Goal: Task Accomplishment & Management: Complete application form

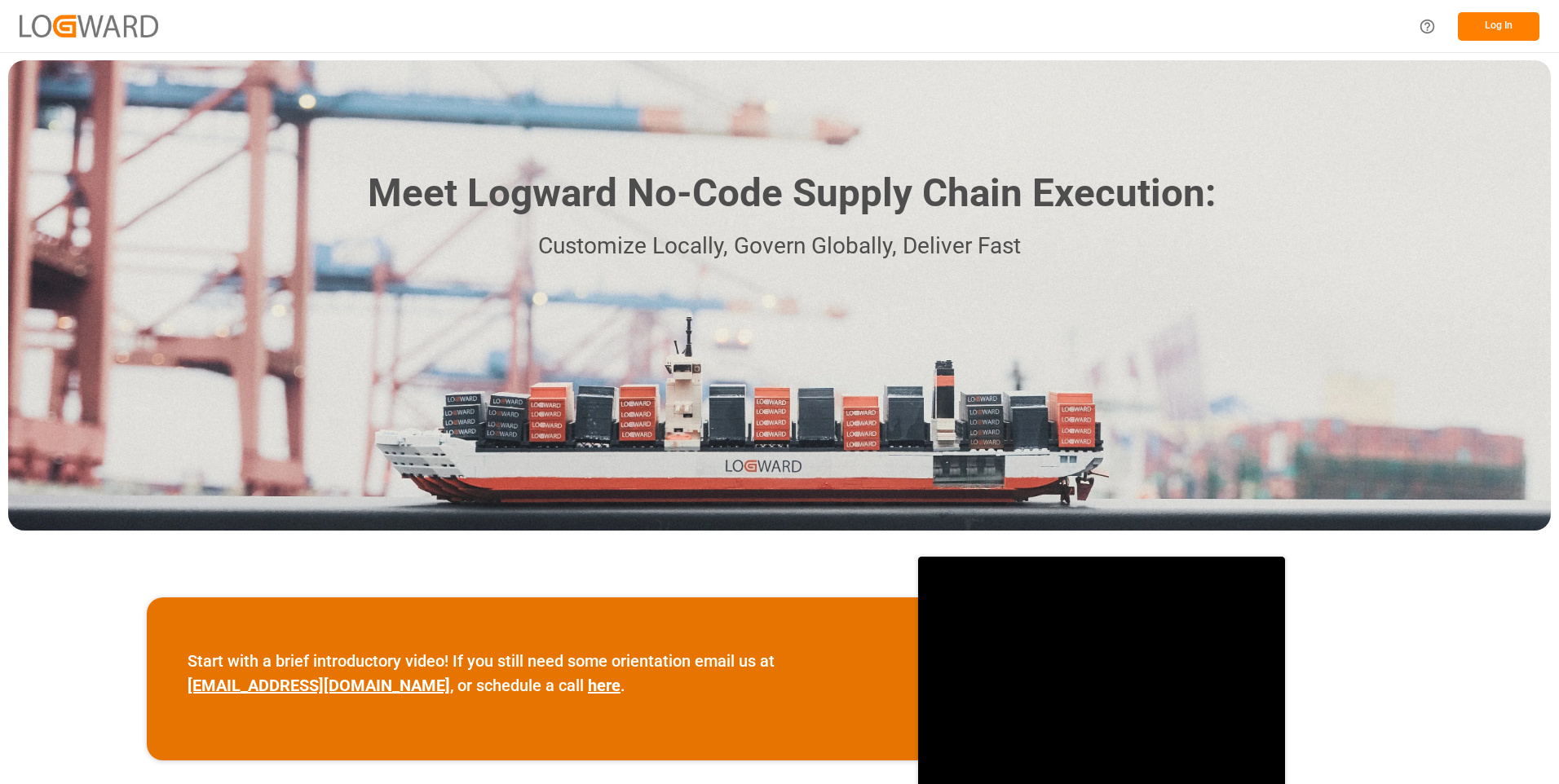
click at [1506, 26] on button "Log In" at bounding box center [1498, 27] width 82 height 28
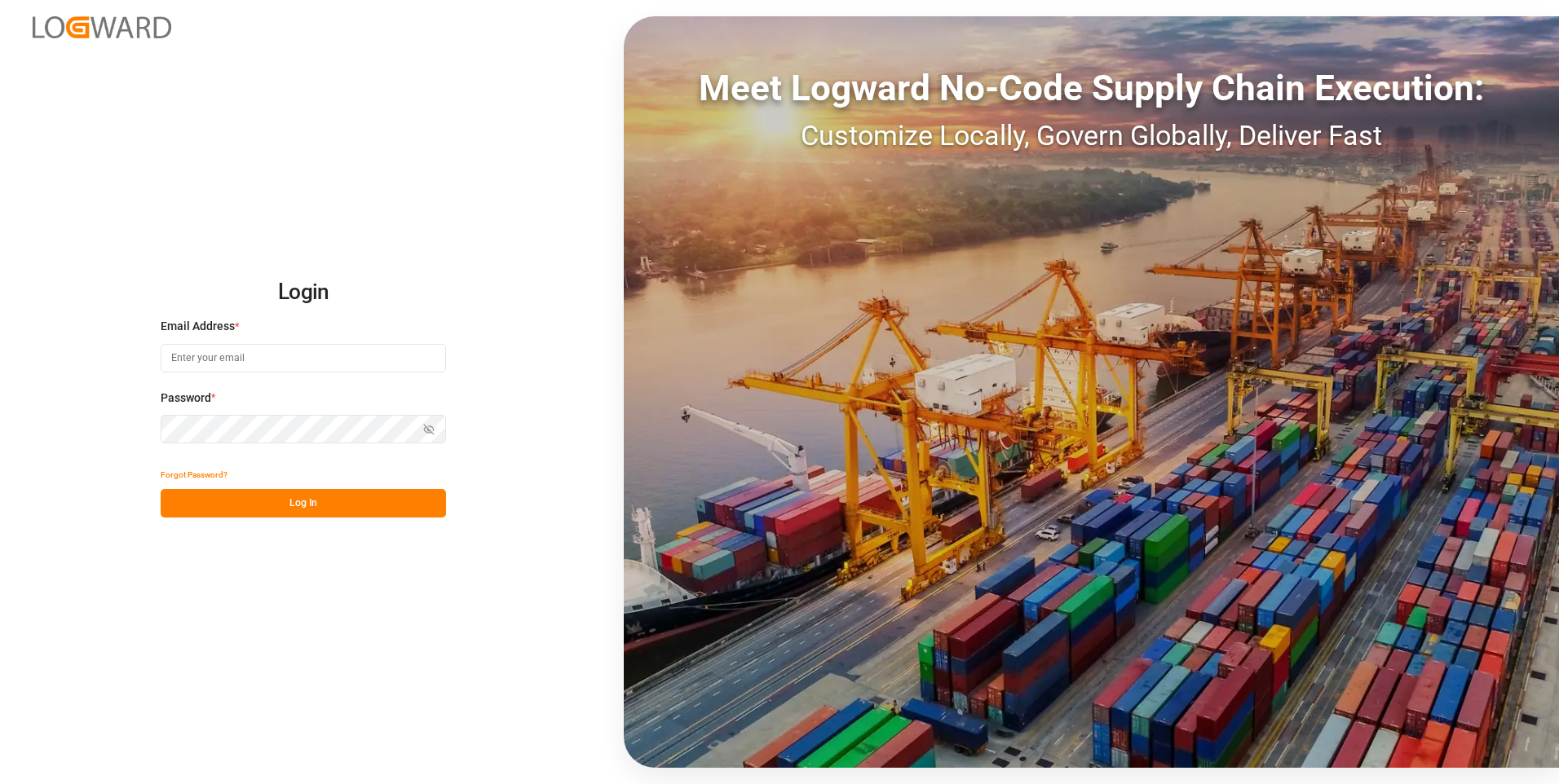
type input "julissa.then@leschaco.com"
click at [341, 500] on button "Log In" at bounding box center [304, 503] width 285 height 28
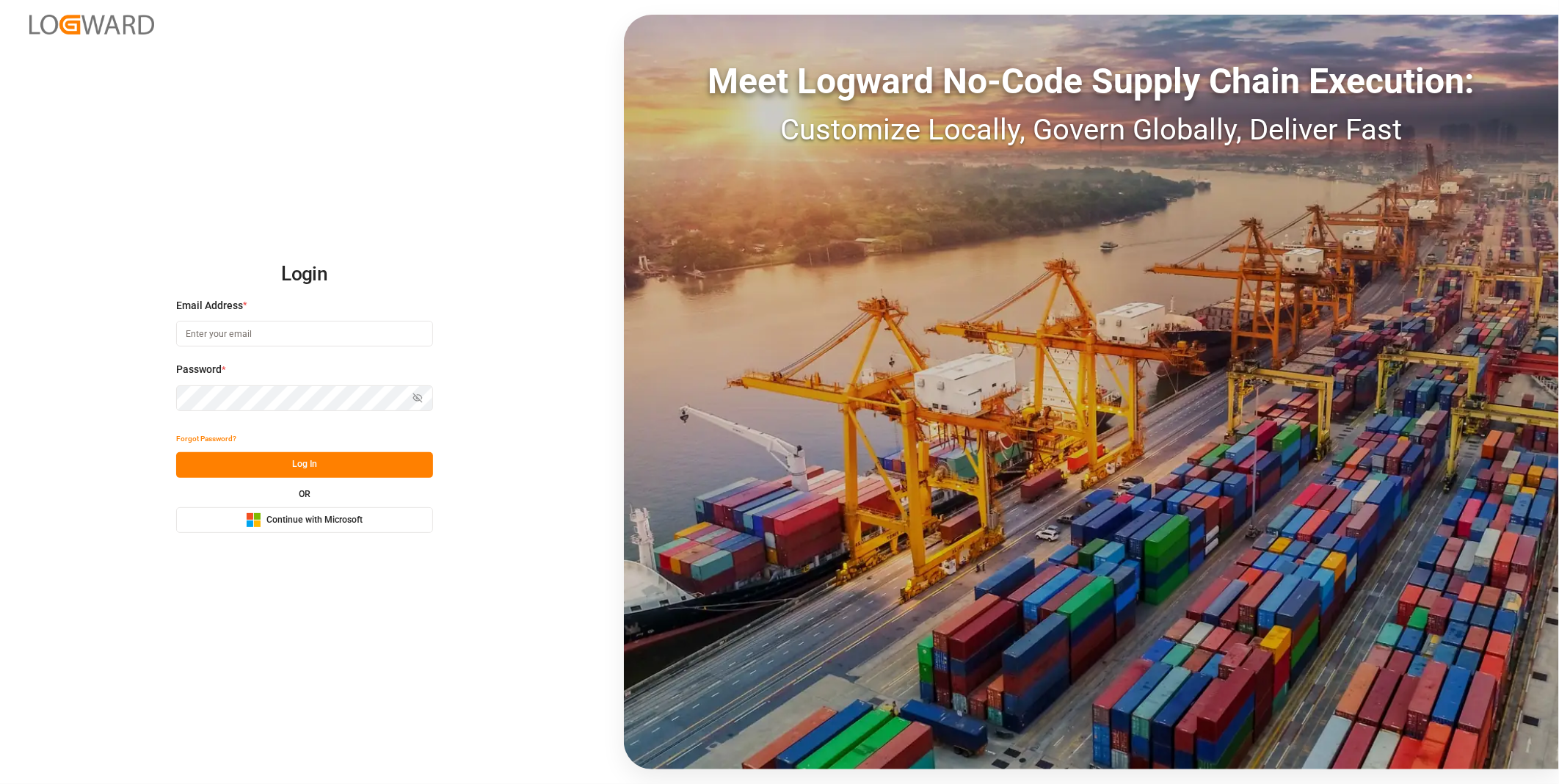
type input "julissa.then@leschaco.com"
click at [339, 461] on button "Log In" at bounding box center [305, 465] width 257 height 26
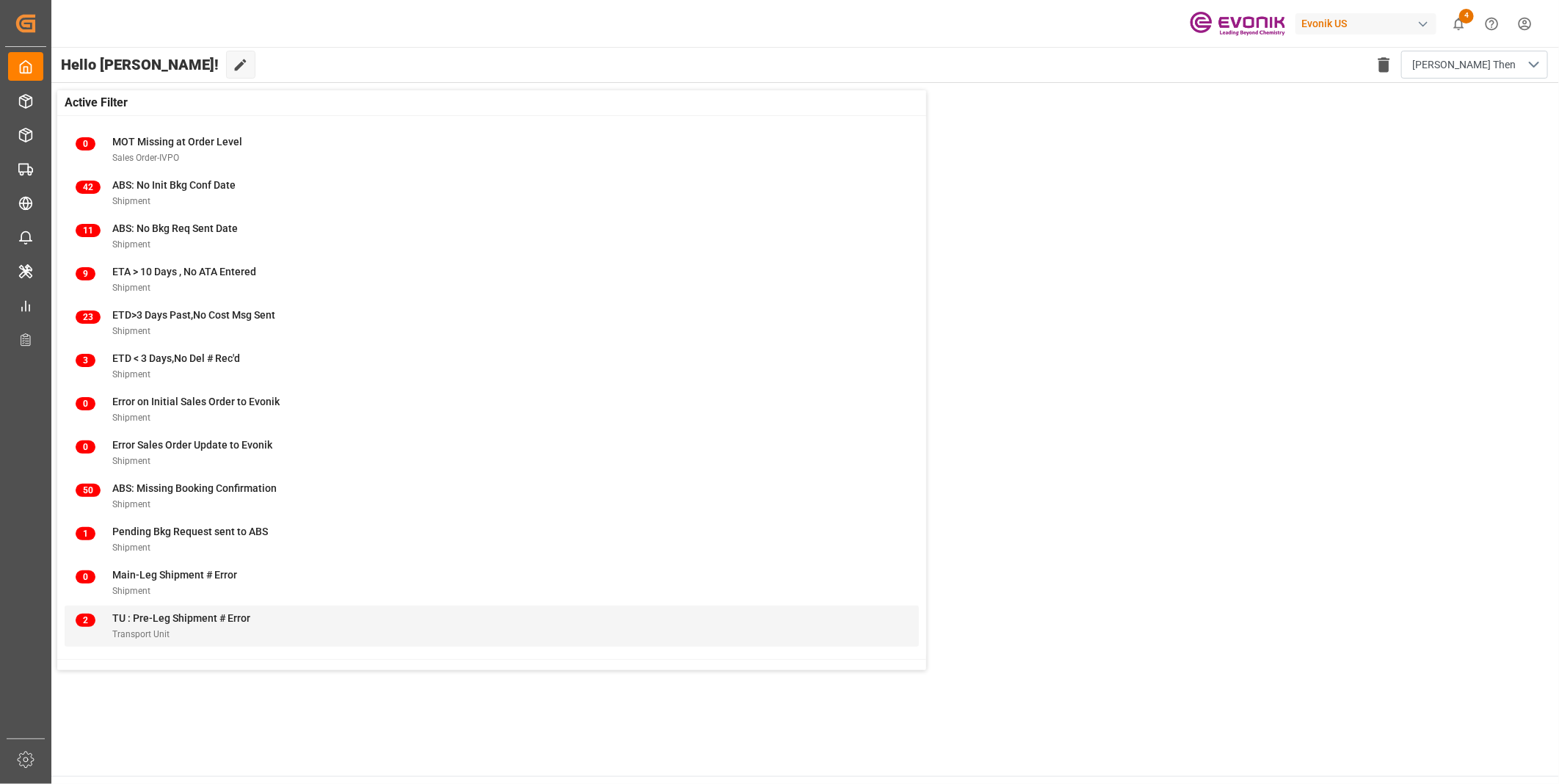
click at [204, 620] on span "TU : Pre-Leg Shipment # Error" at bounding box center [182, 618] width 138 height 12
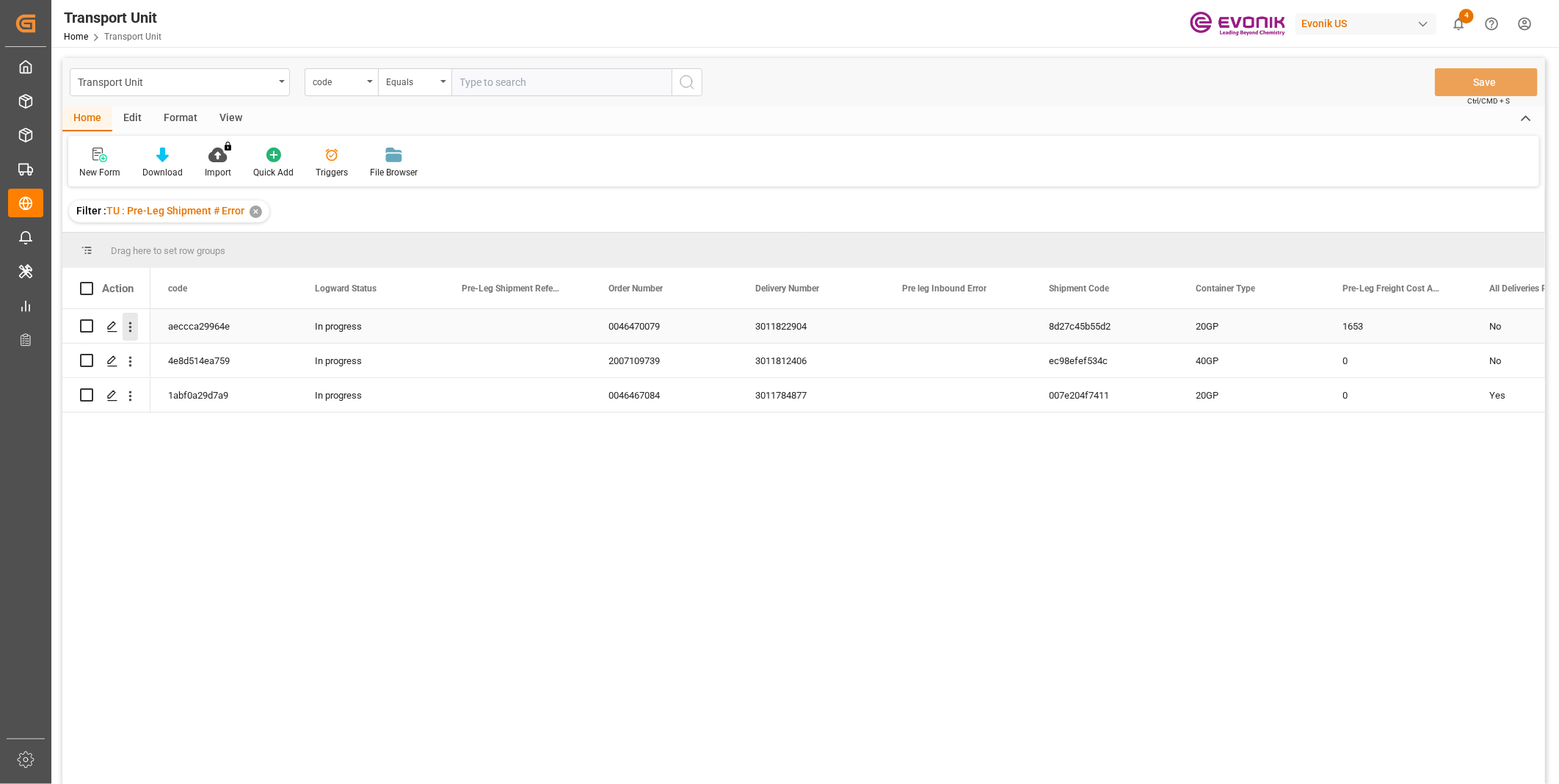
click at [130, 326] on icon "open menu" at bounding box center [131, 327] width 3 height 11
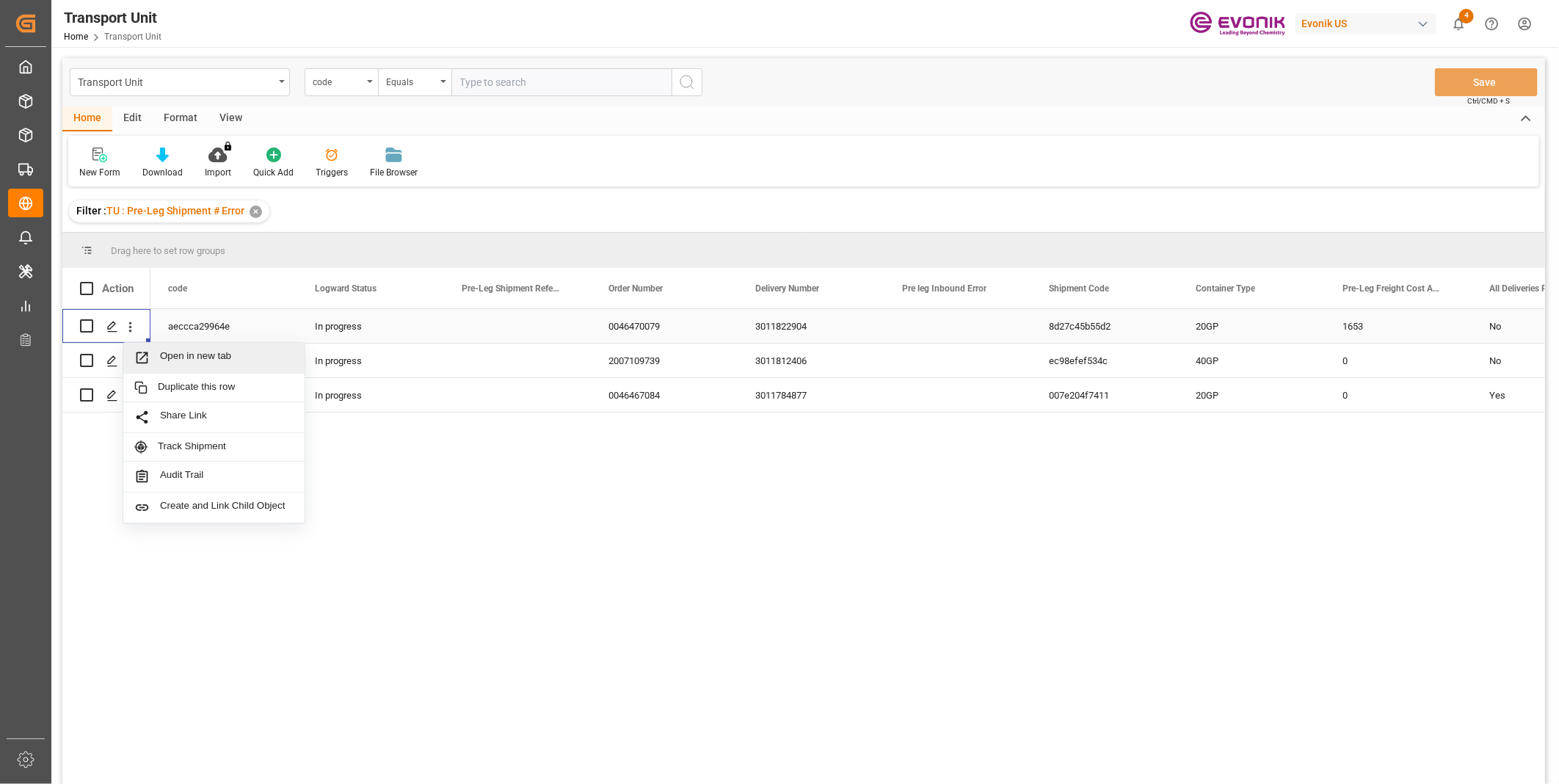
click at [198, 357] on span "Open in new tab" at bounding box center [227, 357] width 134 height 16
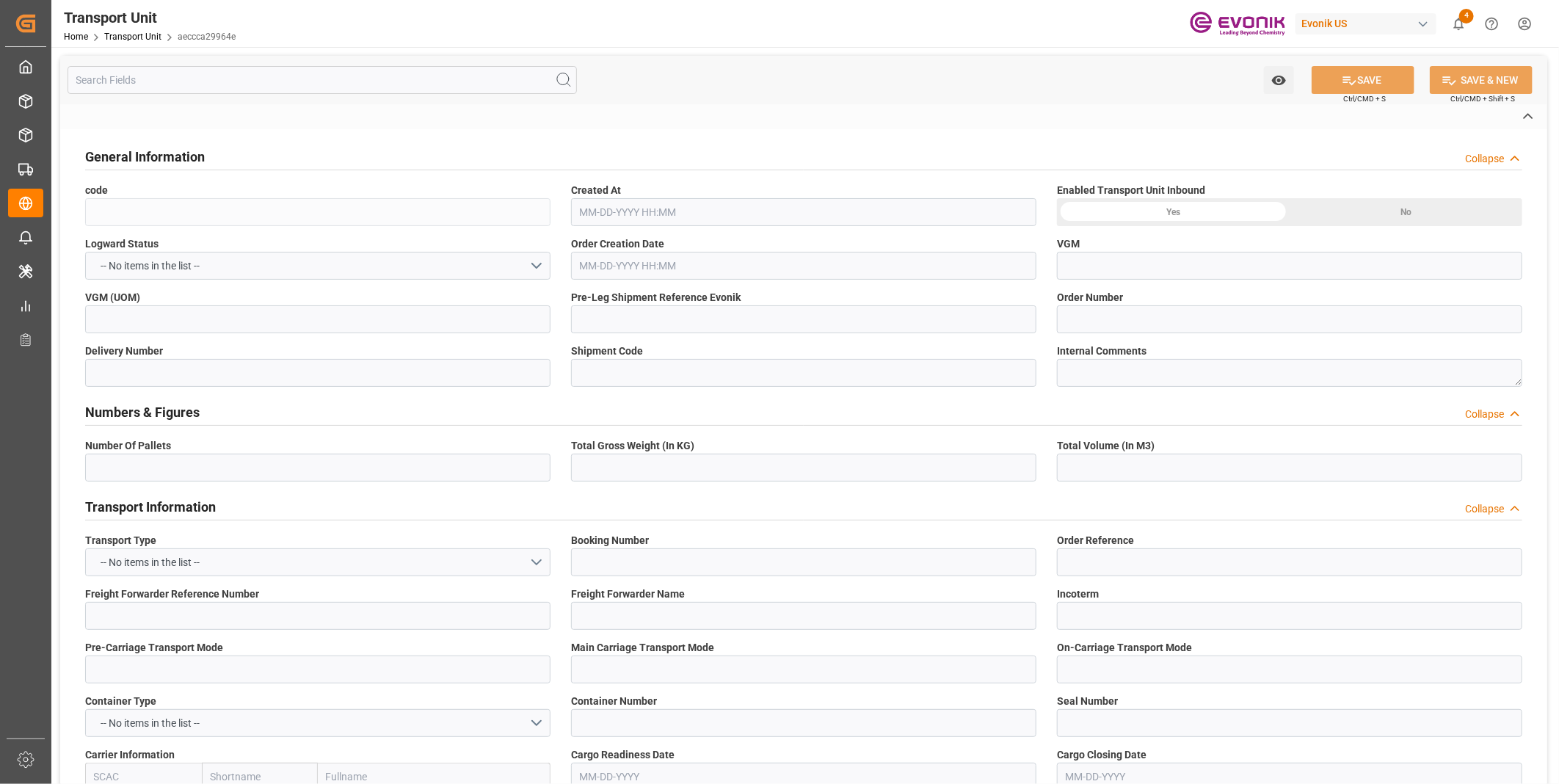
type input "aeccca29964e"
type input "0046470079"
type input "3011822904"
type input "8d27c45b55d2"
type input "258924429"
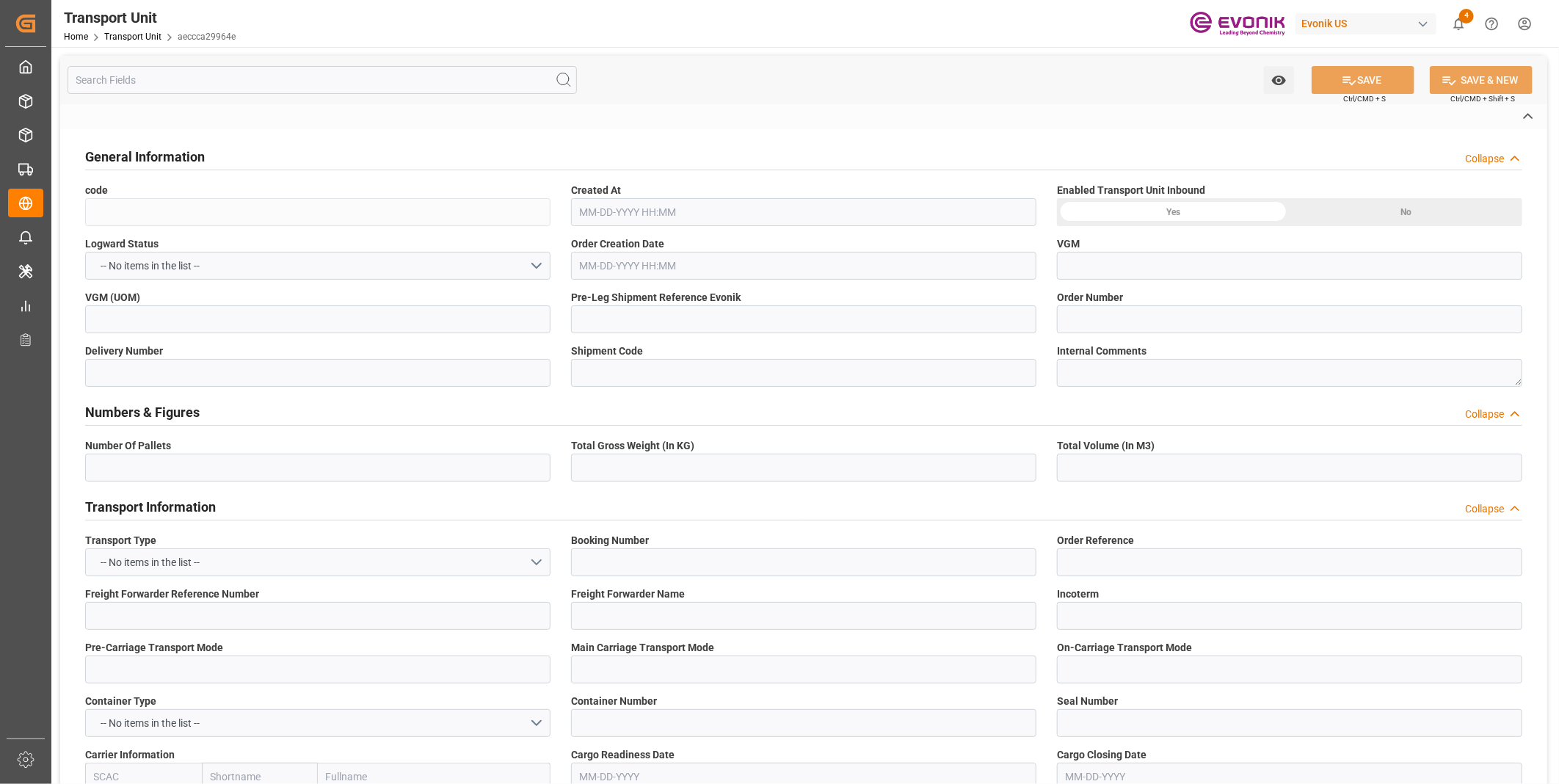
type input "MAEU"
type textarea "77523"
type input "United States"
type textarea "CW10 9NT"
type input "United Kingdom"
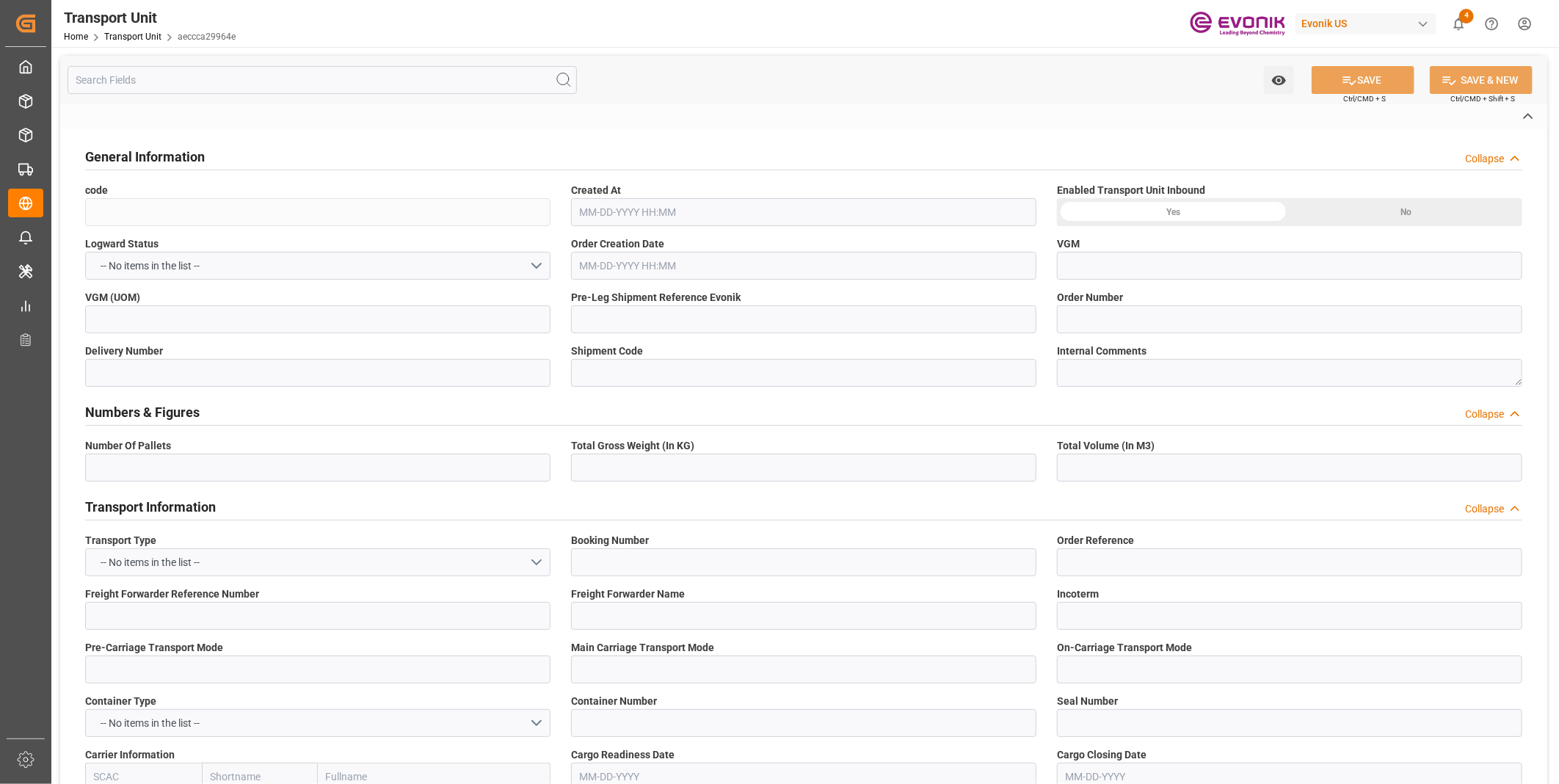
type input "Houston"
type input "London Gateway Port"
type textarea "Evonik Pre Leg Shipment Reference not filled"
type input "4006724612"
type input "kg"
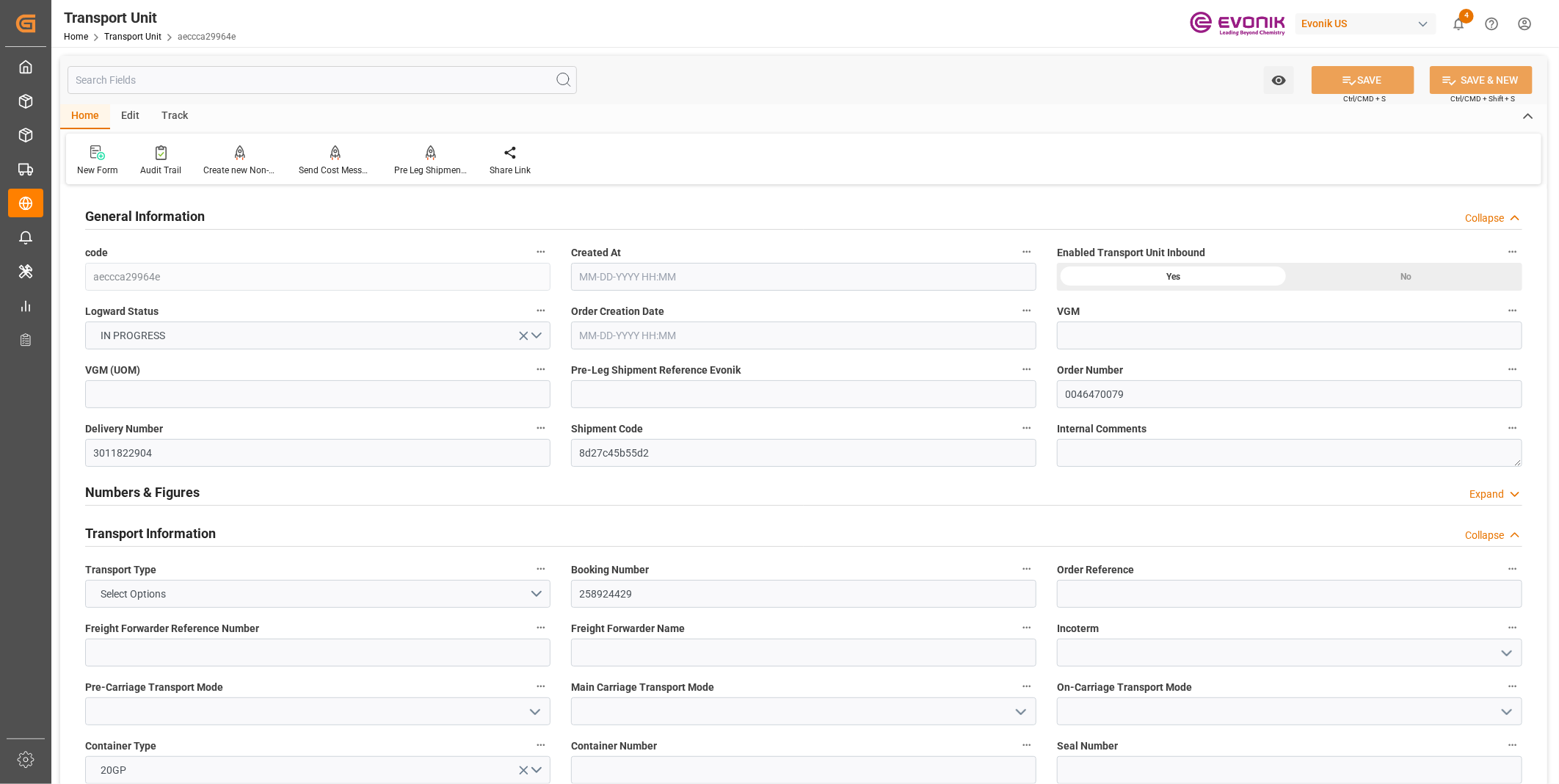
type input "Maersk"
type input "Maersk Line AS"
type input "USHOU"
type input "GBLGP"
type input "17910"
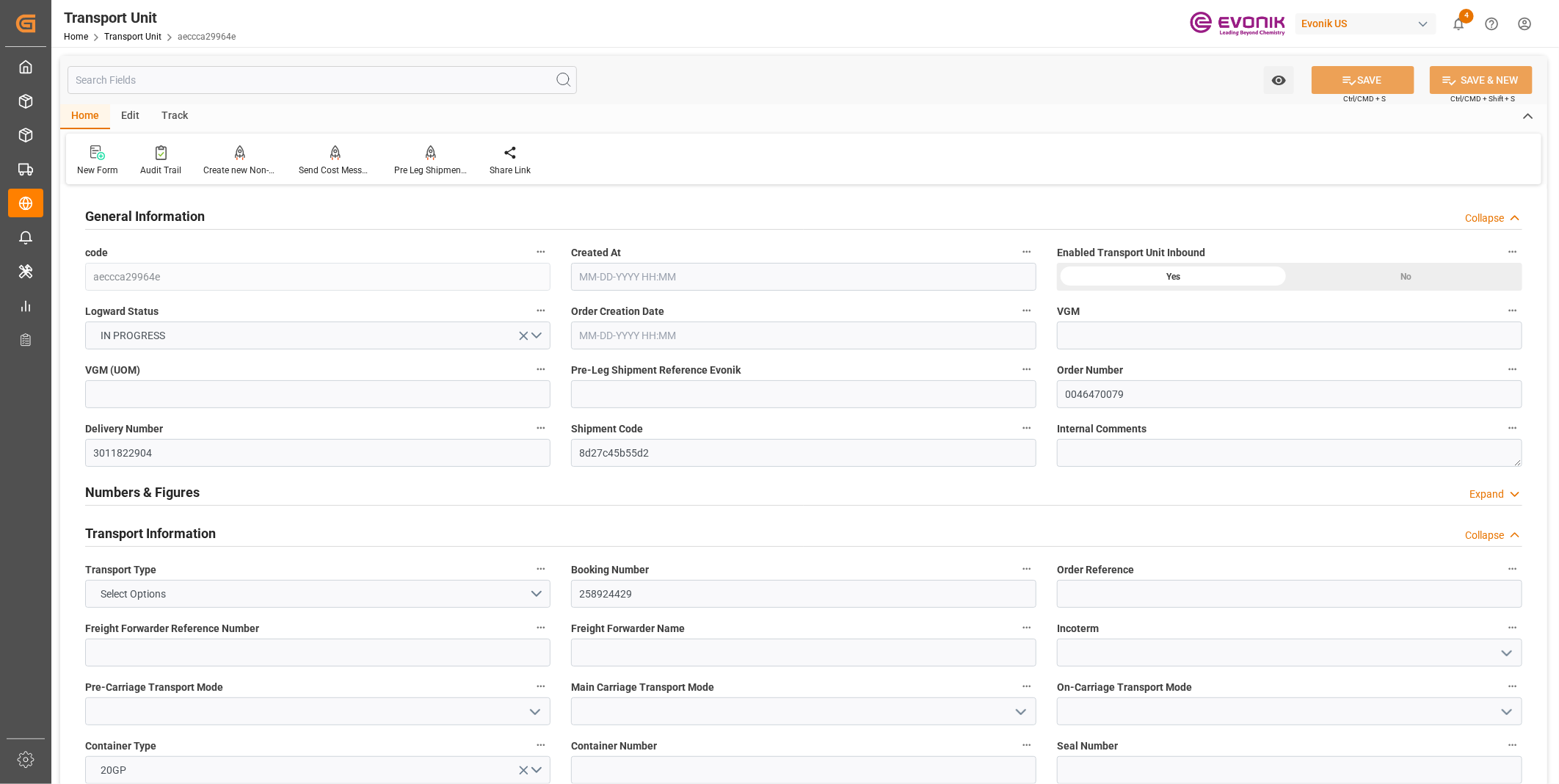
type input "08-29-2025 06:38"
type input "10-21-2025"
type input "09-23-2025 00:00"
type input "10-20-2025 00:00"
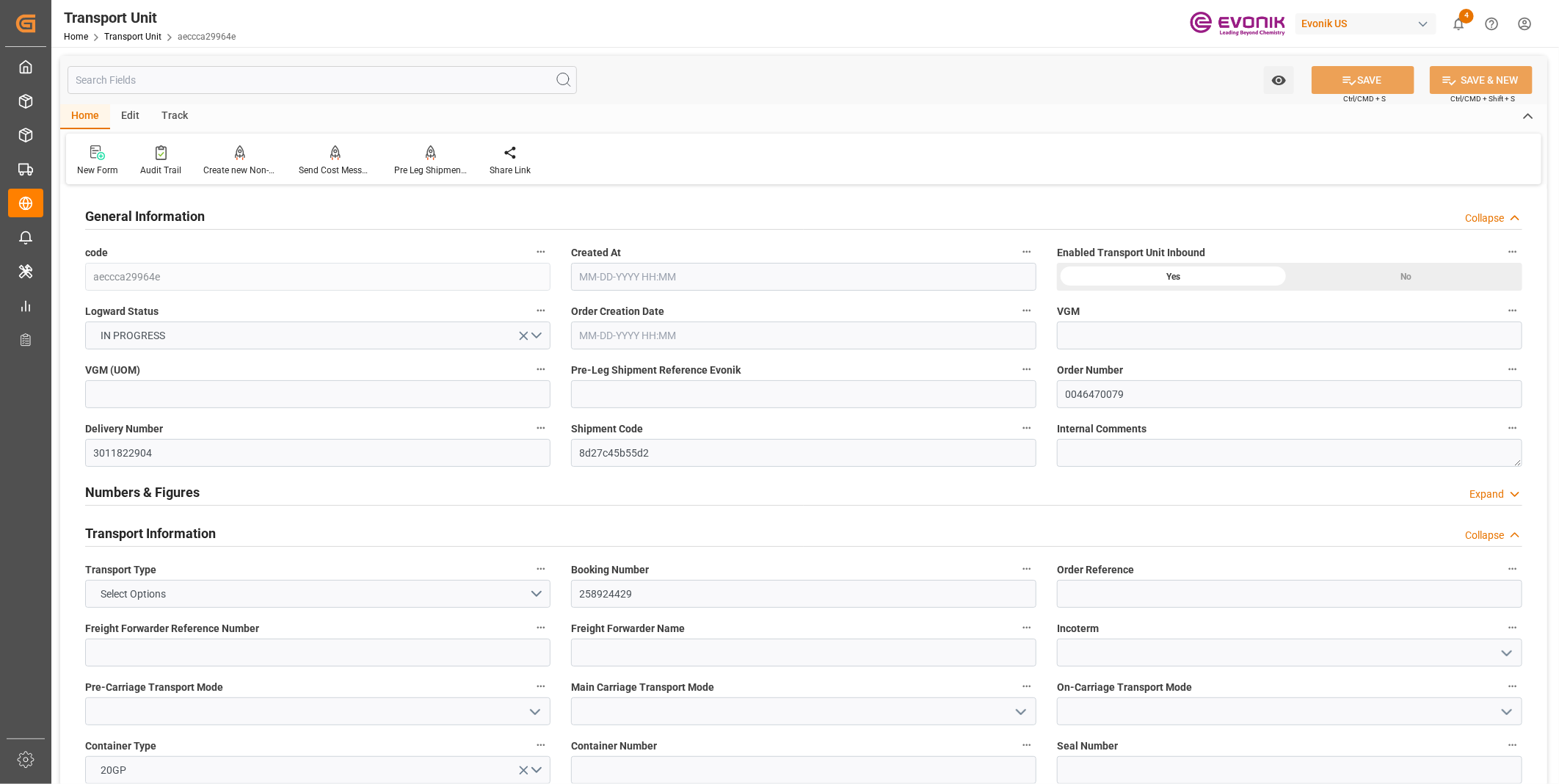
type input "10-20-2025 00:00"
type input "09-17-2025 00:00"
click at [414, 167] on div "Pre Leg Shipment Inbound" at bounding box center [431, 170] width 74 height 14
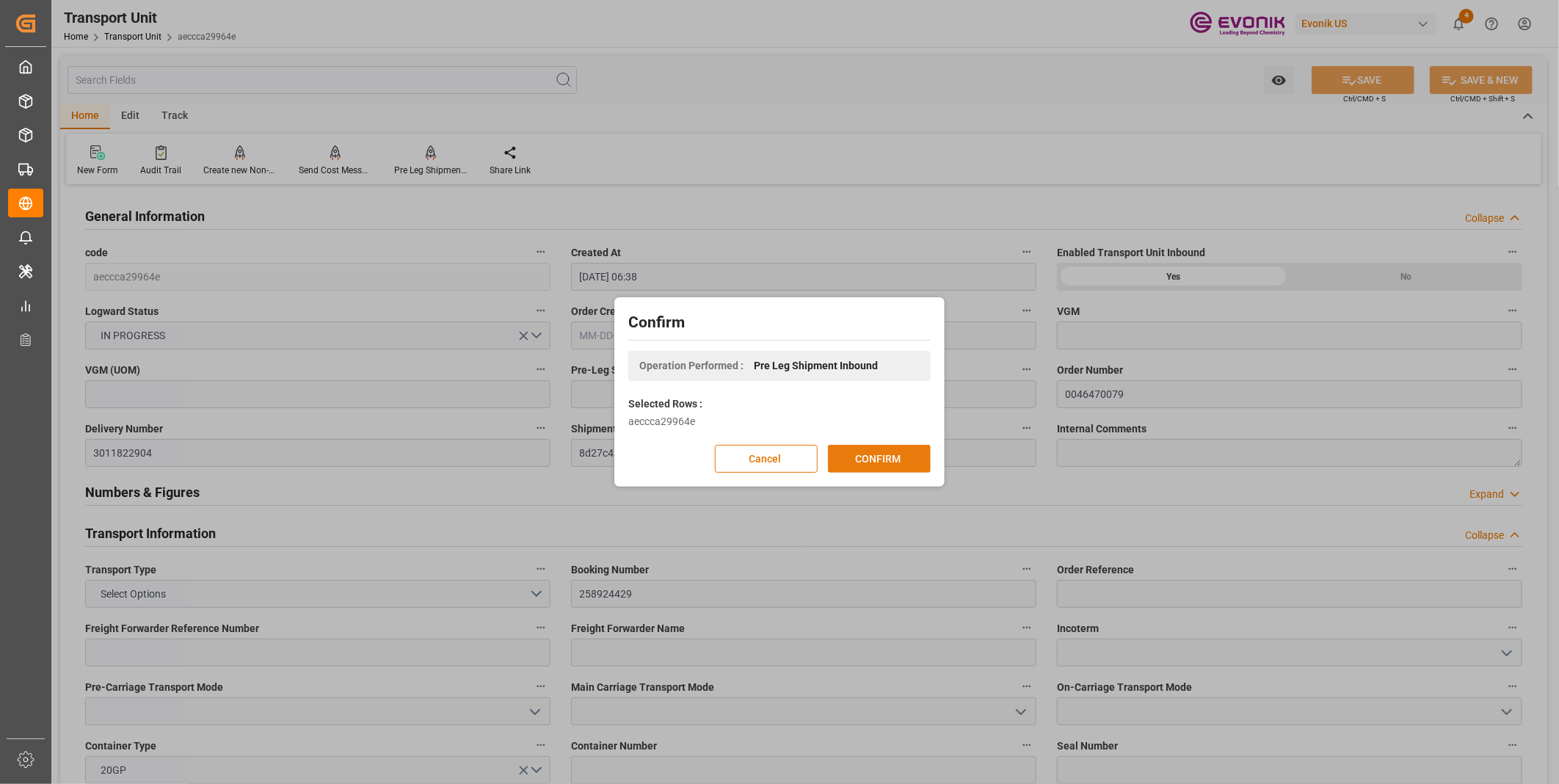
click at [862, 453] on button "CONFIRM" at bounding box center [879, 458] width 103 height 28
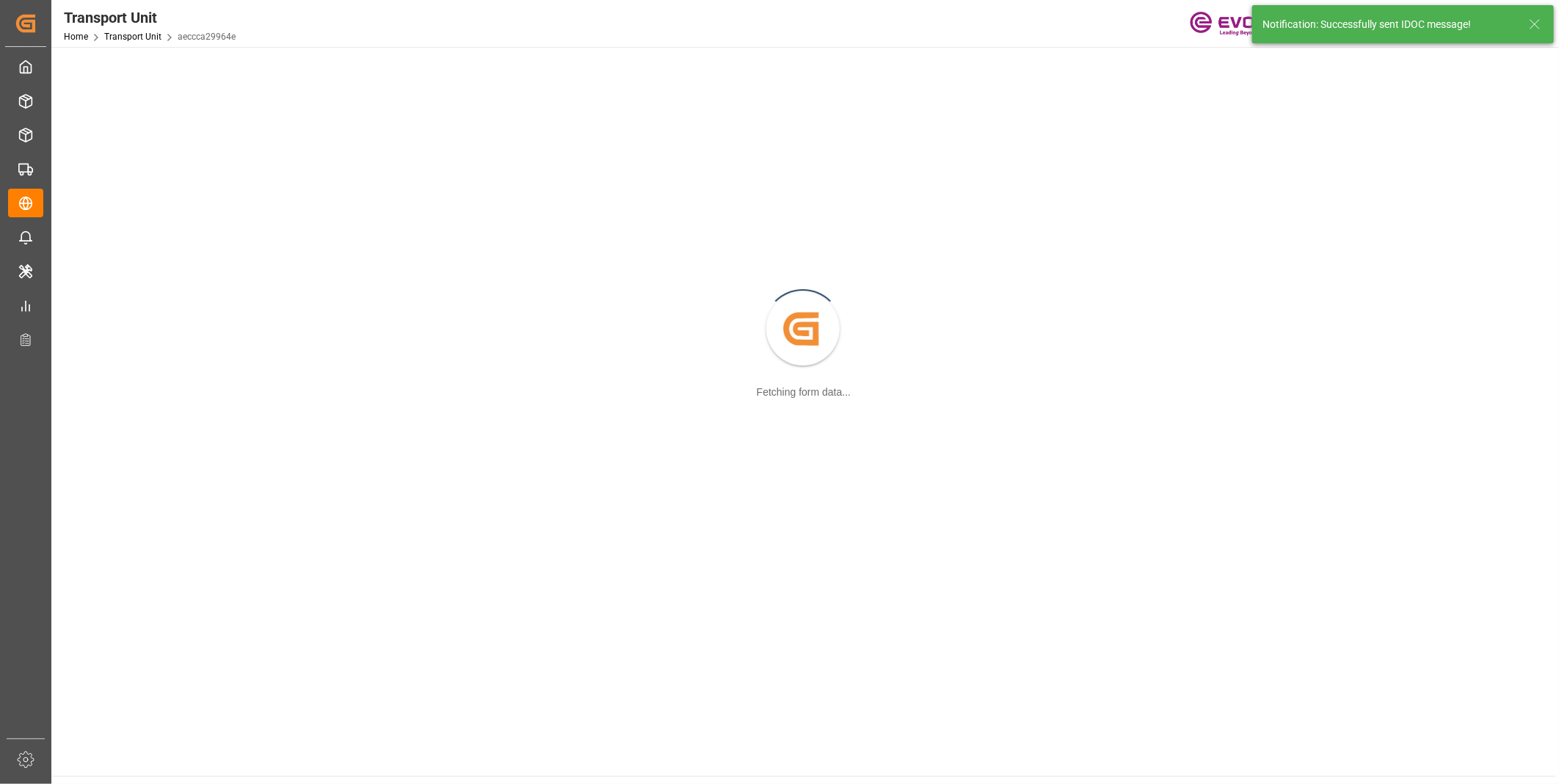
drag, startPoint x: 862, startPoint y: 453, endPoint x: 862, endPoint y: 404, distance: 49.0
click at [862, 404] on div "Created by potrace 1.15, written by Peter Selinger 2001-2017 Fetching form data…" at bounding box center [804, 330] width 1487 height 549
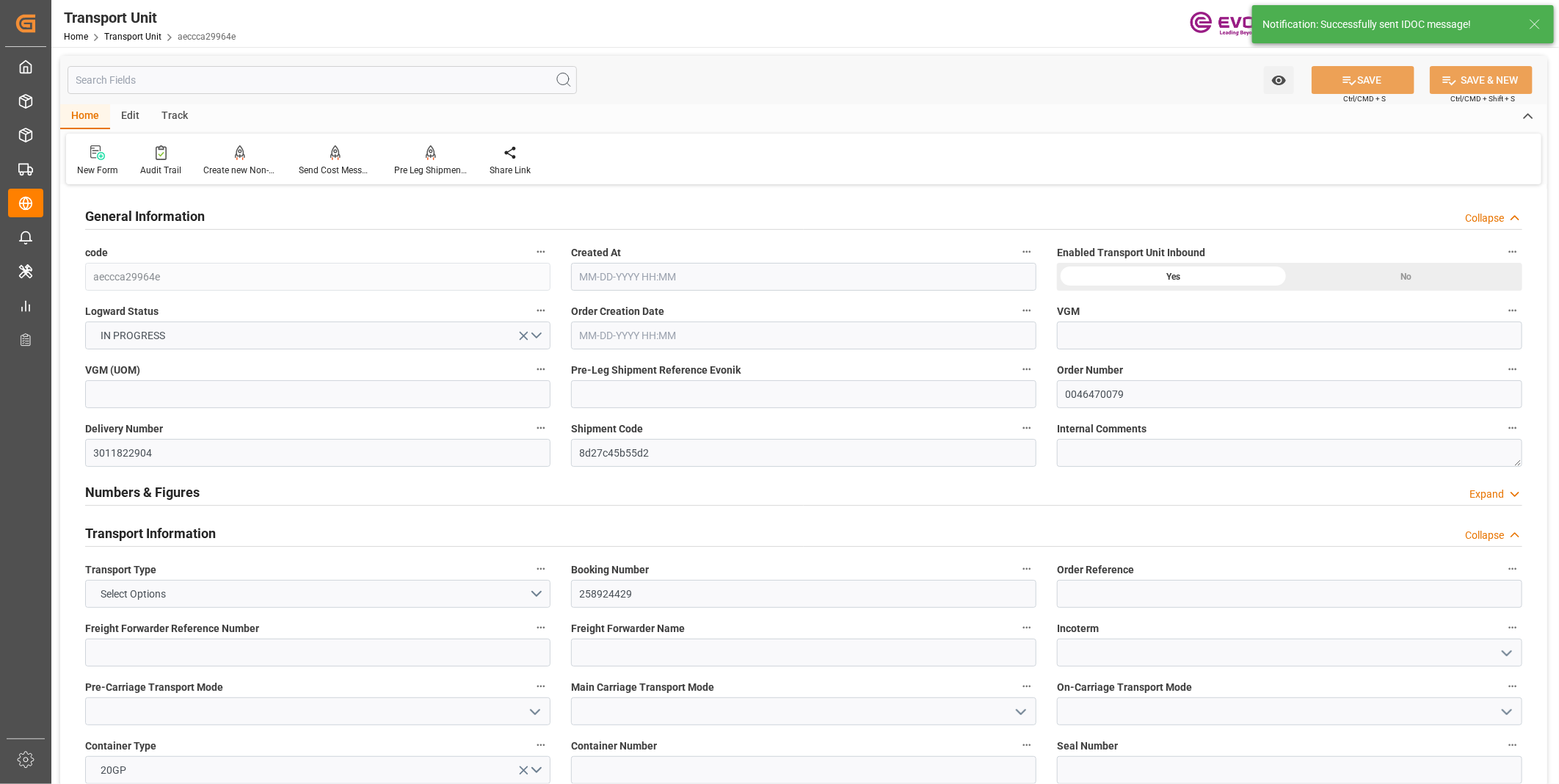
type input "Maersk"
type input "Maersk Line AS"
type input "USHOU"
type input "GBLGP"
type input "17910"
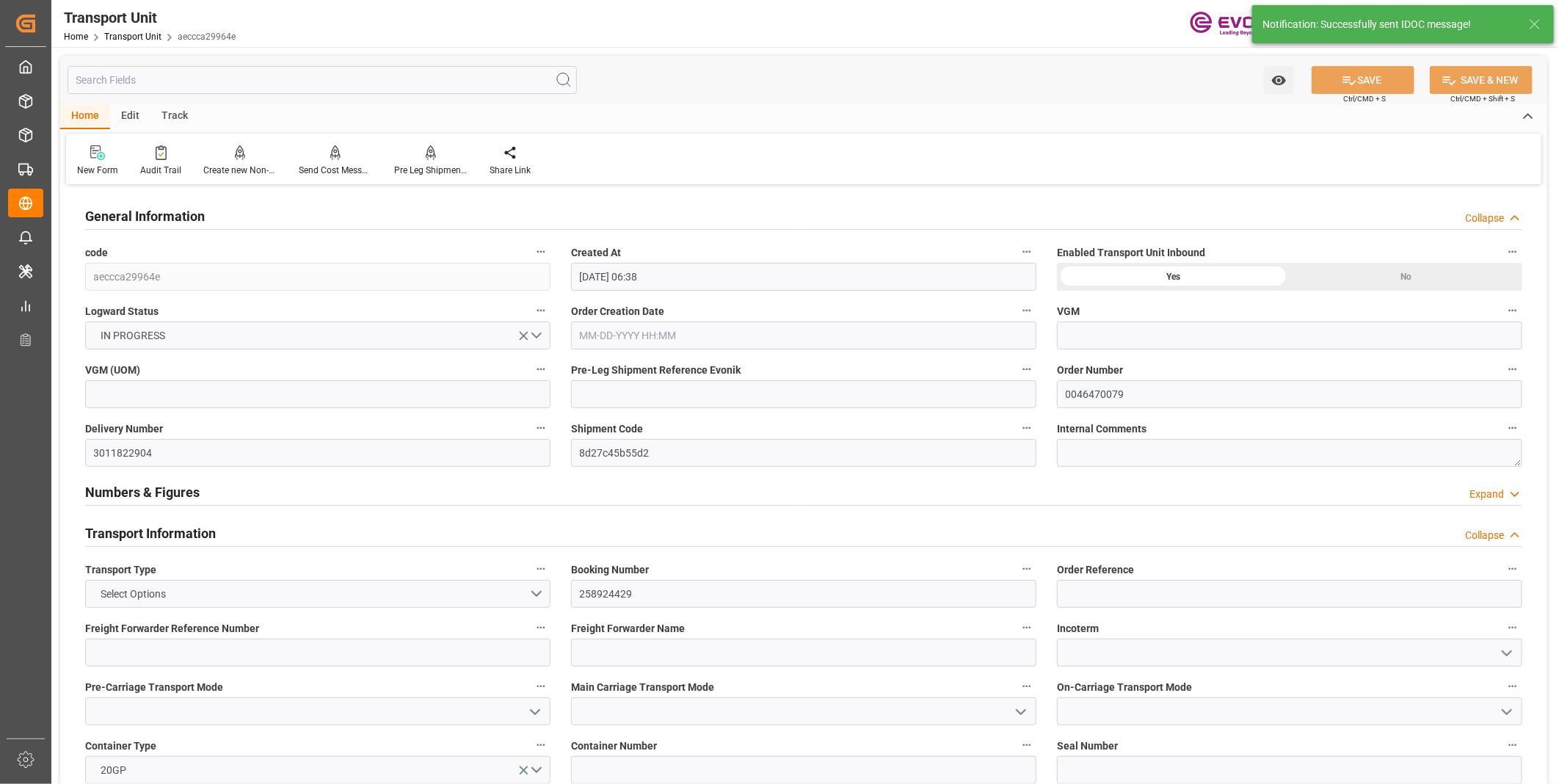
type input "08-29-2025 06:38"
type input "10-21-2025"
type input "09-23-2025 00:00"
type input "10-20-2025 00:00"
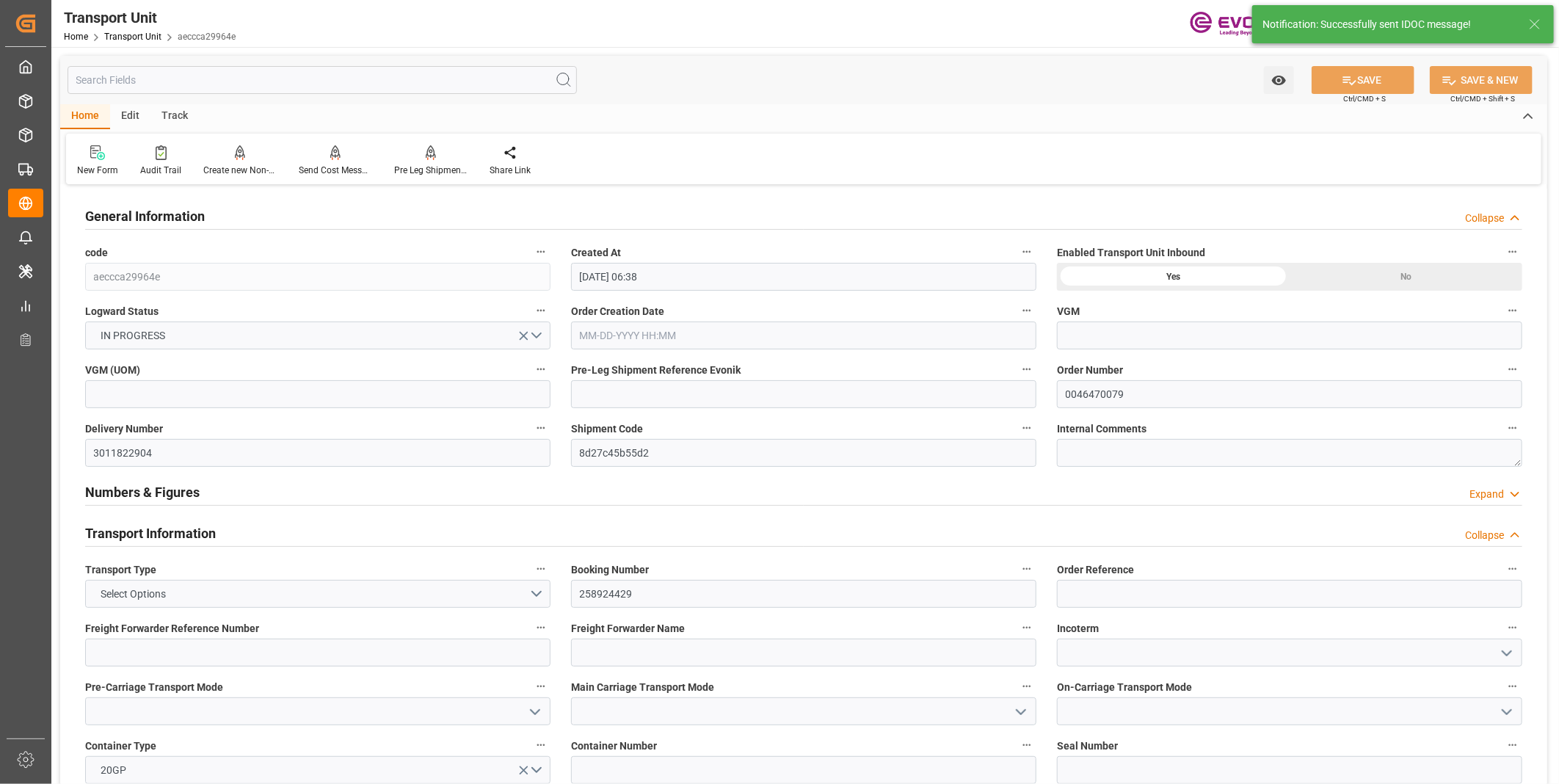
type input "10-20-2025 00:00"
type input "09-17-2025 00:00"
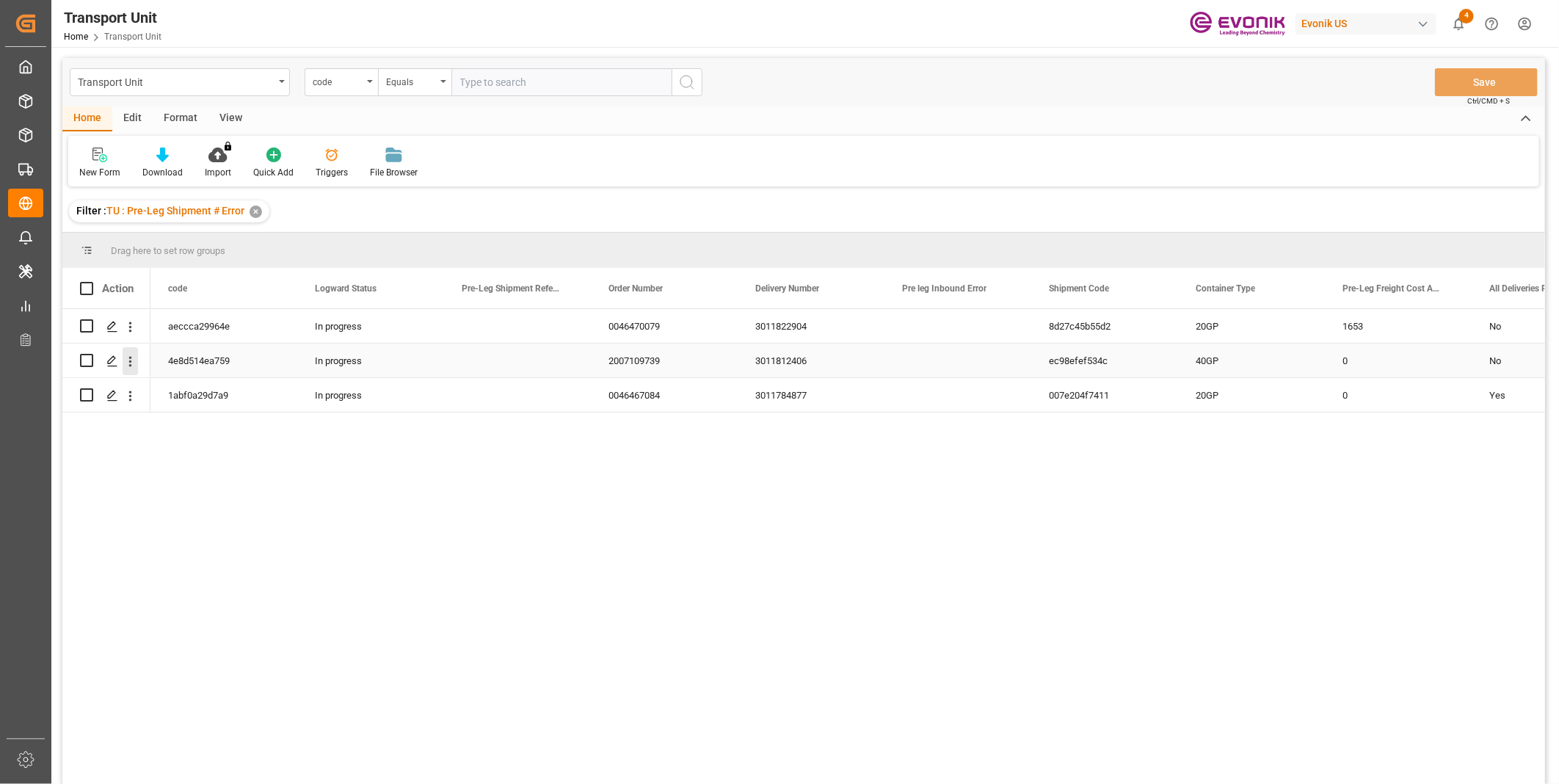
click at [128, 363] on icon "open menu" at bounding box center [130, 361] width 16 height 16
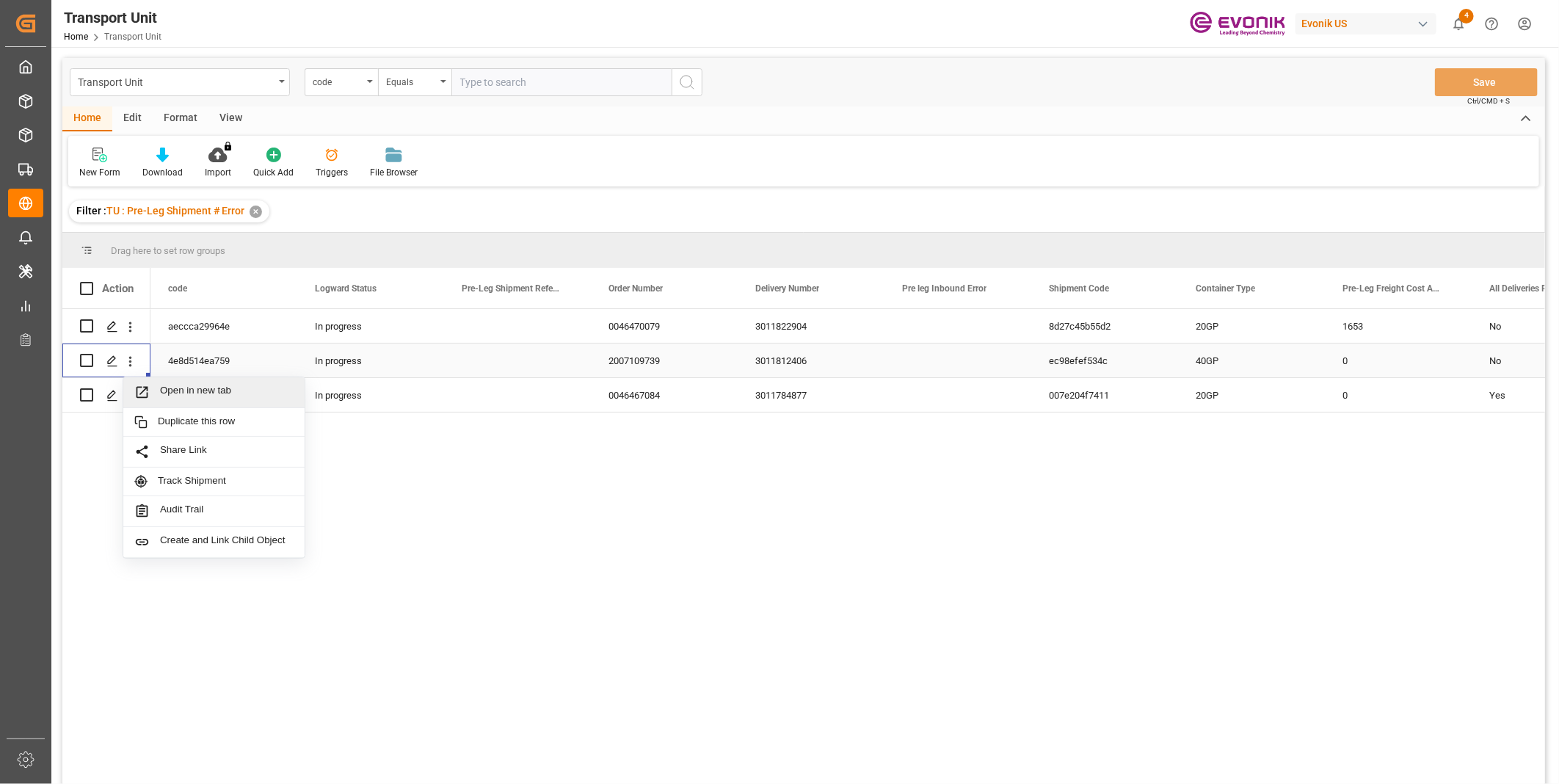
click at [186, 389] on span "Open in new tab" at bounding box center [227, 392] width 134 height 16
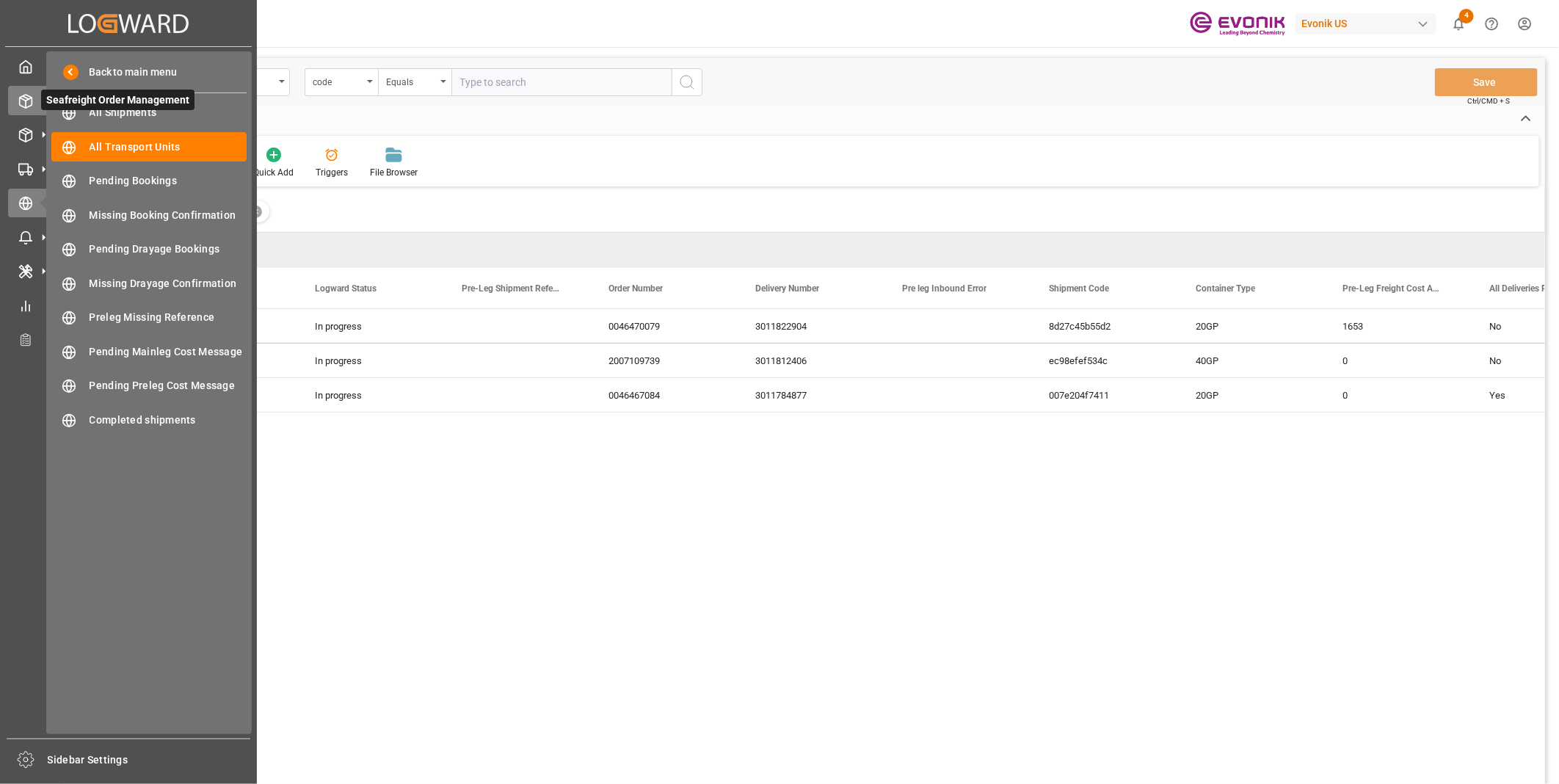
click at [24, 95] on icon at bounding box center [26, 101] width 13 height 14
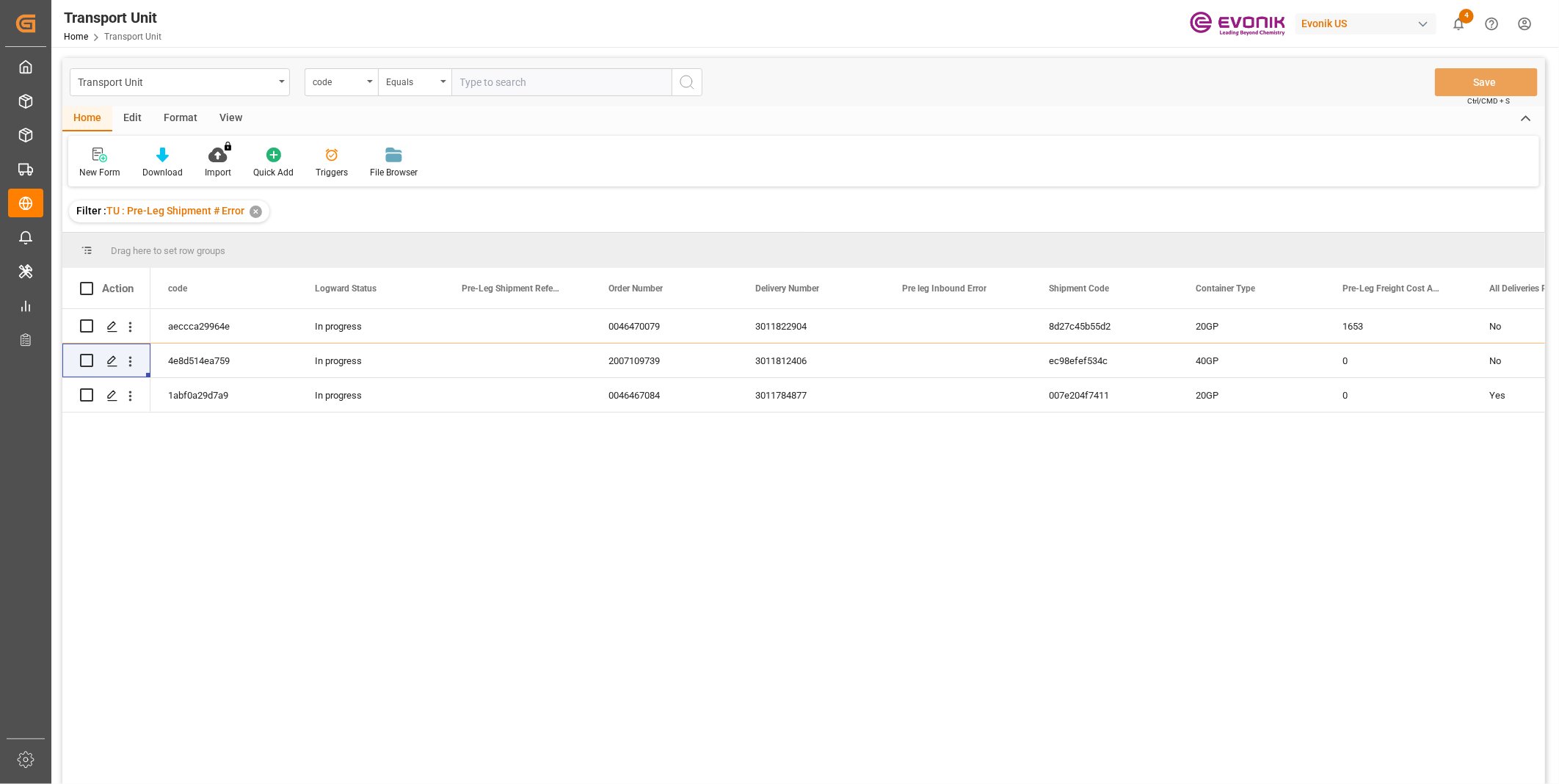
click at [460, 80] on input "text" at bounding box center [561, 82] width 220 height 28
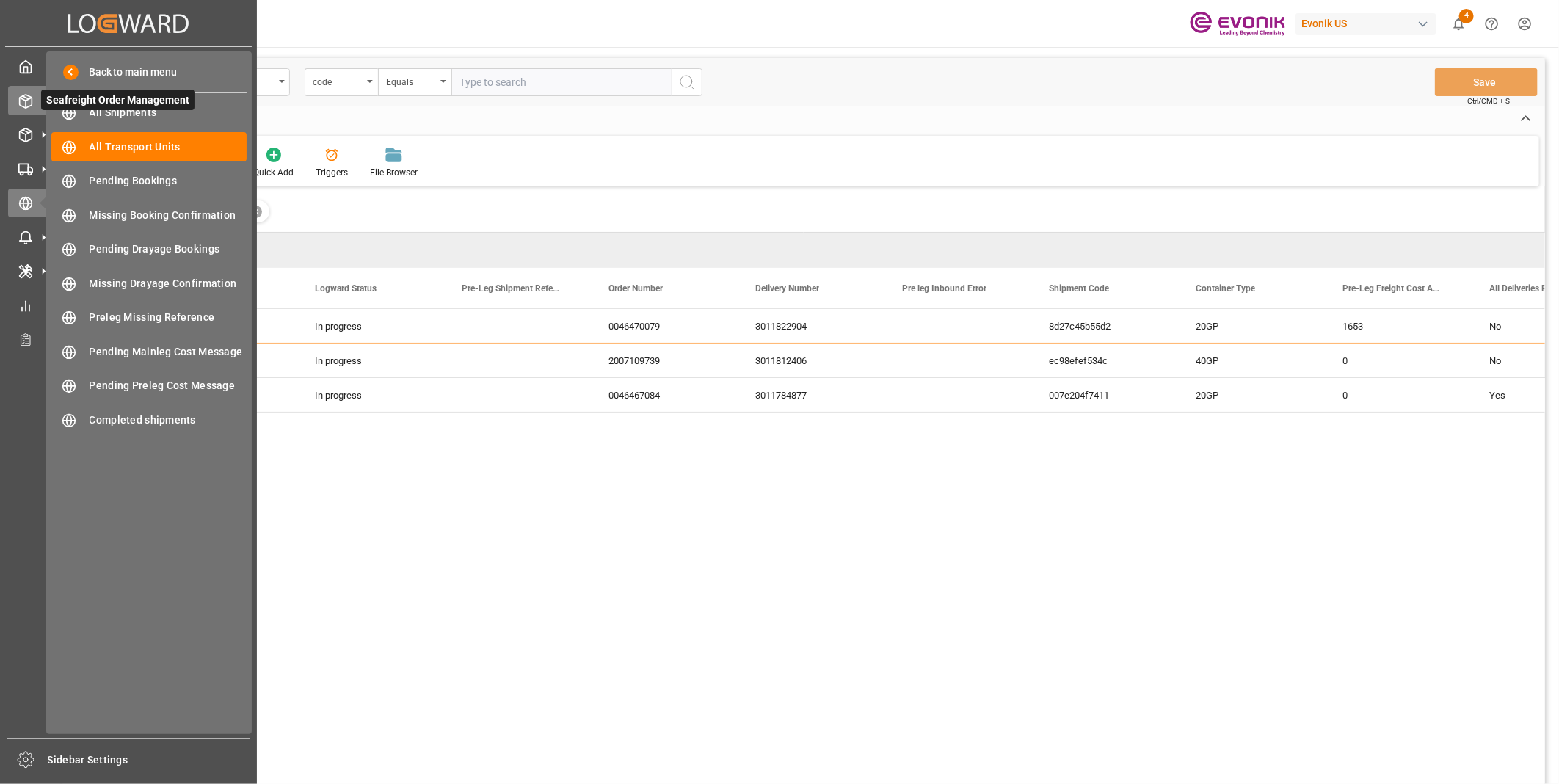
click at [29, 98] on polyline at bounding box center [26, 99] width 12 height 3
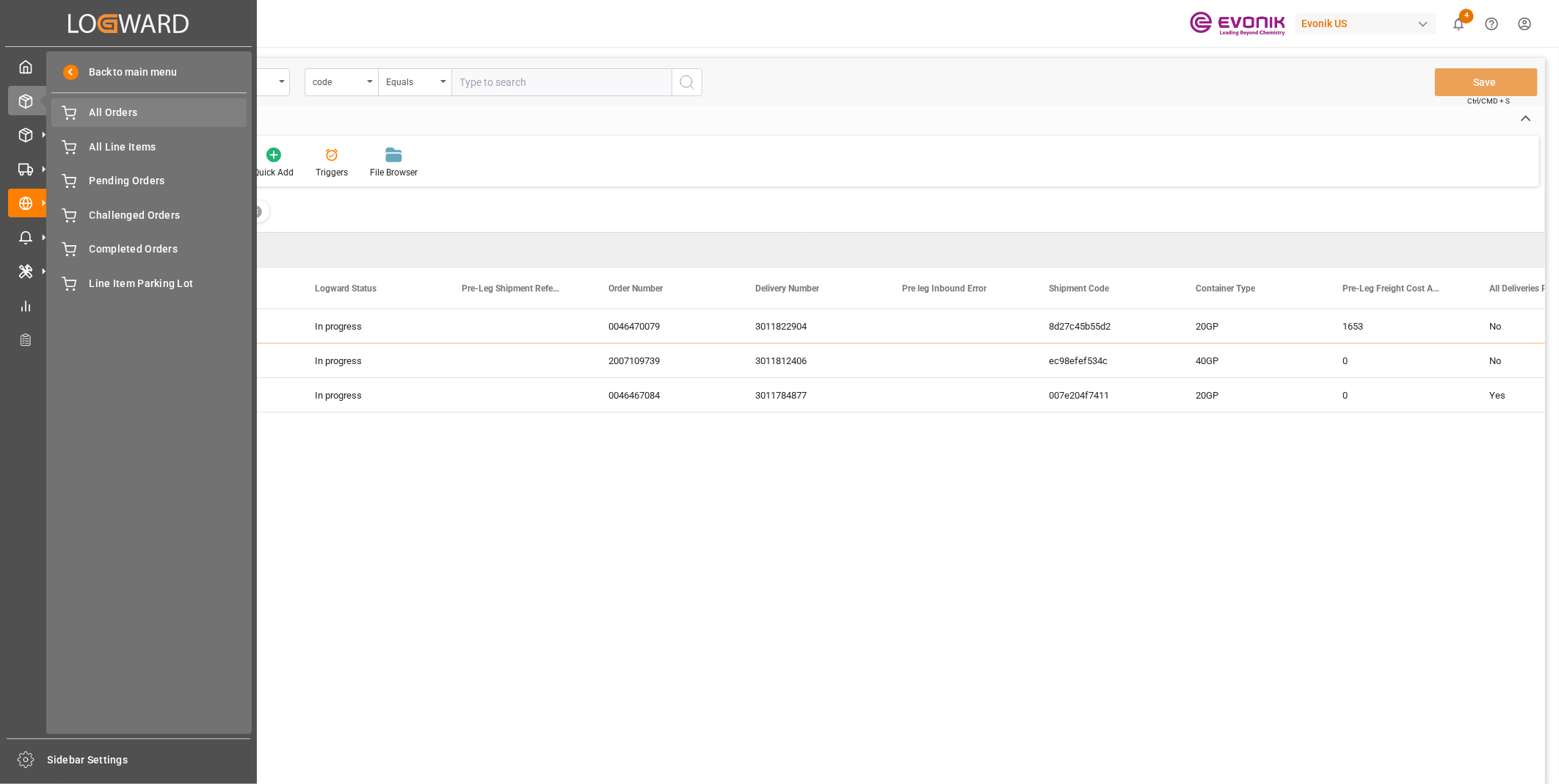
click at [121, 111] on span "All Orders" at bounding box center [168, 113] width 158 height 16
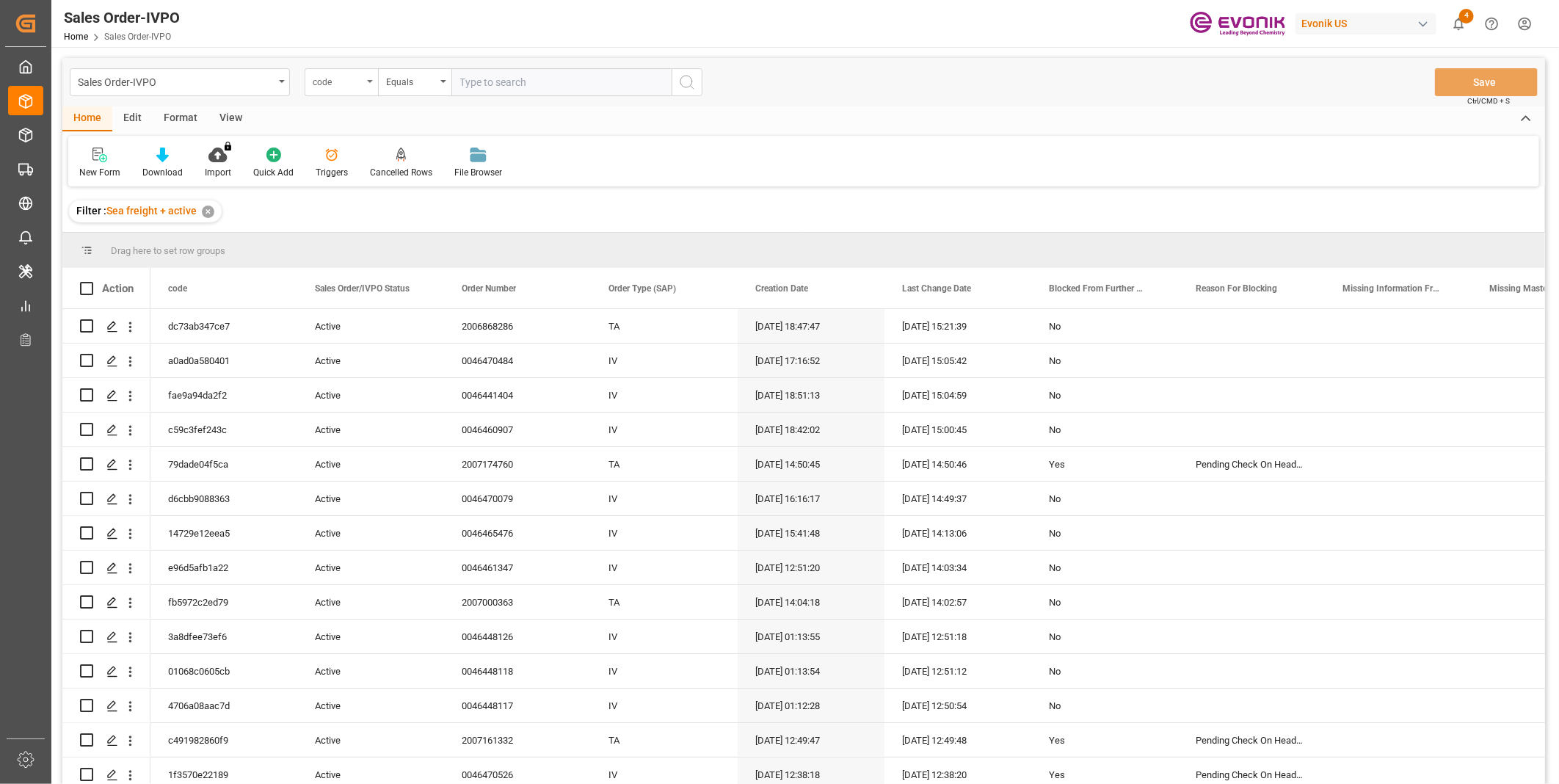
click at [316, 82] on div "code" at bounding box center [337, 80] width 50 height 17
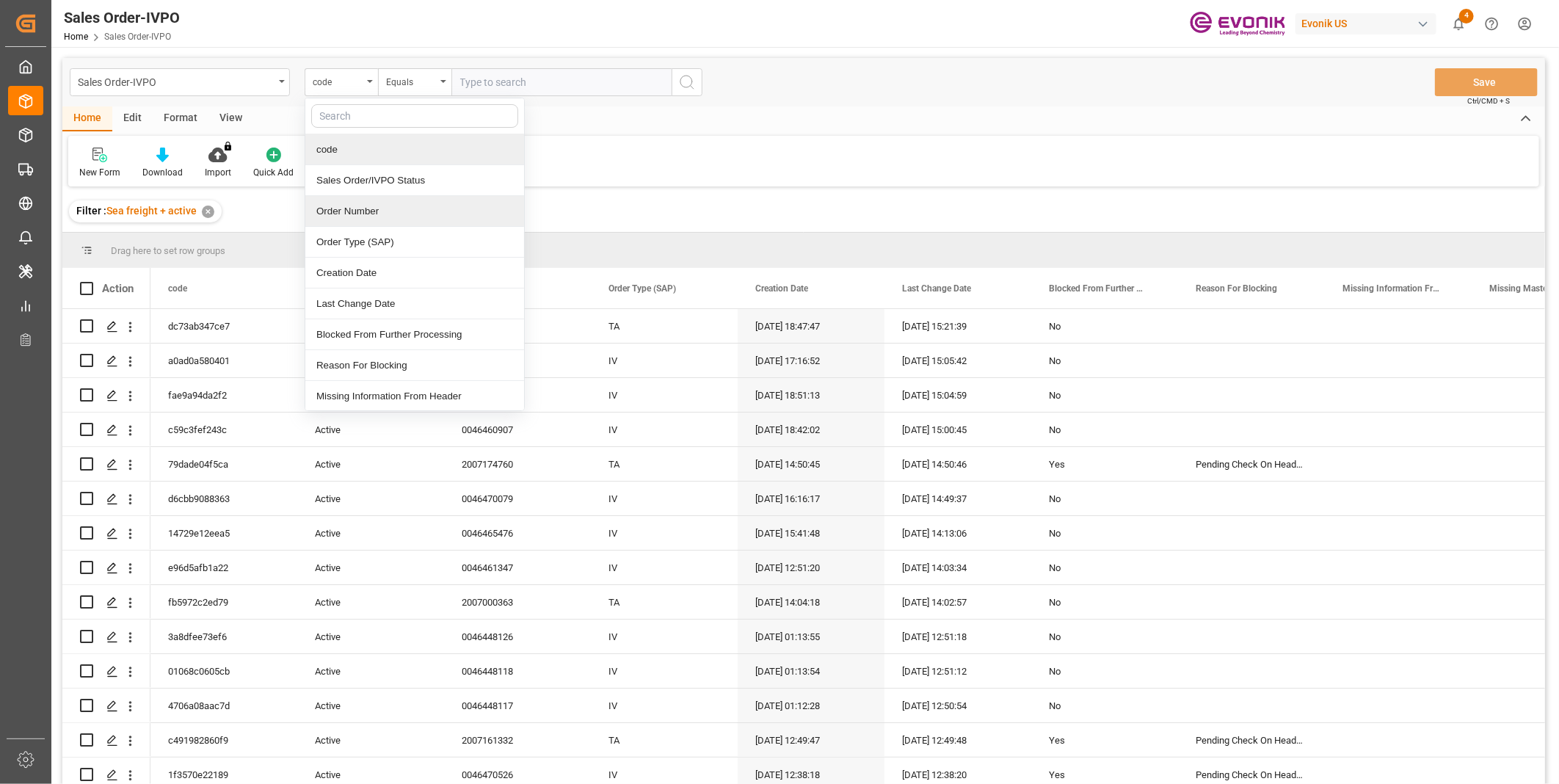
click at [346, 206] on div "Order Number" at bounding box center [415, 211] width 219 height 31
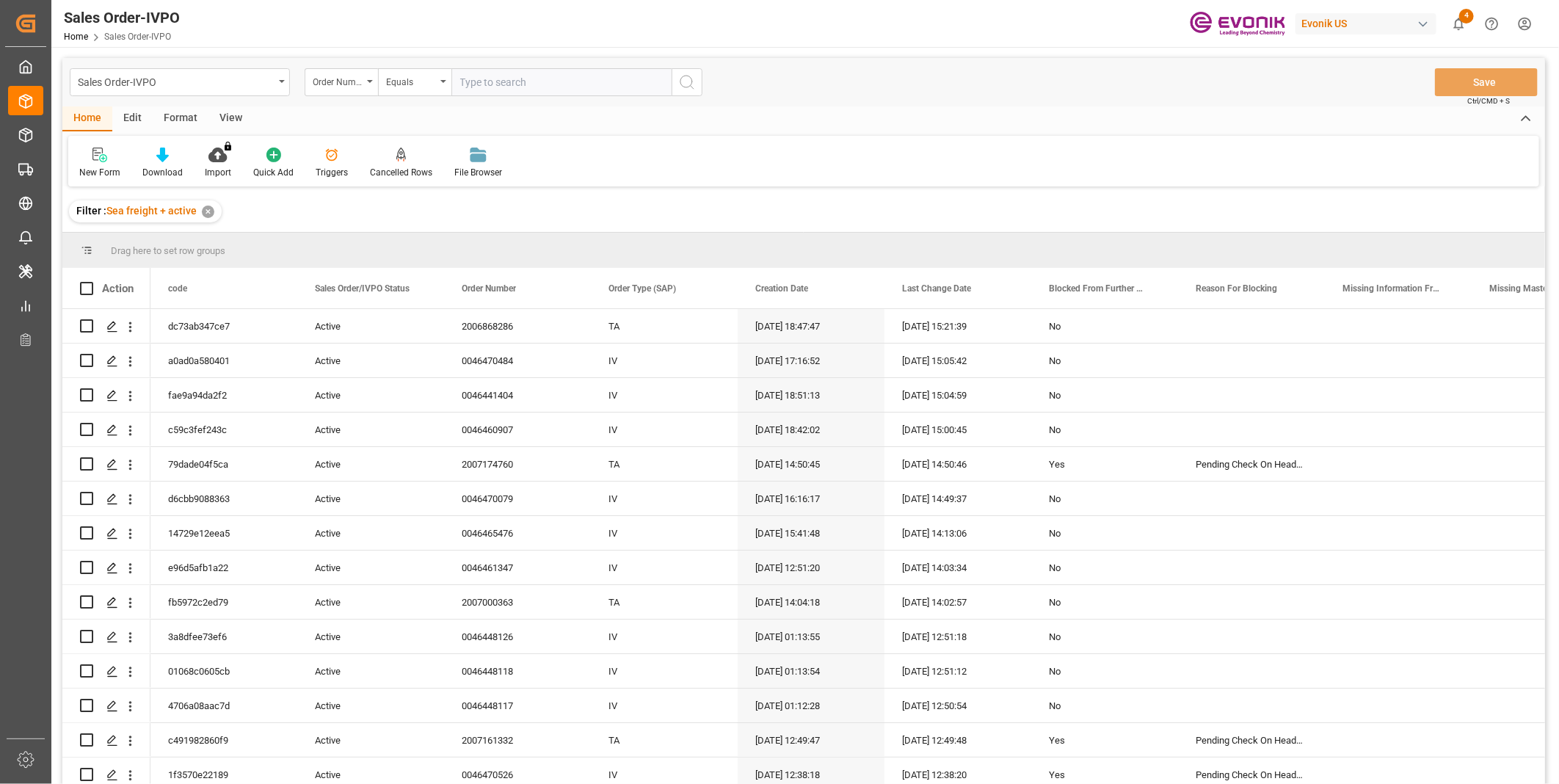
click at [517, 80] on input "text" at bounding box center [561, 82] width 220 height 28
paste input "0046461347"
type input "0046461347"
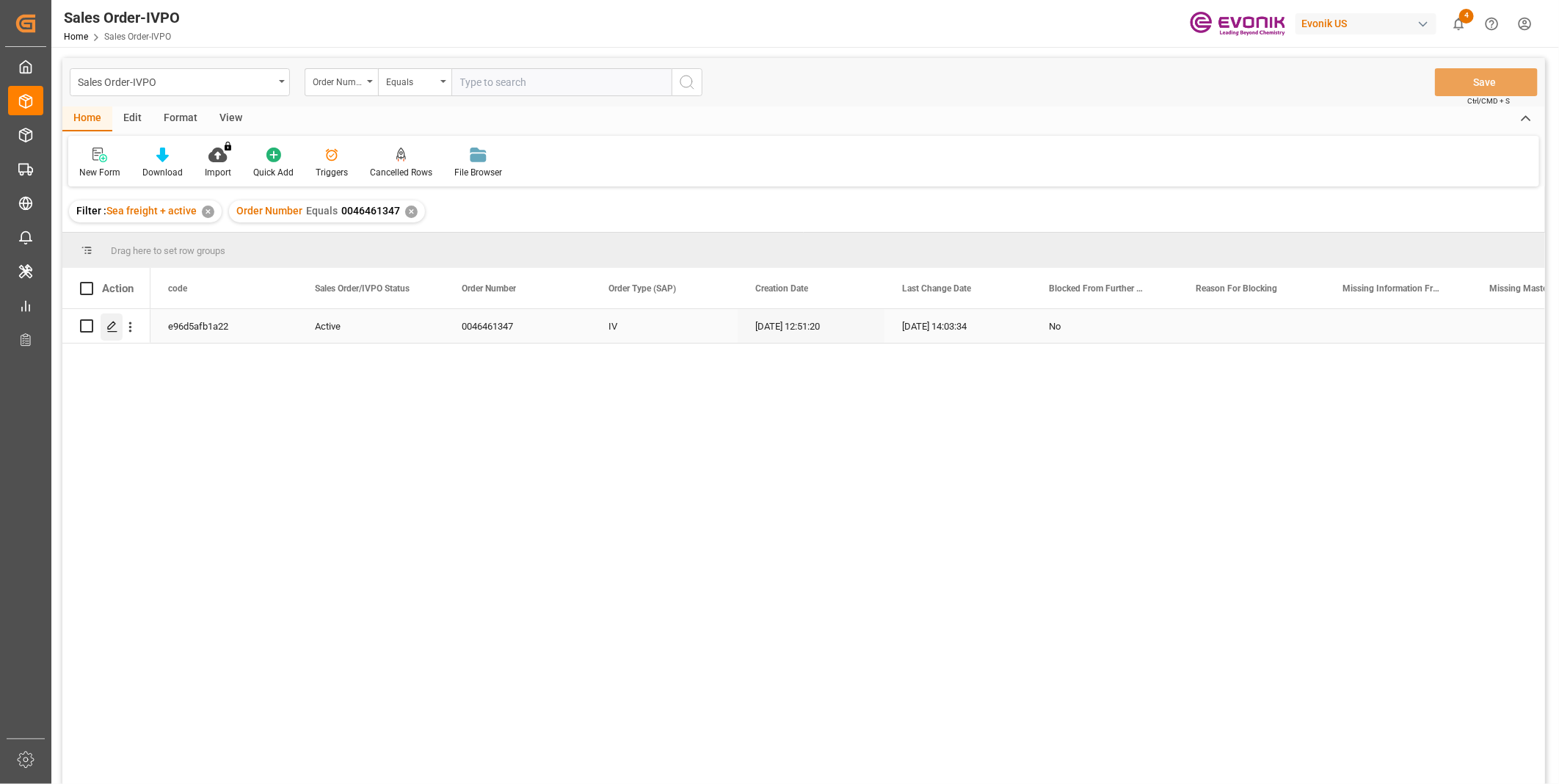
click at [107, 327] on icon "Press SPACE to select this row." at bounding box center [113, 327] width 12 height 12
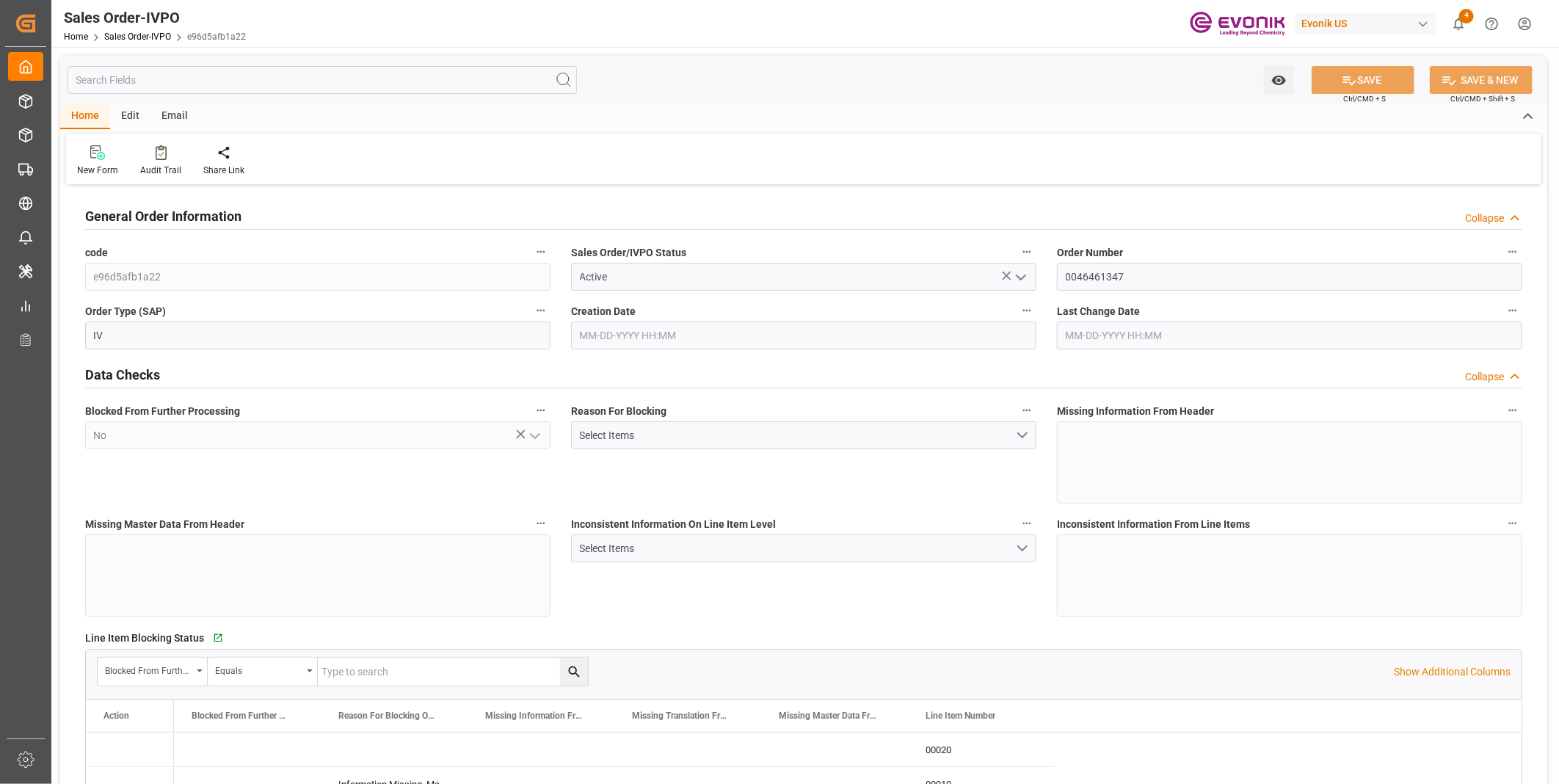
type input "BEANR"
type input "0"
type input "1"
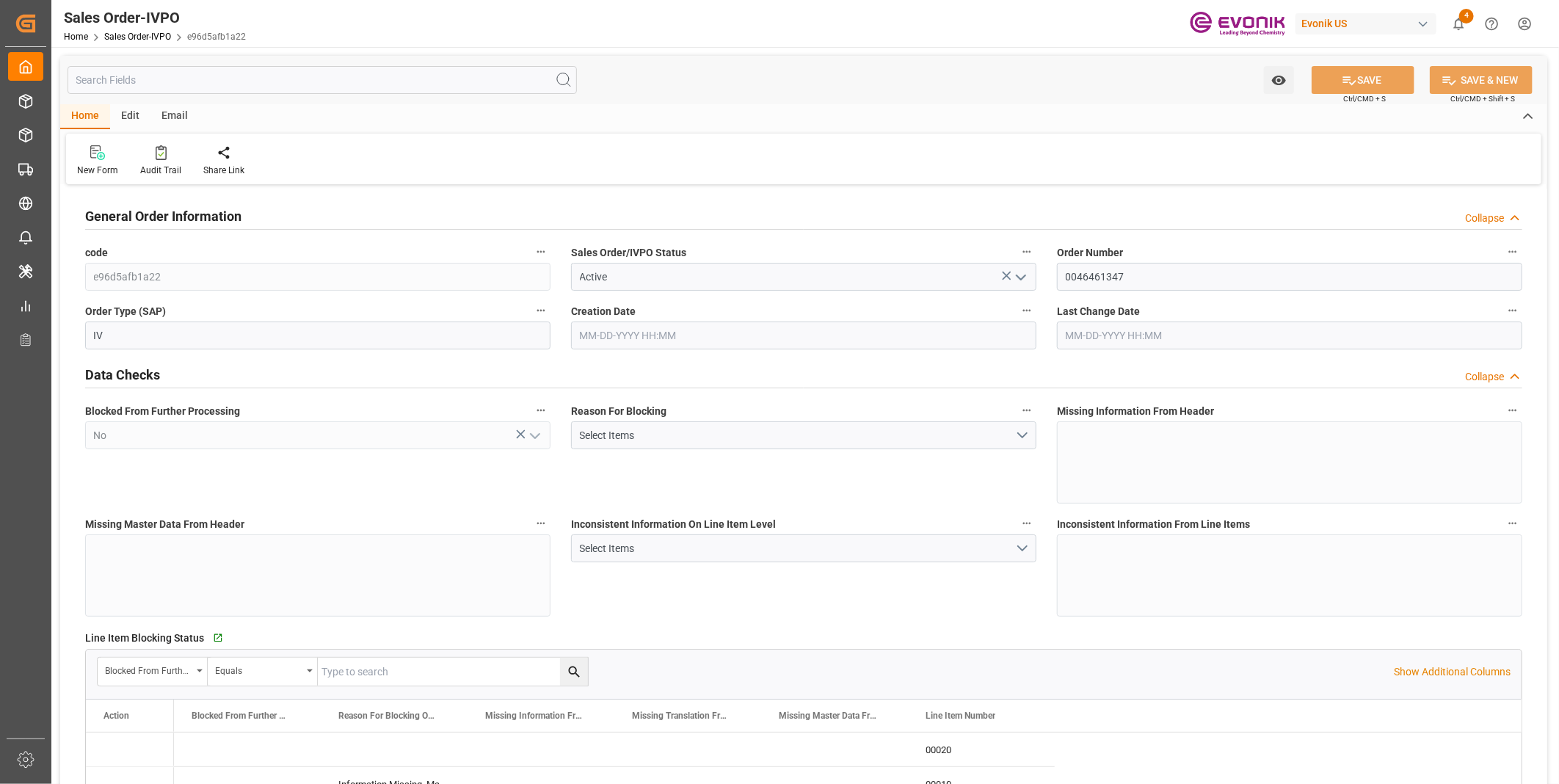
type input "14168"
type input "42.456"
type input "19000"
type input "60"
type input "09-05-2025 12:51"
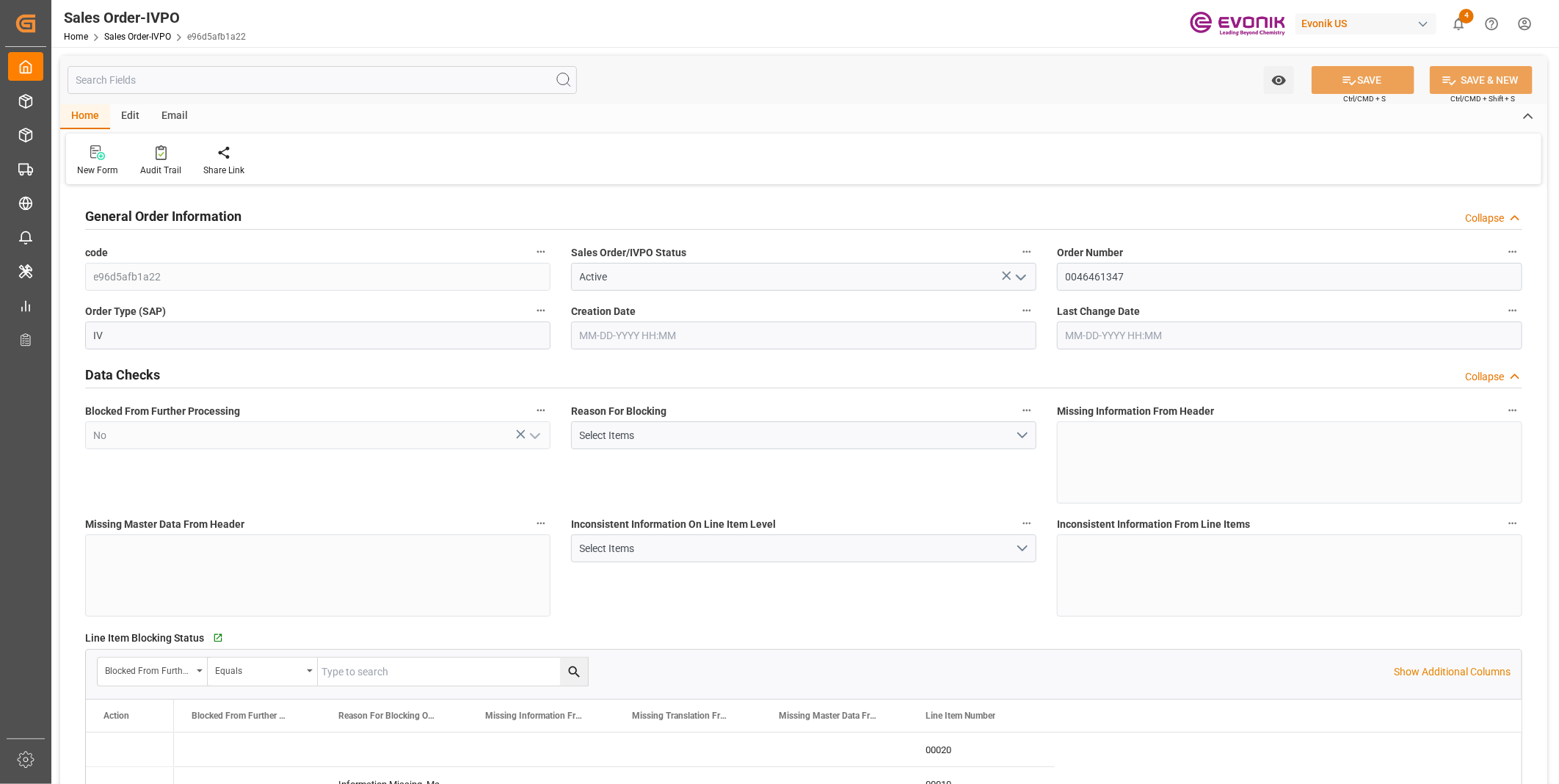
type input "[DATE] 14:03"
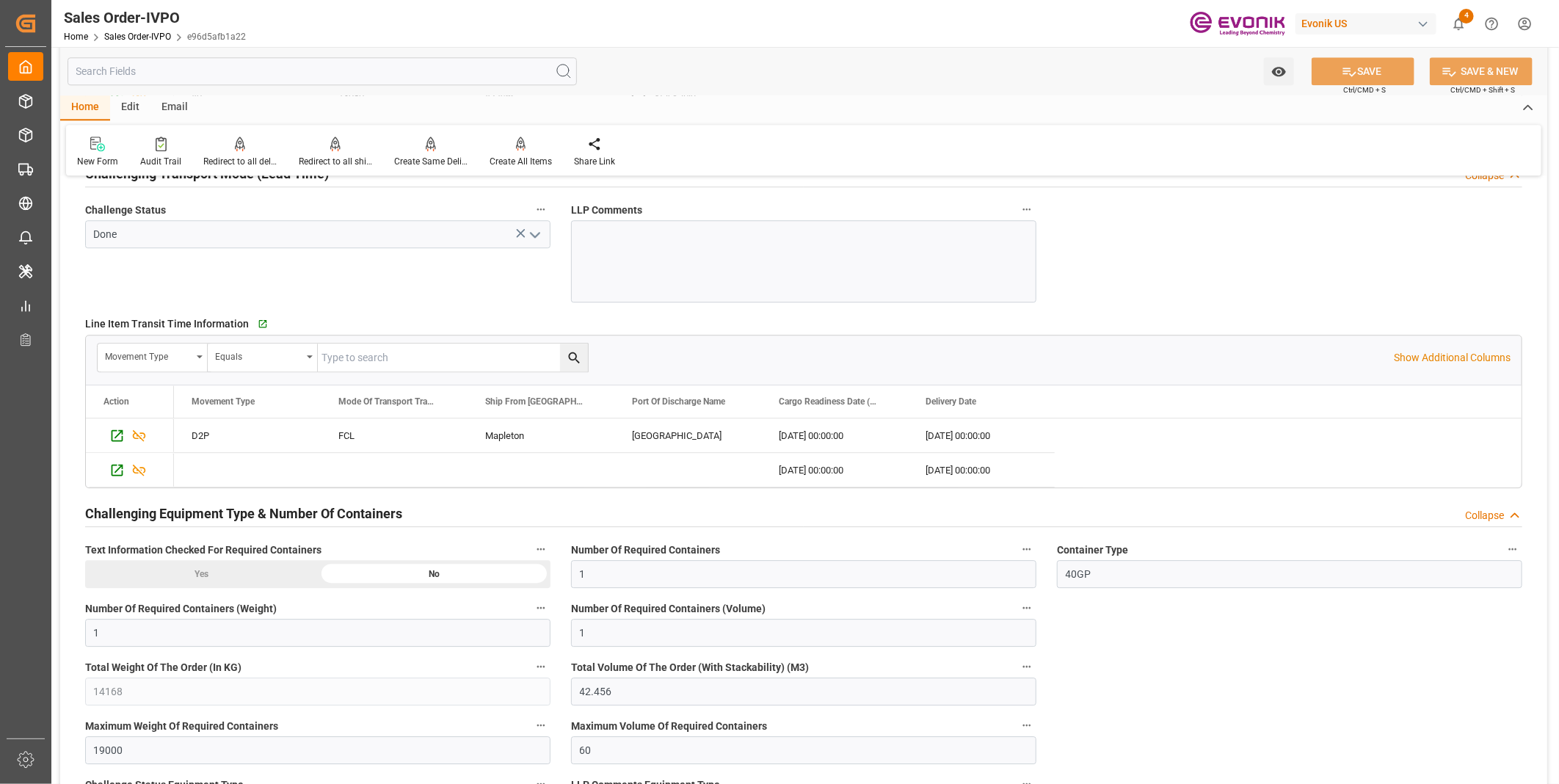
scroll to position [2609, 0]
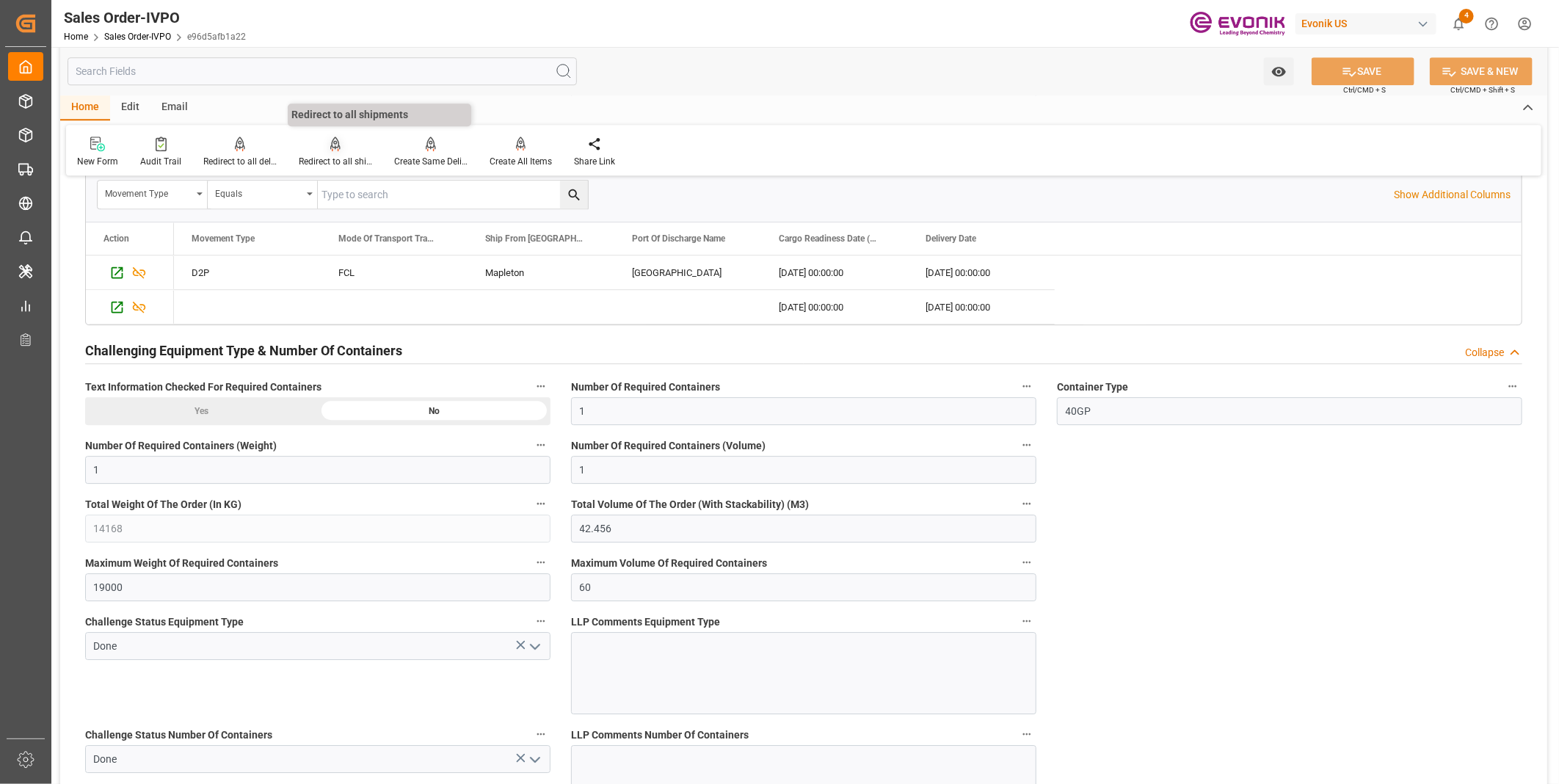
click at [336, 161] on div "Redirect to all shipments" at bounding box center [336, 161] width 74 height 14
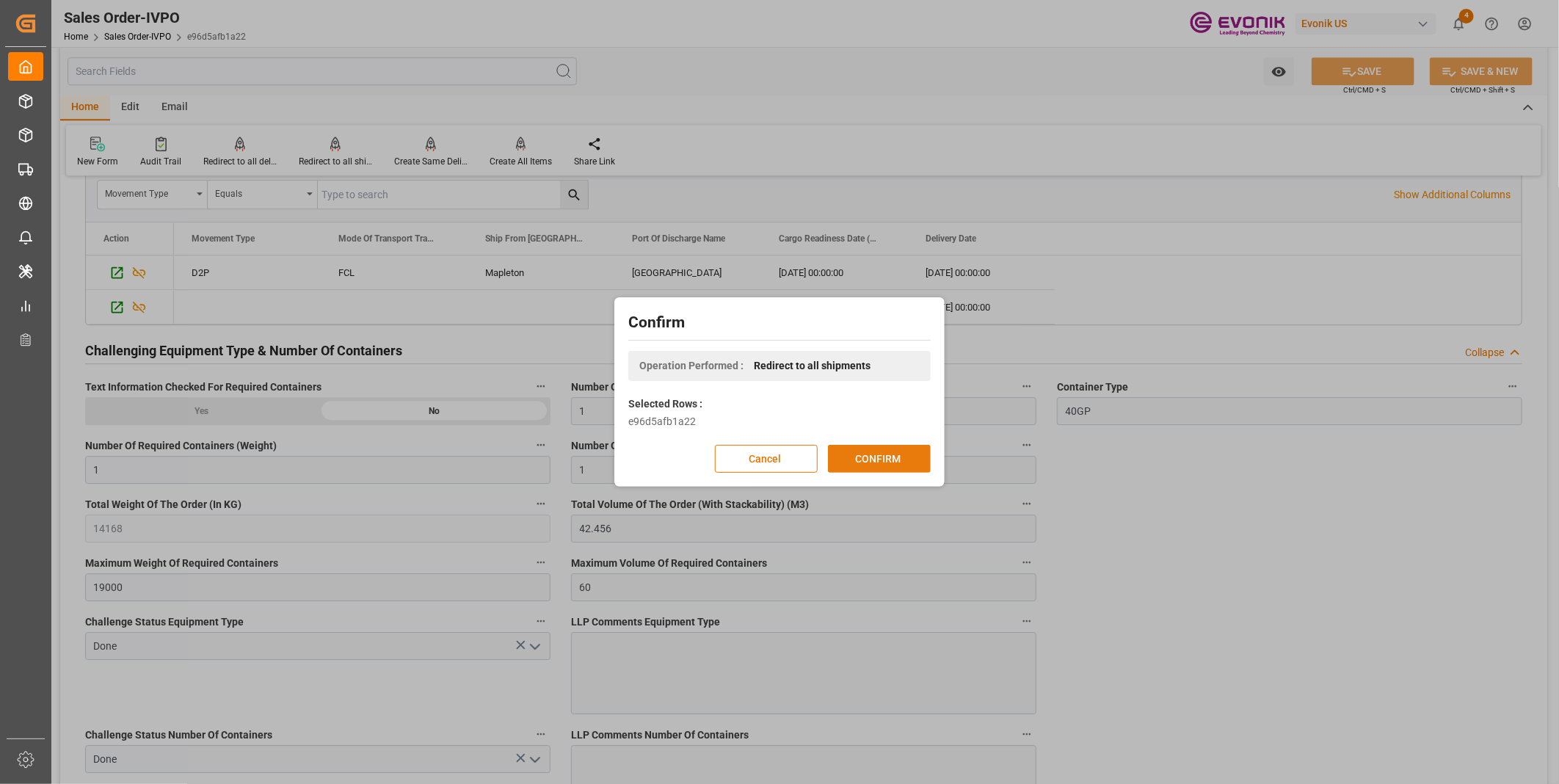
click at [868, 464] on button "CONFIRM" at bounding box center [879, 458] width 103 height 28
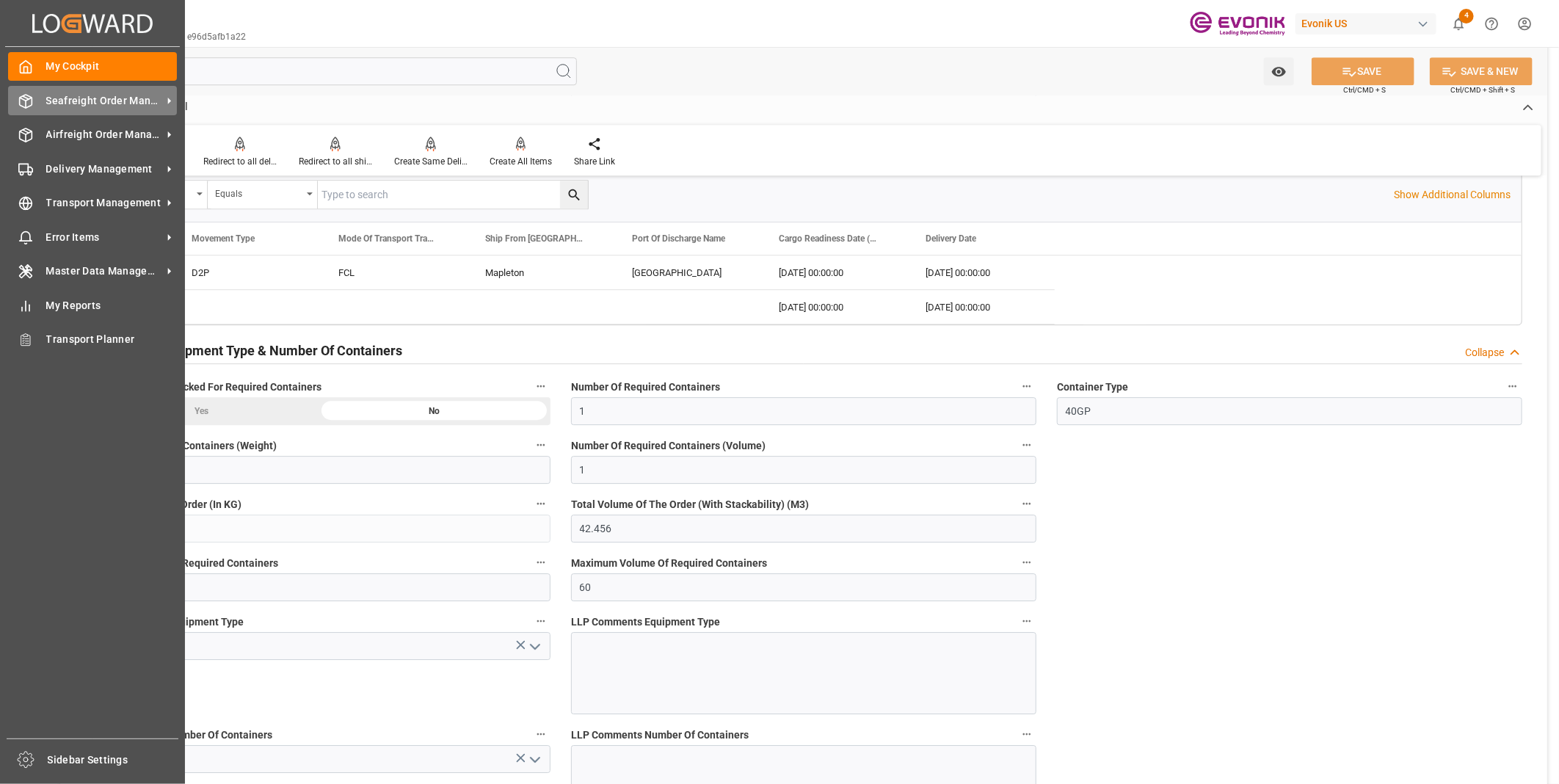
click at [23, 100] on icon at bounding box center [26, 101] width 15 height 15
click at [31, 108] on div "Seafreight Order Management Seafreight Order Management" at bounding box center [92, 100] width 169 height 29
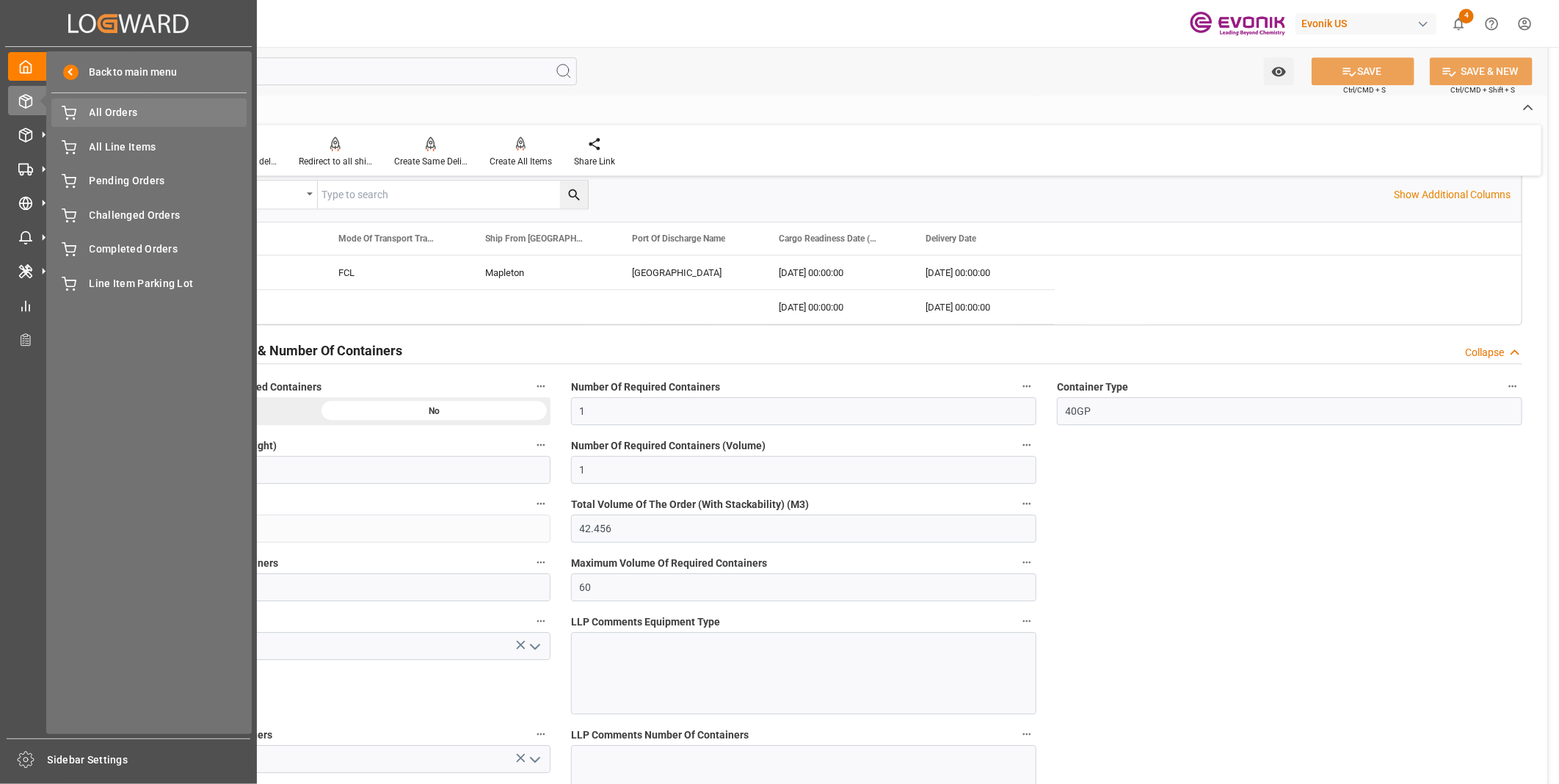
click at [126, 118] on span "All Orders" at bounding box center [168, 113] width 158 height 16
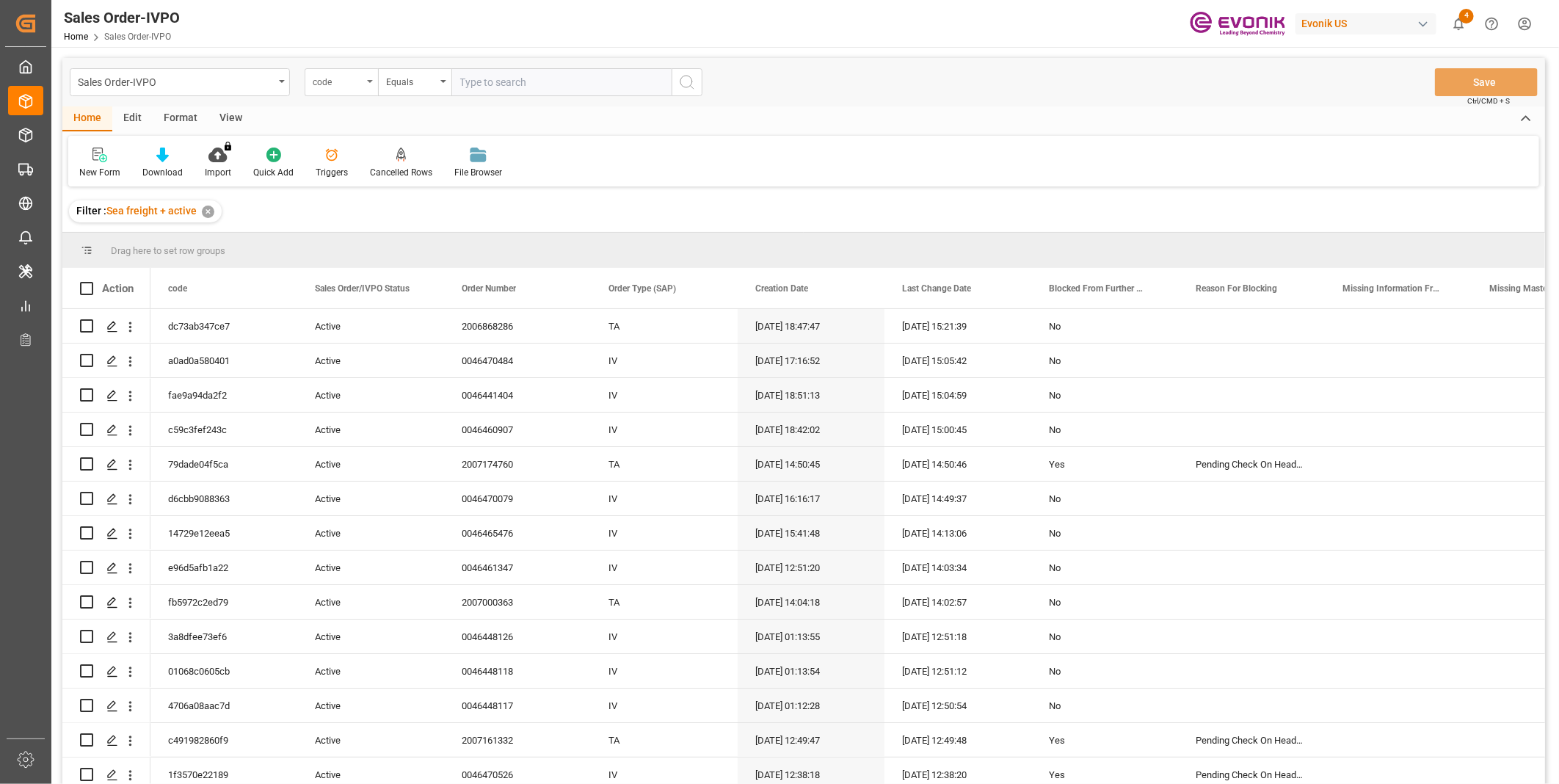
click at [334, 85] on div "code" at bounding box center [337, 80] width 50 height 17
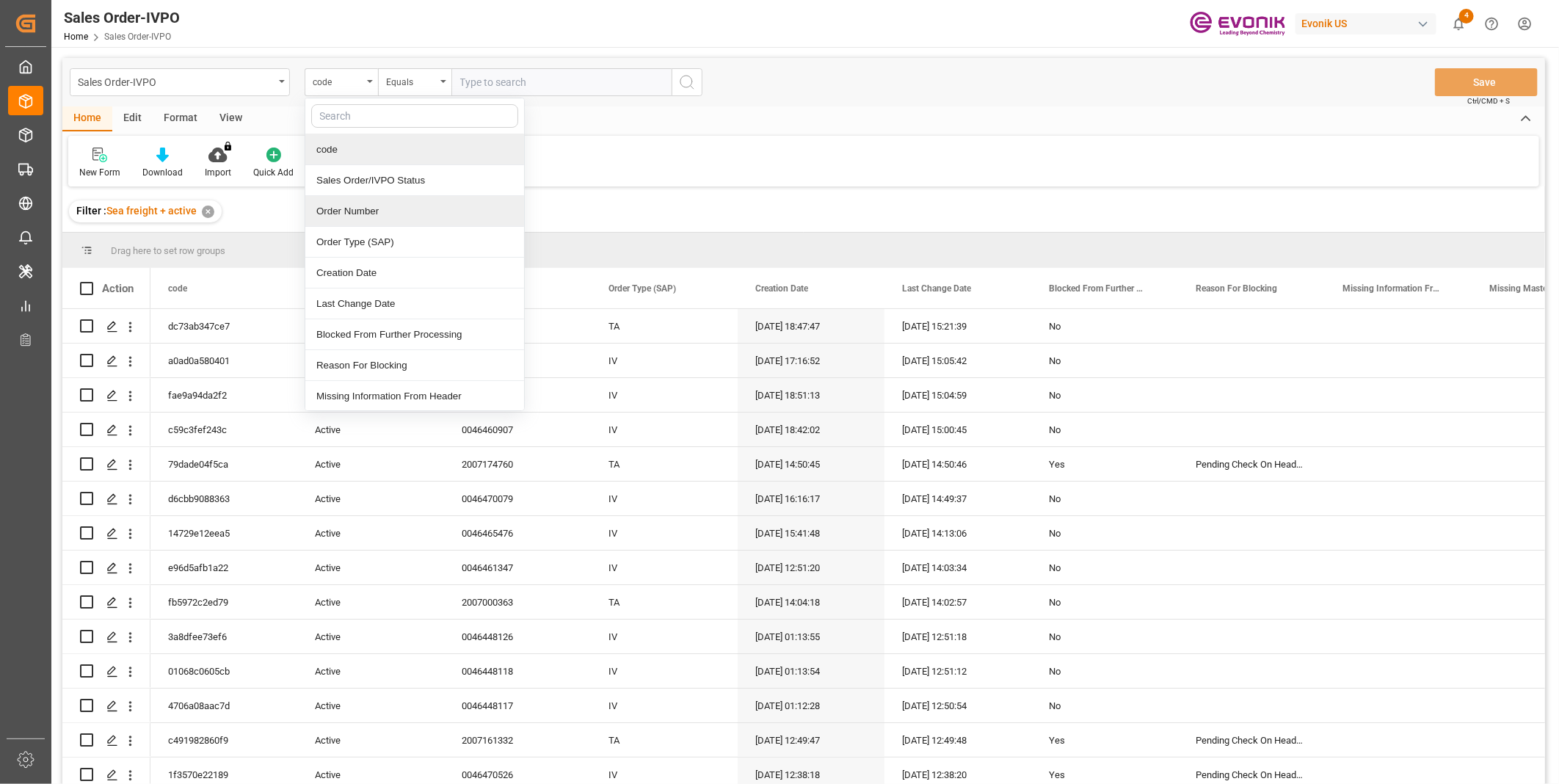
click at [350, 210] on div "Order Number" at bounding box center [415, 211] width 219 height 31
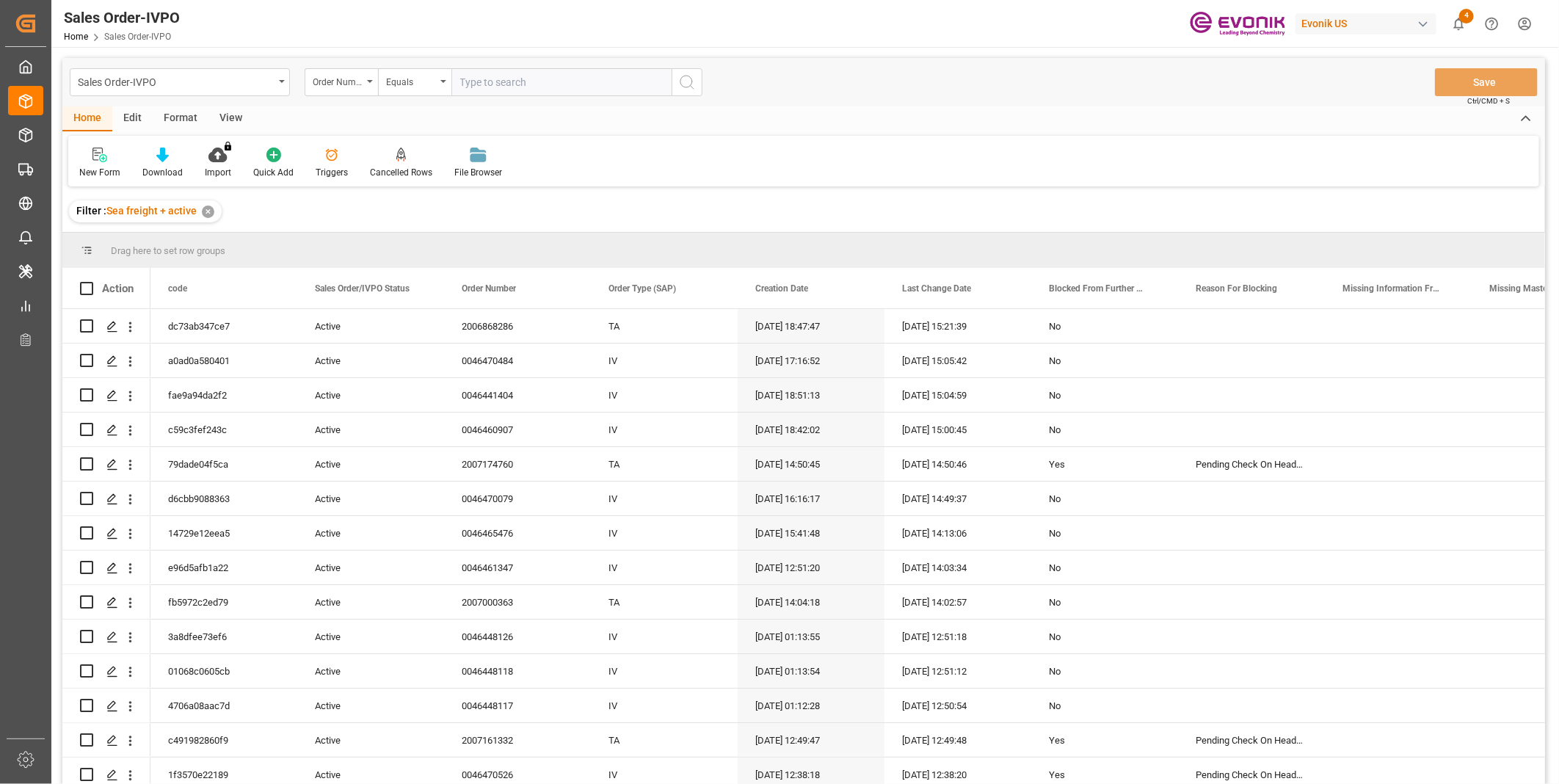
click at [483, 74] on input "text" at bounding box center [561, 82] width 220 height 28
paste input "0046472037"
type input "0046472037"
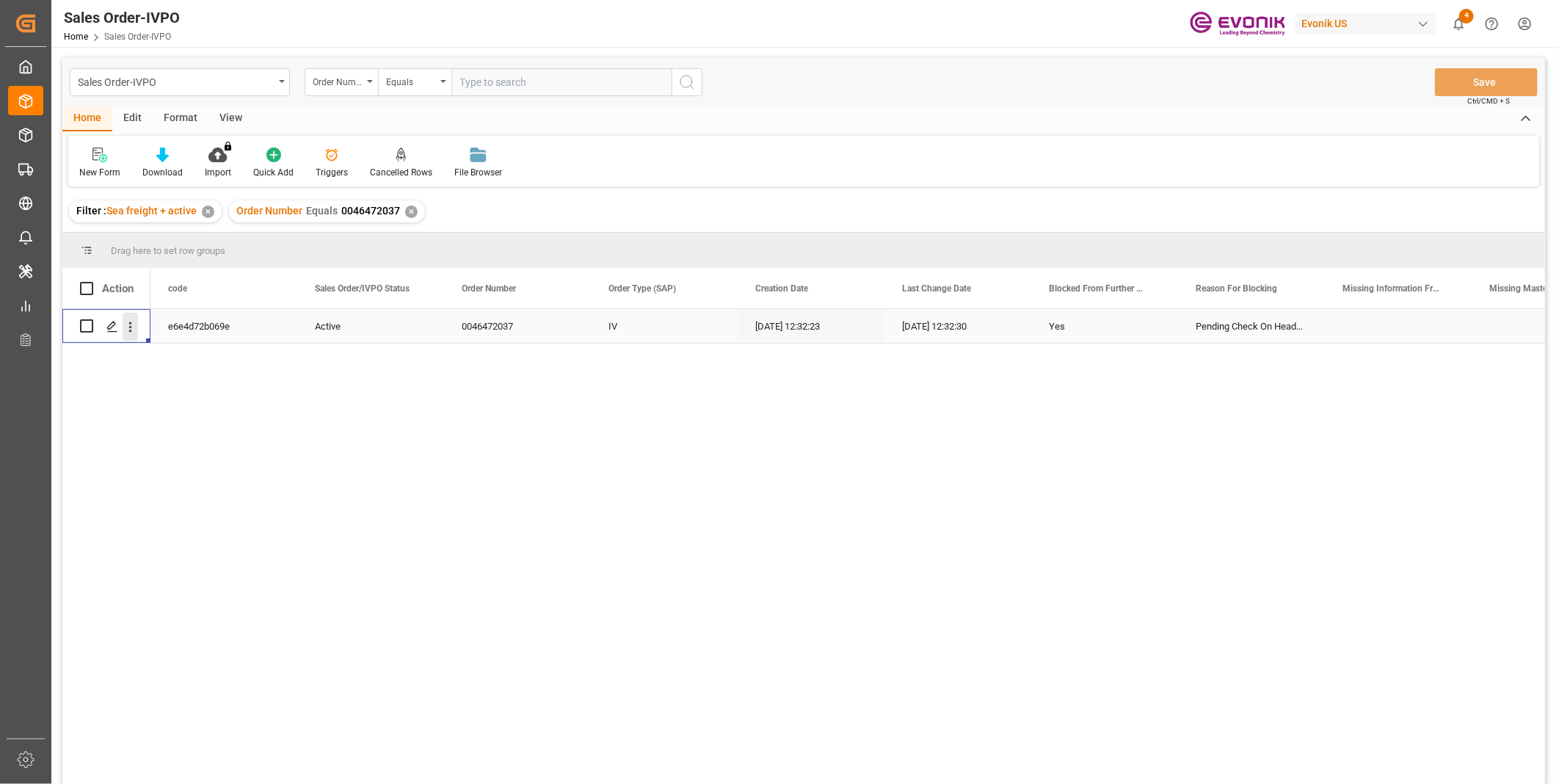
click at [133, 333] on icon "open menu" at bounding box center [130, 327] width 16 height 16
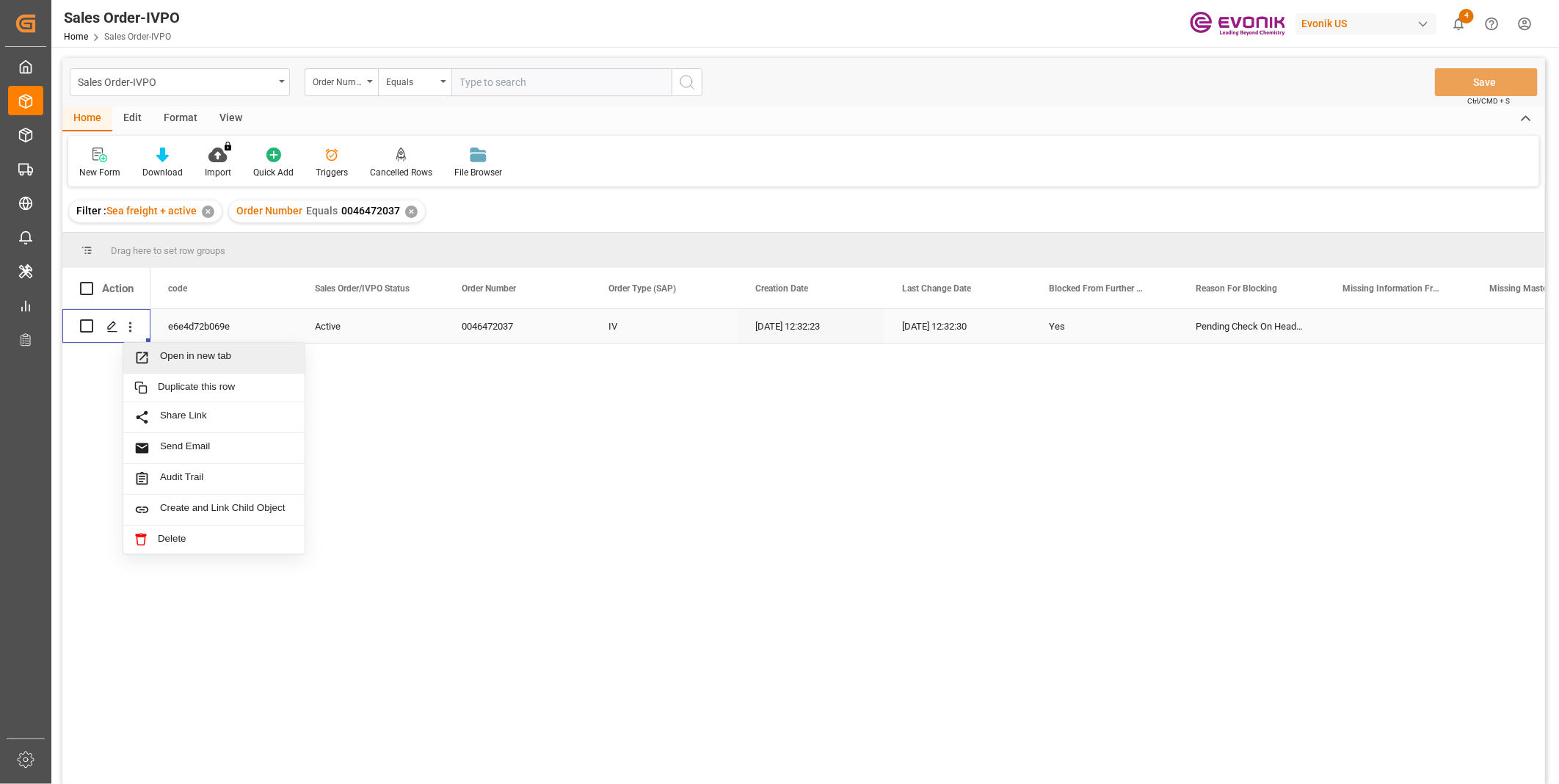
click at [191, 353] on span "Open in new tab" at bounding box center [227, 357] width 134 height 16
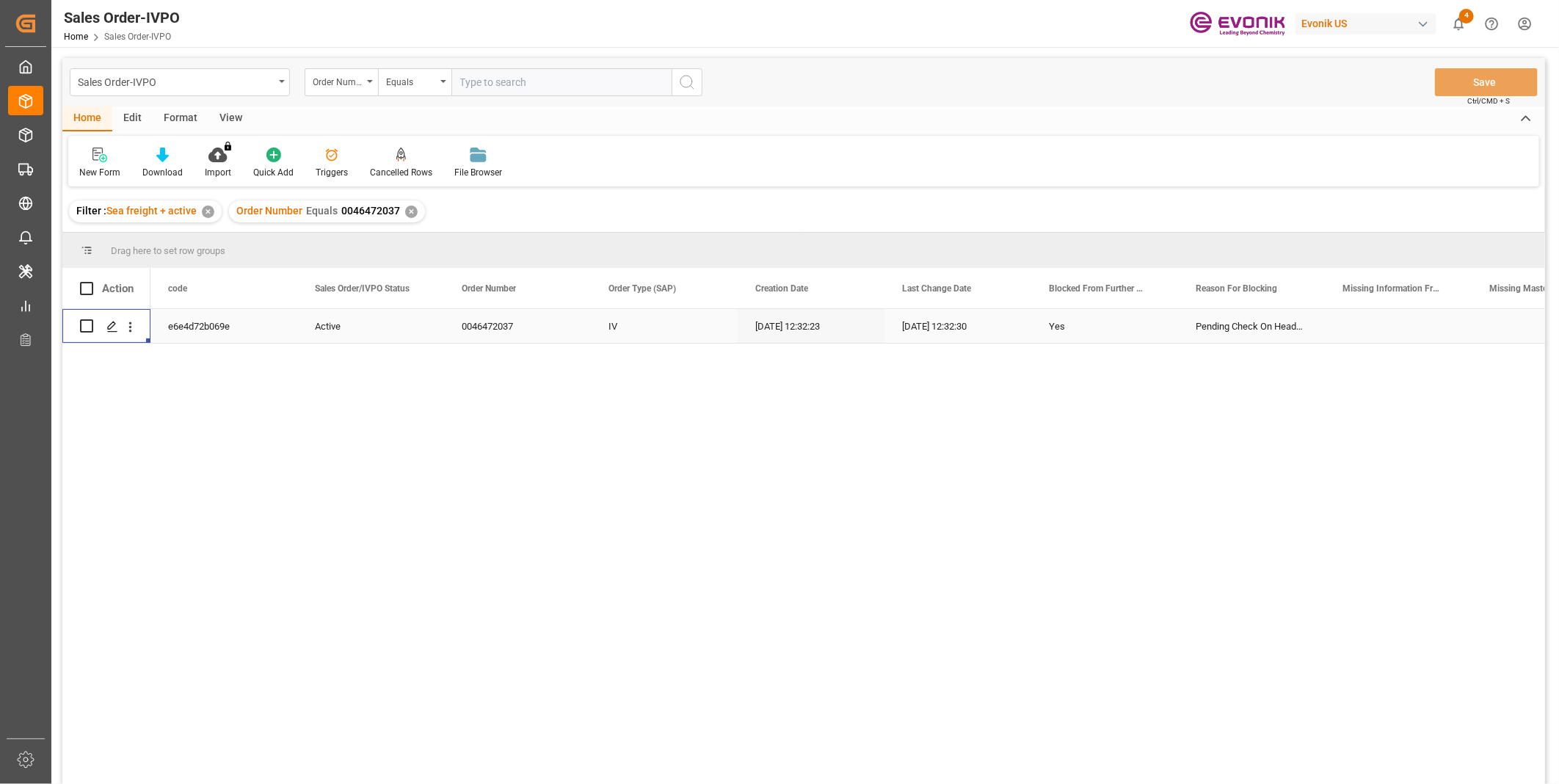
click at [546, 82] on input "text" at bounding box center [561, 82] width 220 height 28
paste input "46466340"
click at [457, 82] on input "46466340" at bounding box center [561, 82] width 220 height 28
type input "0046466340"
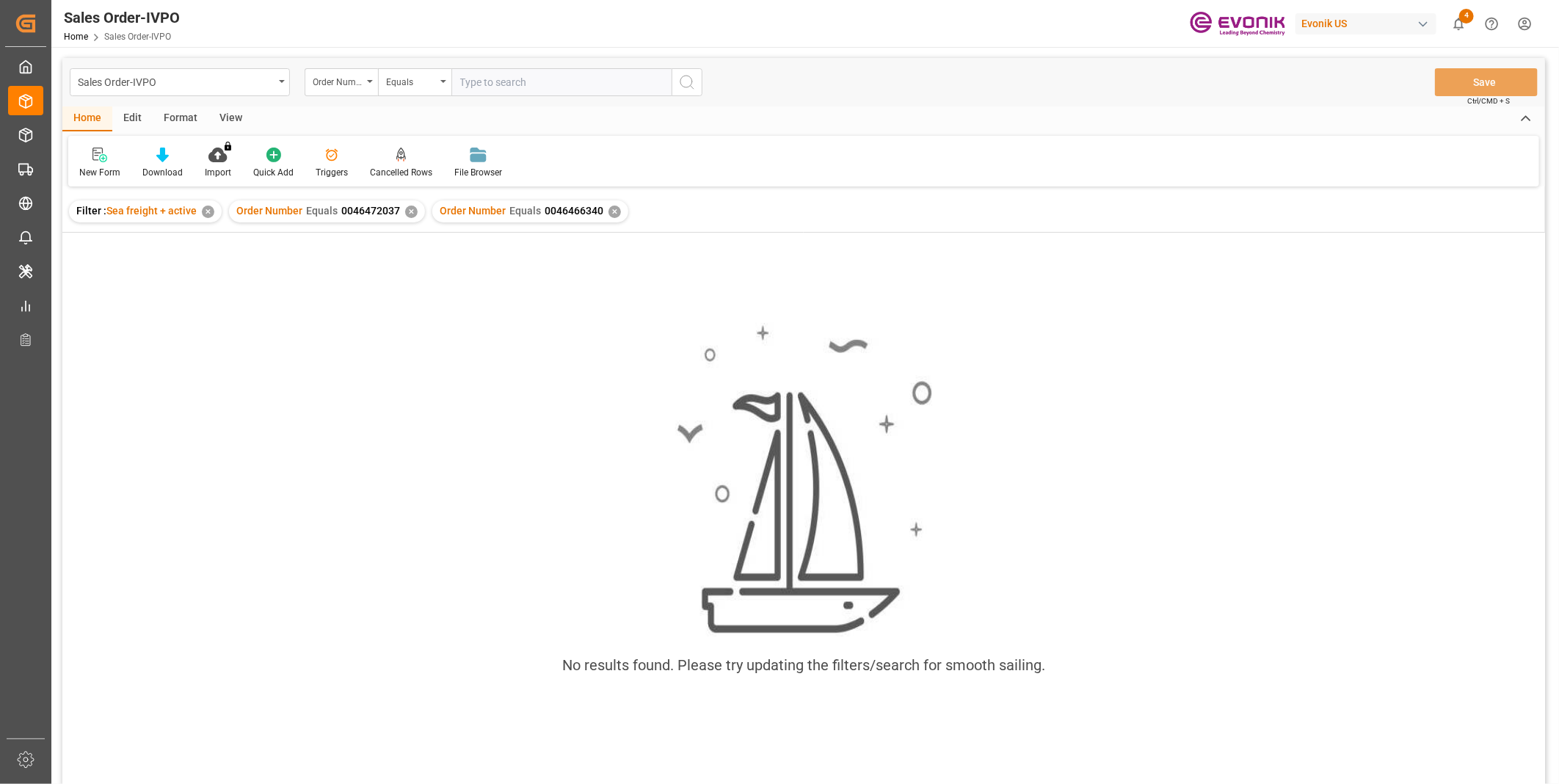
click at [405, 210] on div "✕" at bounding box center [411, 212] width 13 height 13
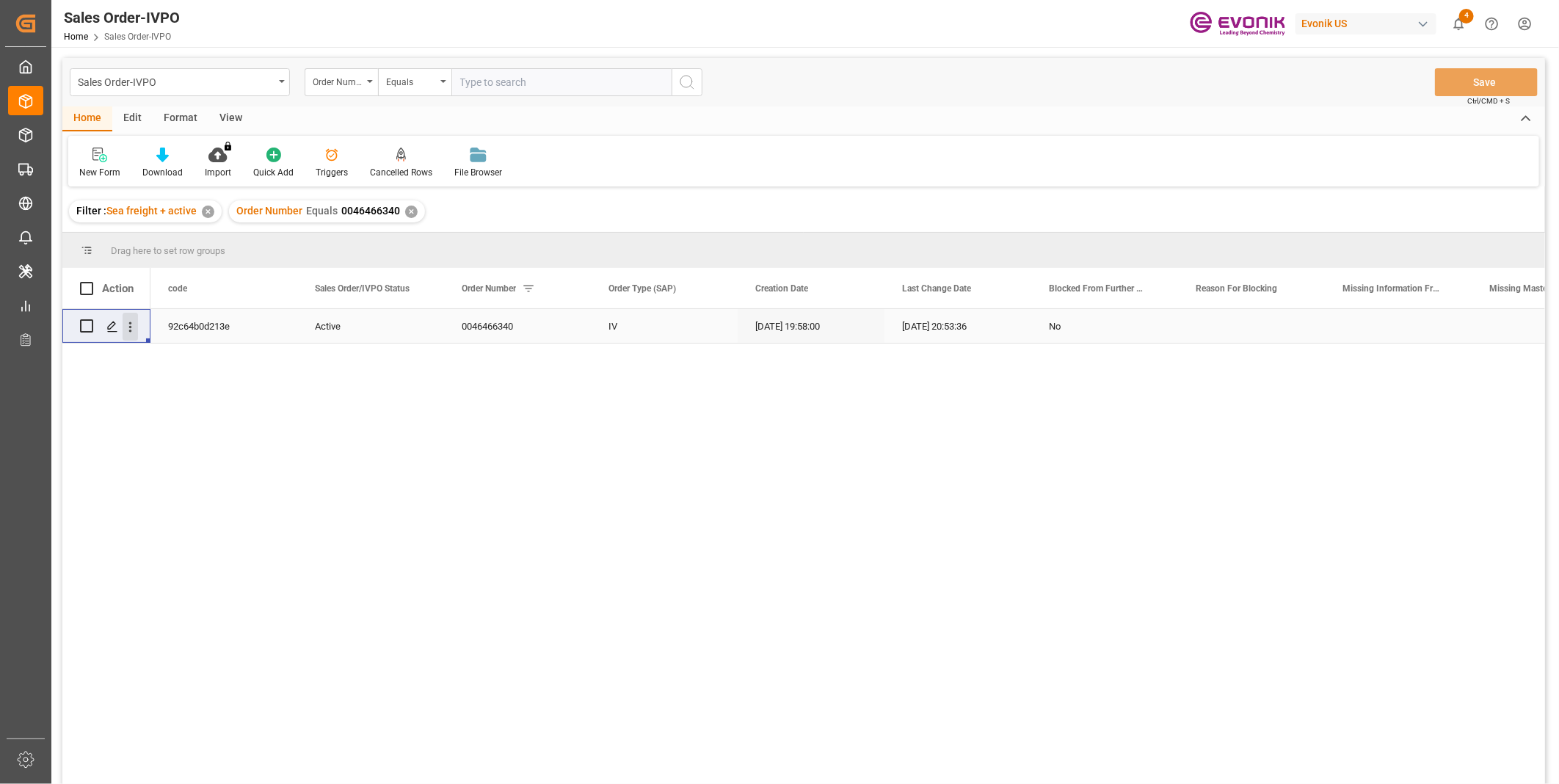
click at [137, 328] on icon "open menu" at bounding box center [130, 327] width 16 height 16
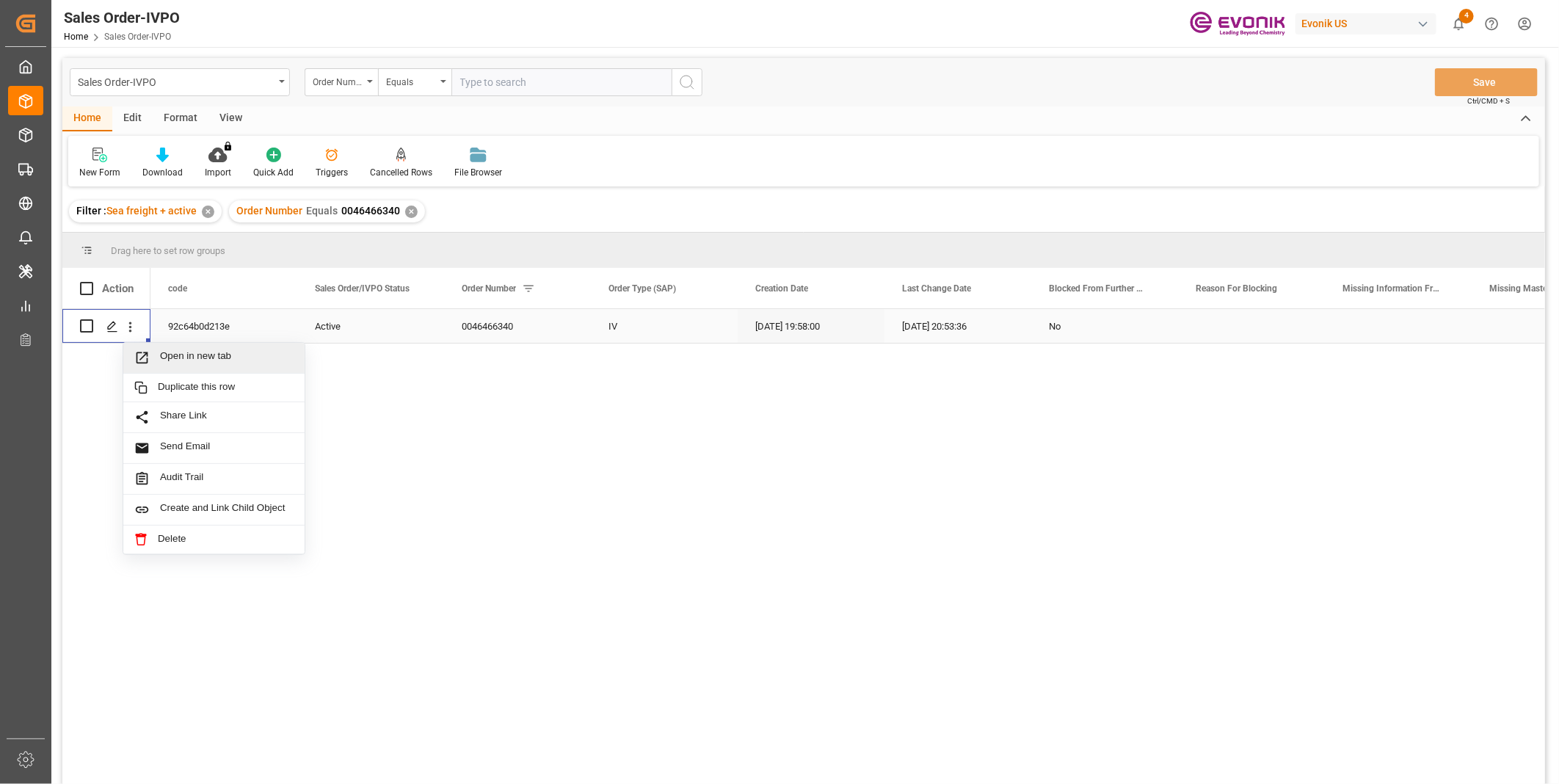
click at [188, 351] on span "Open in new tab" at bounding box center [227, 357] width 134 height 16
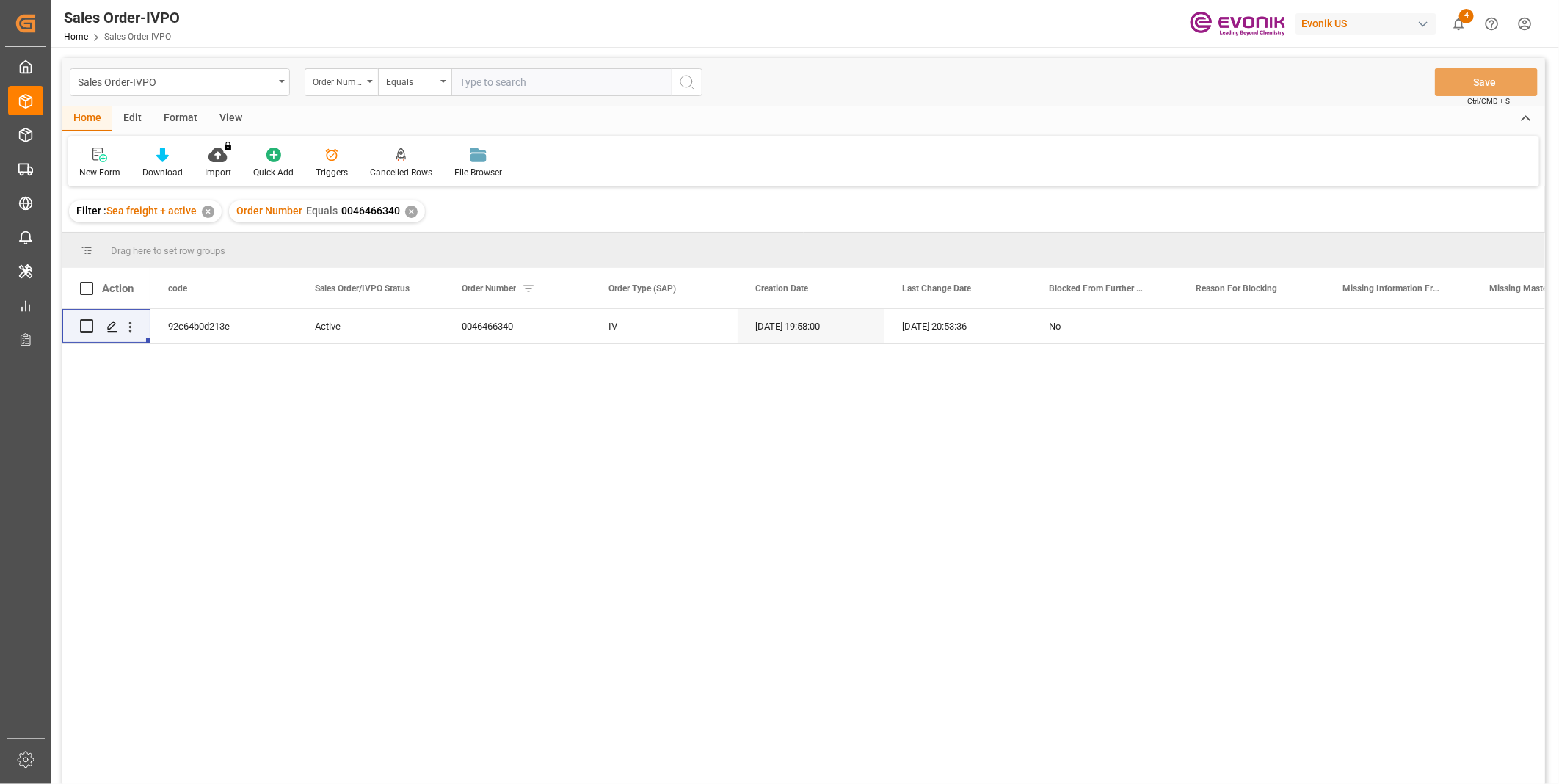
click at [687, 725] on div "92c64b0d213e Active 0046466340 IV 08-07-2025 19:58:00 08-18-2025 20:53:36 No" at bounding box center [847, 550] width 1395 height 484
click at [133, 321] on icon "open menu" at bounding box center [130, 327] width 16 height 16
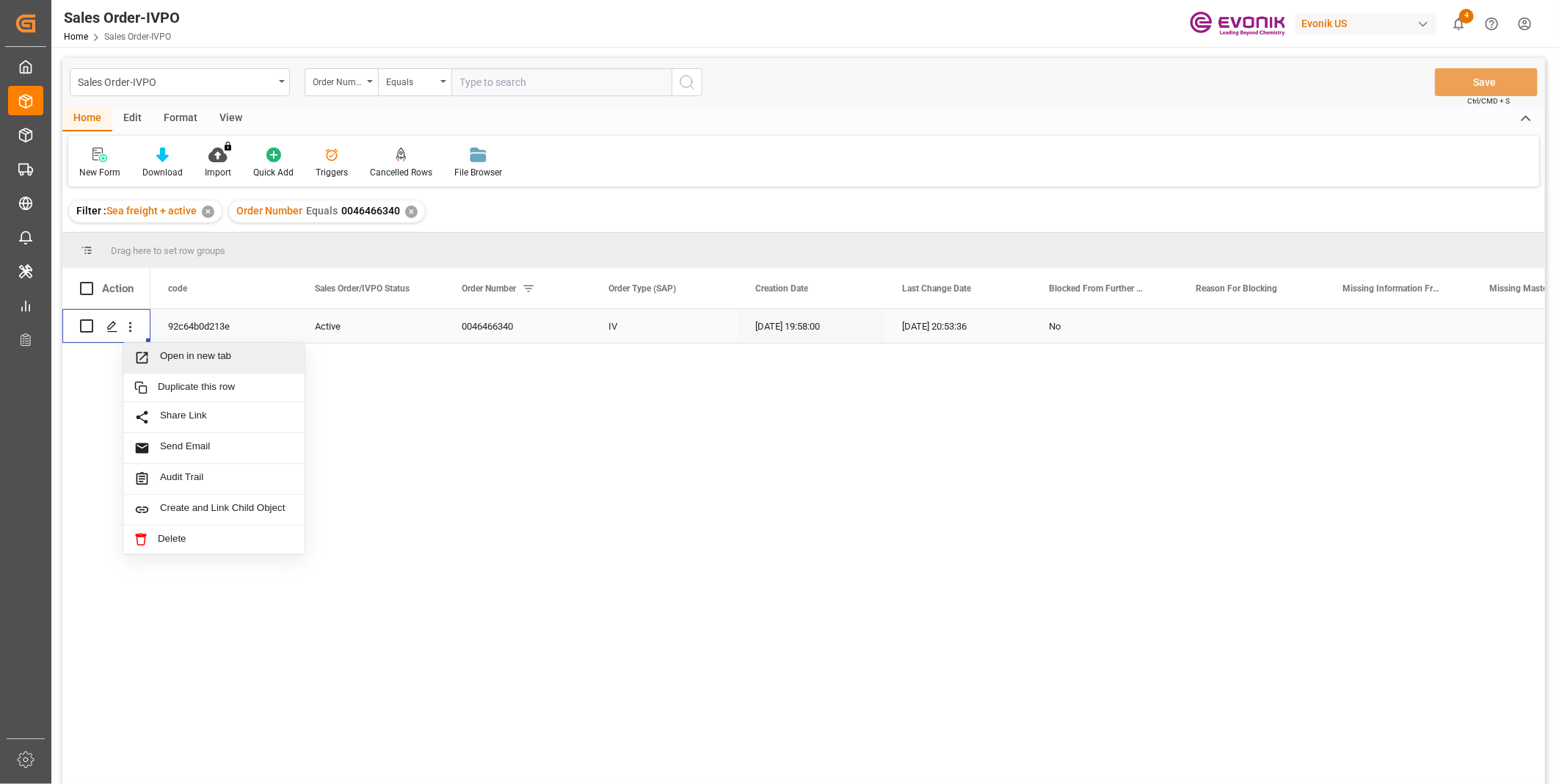
click at [252, 357] on span "Open in new tab" at bounding box center [227, 357] width 134 height 16
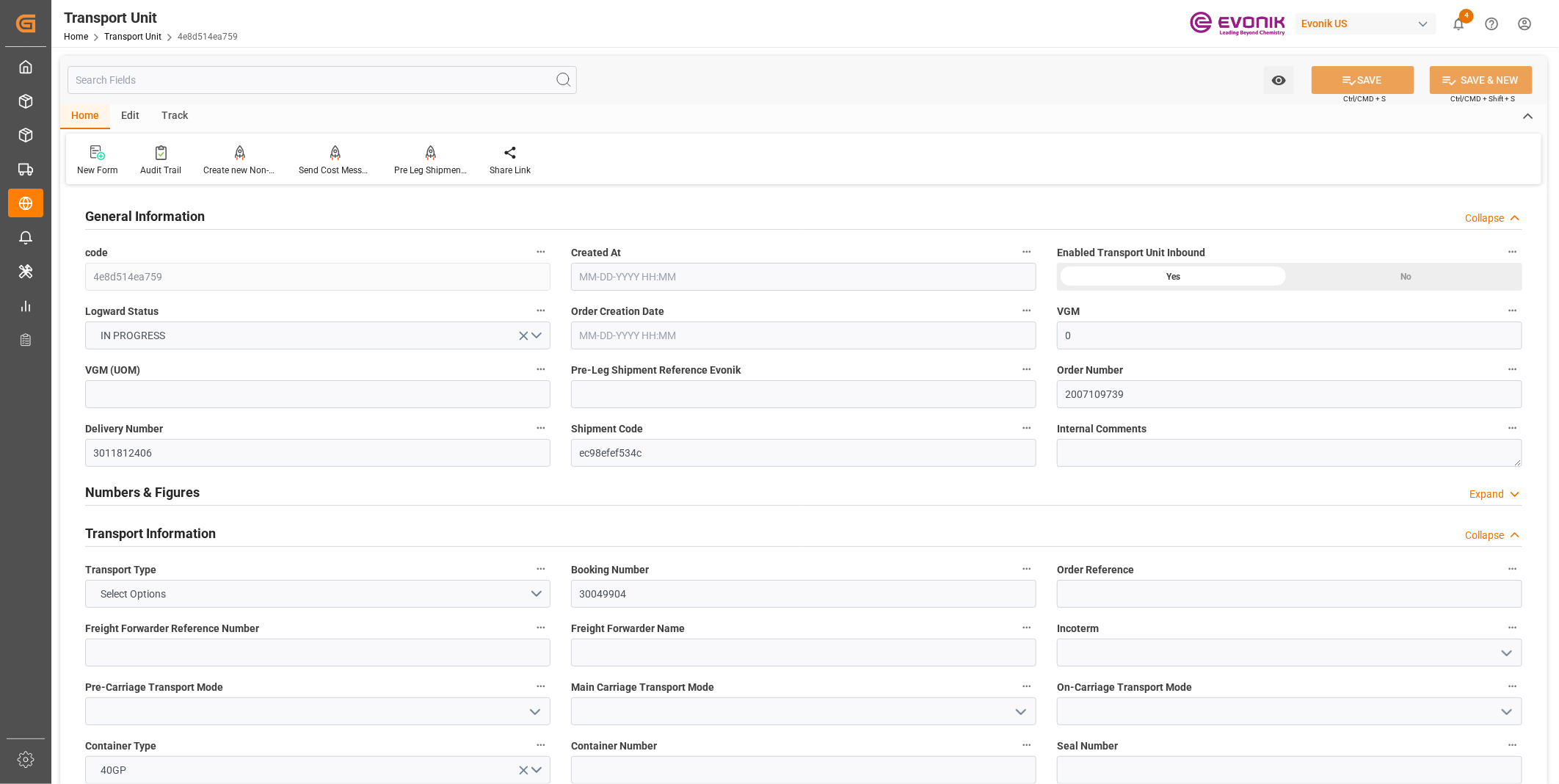
type input "0"
type input "Hapag Lloyd"
type input "Hapag Lloyd Aktiengesellschaft"
type input "USSAV"
type input "BEANR"
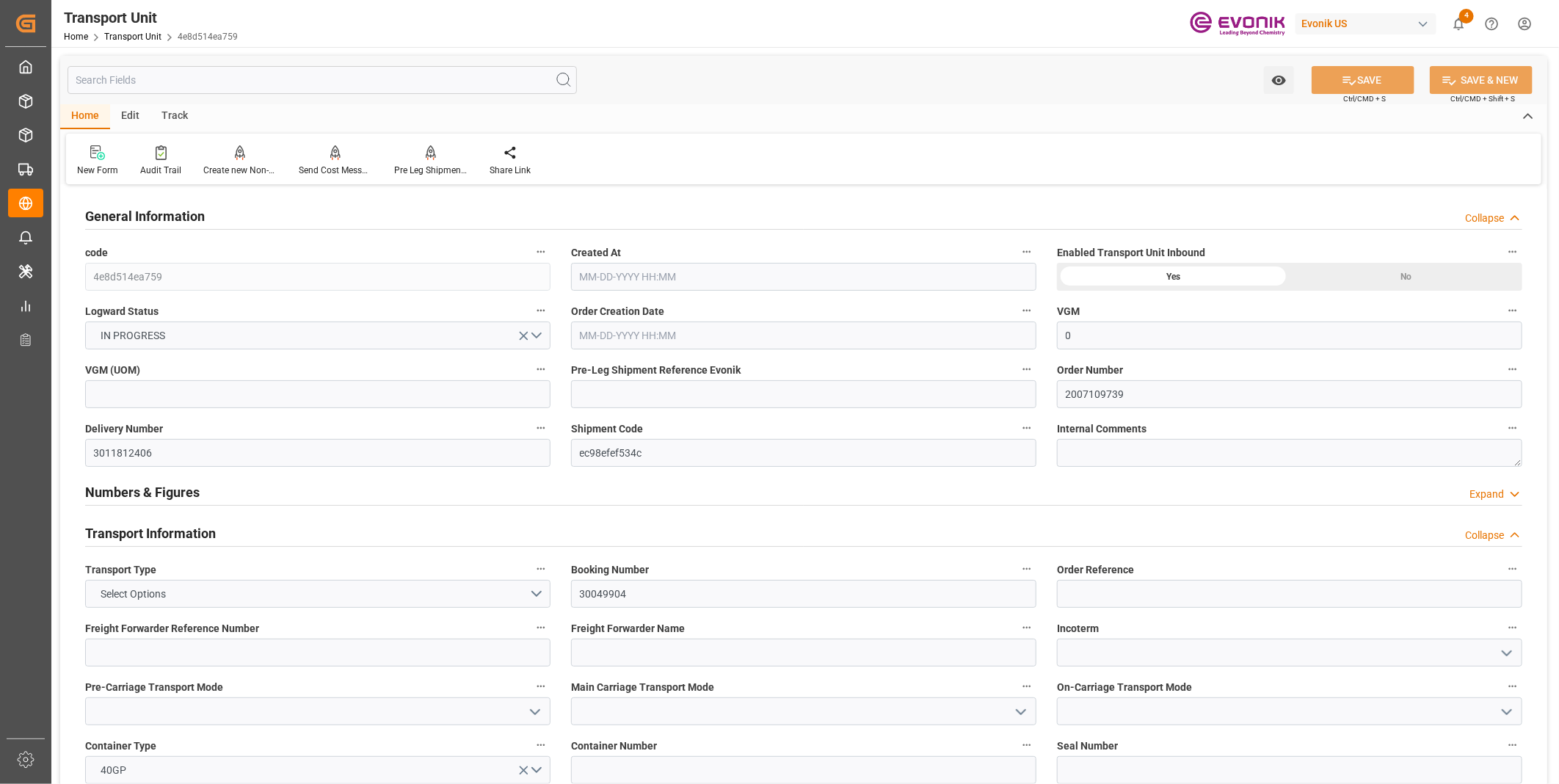
type input "19499.7"
type input "08-07-2025 03:50"
type input "10-16-2025"
type input "09-28-2025 00:00"
type input "09-21-2025 00:00"
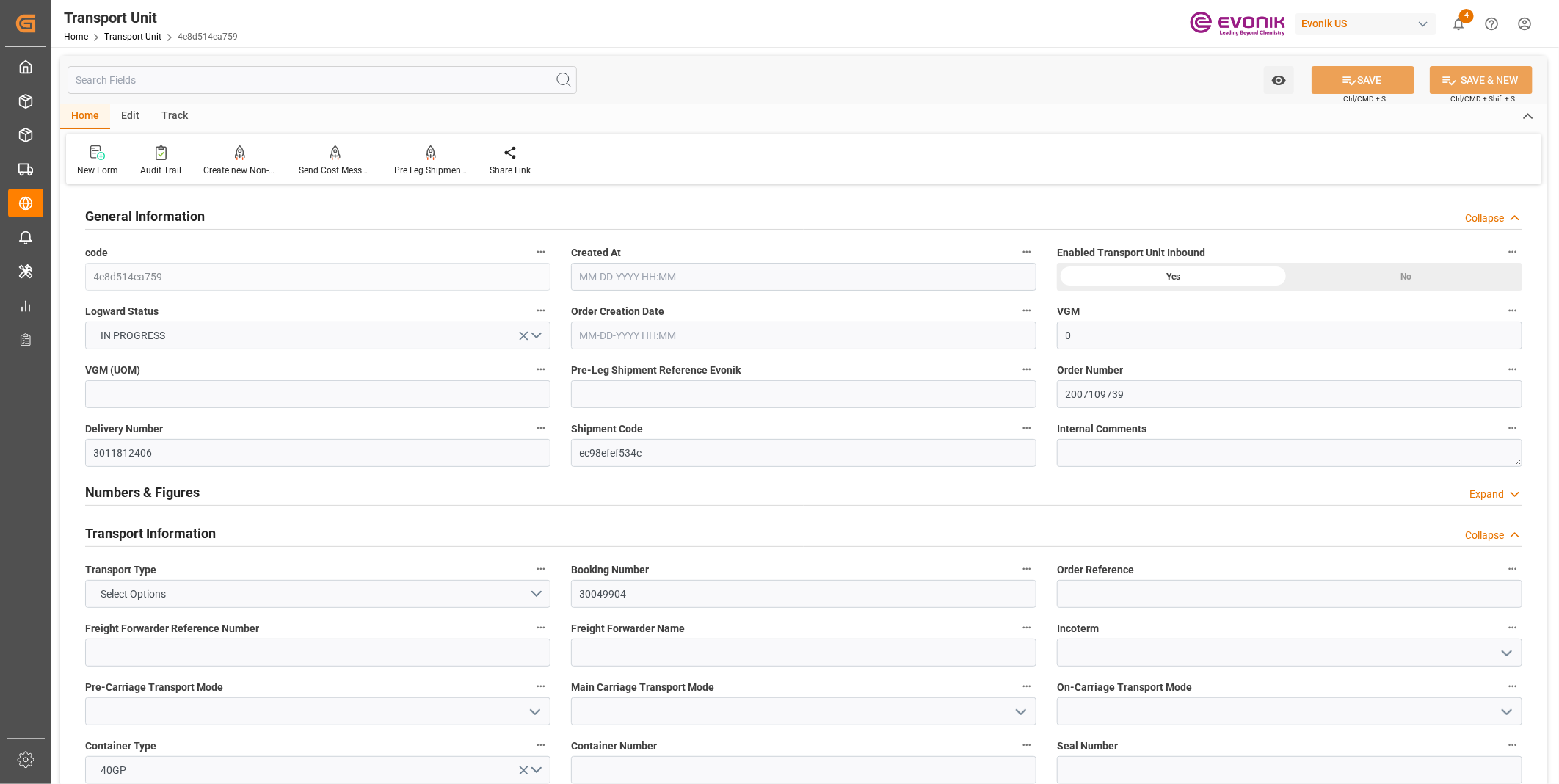
type input "10-13-2025 00:00"
type input "10-06-2025 00:00"
type input "09-24-2025 12:00"
click at [436, 166] on div "Pre Leg Shipment Inbound" at bounding box center [431, 170] width 74 height 14
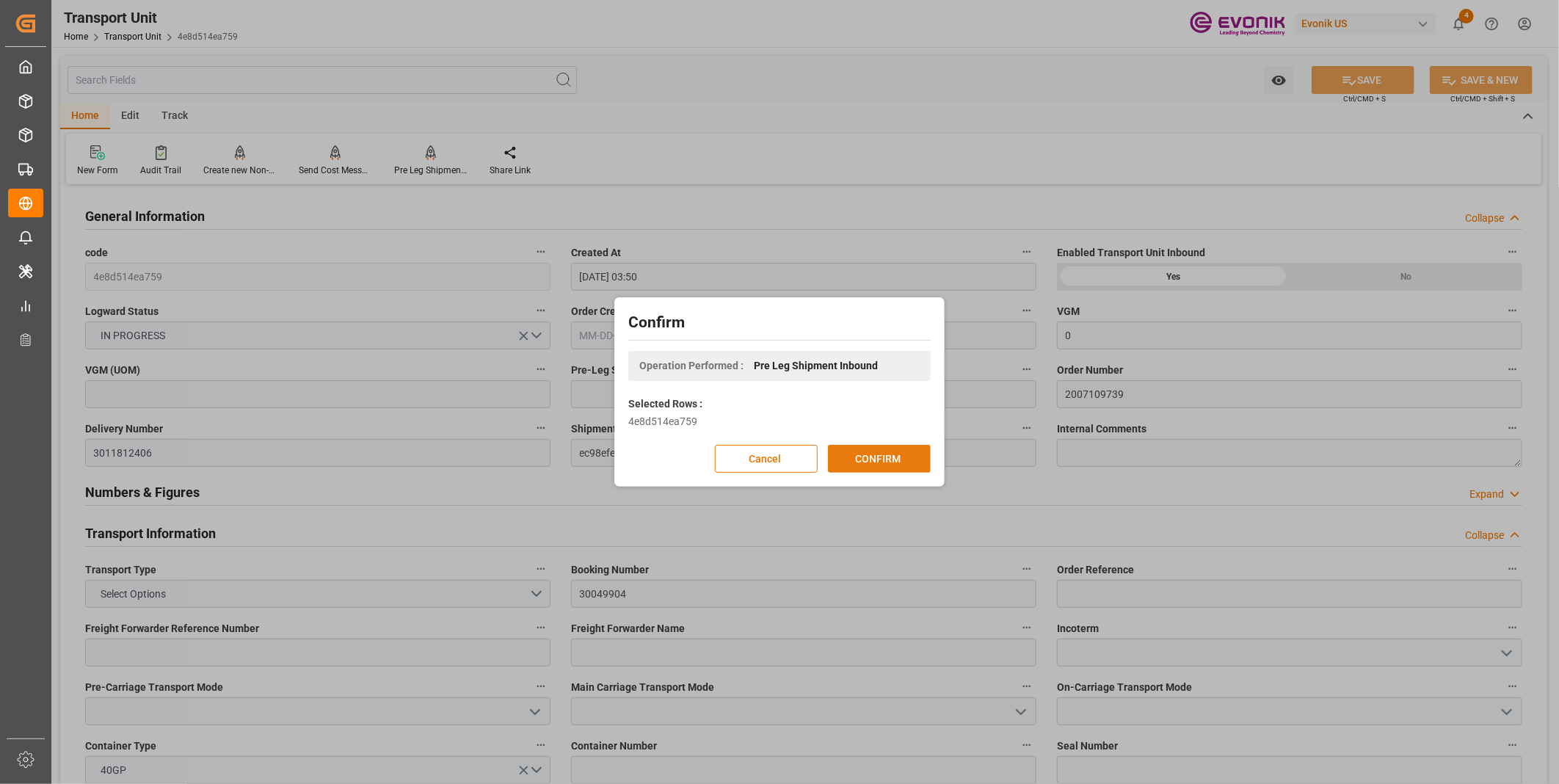
click at [887, 457] on button "CONFIRM" at bounding box center [879, 458] width 103 height 28
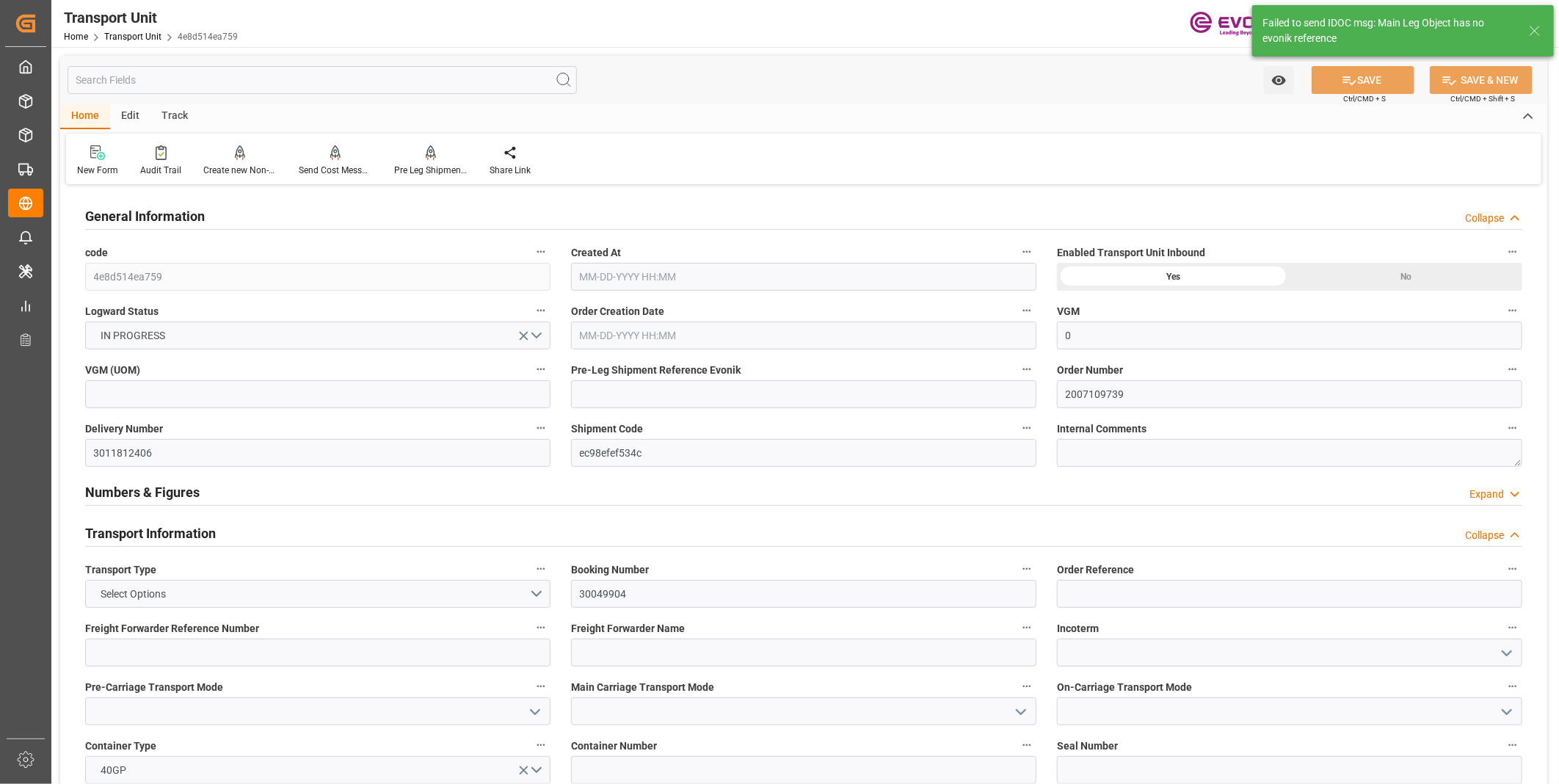
type input "0"
type input "Hapag Lloyd"
type input "Hapag Lloyd Aktiengesellschaft"
type input "USSAV"
type input "BEANR"
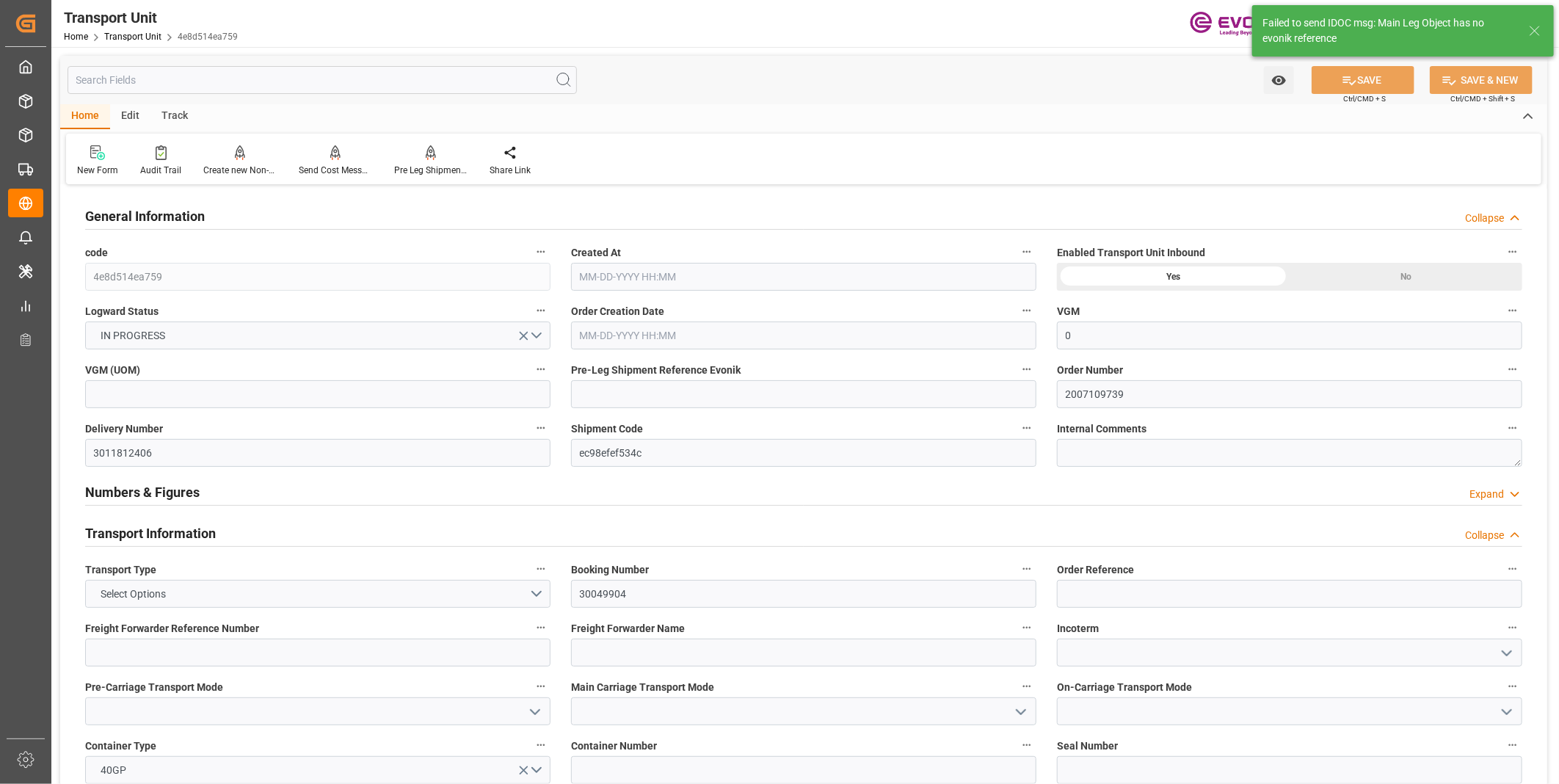
type input "19499.7"
type input "08-07-2025 03:50"
type input "10-16-2025"
type input "09-28-2025 00:00"
type input "09-21-2025 00:00"
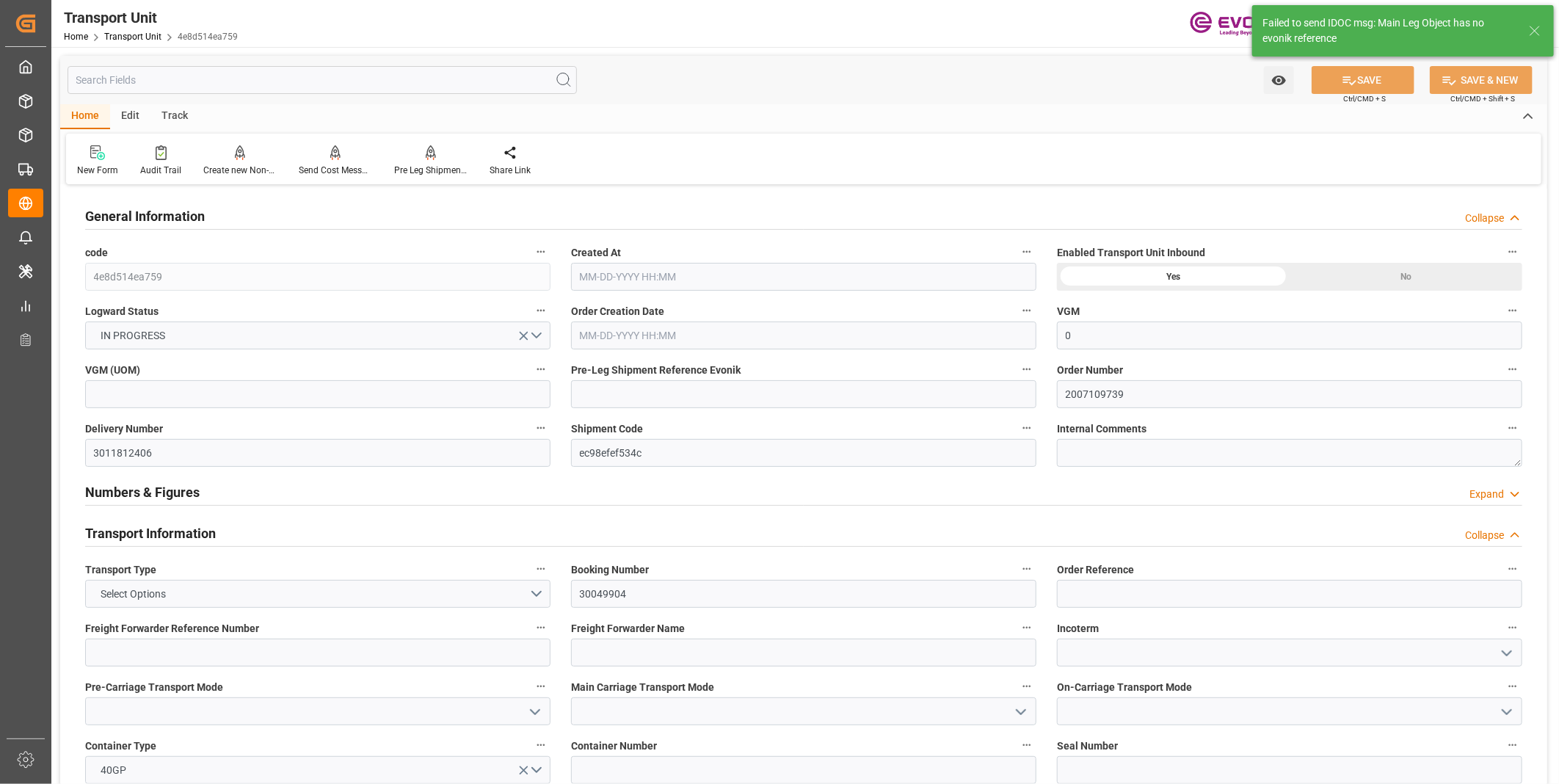
type input "10-13-2025 00:00"
type input "10-06-2025 00:00"
type input "09-24-2025 12:00"
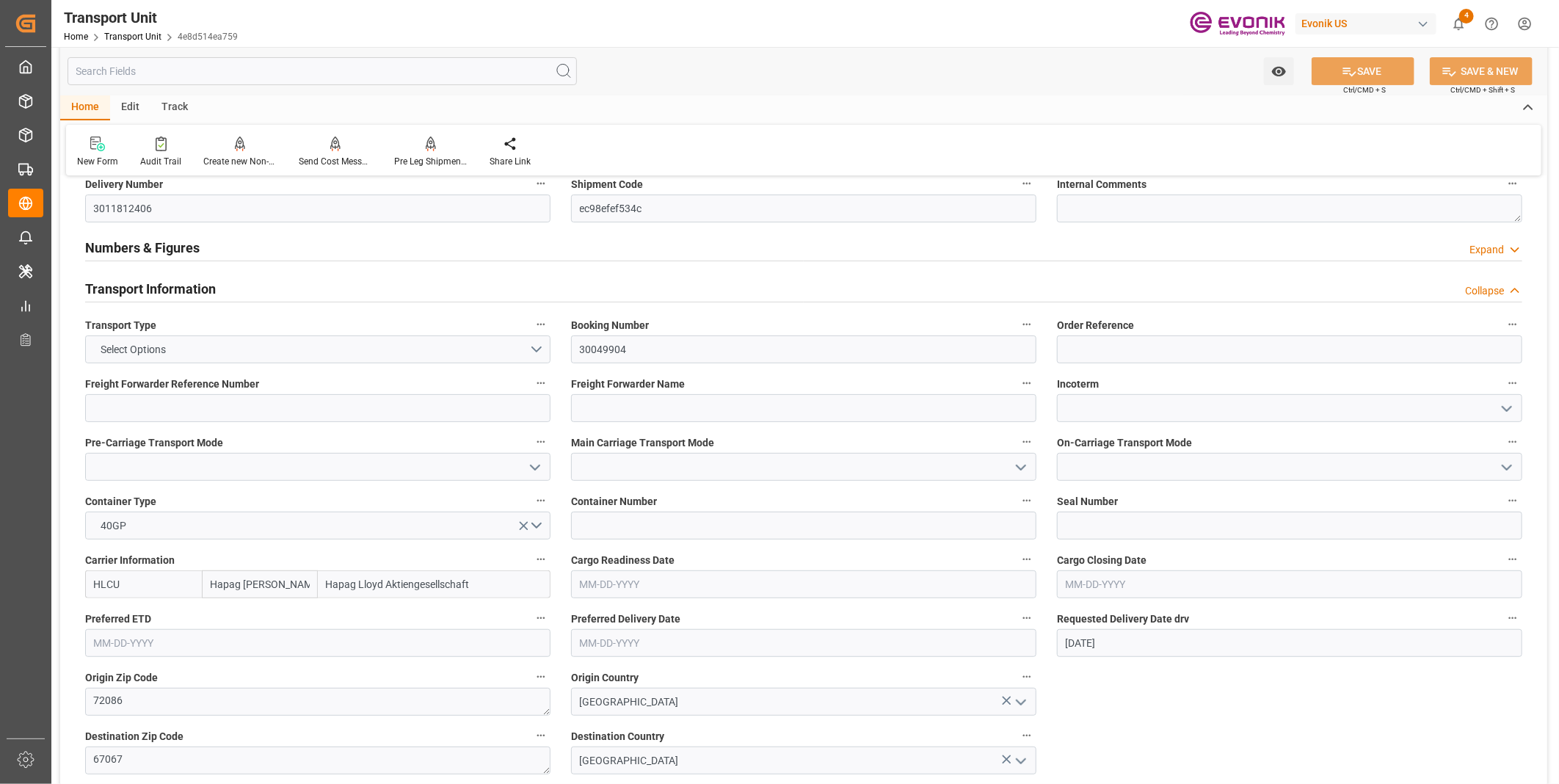
scroll to position [326, 0]
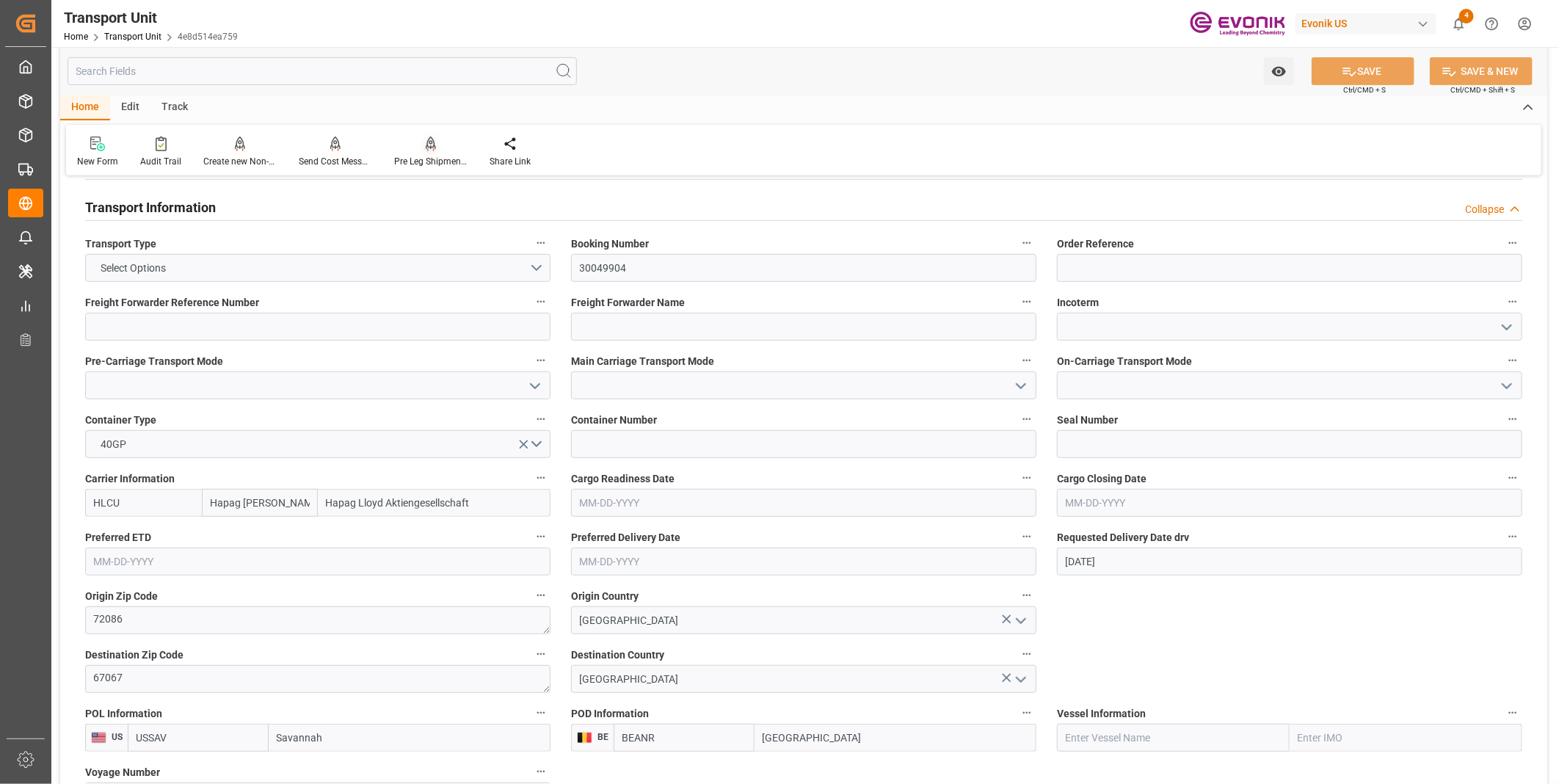
click at [426, 145] on icon at bounding box center [431, 144] width 11 height 15
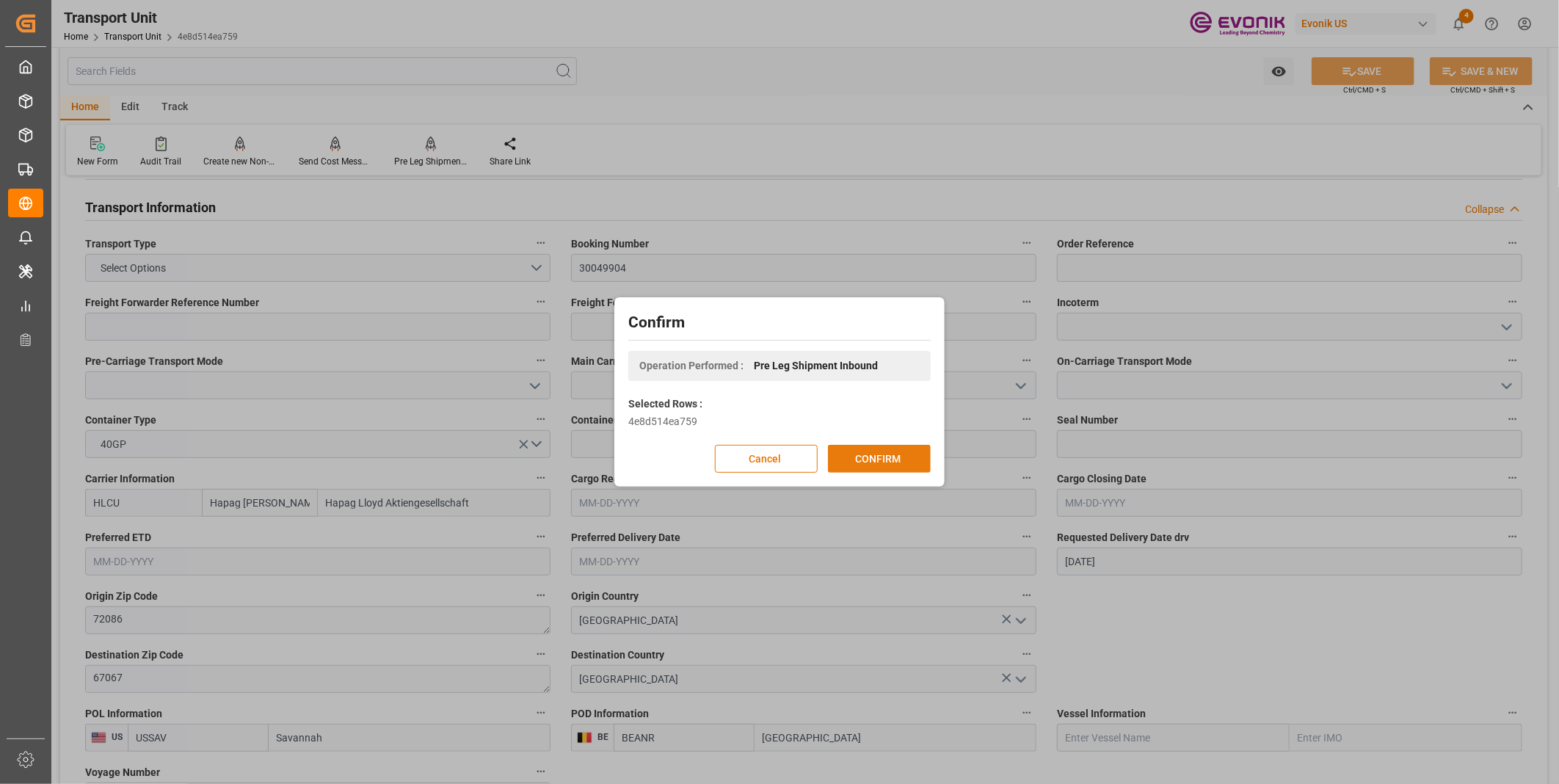
click at [864, 460] on button "CONFIRM" at bounding box center [879, 458] width 103 height 28
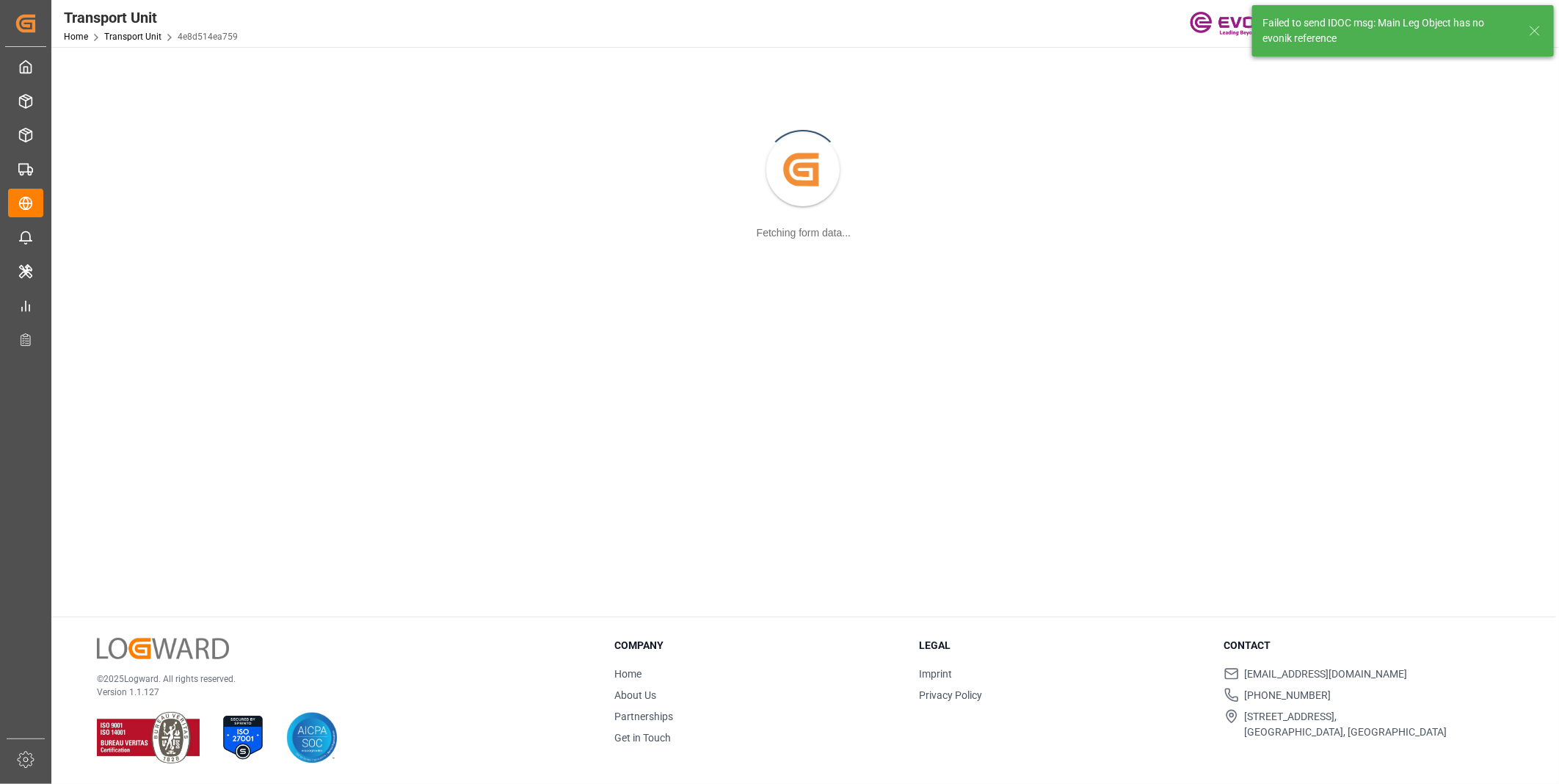
scroll to position [158, 0]
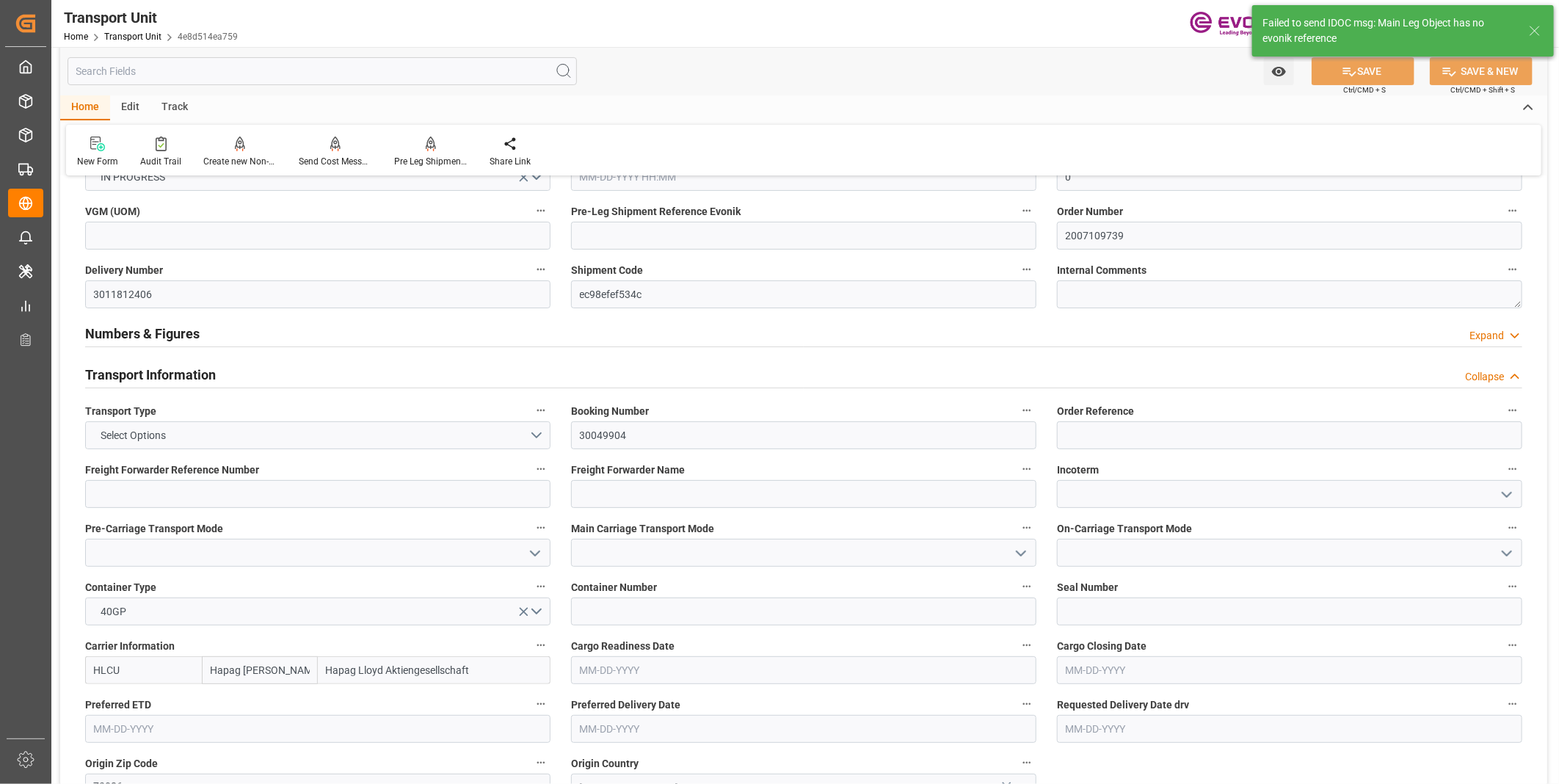
type input "0"
type input "Hapag Lloyd"
type input "Hapag Lloyd Aktiengesellschaft"
type input "USSAV"
type input "BEANR"
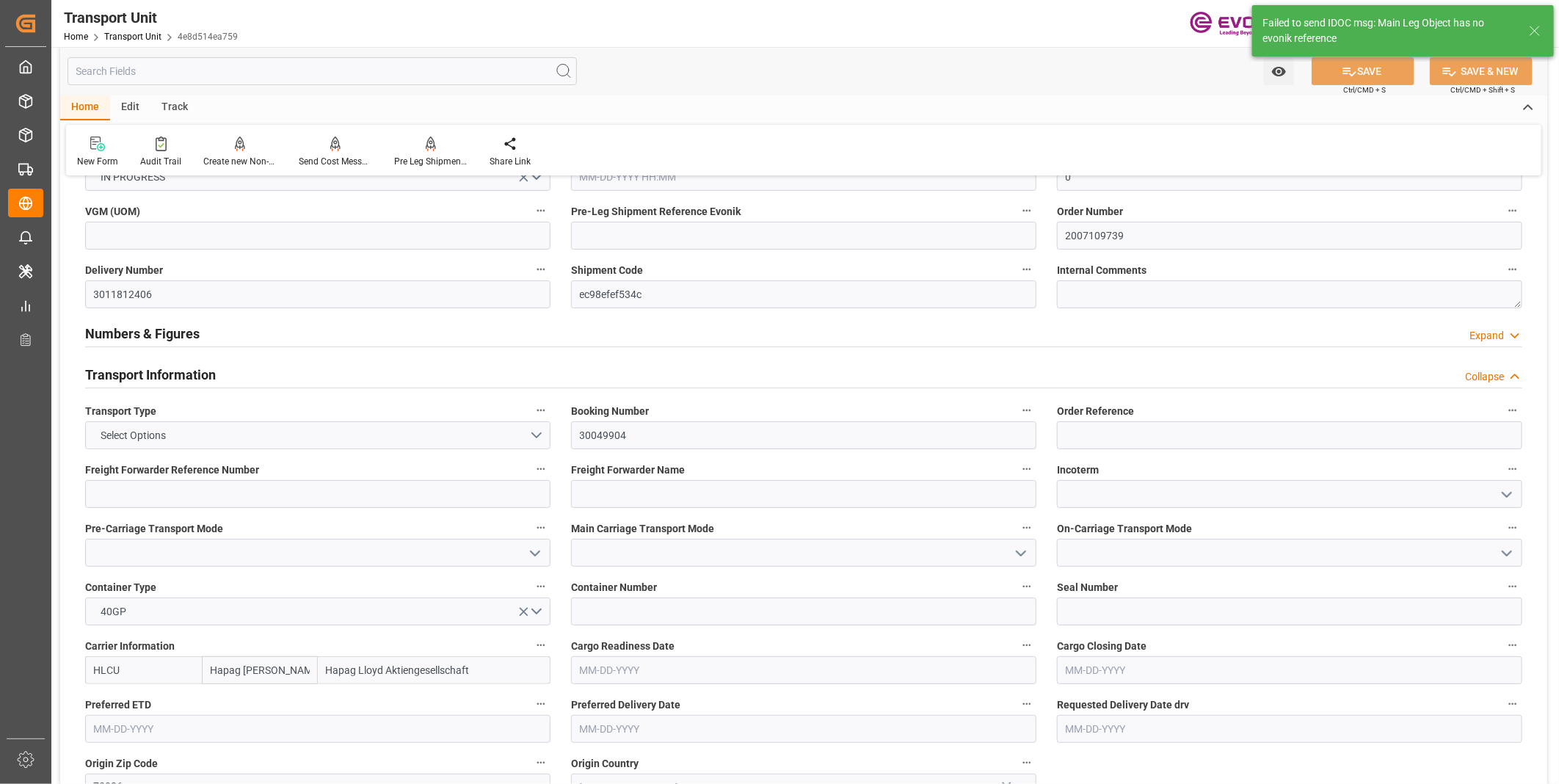
type input "19499.7"
type input "08-07-2025 03:50"
type input "10-16-2025"
type input "09-28-2025 00:00"
type input "09-21-2025 00:00"
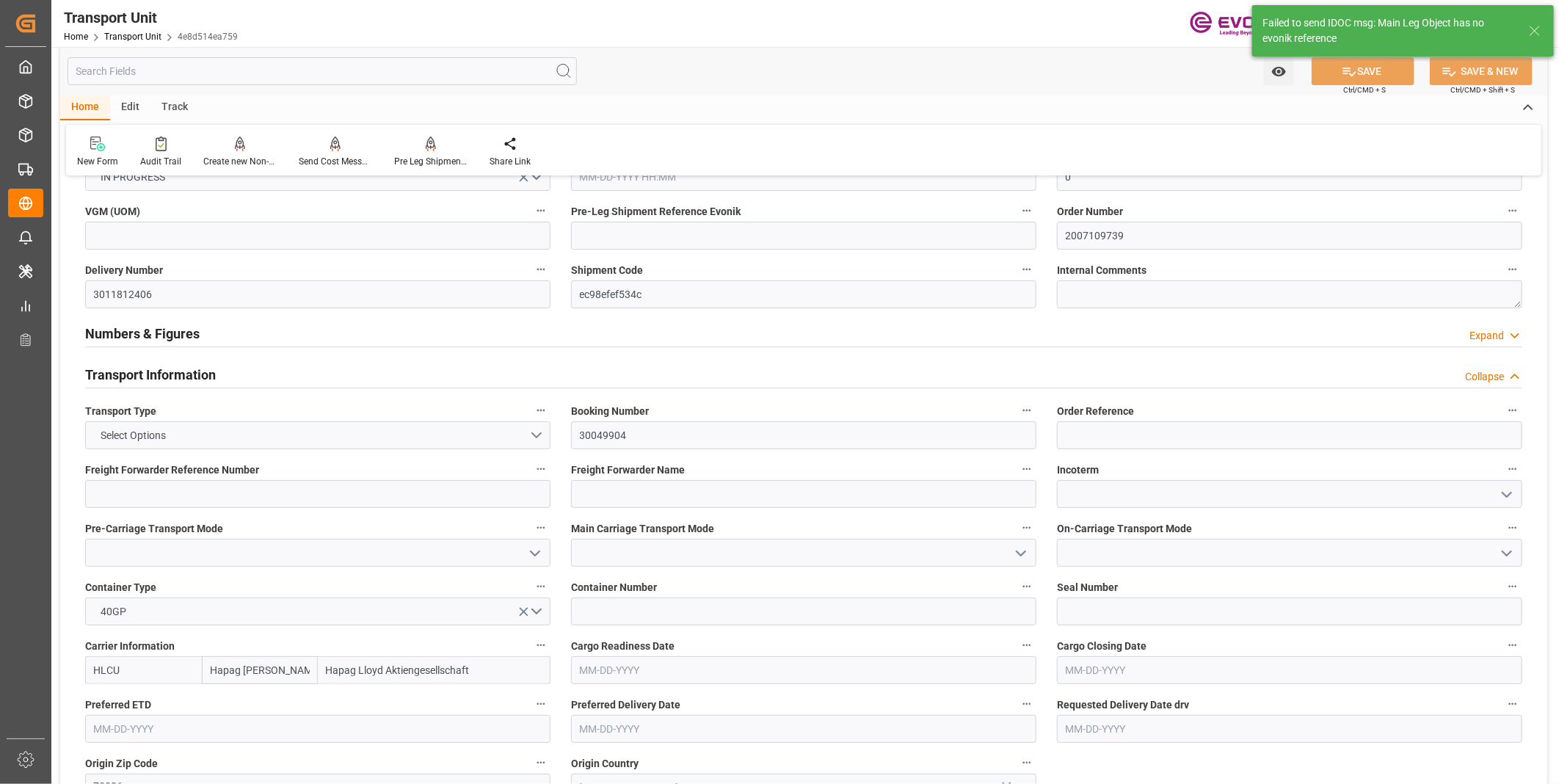
type input "10-13-2025 00:00"
type input "10-06-2025 00:00"
type input "09-24-2025 12:00"
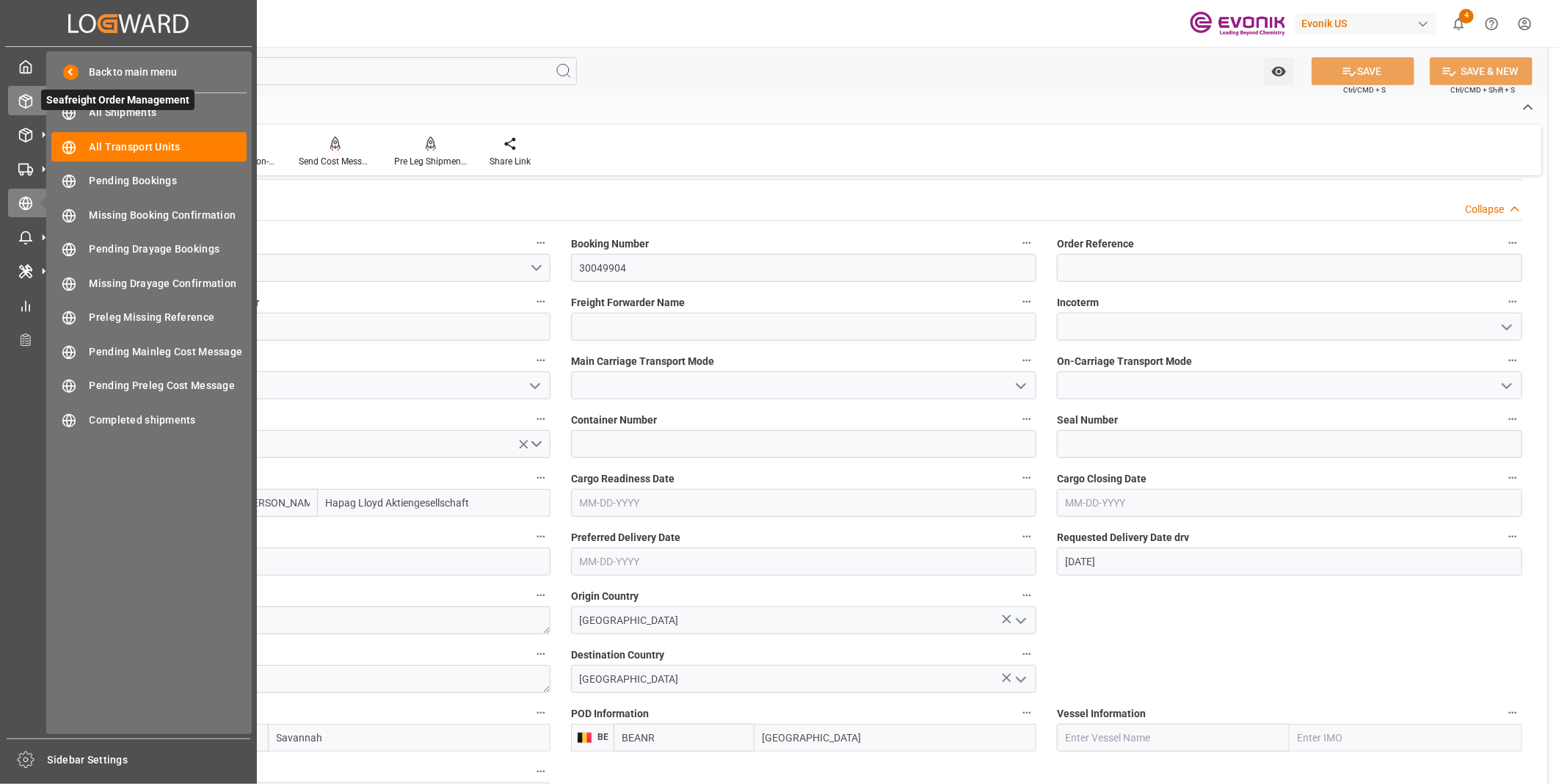
click at [22, 98] on icon at bounding box center [26, 101] width 15 height 15
click at [33, 101] on div "Seafreight Order Management Seafreight Order Management" at bounding box center [128, 100] width 241 height 29
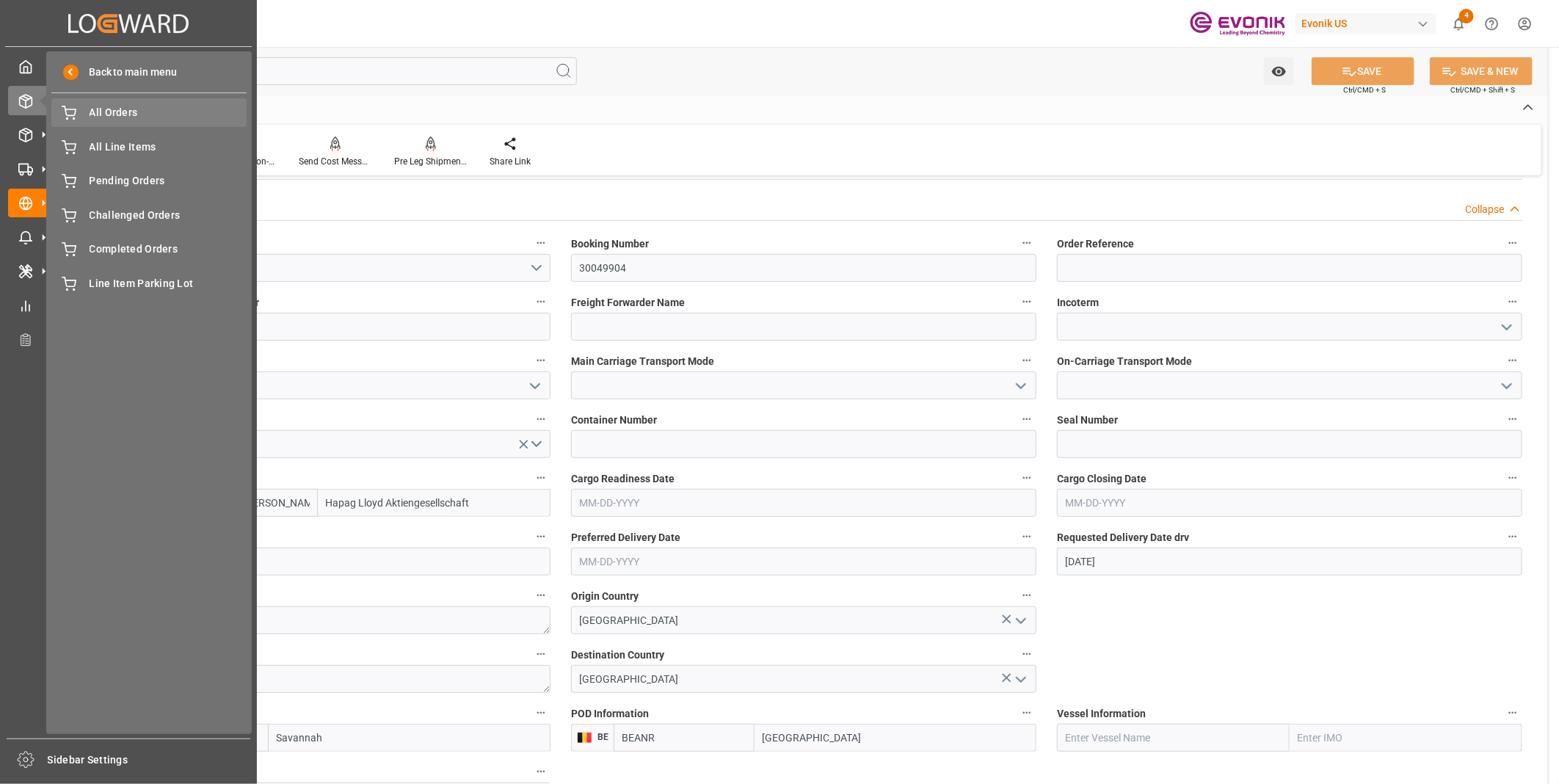
click at [107, 119] on span "All Orders" at bounding box center [168, 113] width 158 height 16
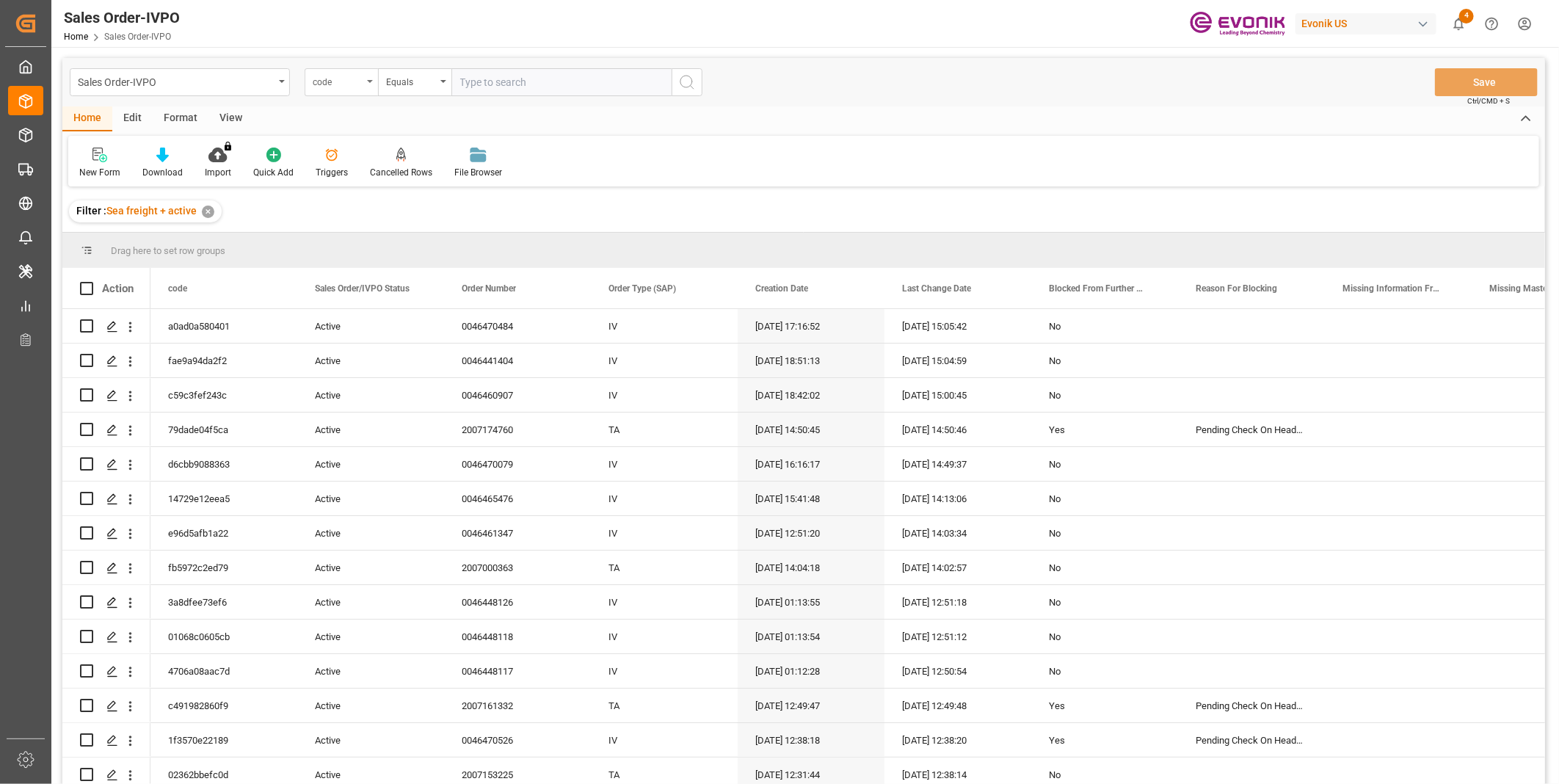
click at [363, 80] on div "code" at bounding box center [342, 82] width 74 height 28
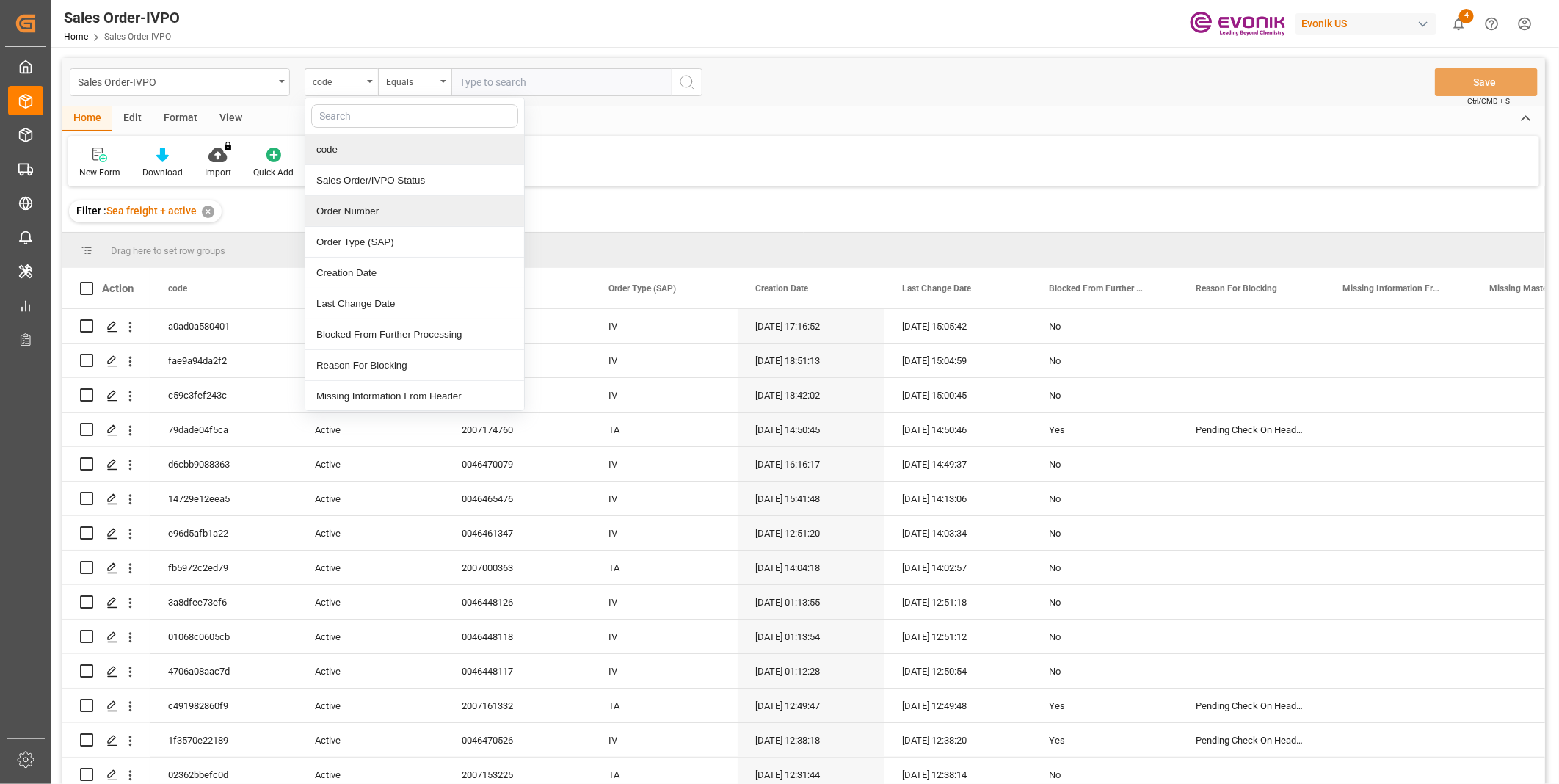
click at [352, 215] on div "Order Number" at bounding box center [415, 211] width 219 height 31
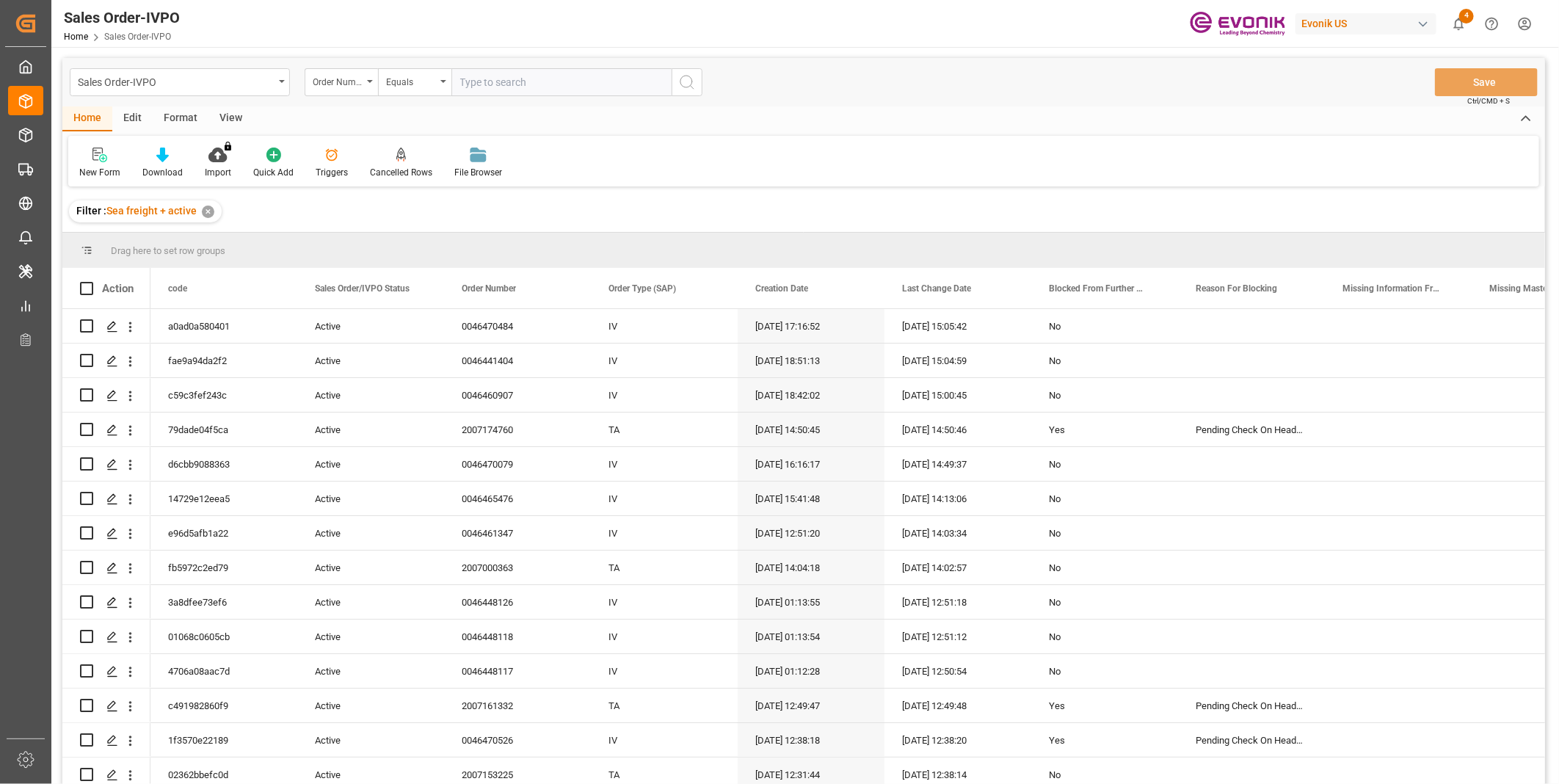
click at [544, 81] on input "text" at bounding box center [561, 82] width 220 height 28
paste input "0046461347"
type input "0046461347"
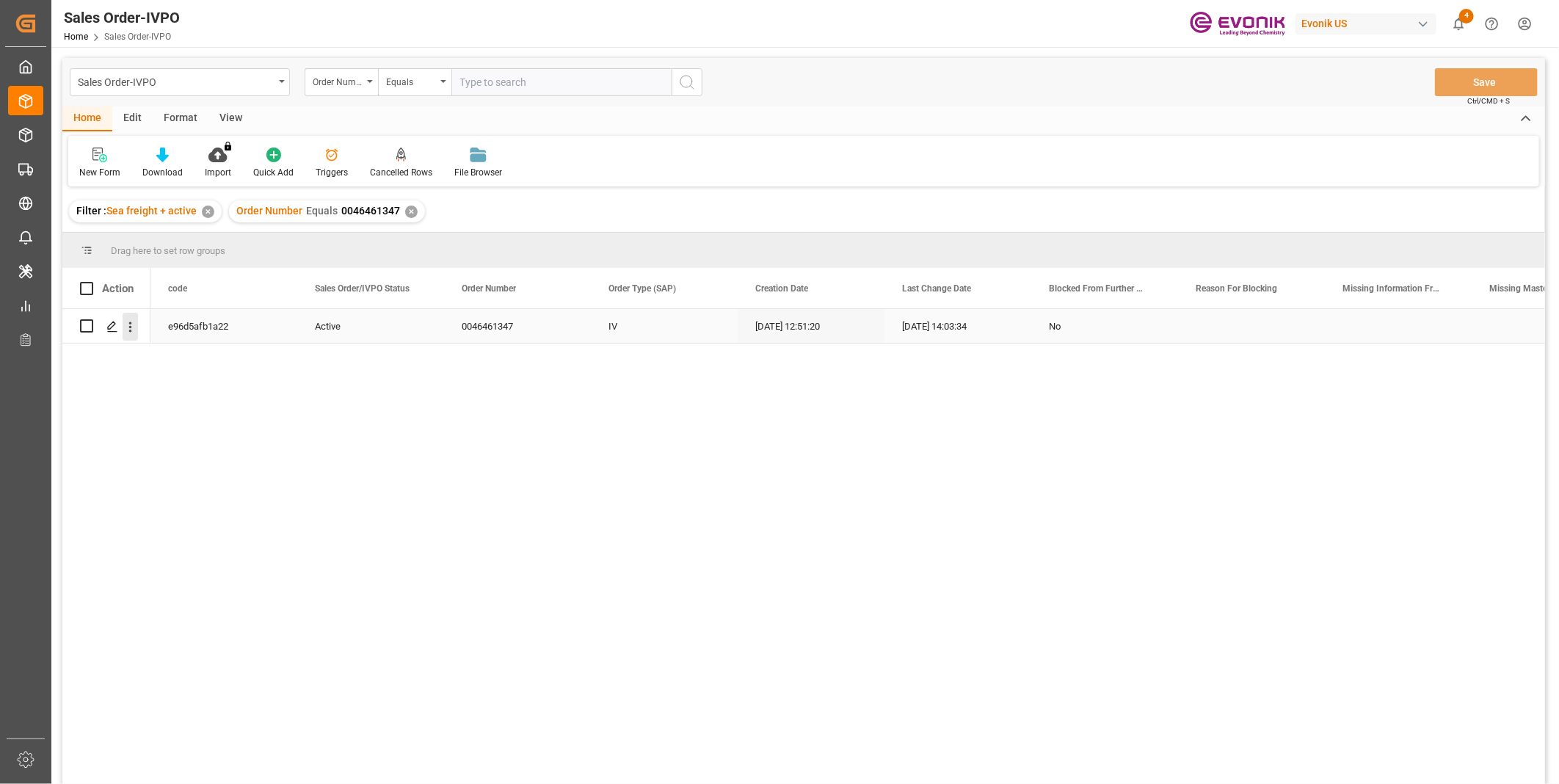
click at [128, 331] on icon "open menu" at bounding box center [130, 327] width 16 height 16
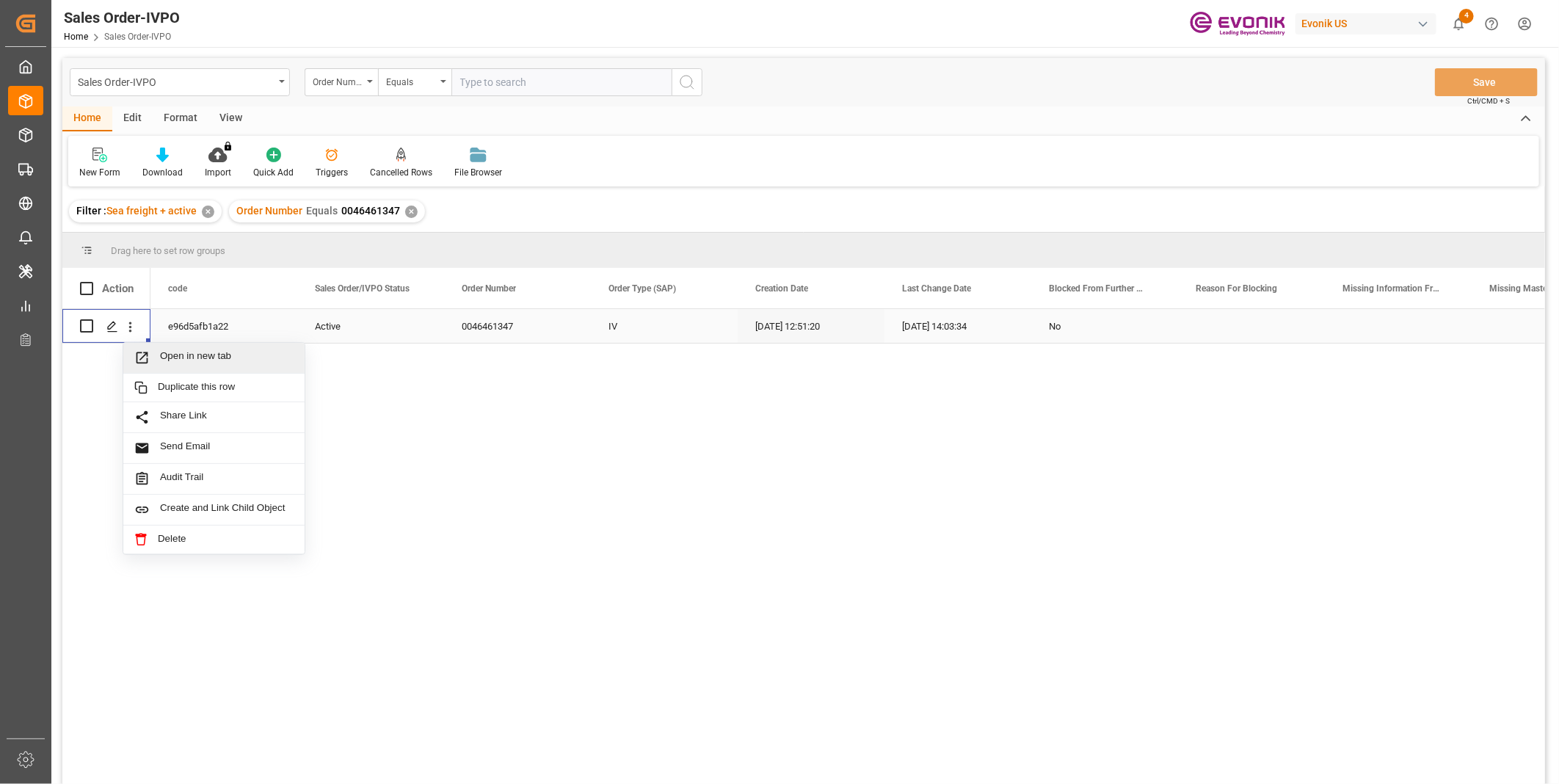
click at [204, 357] on span "Open in new tab" at bounding box center [227, 357] width 134 height 16
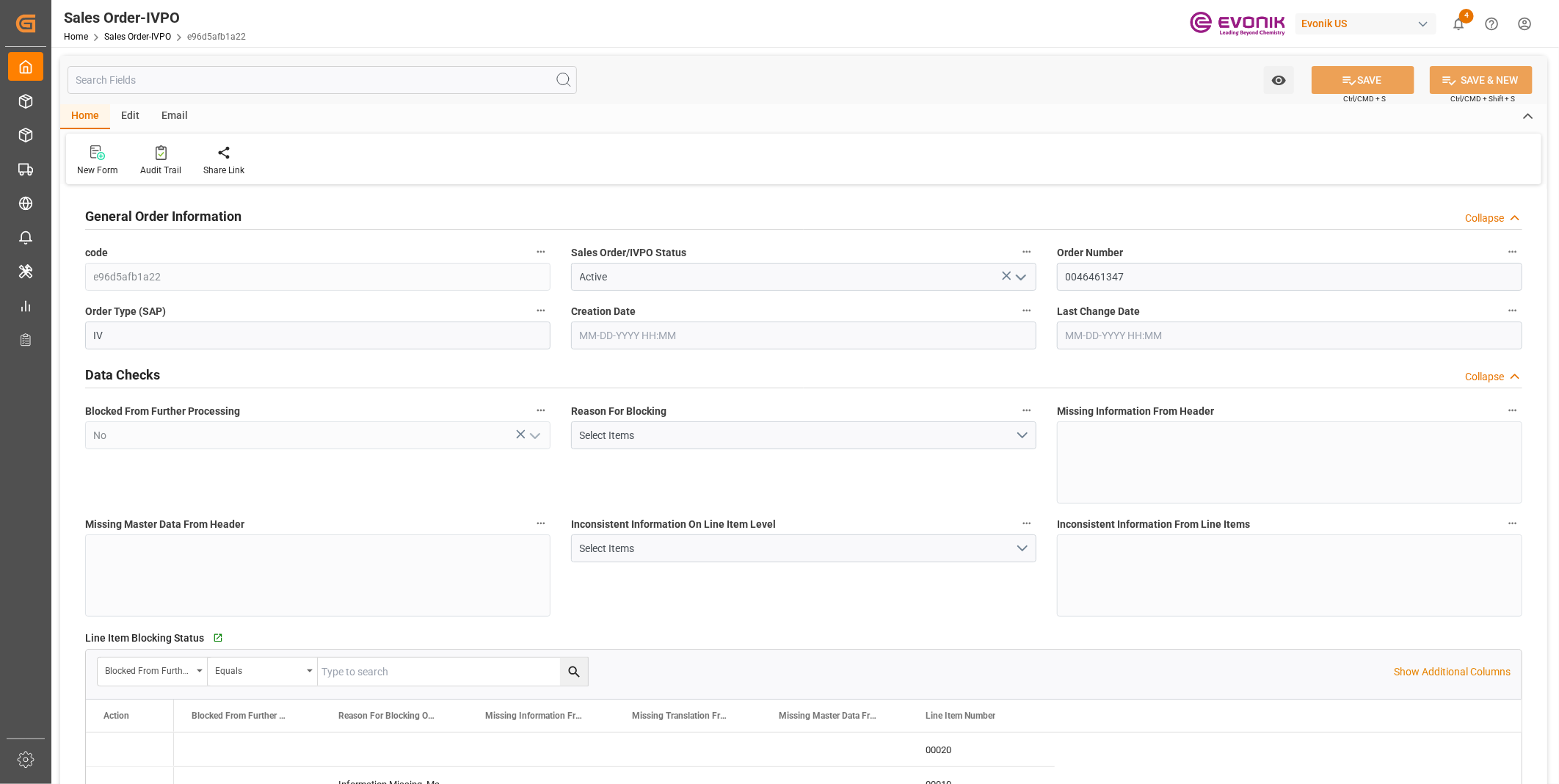
type input "BEANR"
type input "0"
type input "1"
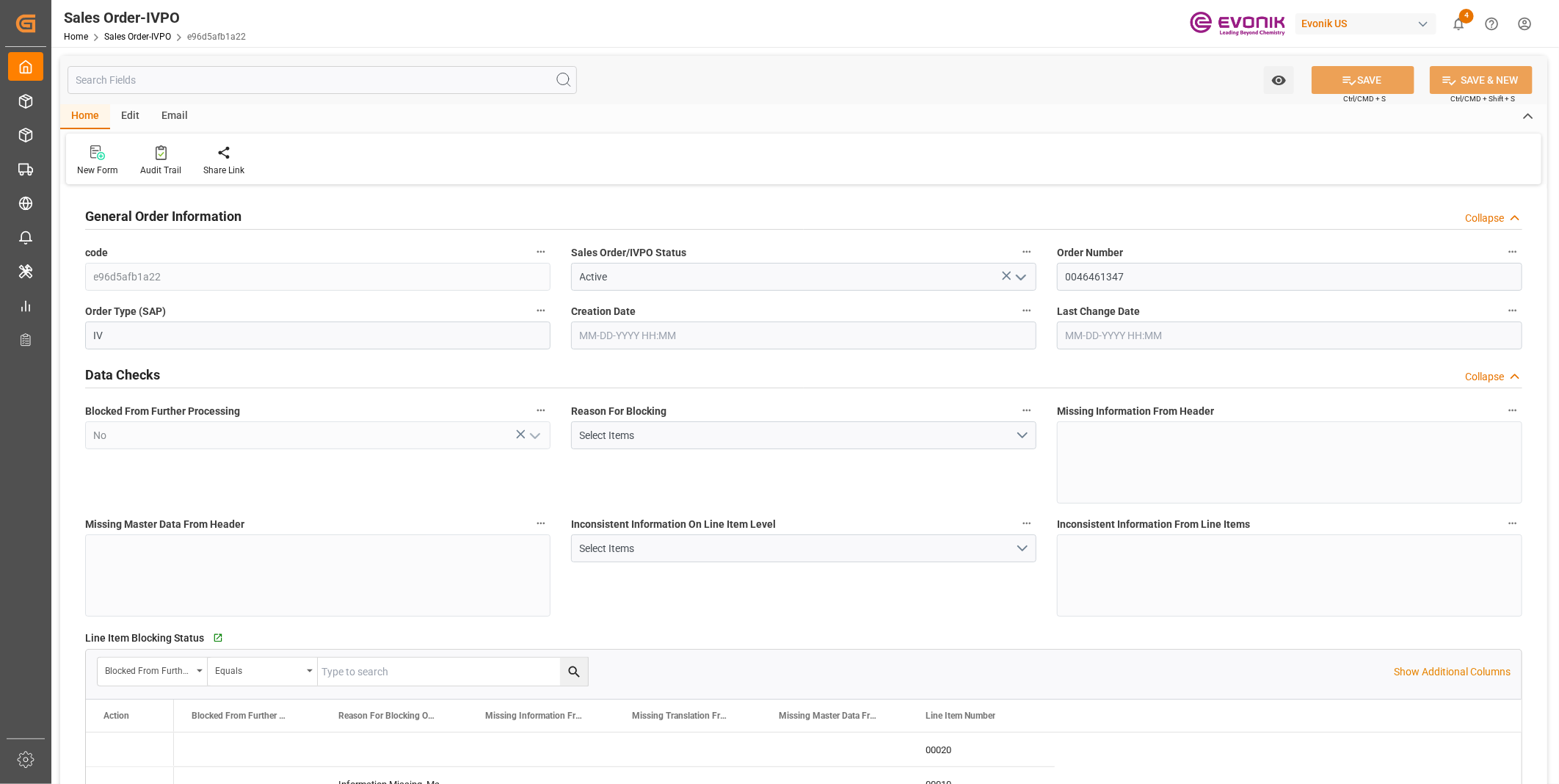
type input "14168"
type input "42.456"
type input "19000"
type input "60"
type input "[DATE] 12:51"
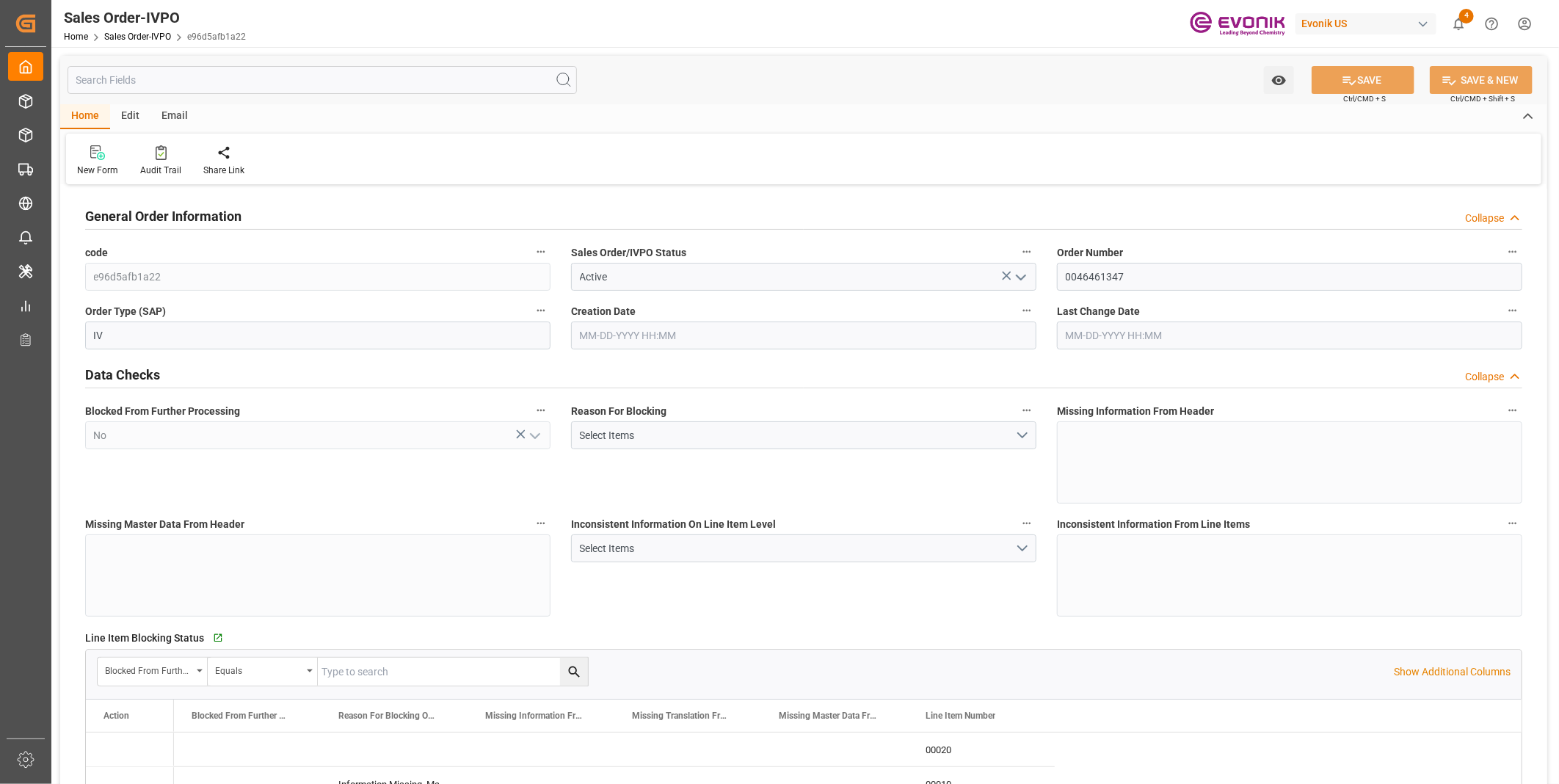
type input "[DATE] 14:03"
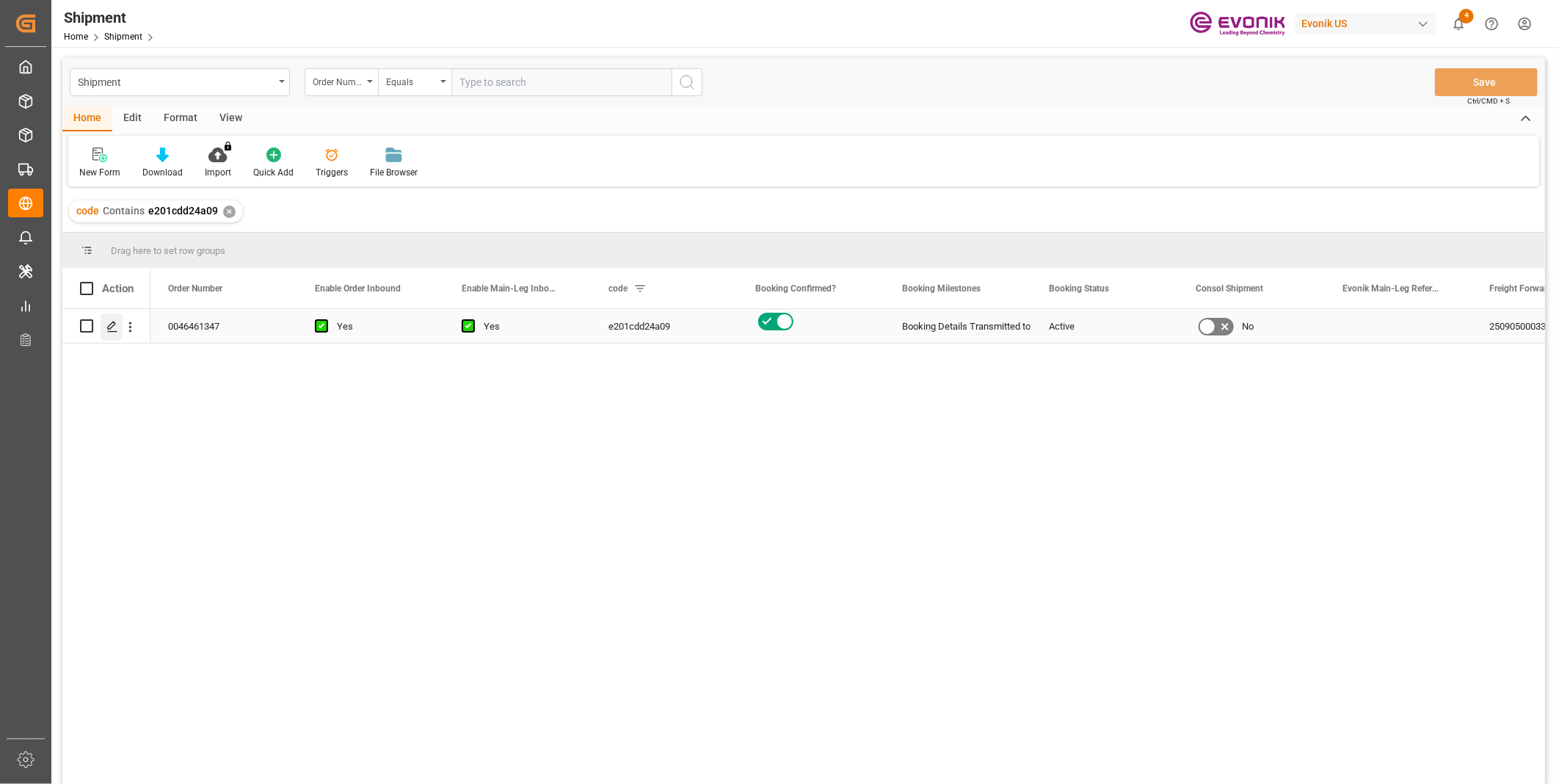
click at [111, 328] on icon "Press SPACE to select this row." at bounding box center [113, 327] width 12 height 12
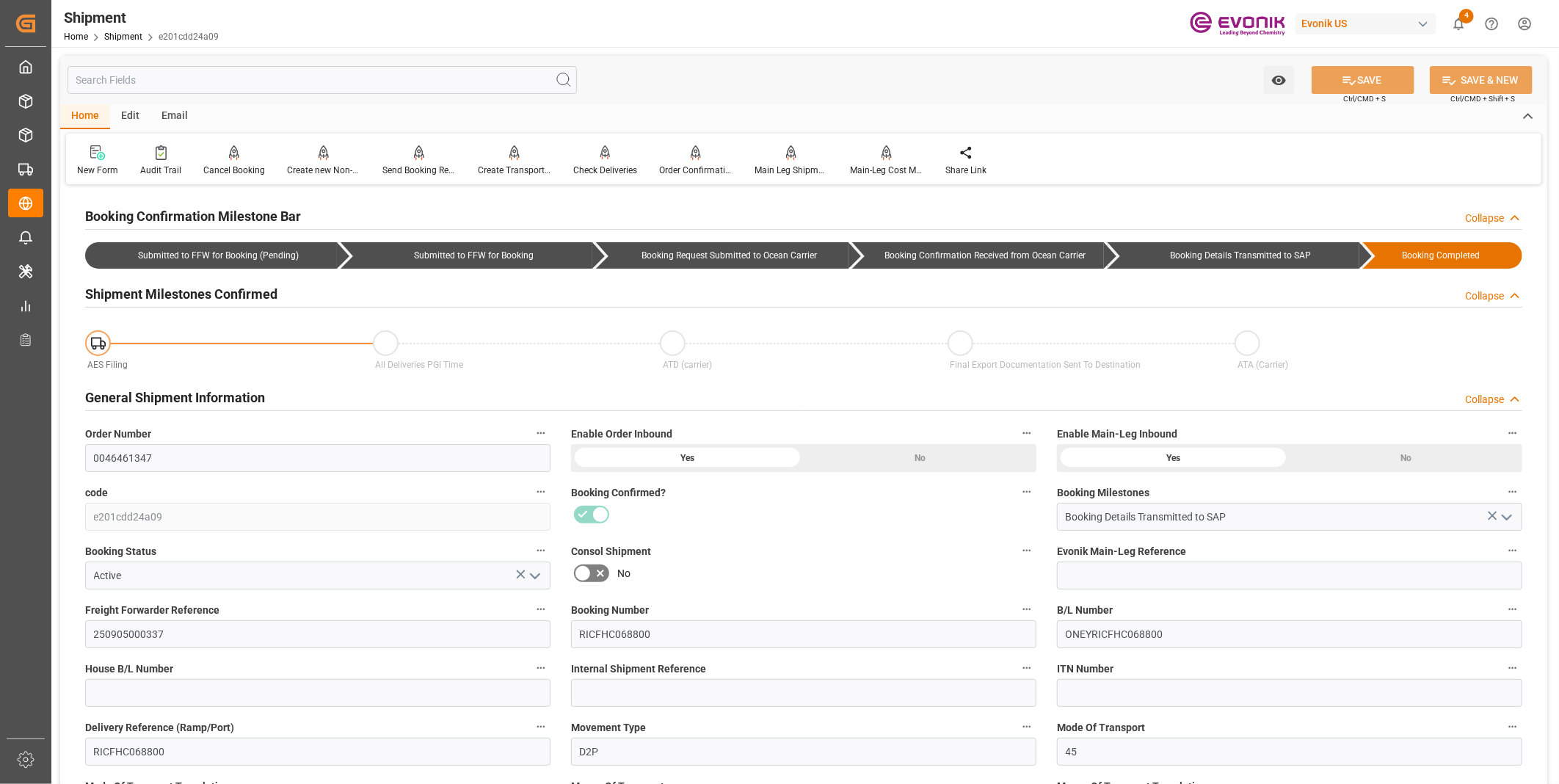
type input "[DATE] 00:00"
type input "[DATE] 12:00"
type input "[DATE] 00:00"
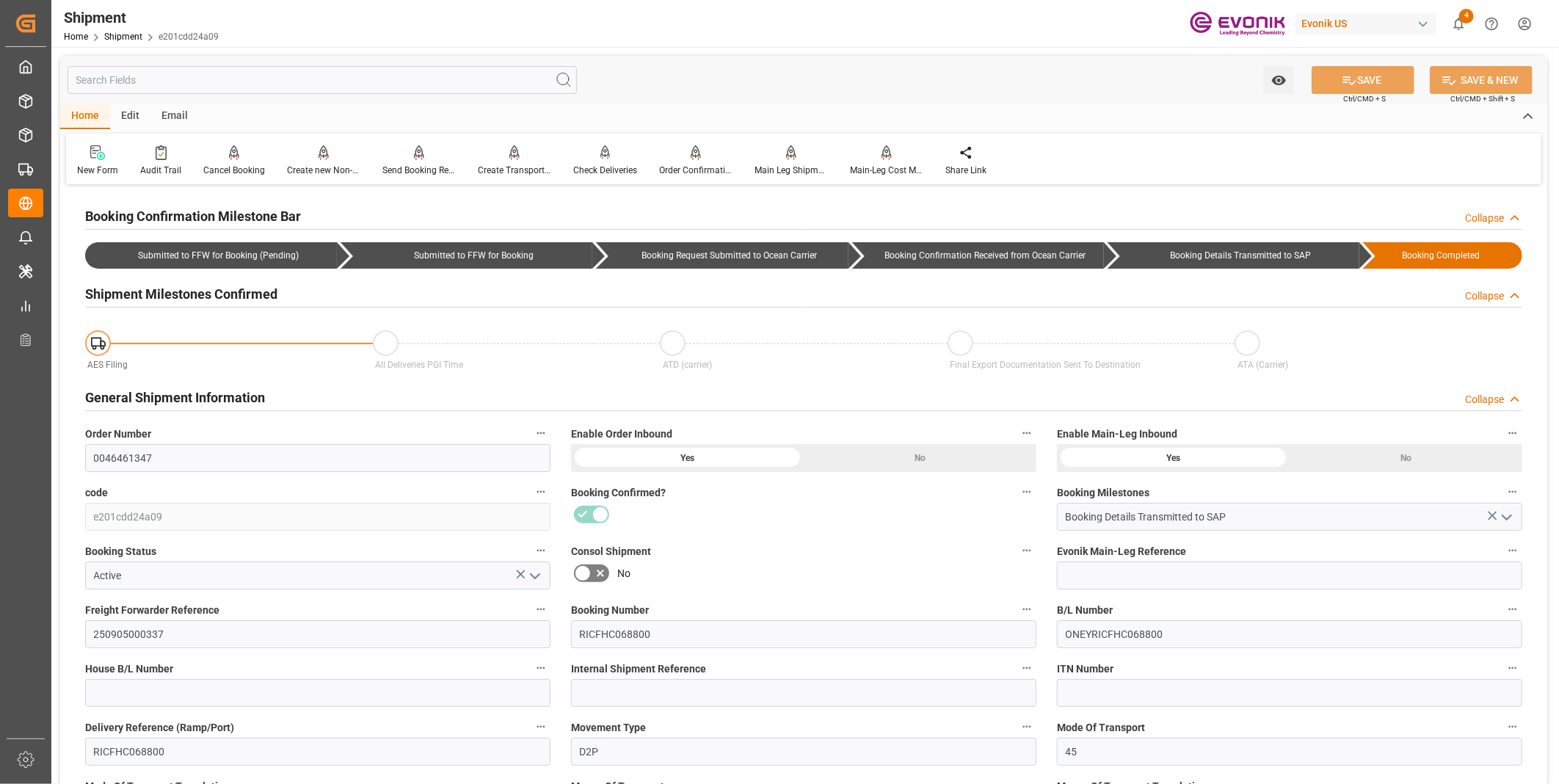
type input "[DATE] 12:00"
drag, startPoint x: 111, startPoint y: 327, endPoint x: 725, endPoint y: 66, distance: 667.2
click at [725, 66] on div "Watch Option SAVE Ctrl/CMD + S SAVE & NEW Ctrl/CMD + Shift + S" at bounding box center [804, 80] width 1487 height 48
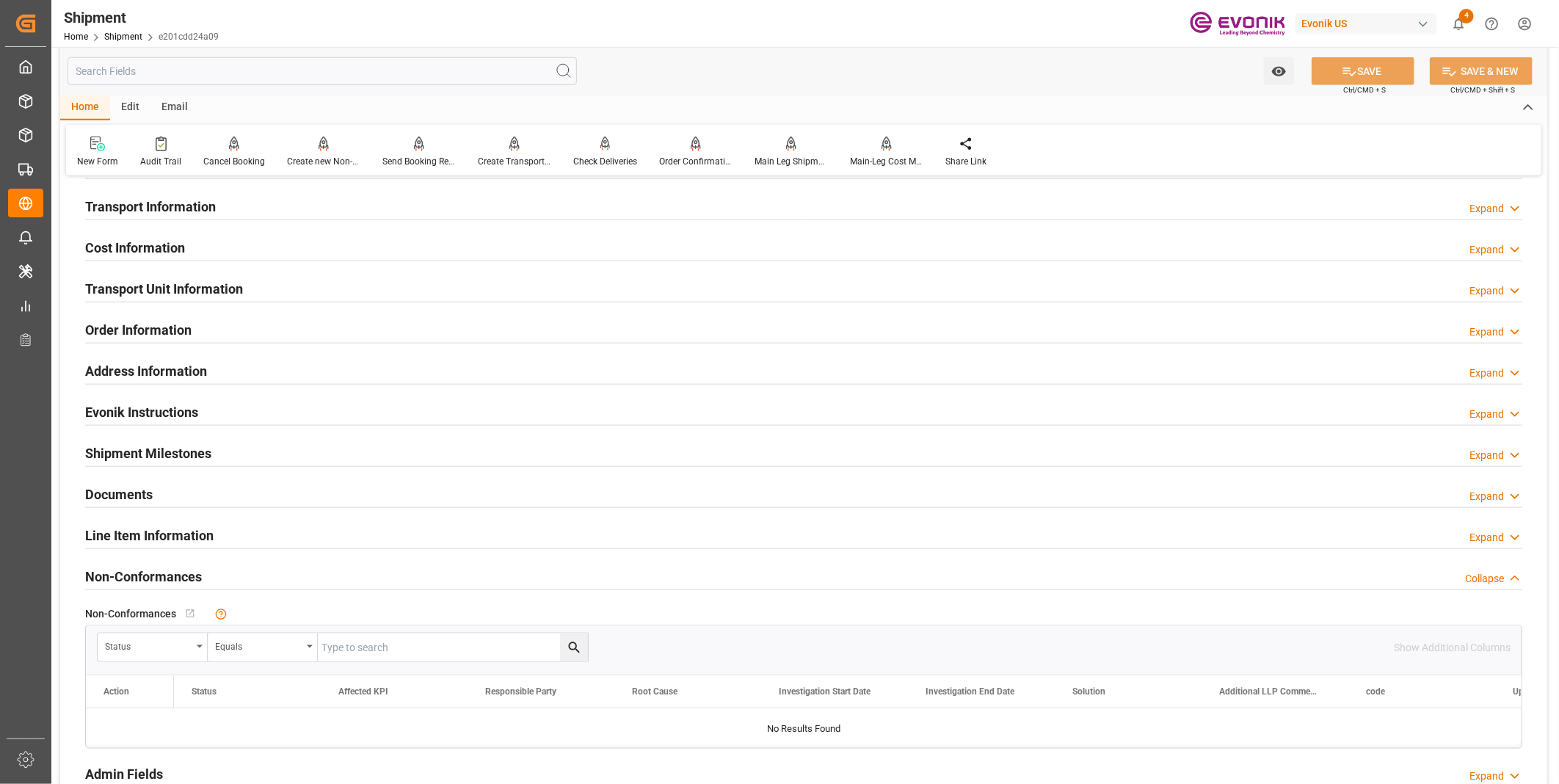
scroll to position [734, 0]
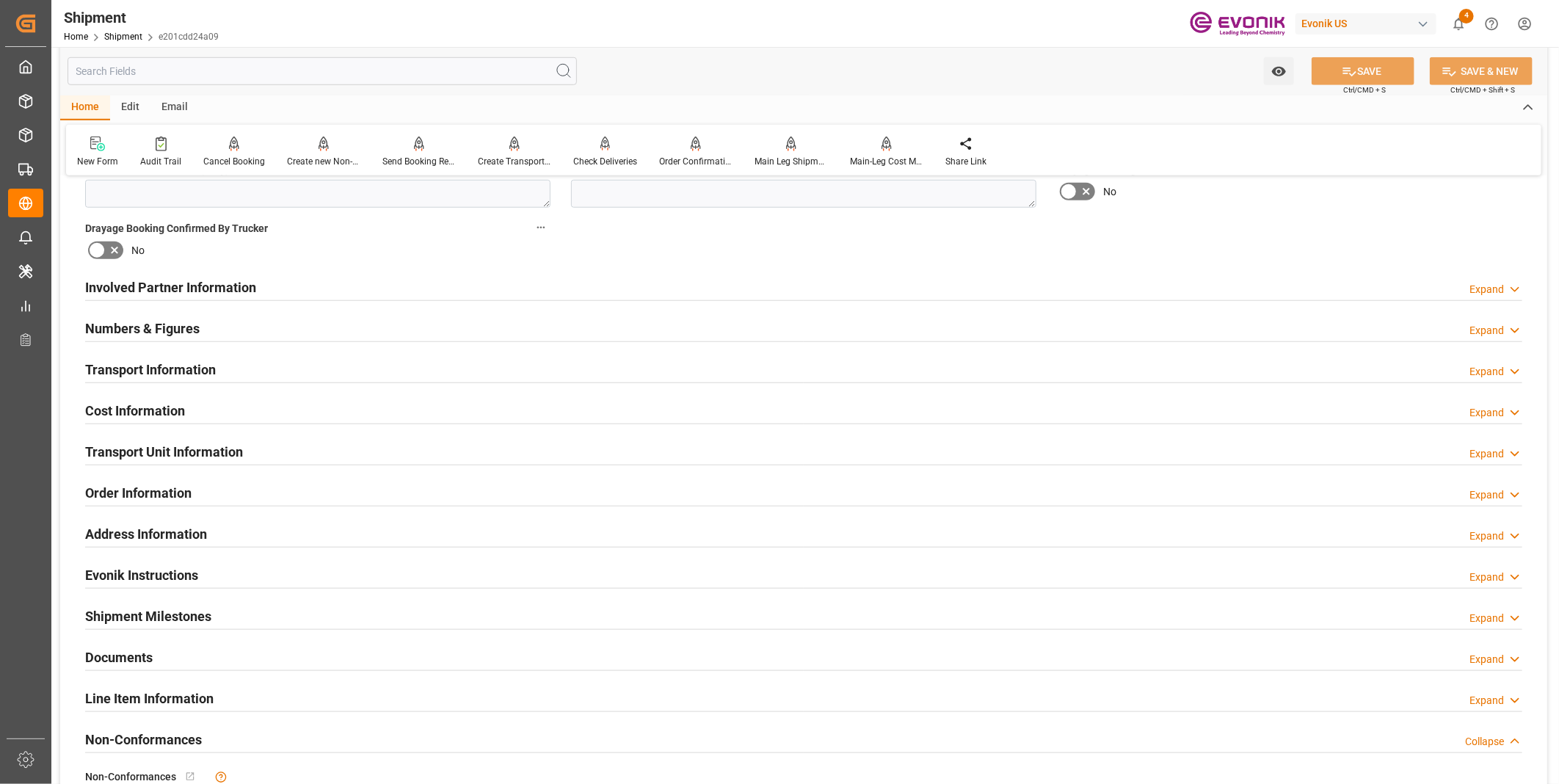
click at [369, 372] on div "Transport Information Expand" at bounding box center [803, 368] width 1437 height 28
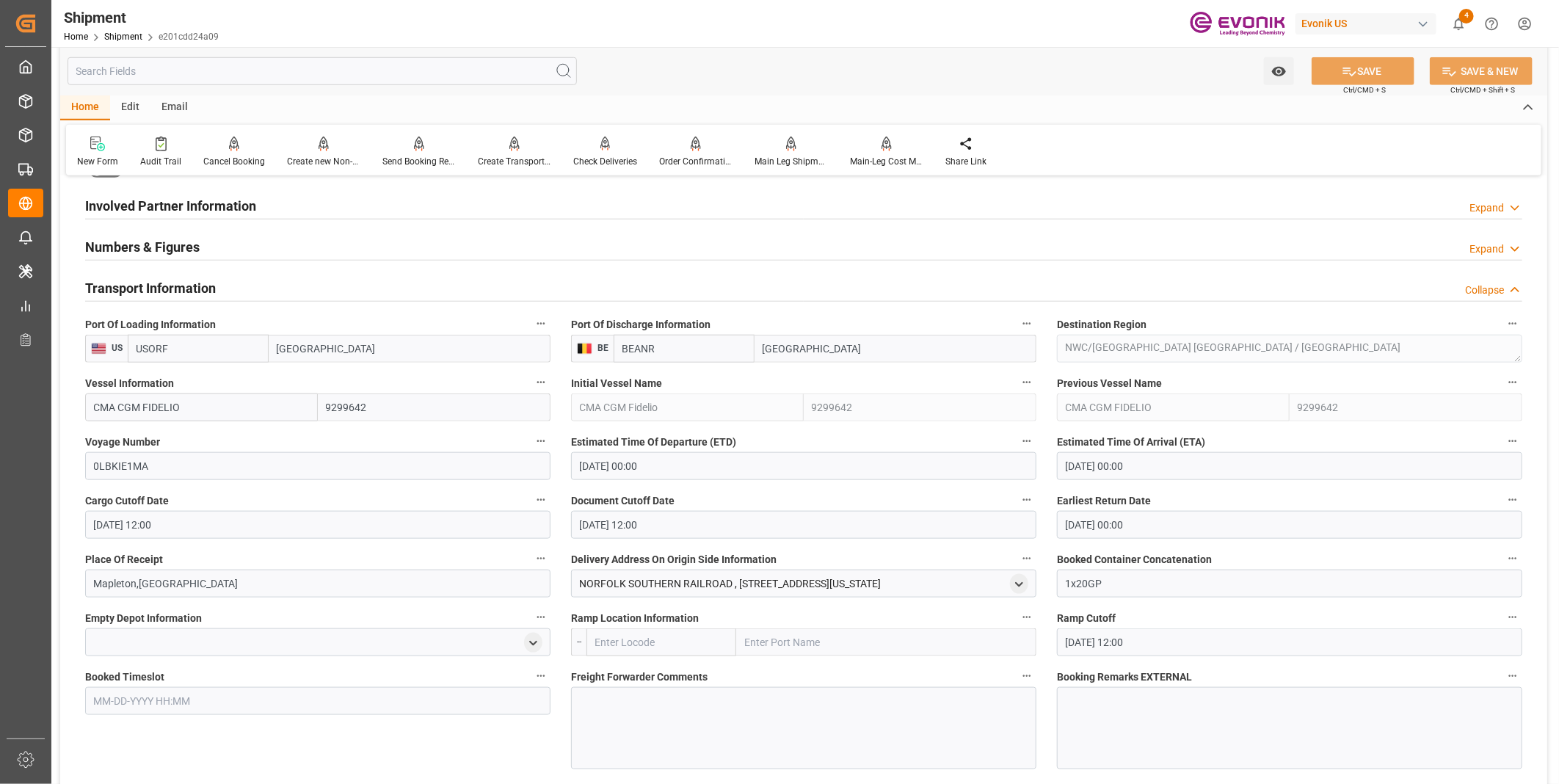
scroll to position [978, 0]
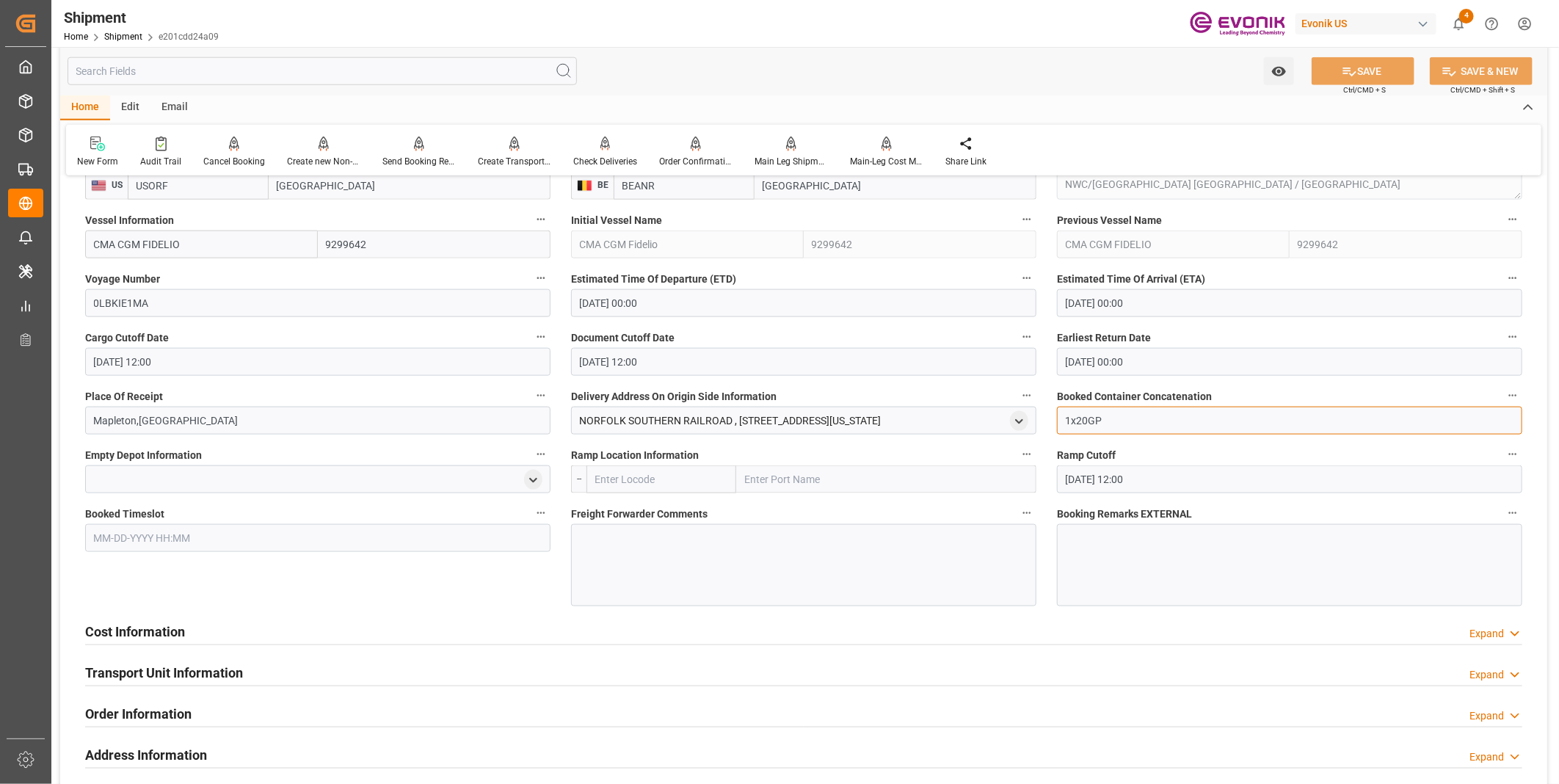
click at [1084, 418] on input "1x20GP" at bounding box center [1289, 420] width 466 height 28
click at [1082, 417] on input "1x20GP" at bounding box center [1289, 420] width 466 height 28
type input "1x40GP"
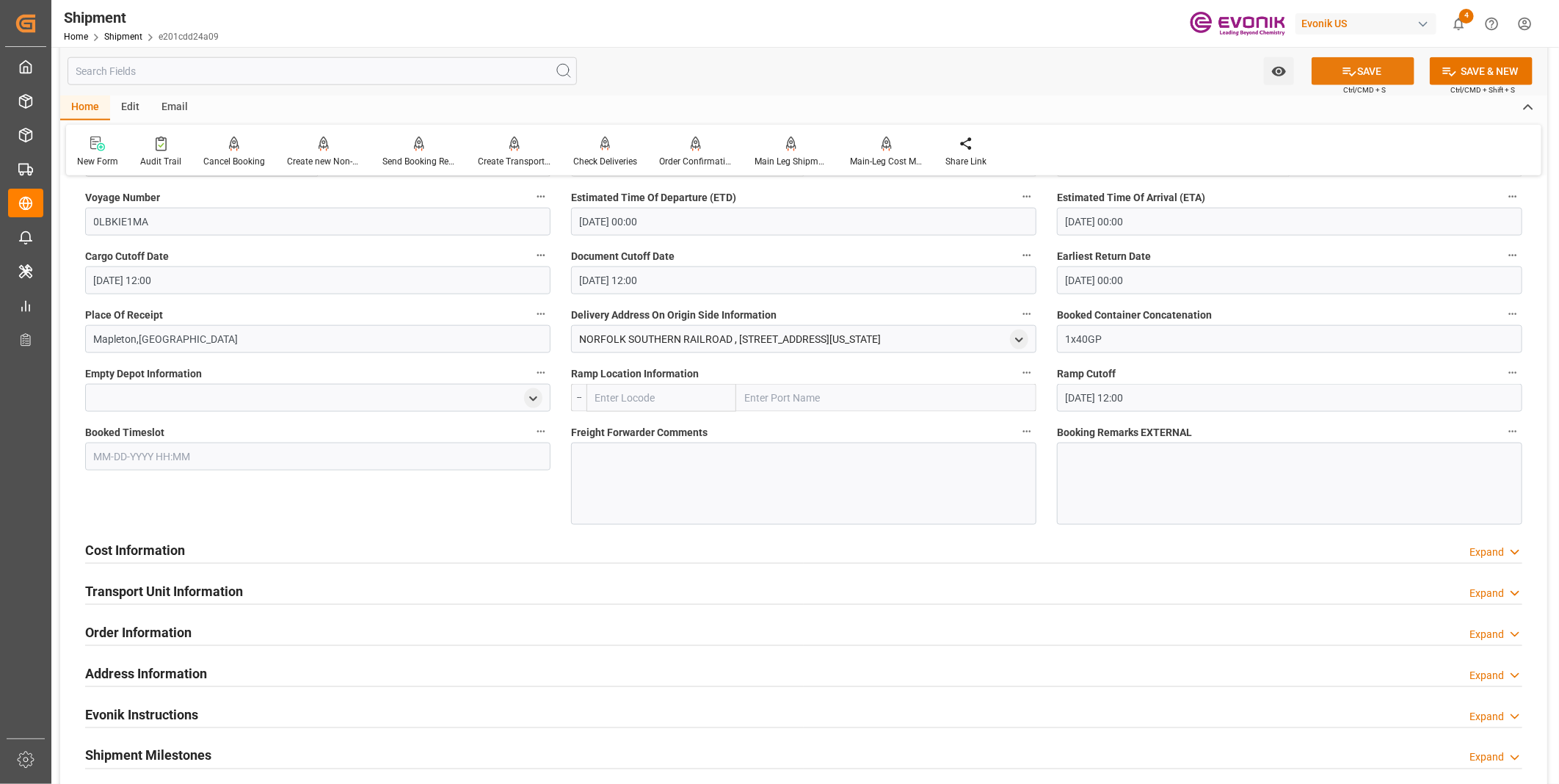
click at [1354, 80] on button "SAVE" at bounding box center [1362, 71] width 103 height 28
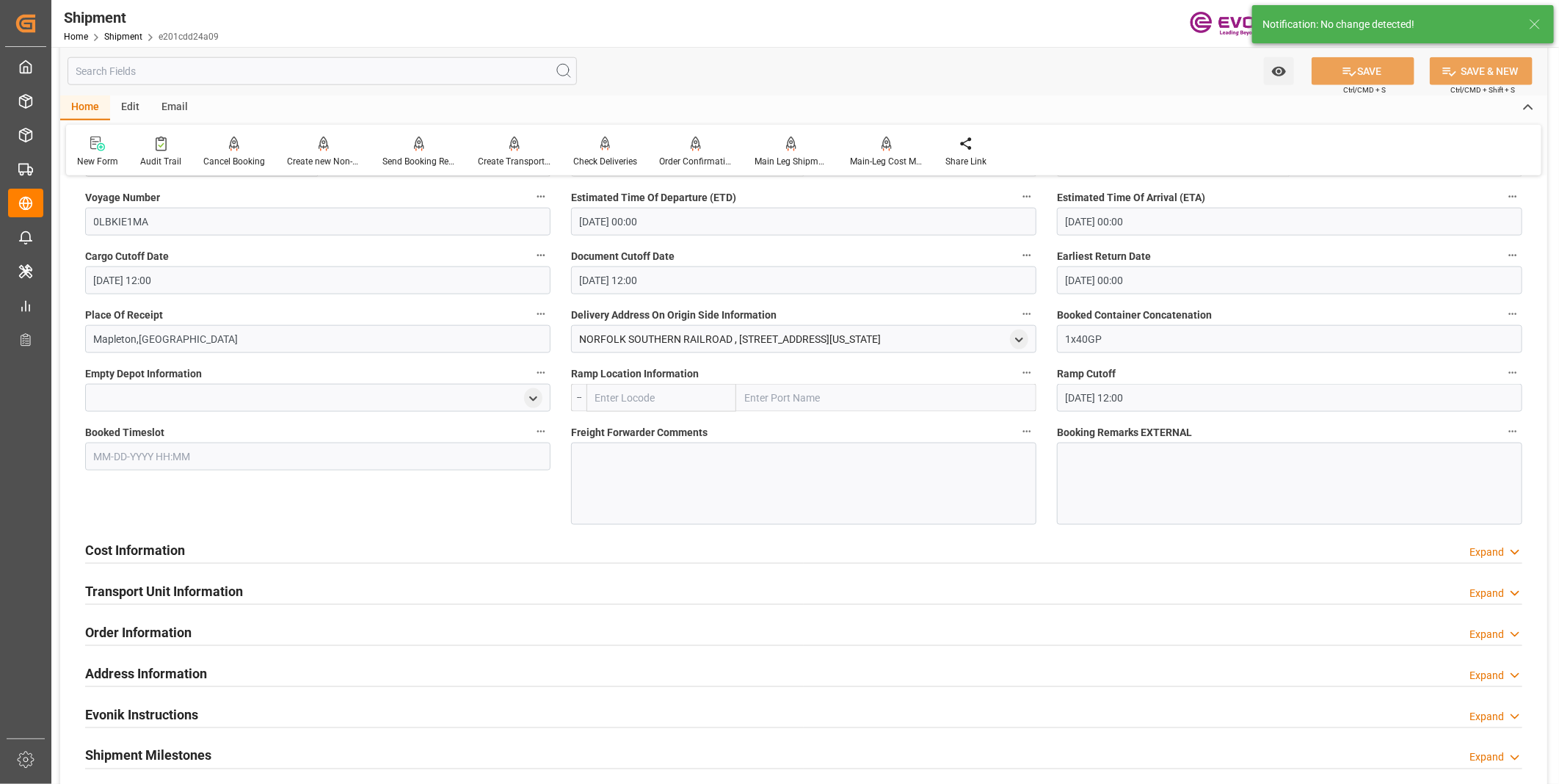
click at [321, 593] on div "Transport Unit Information Expand" at bounding box center [803, 590] width 1437 height 28
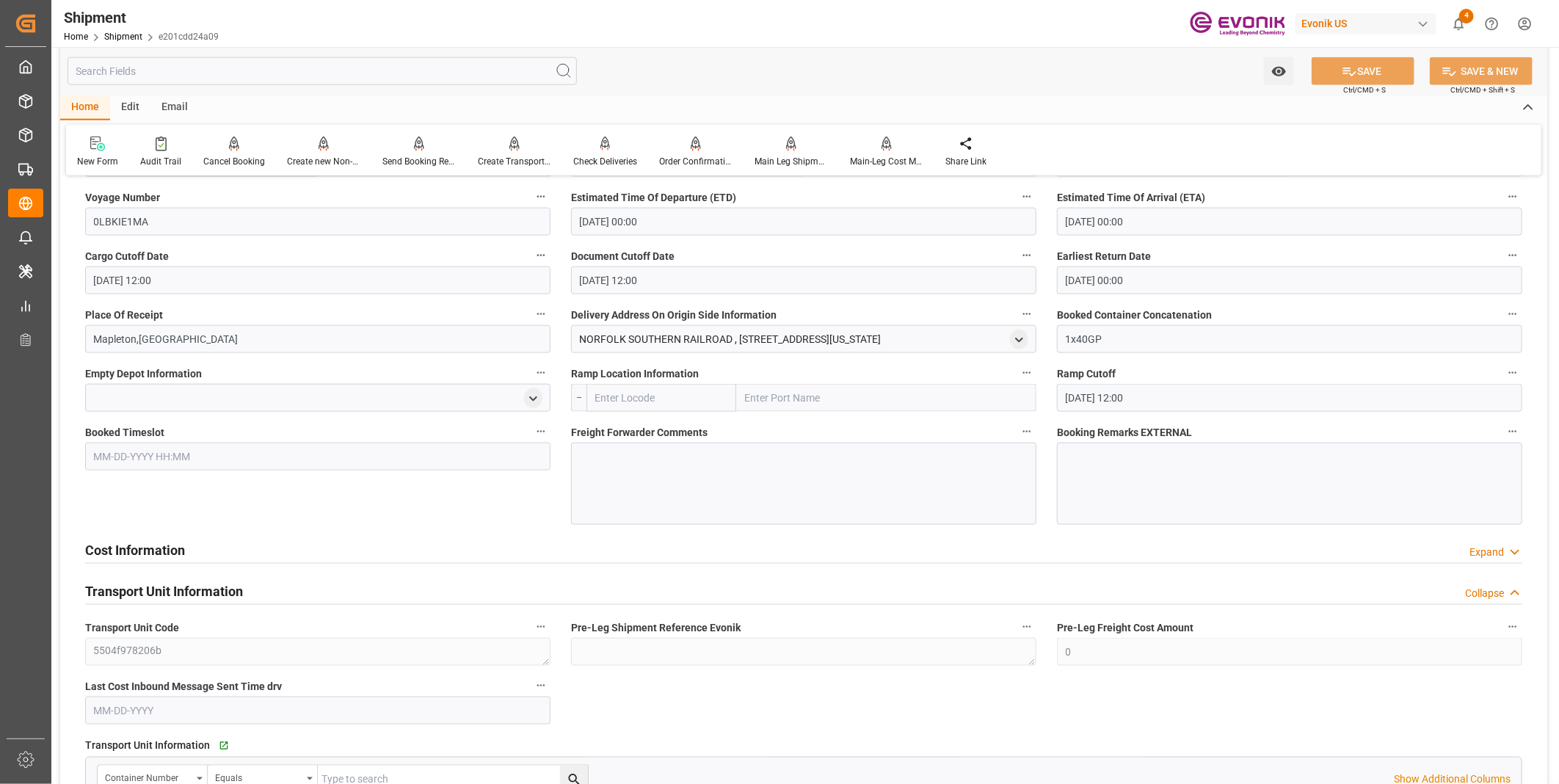
scroll to position [1304, 0]
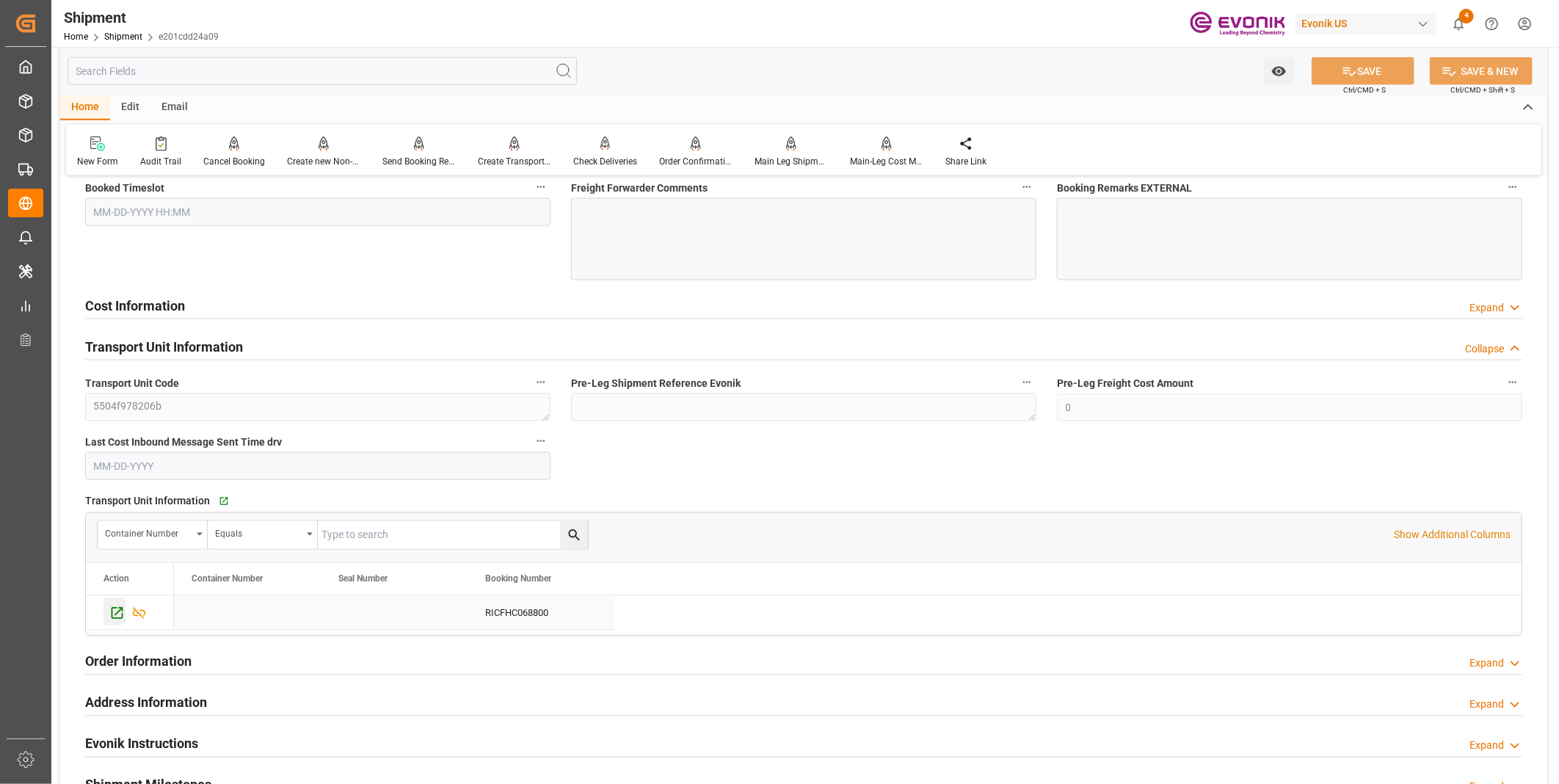
click at [113, 610] on icon "Press SPACE to select this row." at bounding box center [117, 613] width 16 height 16
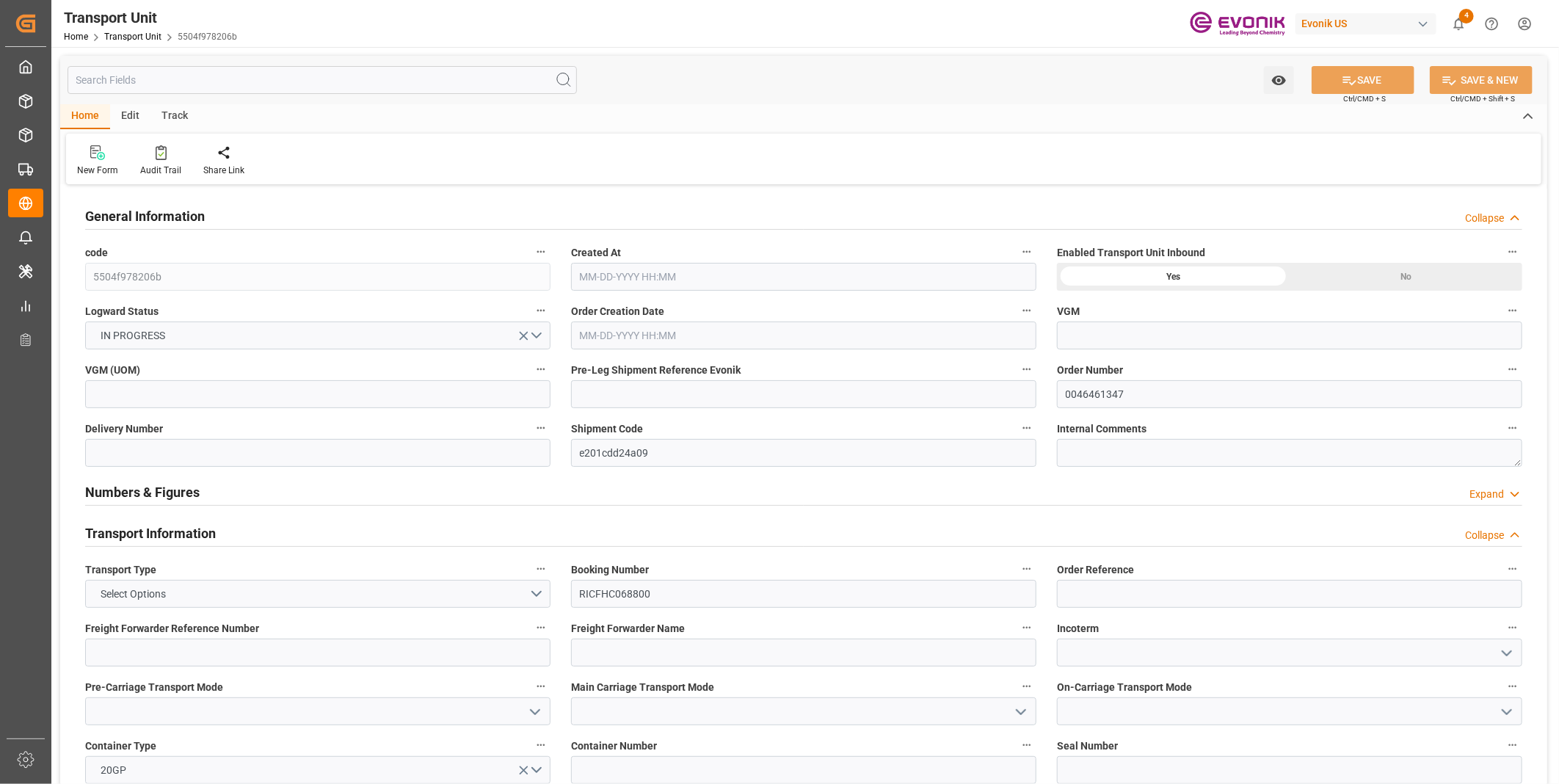
type input "ONE"
type input "Ocean Network Express"
type input "USORF"
type input "BEANR"
type input "14168"
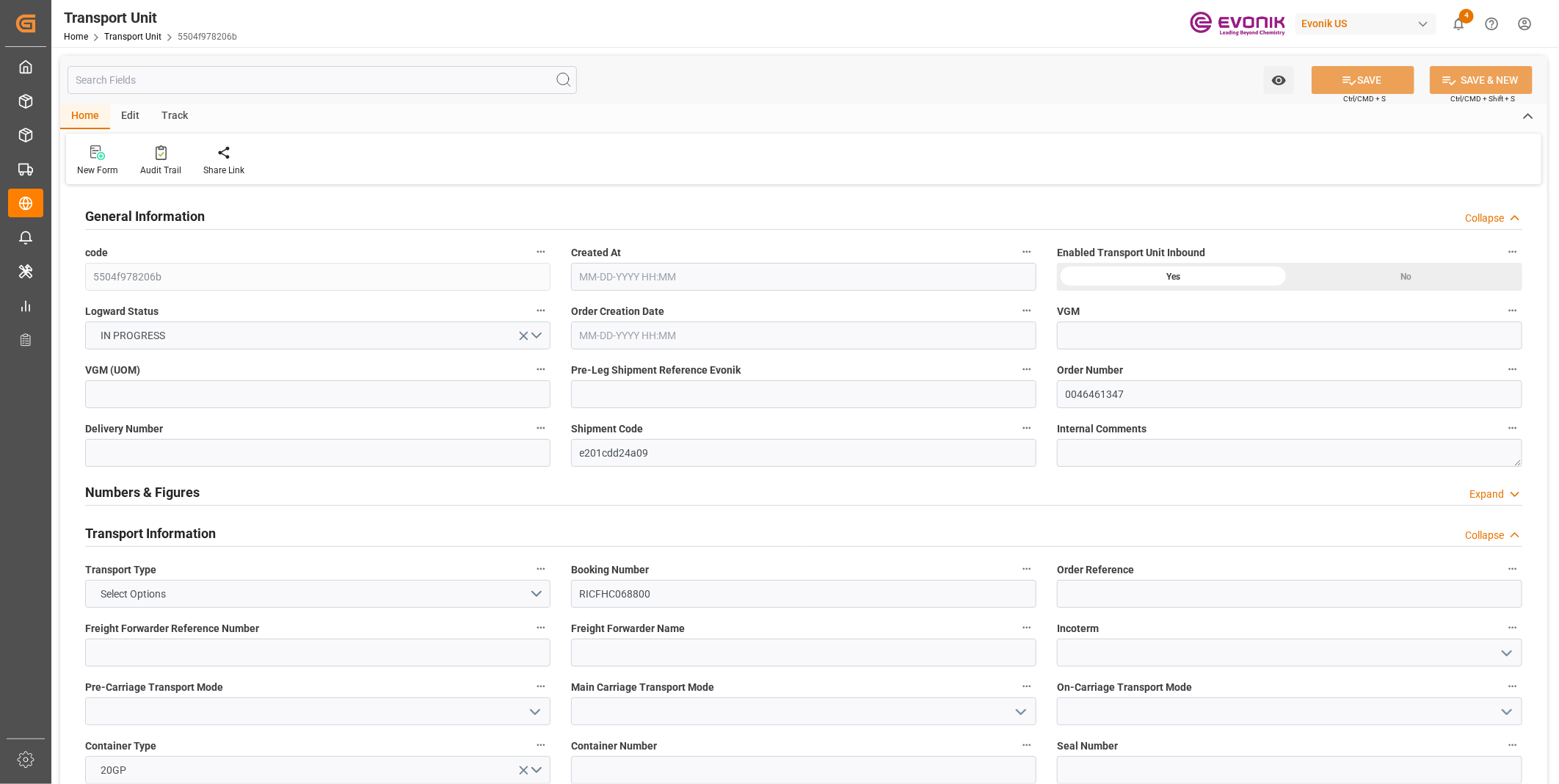
type input "[DATE] 07:09"
type input "[DATE]"
type input "[DATE] 00:00"
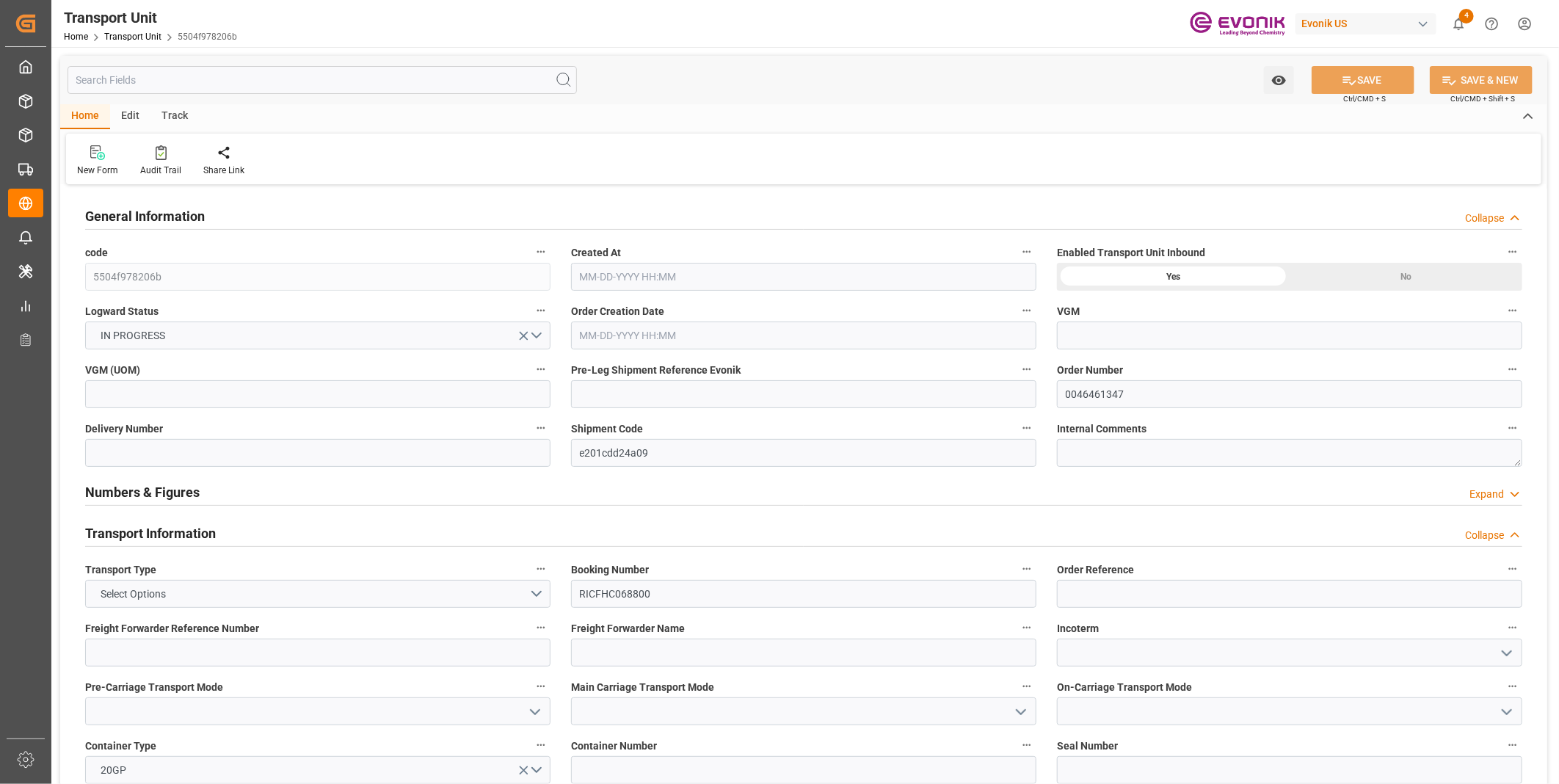
type input "[DATE] 00:00"
type input "[DATE] 12:00"
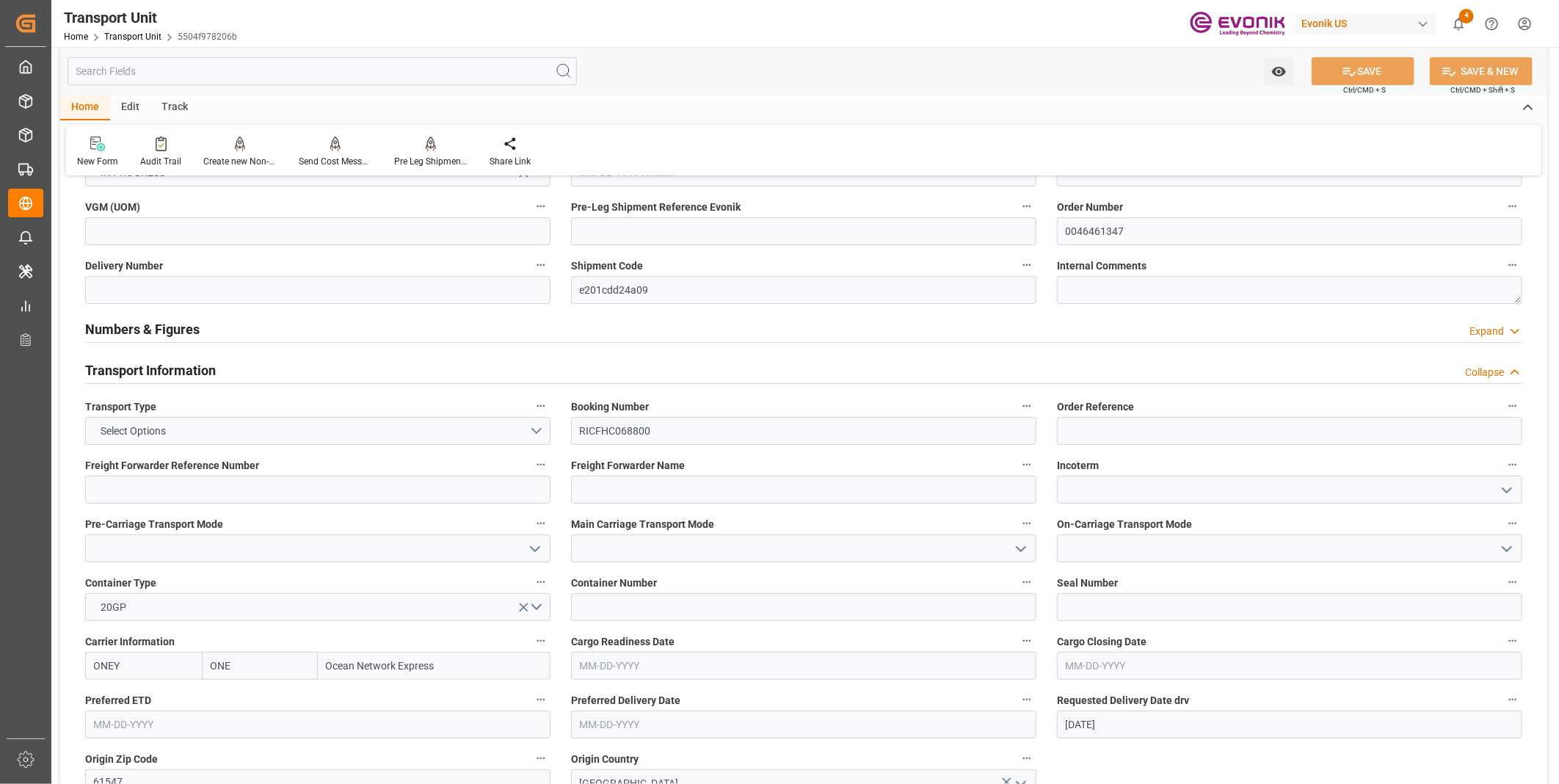
scroll to position [244, 0]
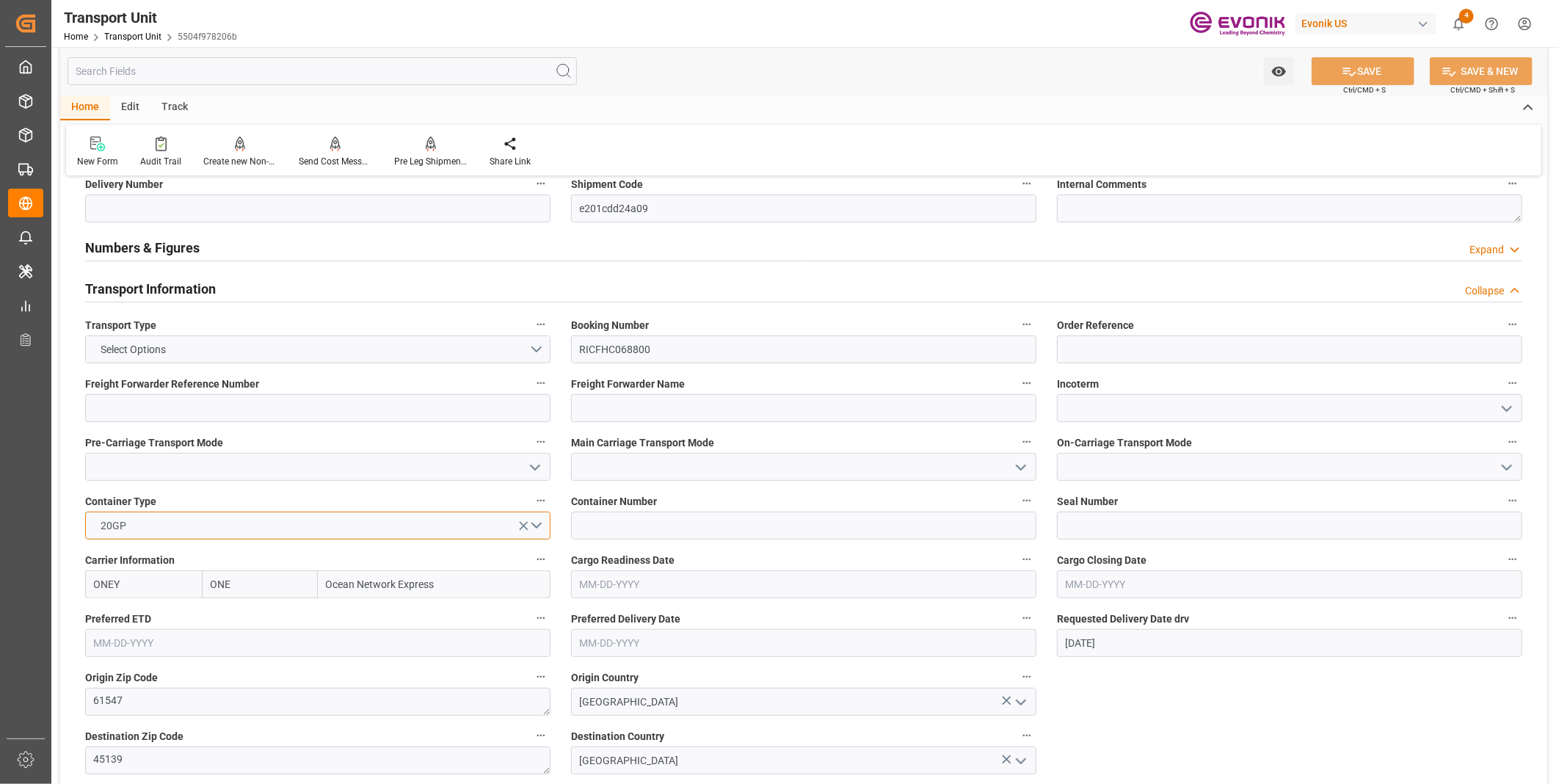
click at [533, 522] on button "20GP" at bounding box center [318, 525] width 466 height 28
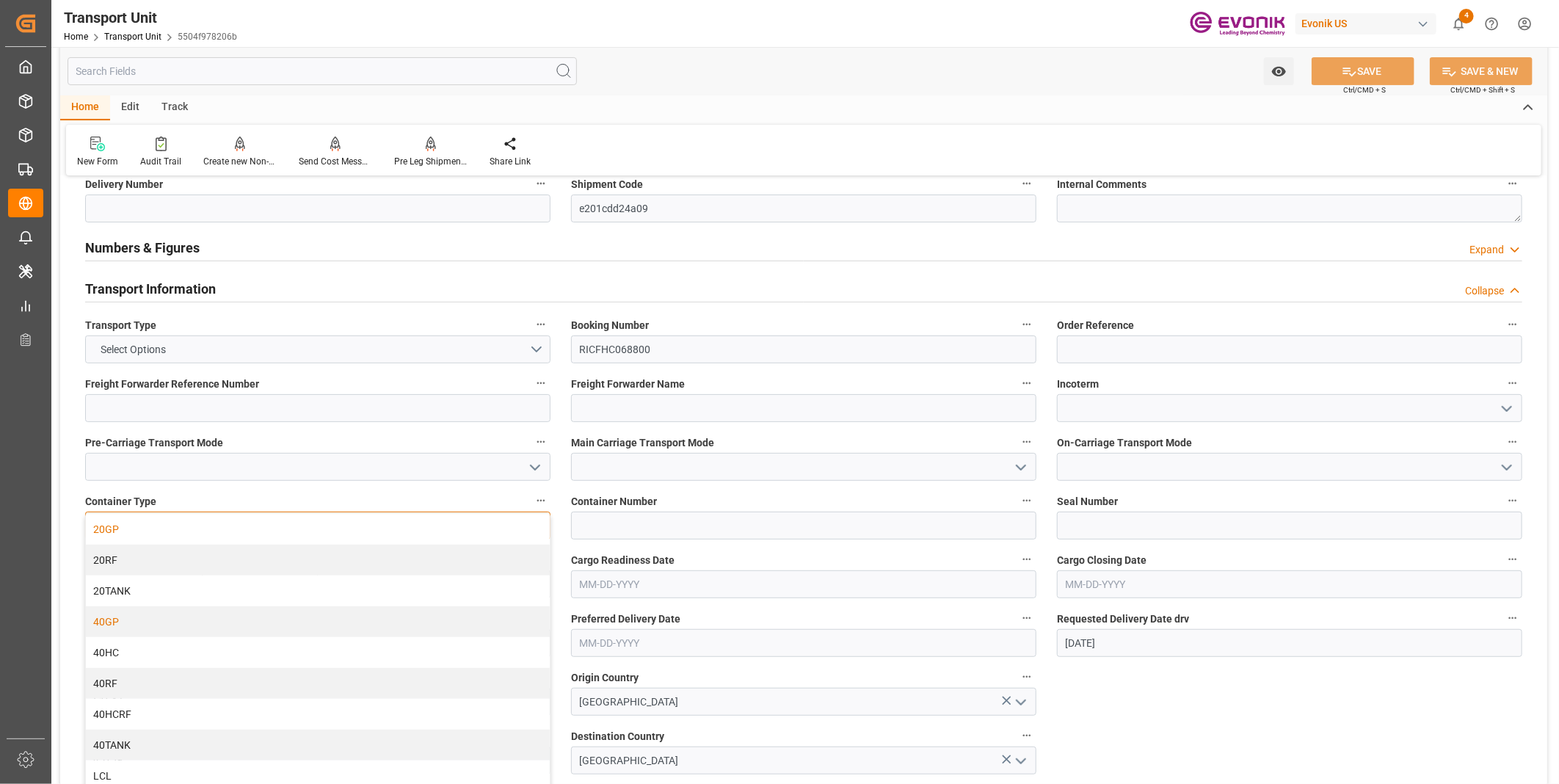
click at [228, 620] on div "40GP" at bounding box center [318, 621] width 464 height 31
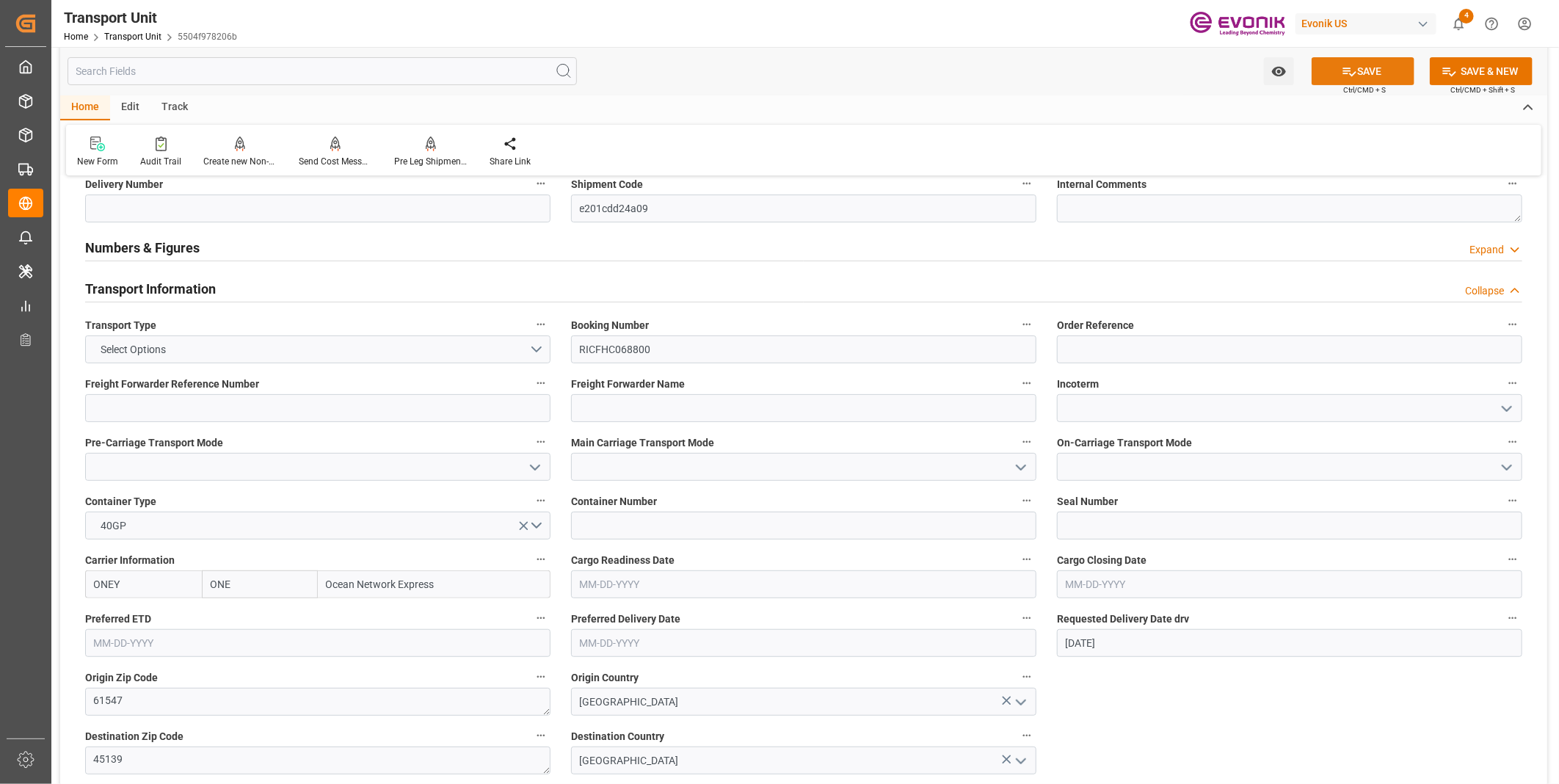
click at [1370, 77] on button "SAVE" at bounding box center [1362, 71] width 103 height 28
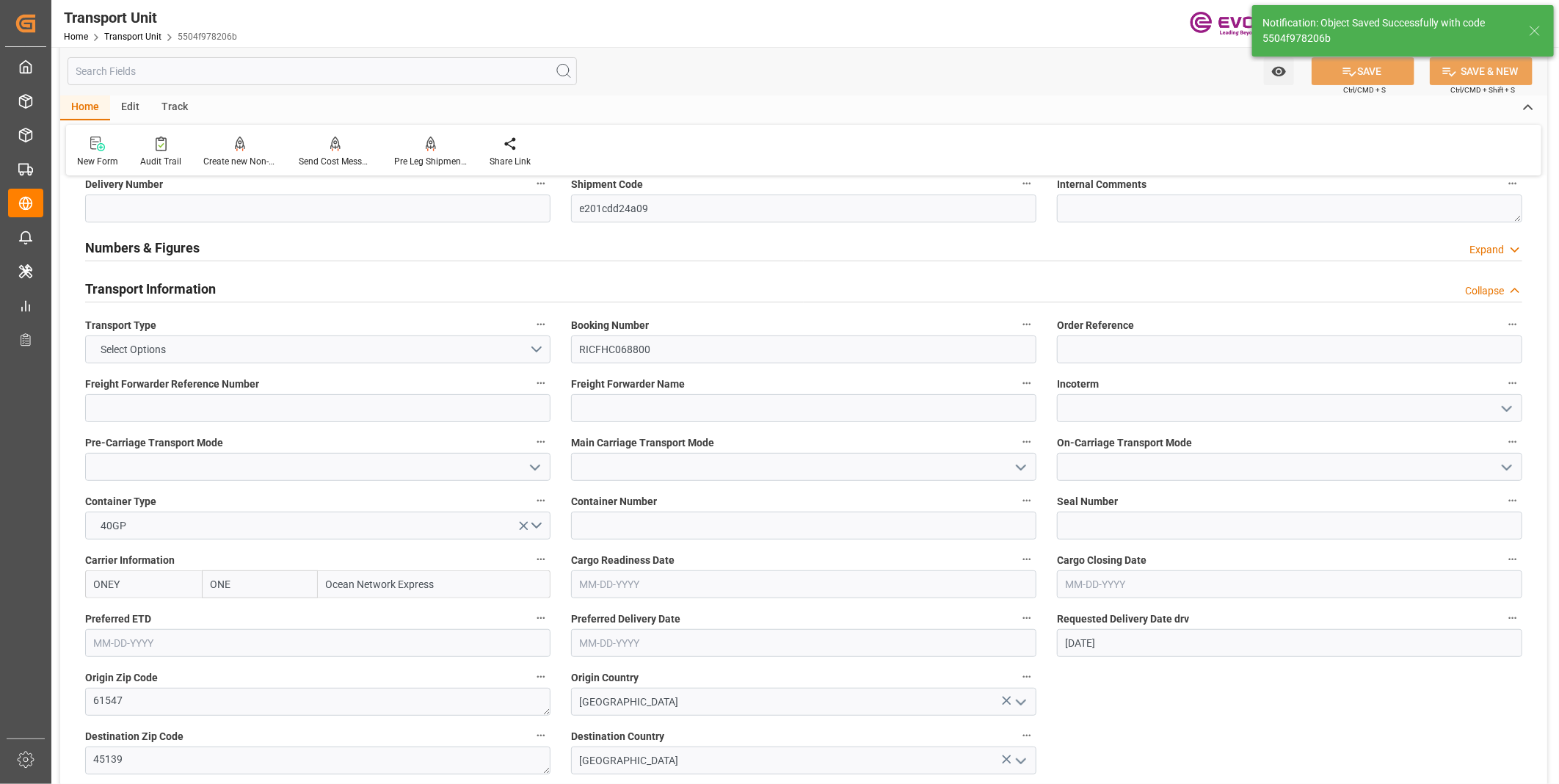
scroll to position [0, 0]
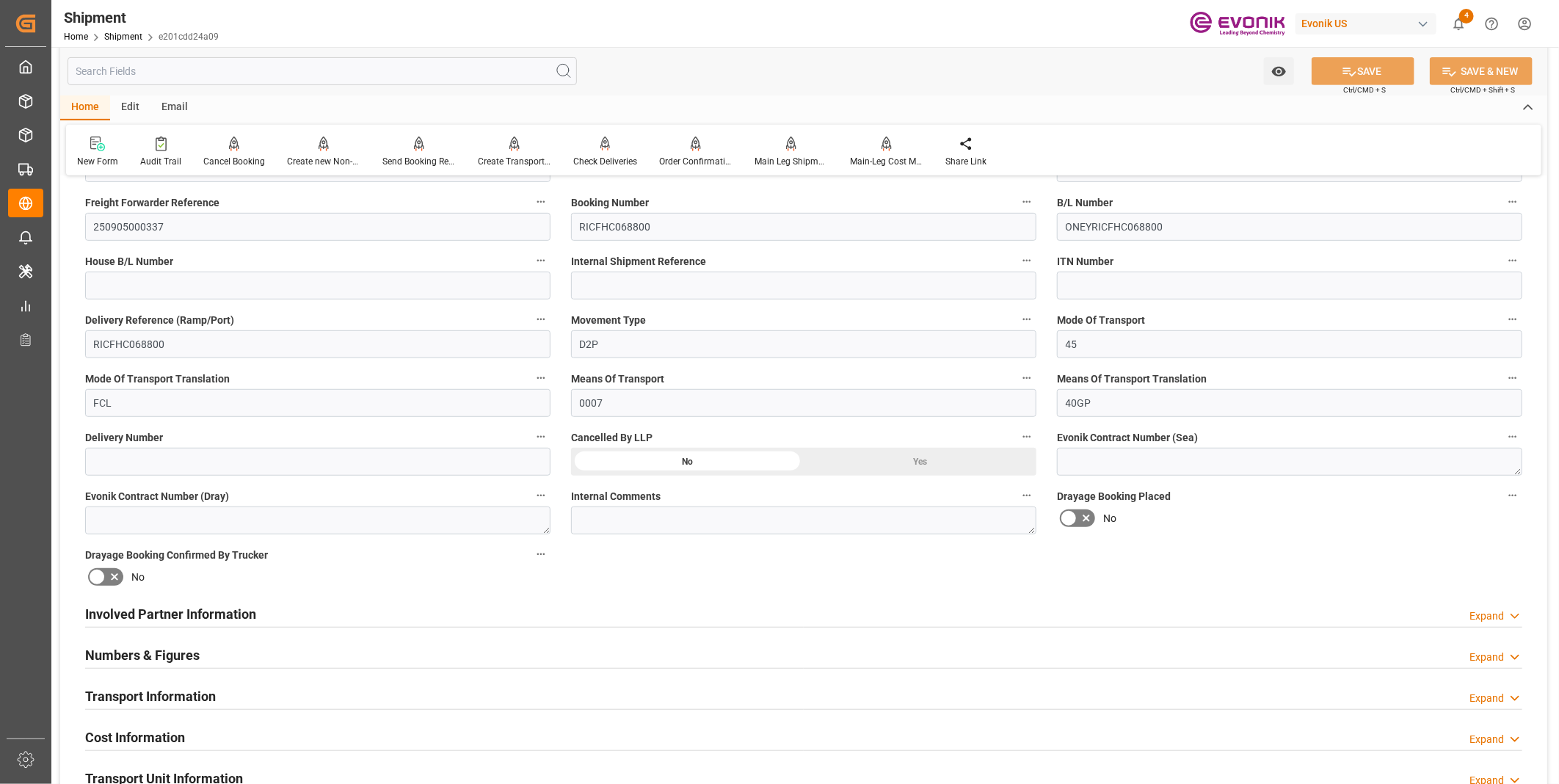
scroll to position [570, 0]
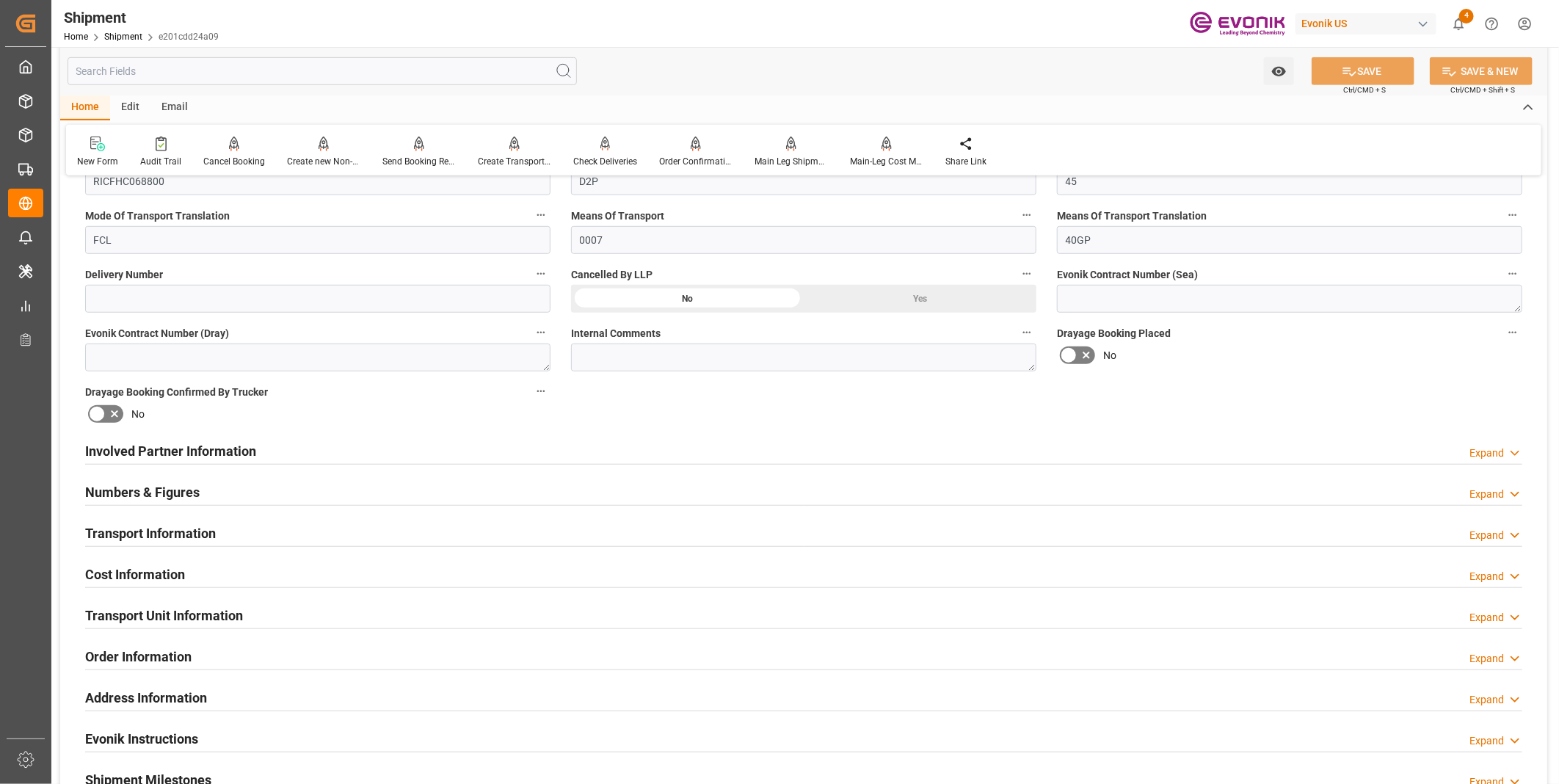
click at [546, 533] on div "Transport Information Expand" at bounding box center [803, 532] width 1437 height 28
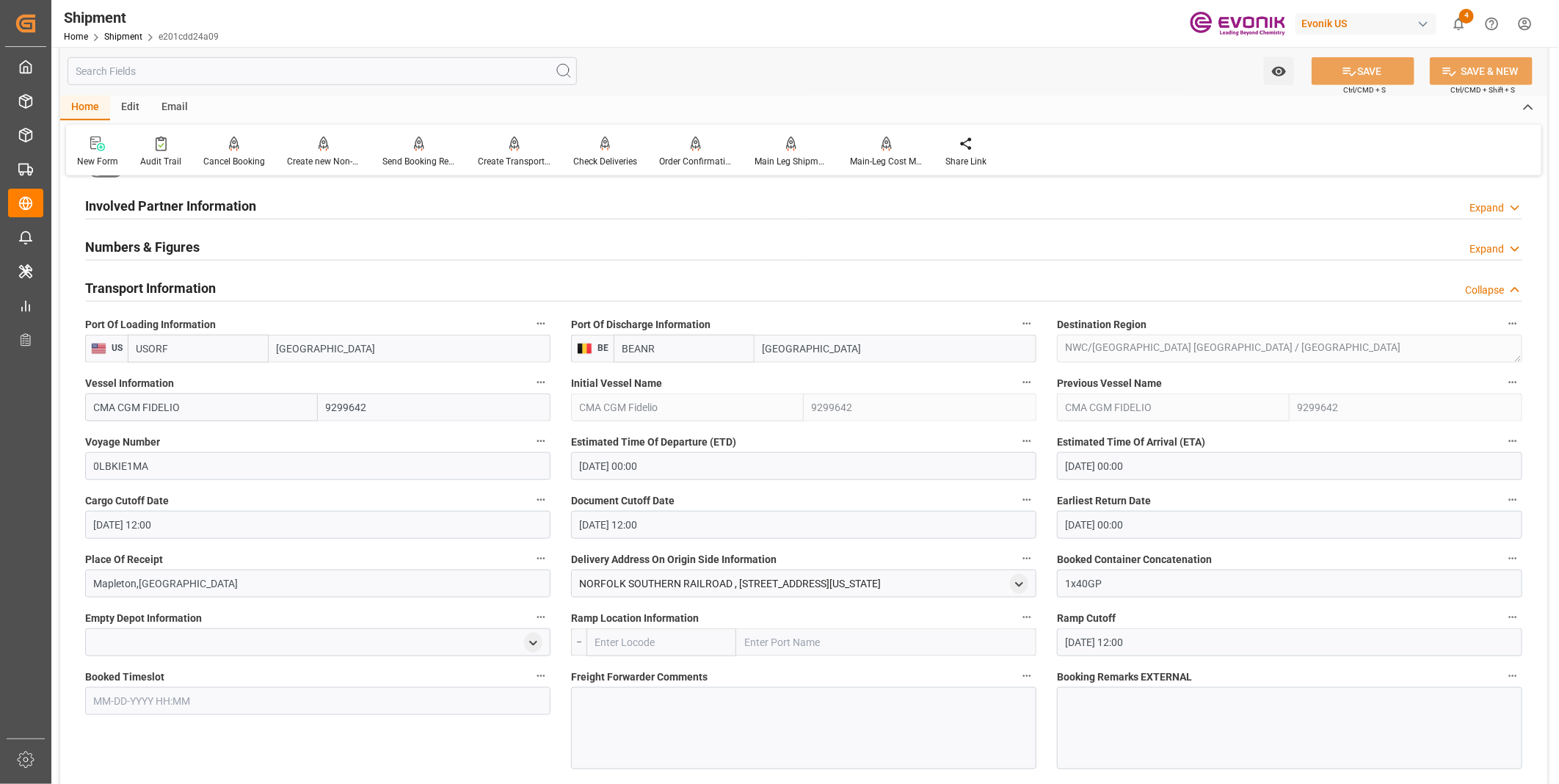
scroll to position [1060, 0]
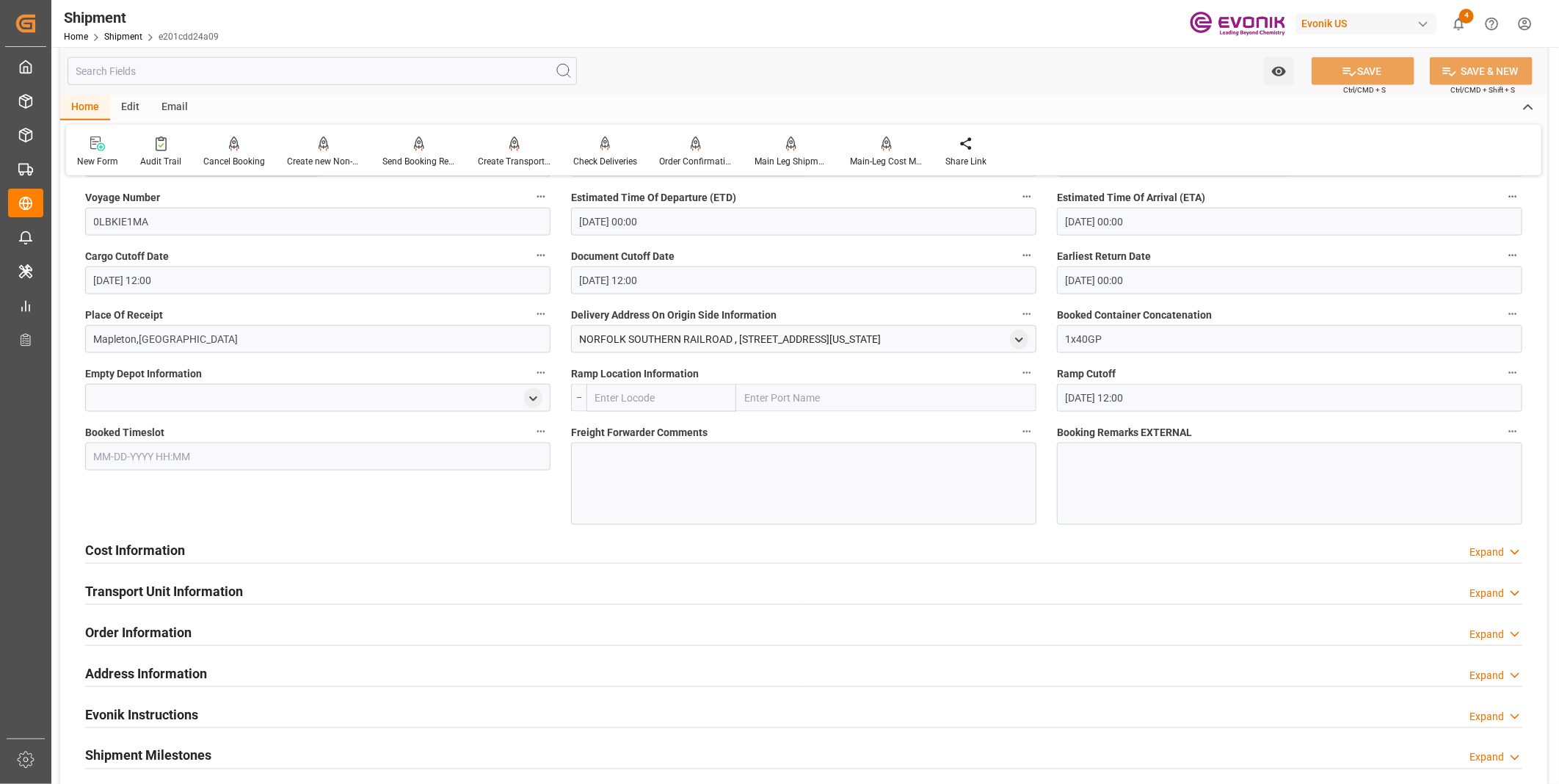
click at [701, 460] on div at bounding box center [804, 483] width 466 height 82
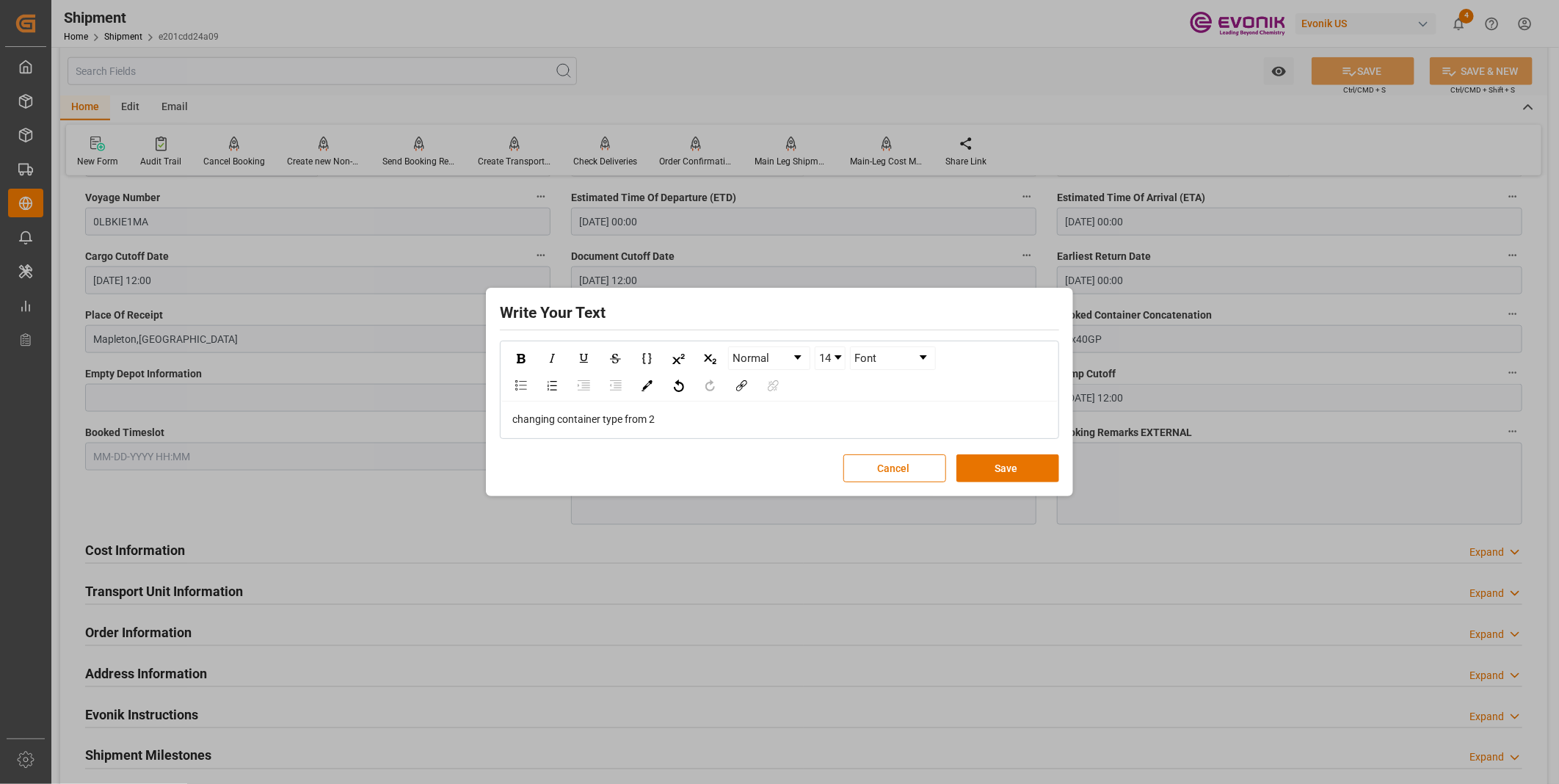
drag, startPoint x: 717, startPoint y: 797, endPoint x: 698, endPoint y: 819, distance: 29.1
drag, startPoint x: 698, startPoint y: 819, endPoint x: 686, endPoint y: 430, distance: 389.2
click at [686, 430] on div "changing container type from 2" at bounding box center [779, 420] width 556 height 36
click at [686, 416] on div "changing container type from 2" at bounding box center [780, 419] width 535 height 16
drag, startPoint x: 686, startPoint y: 421, endPoint x: 676, endPoint y: 413, distance: 12.8
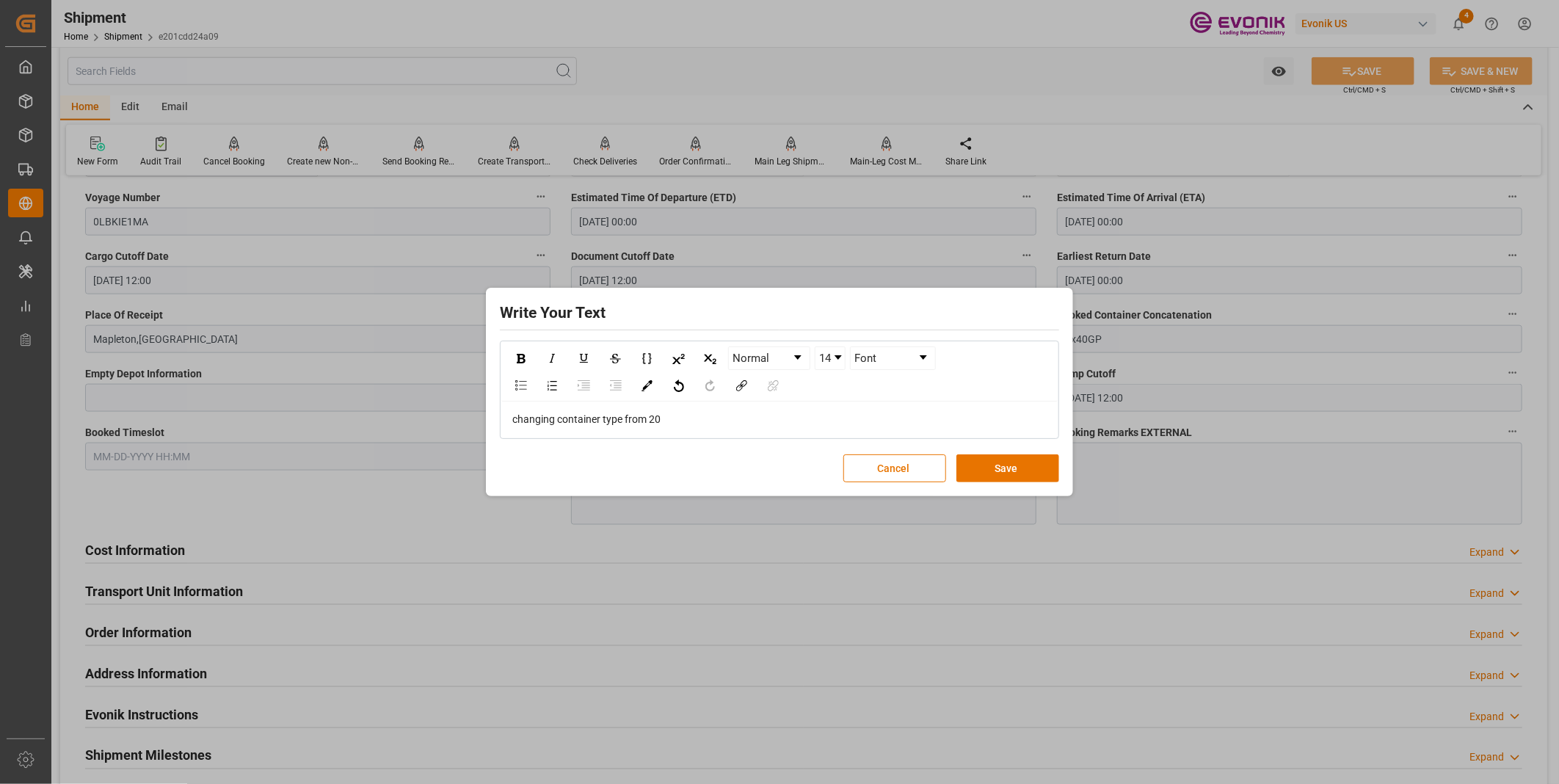
click at [676, 413] on div "changing container type from 20" at bounding box center [780, 419] width 535 height 16
click at [1026, 460] on button "Save" at bounding box center [1007, 468] width 103 height 28
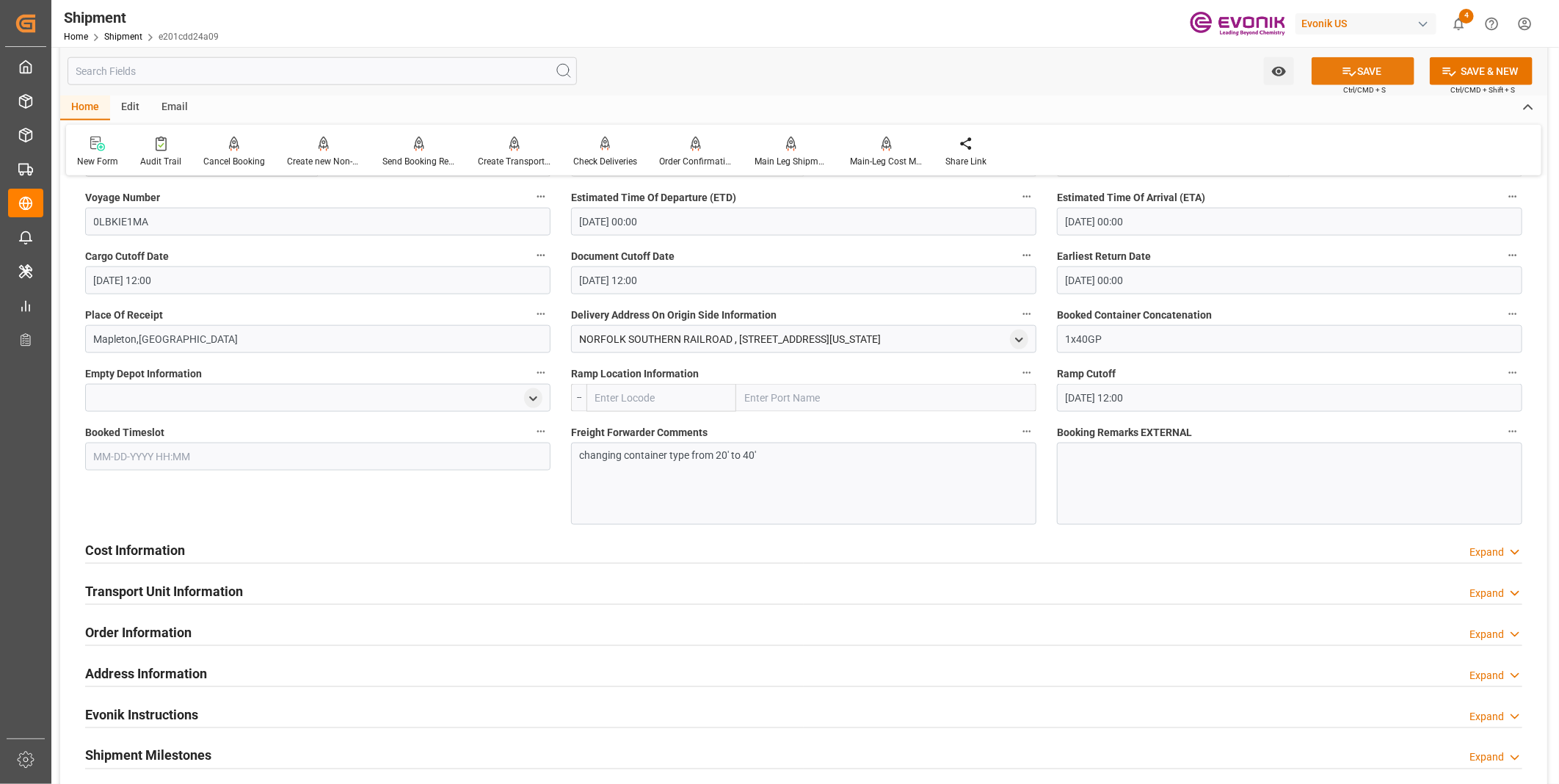
click at [1345, 64] on icon at bounding box center [1349, 71] width 16 height 16
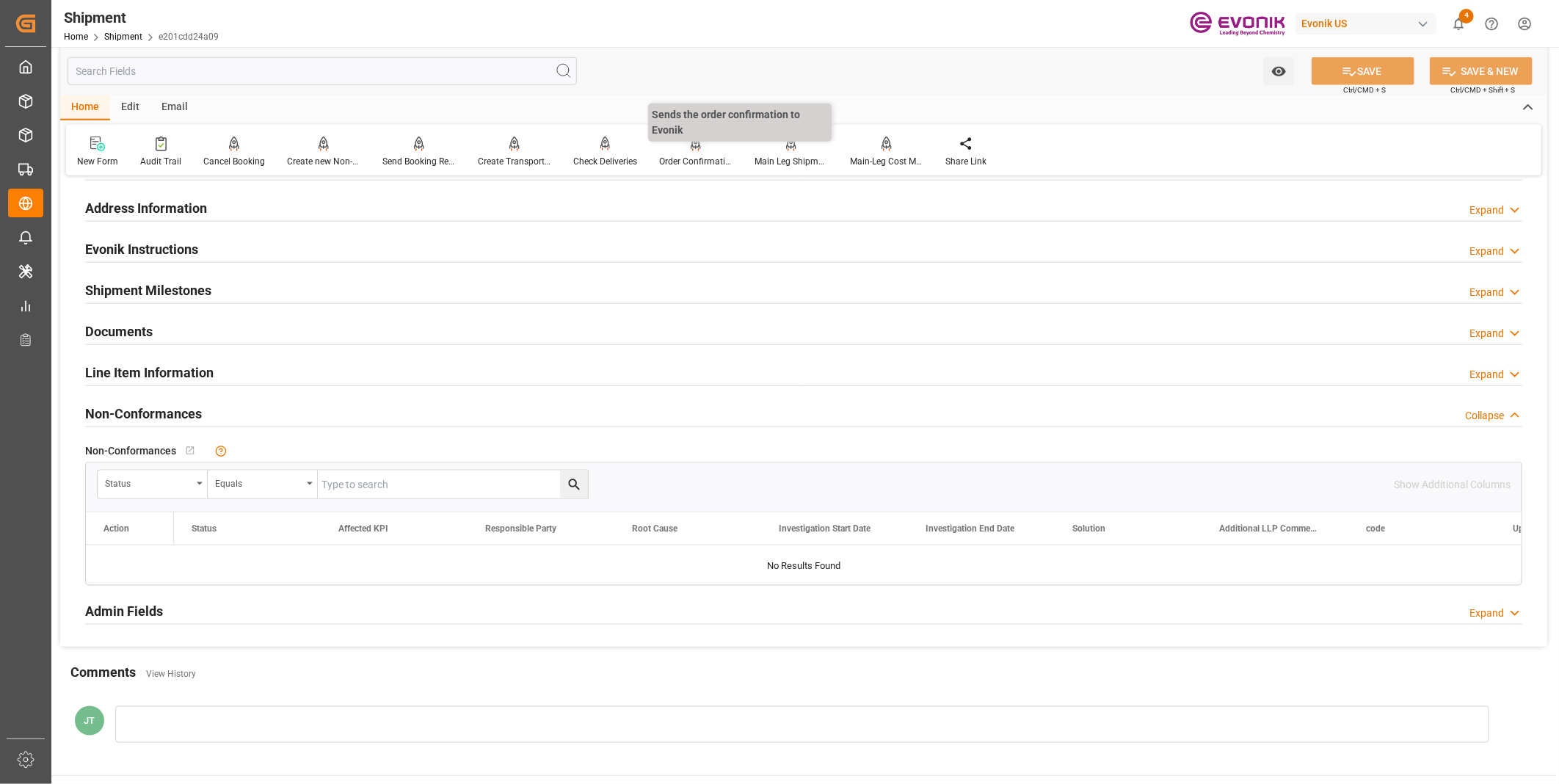
click at [692, 155] on div "Order Confirmation" at bounding box center [696, 161] width 74 height 14
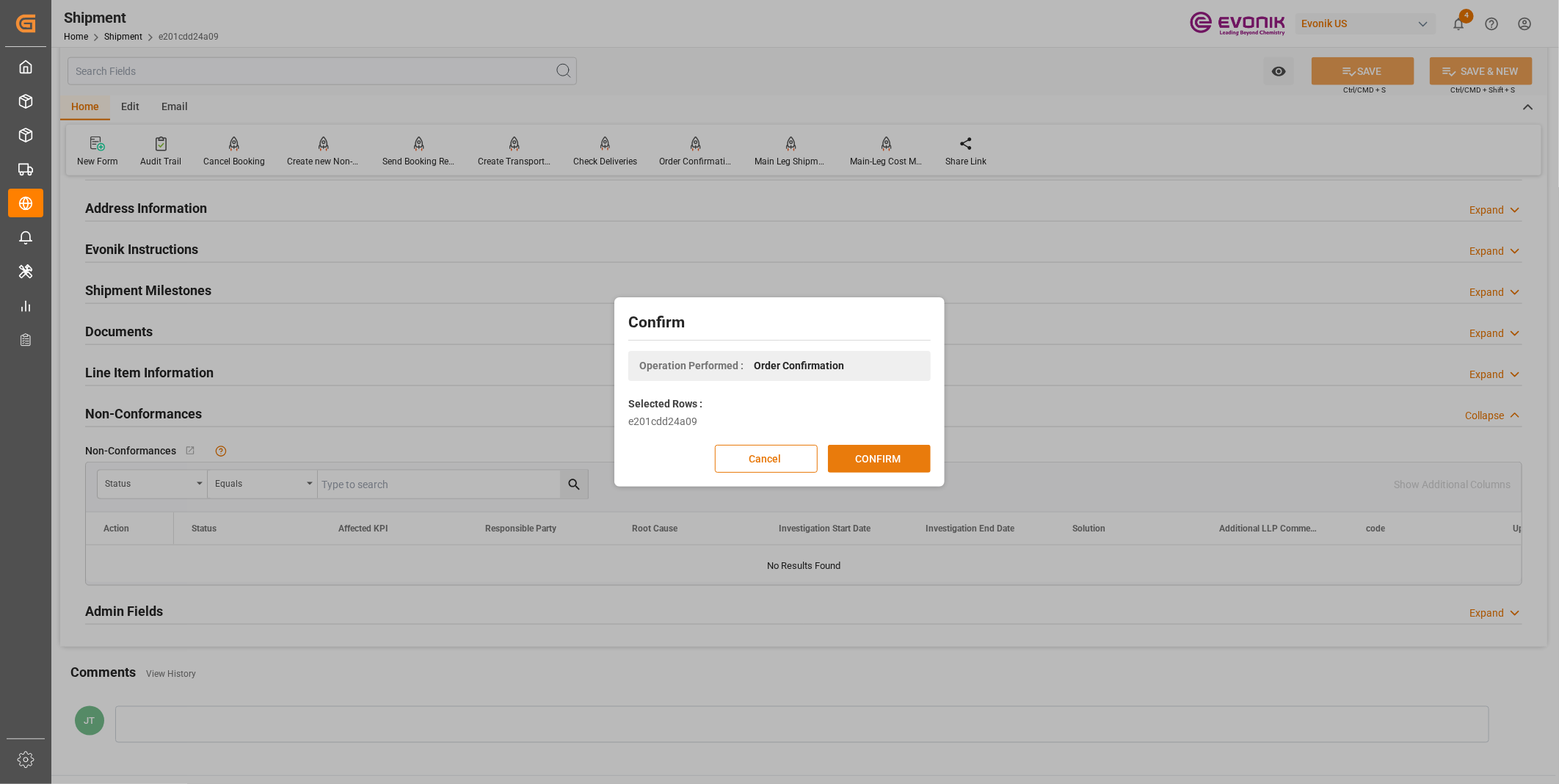
click at [861, 466] on button "CONFIRM" at bounding box center [879, 458] width 103 height 28
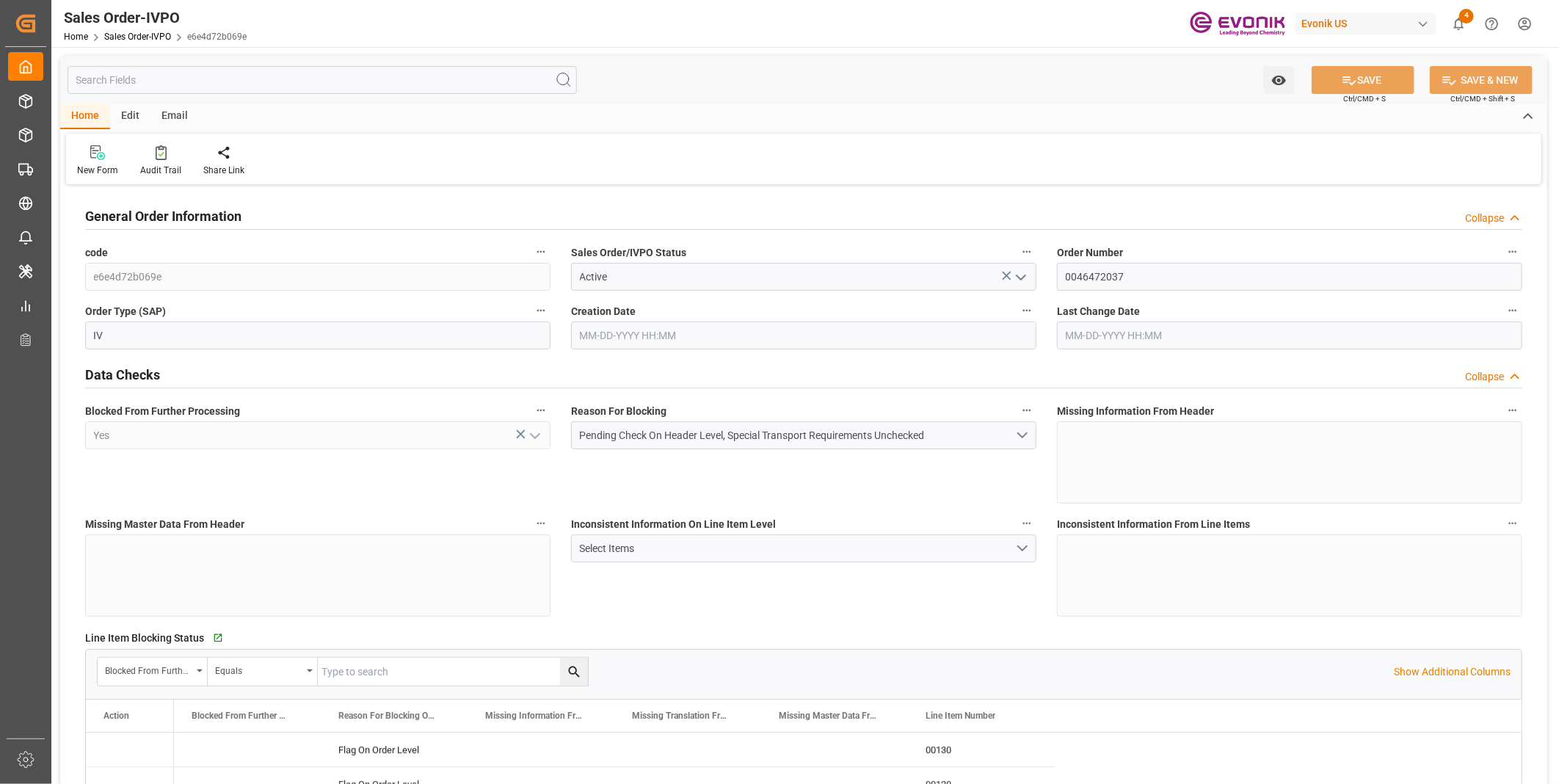
type input "PECLL"
type input "0"
type input "15"
type input "13"
type input "19"
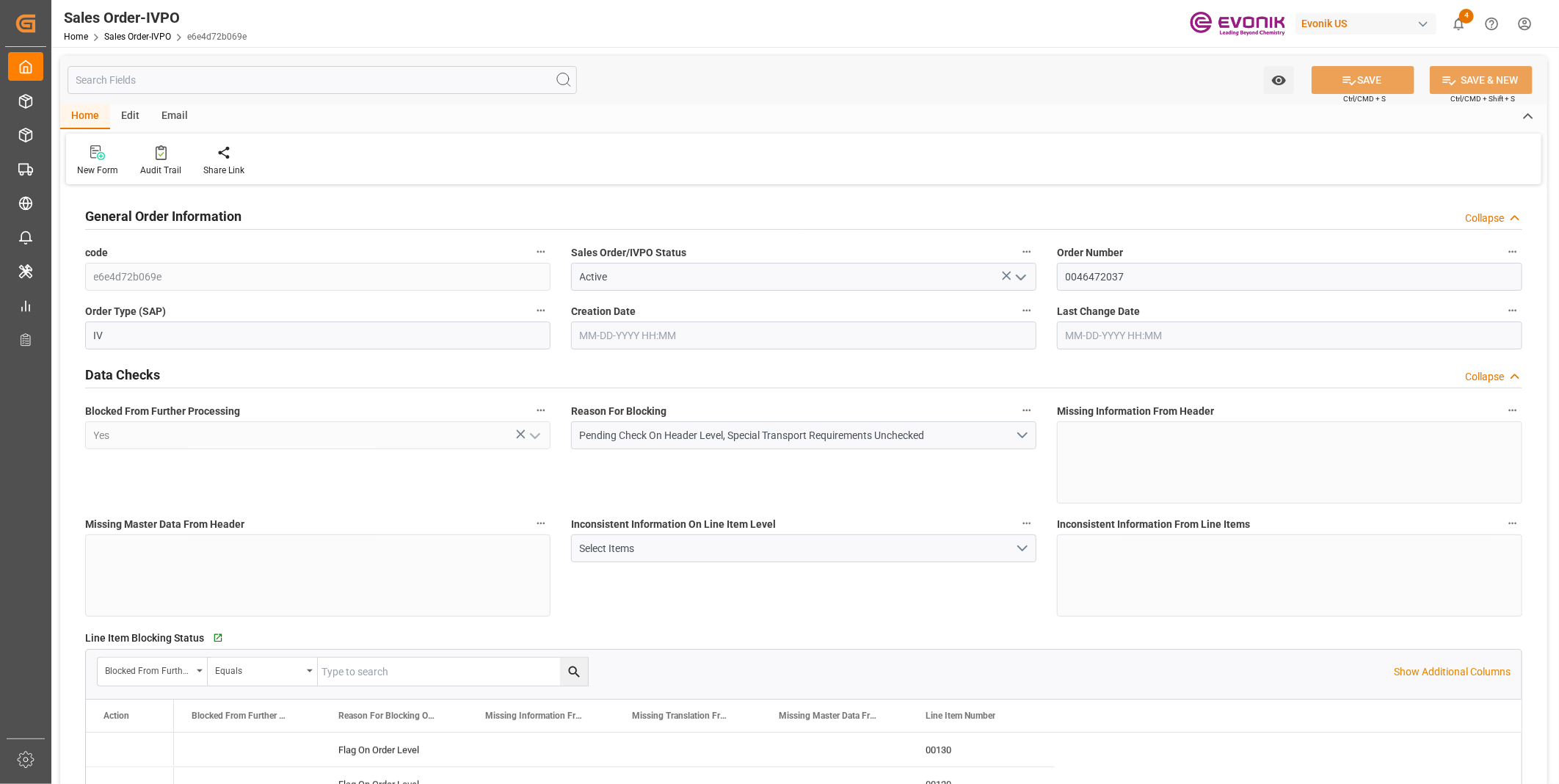
type input "306900"
type input "546"
type input "255000"
type input "450"
type input "[DATE] 12:32"
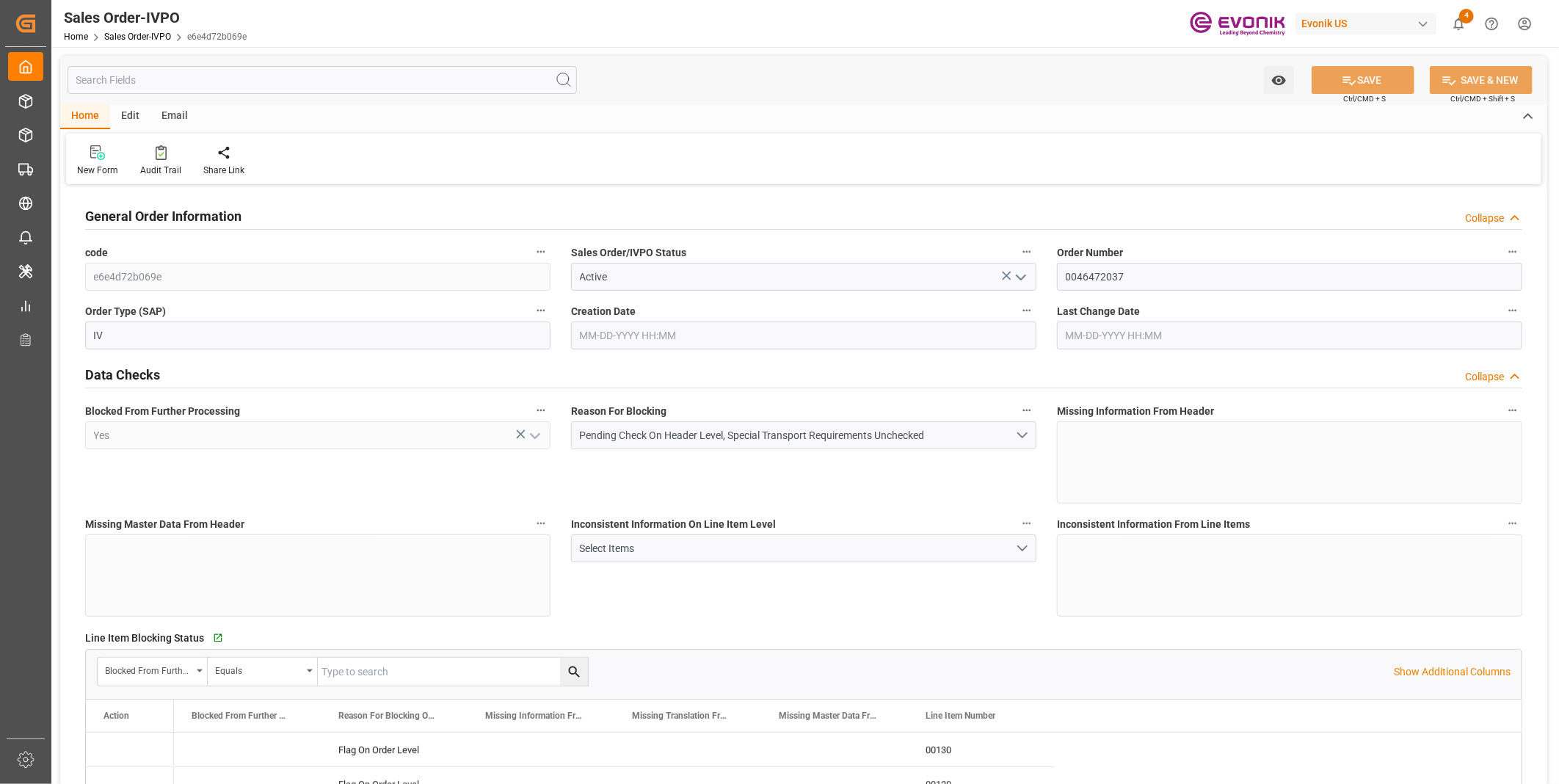
type input "[DATE] 12:32"
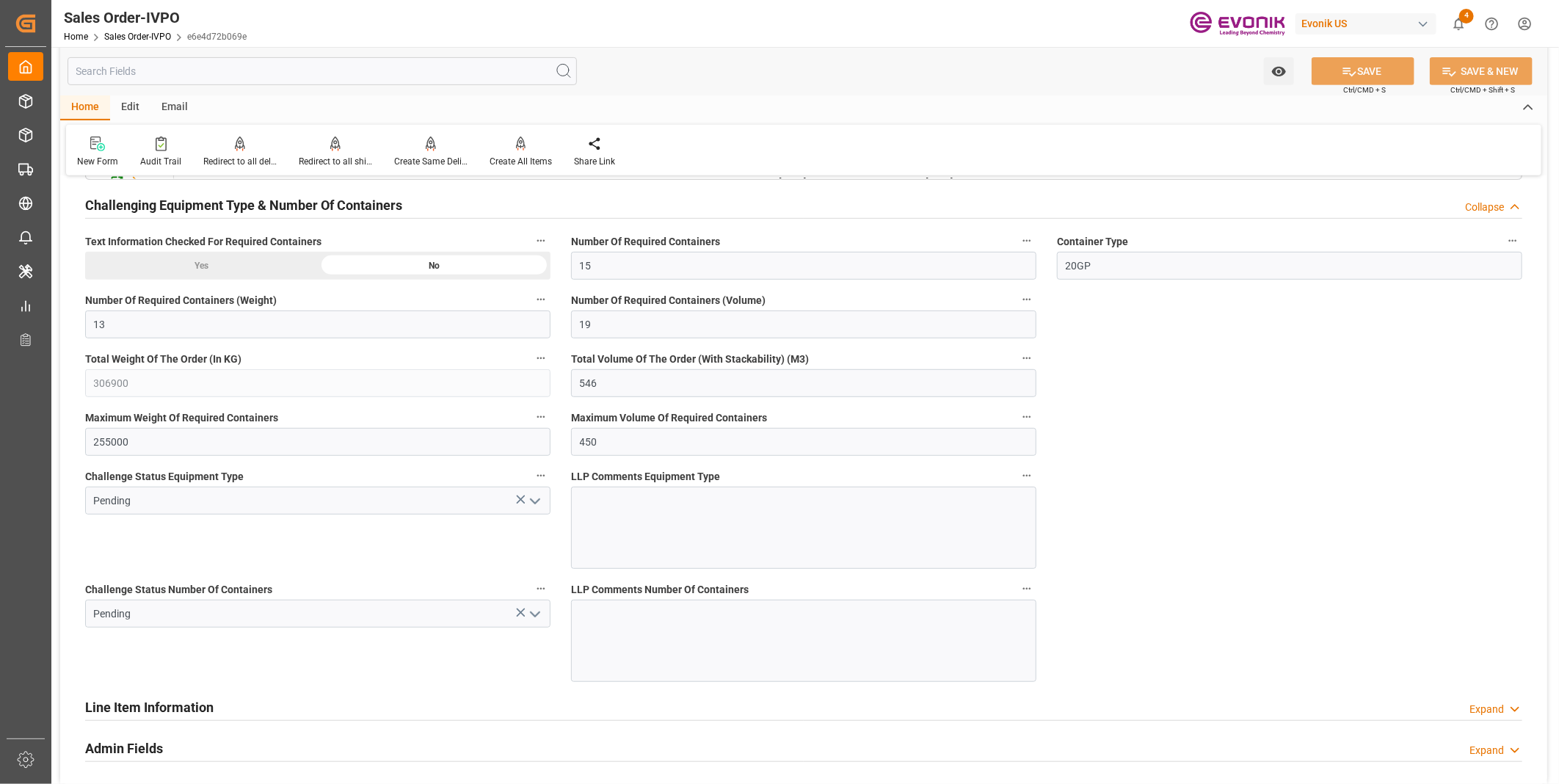
scroll to position [3832, 0]
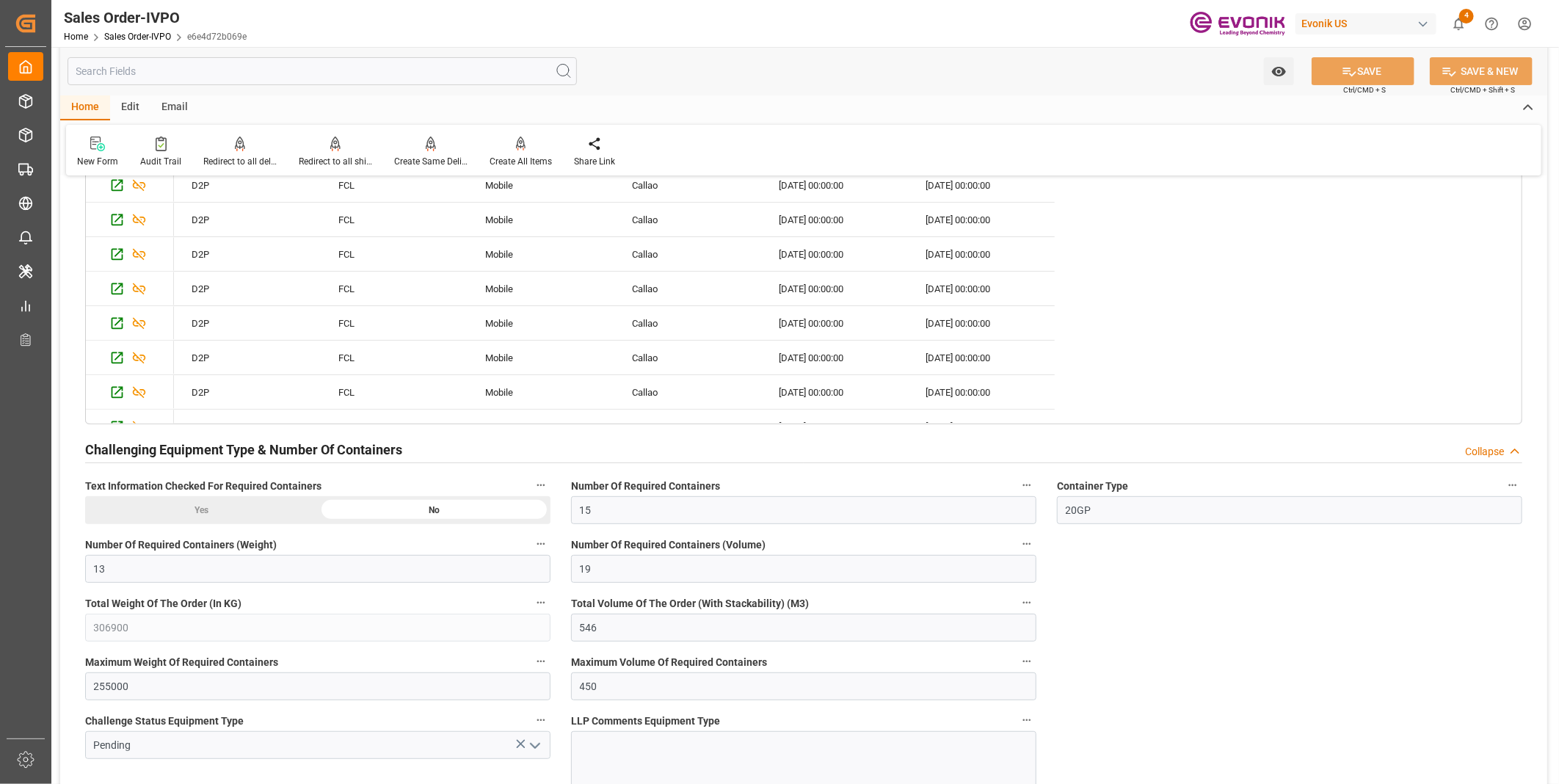
scroll to position [3751, 0]
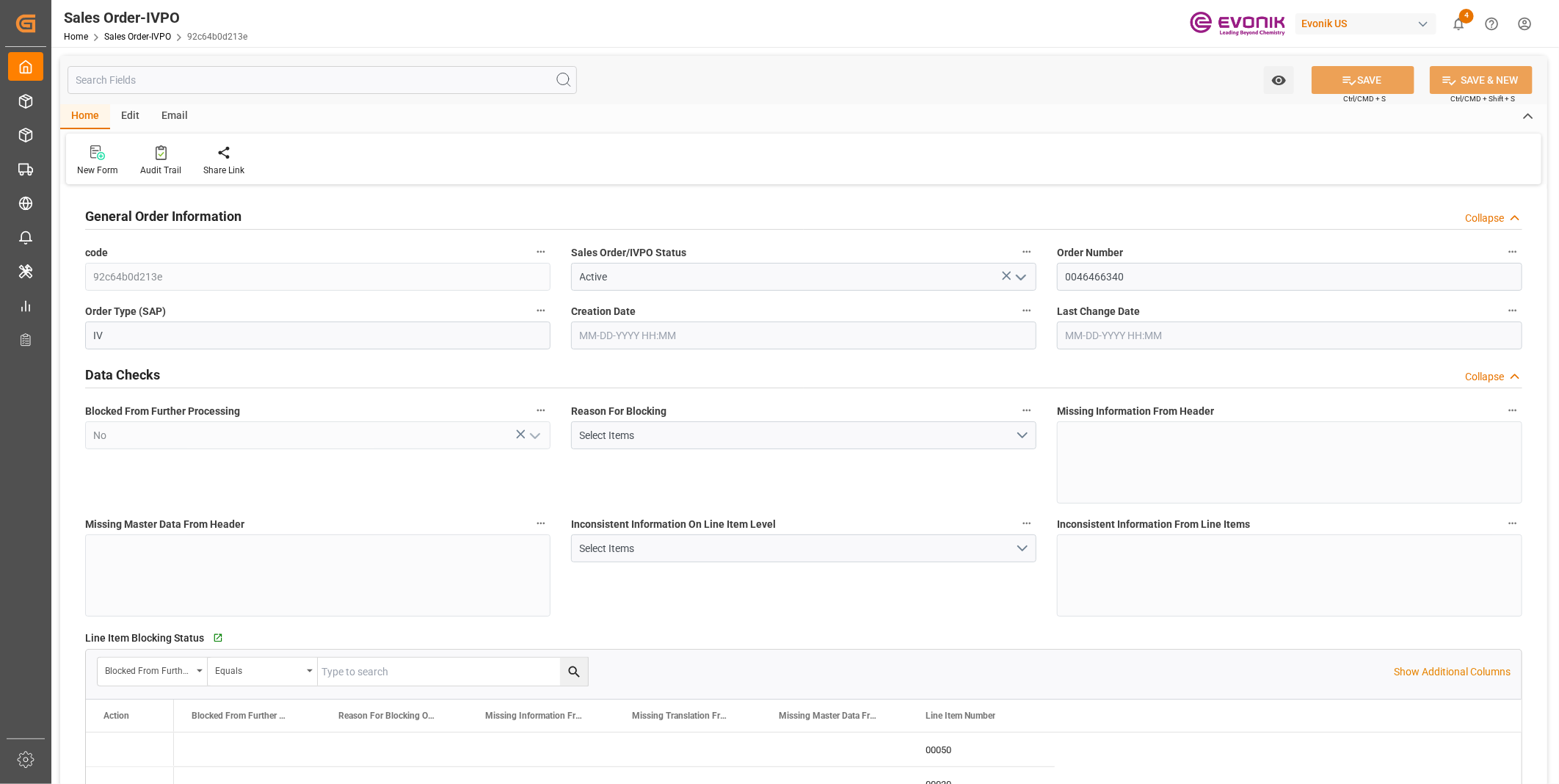
type input "NLRTM"
type input "49 2365 49 84486Fax No:"
type input "0"
type input "1"
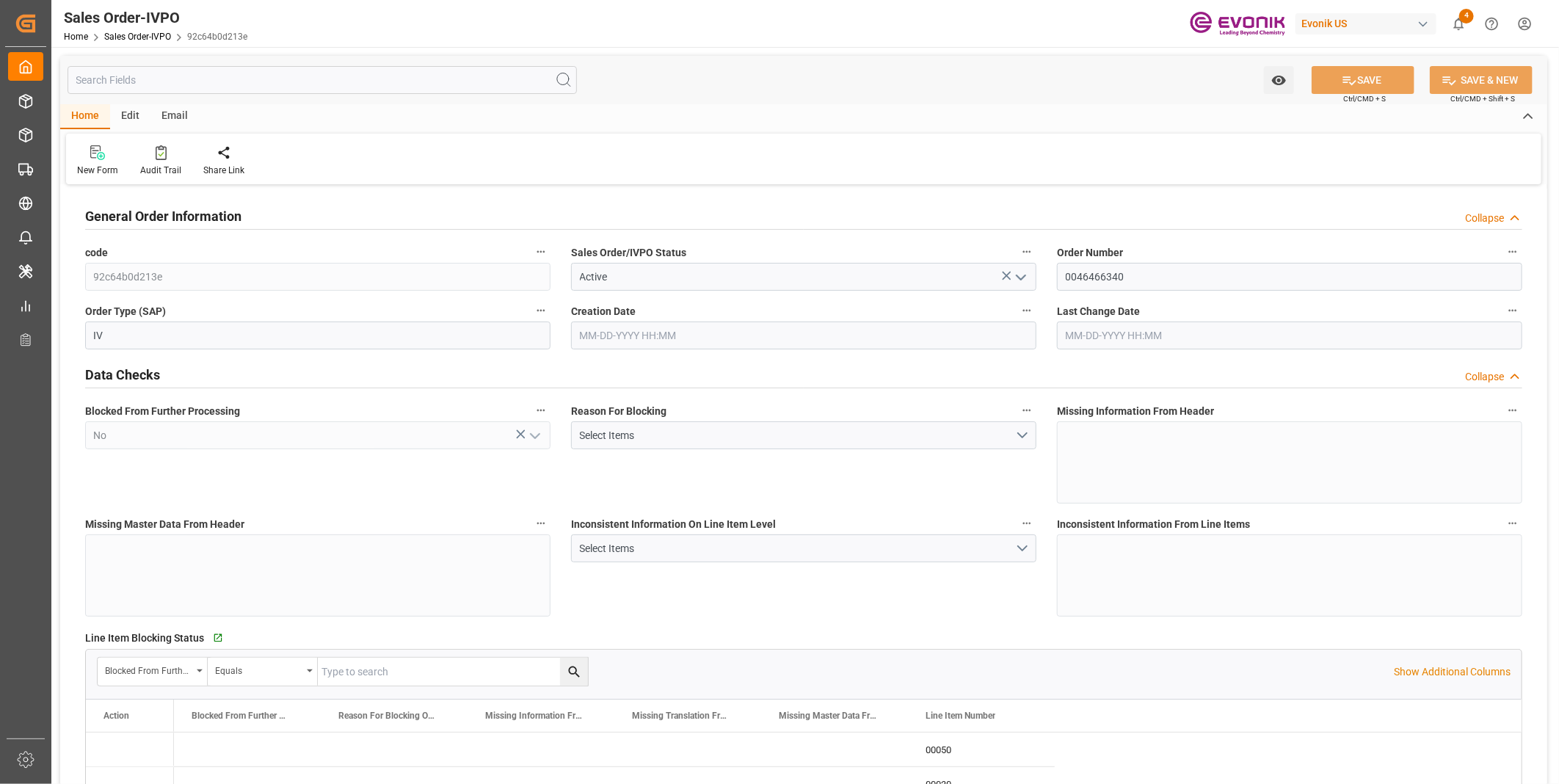
type input "1"
type input "4736.16"
type input "20.0327"
type input "17000"
type input "30"
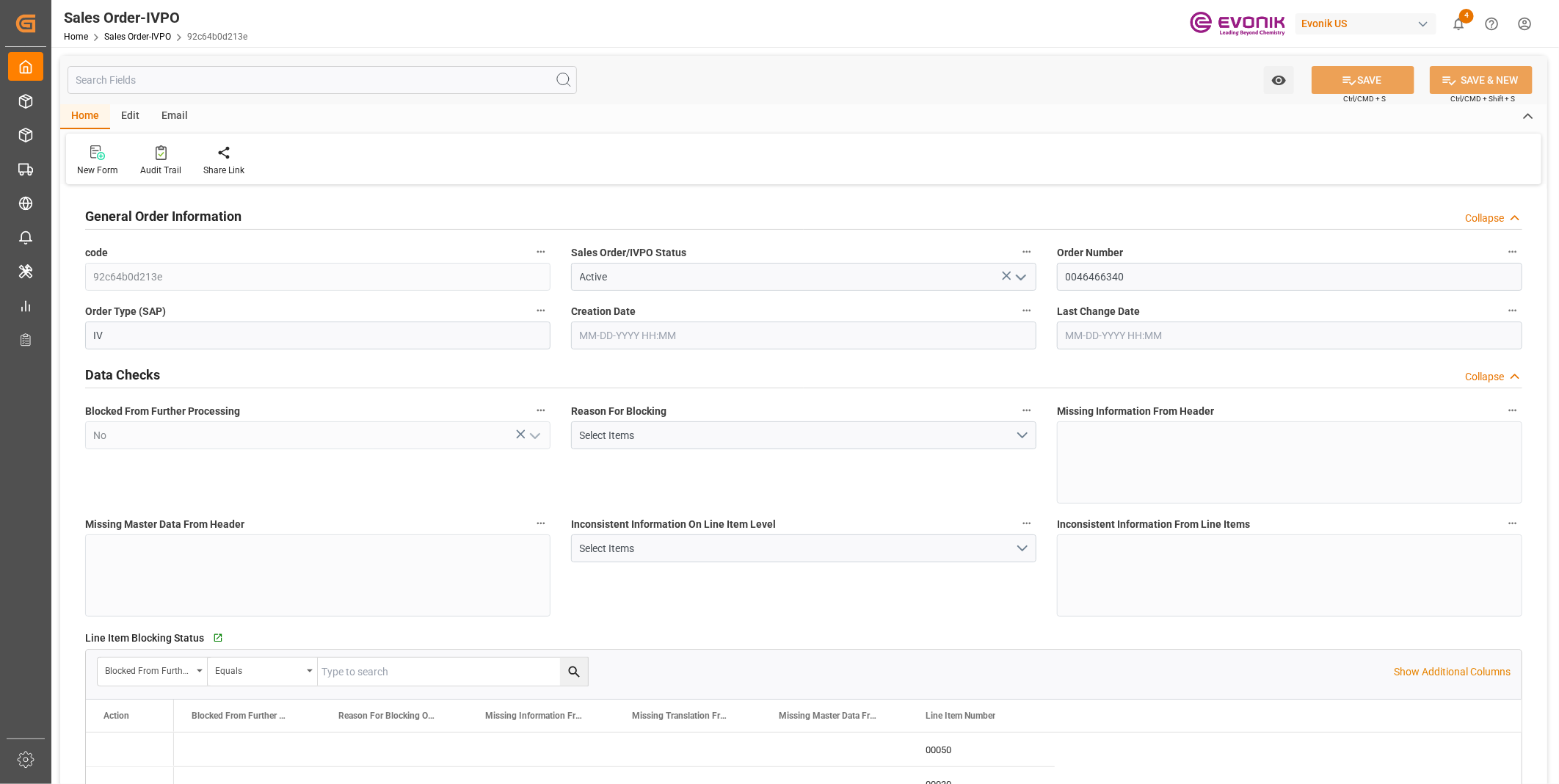
type input "[DATE] 19:58"
type input "[DATE] 20:53"
type input "49 2365 49 84486Fax No:"
click at [336, 83] on input "text" at bounding box center [322, 80] width 509 height 28
type input "C"
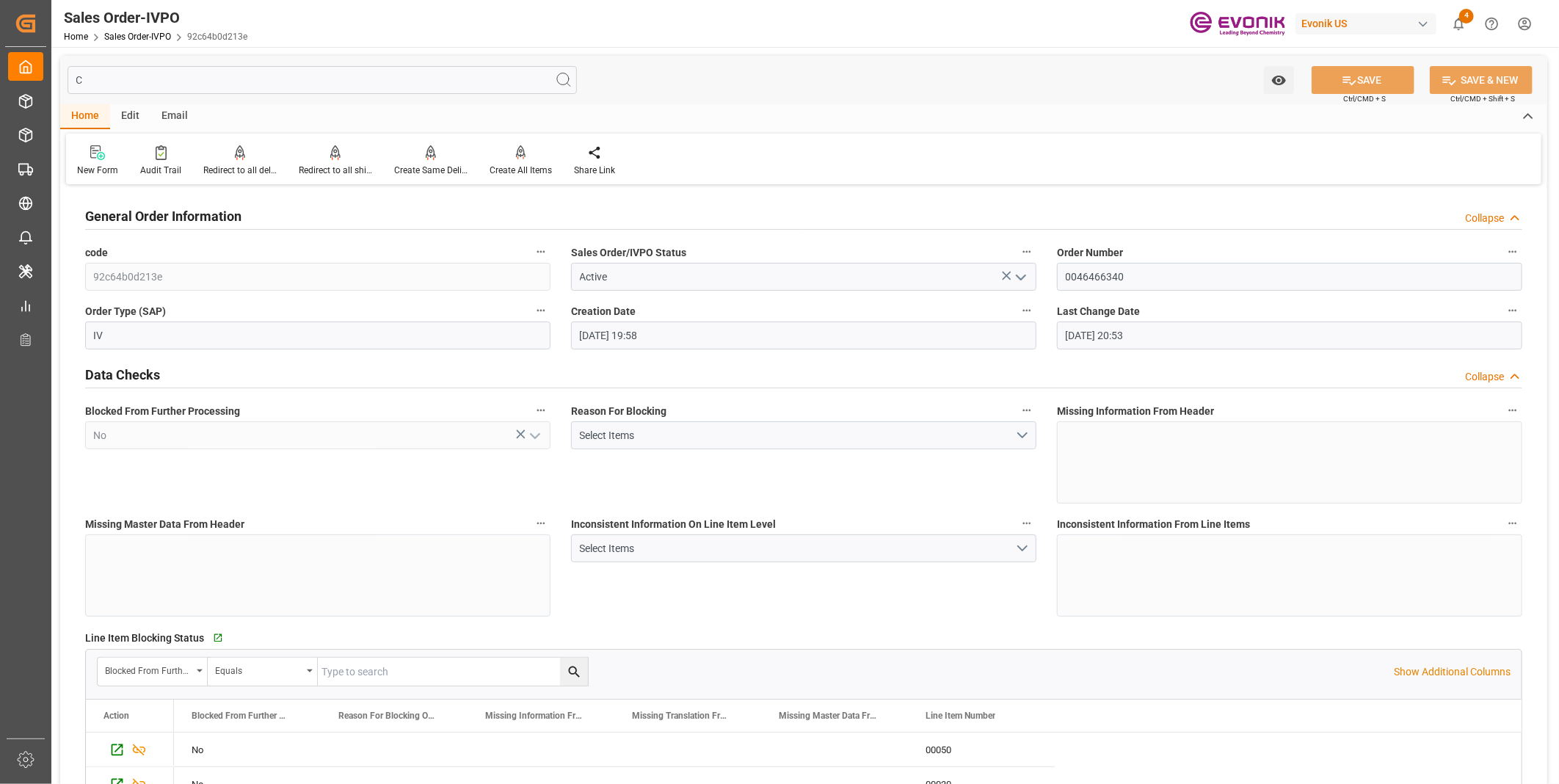
type input "49 2365 49 84486Fax No:"
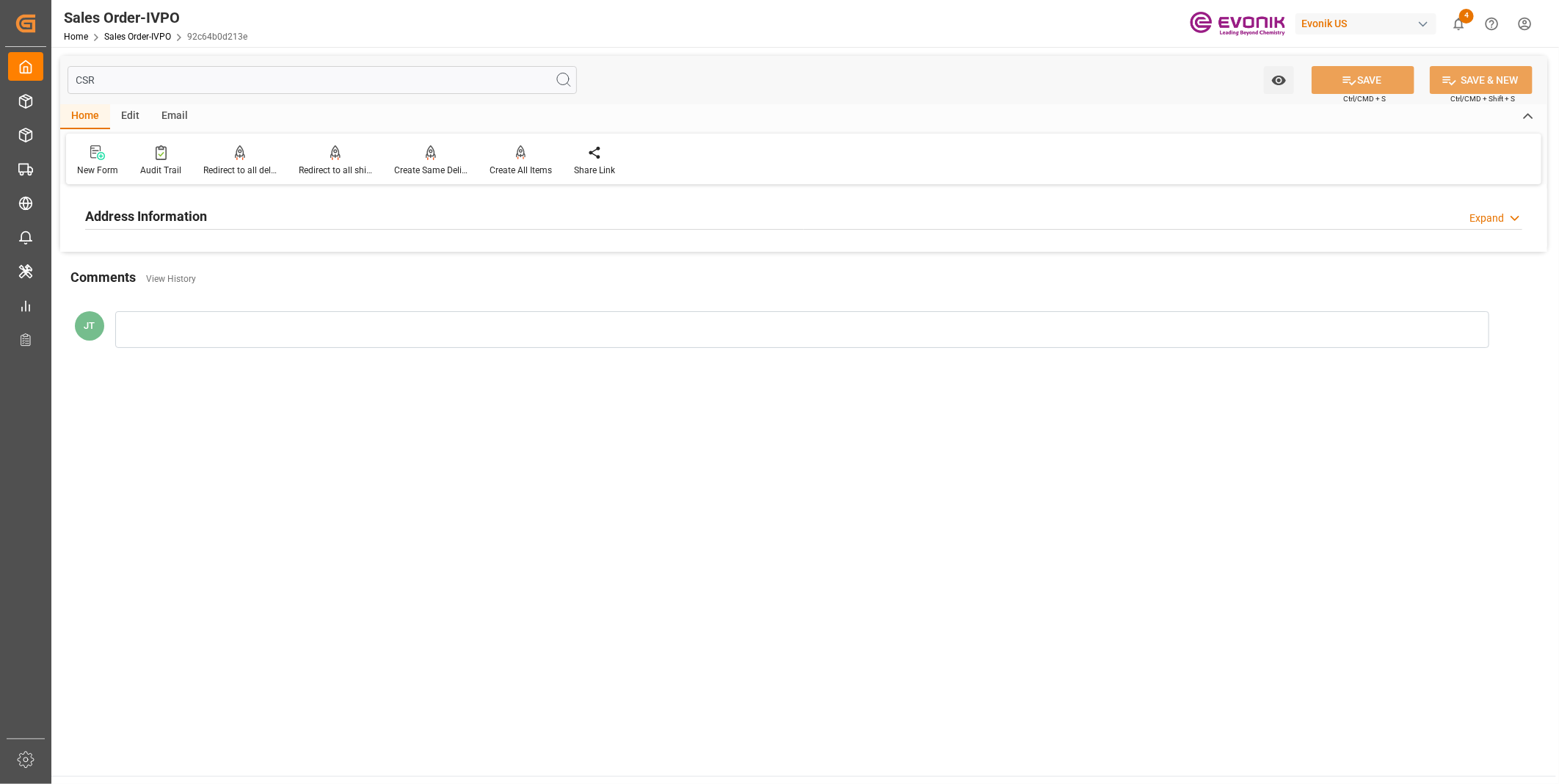
type input "CSR"
click at [237, 218] on div "Address Information Expand" at bounding box center [803, 215] width 1437 height 28
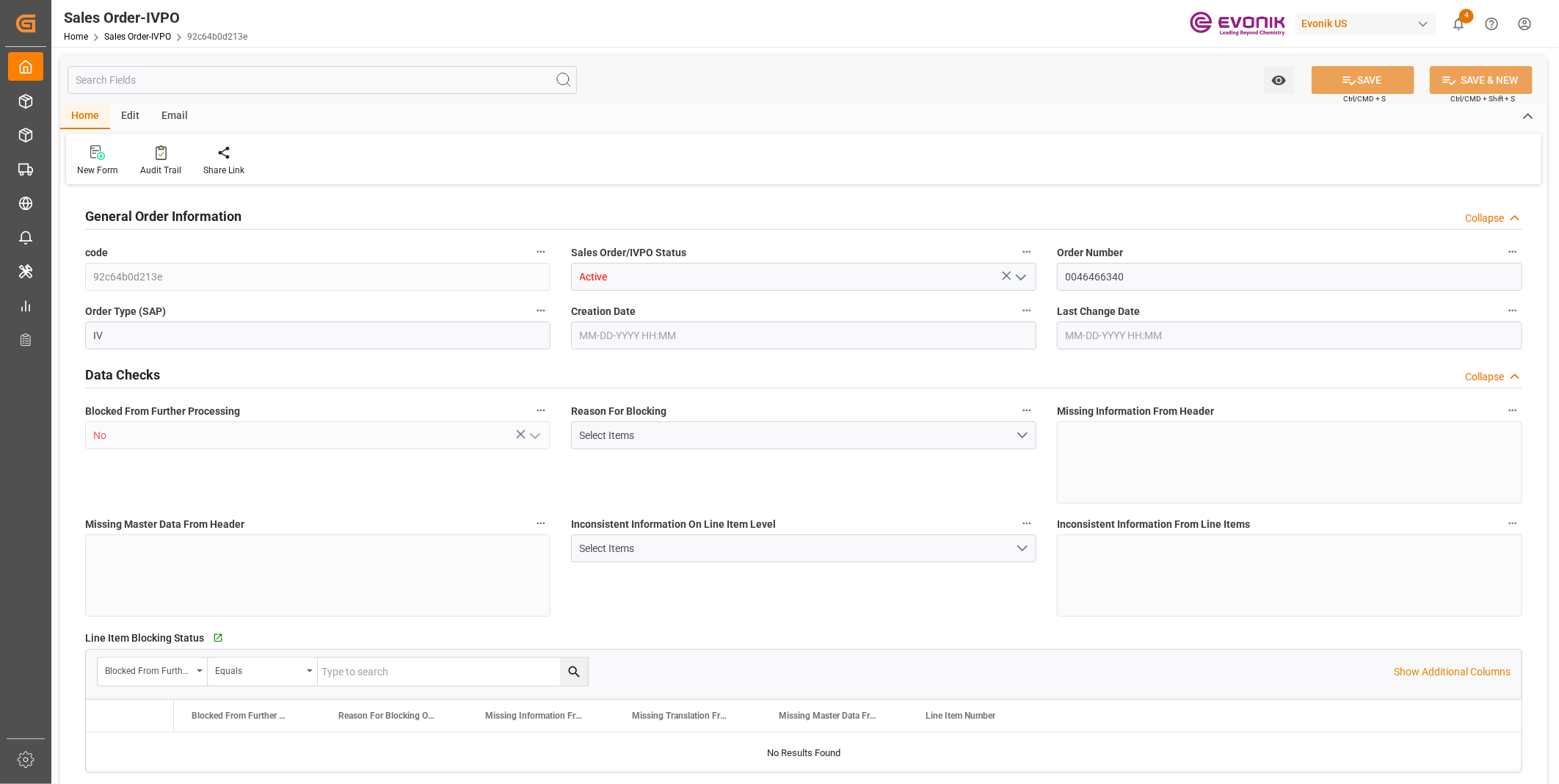
type input "NLRTM"
type input "49 2365 49 84486Fax No:"
type input "0"
type input "1"
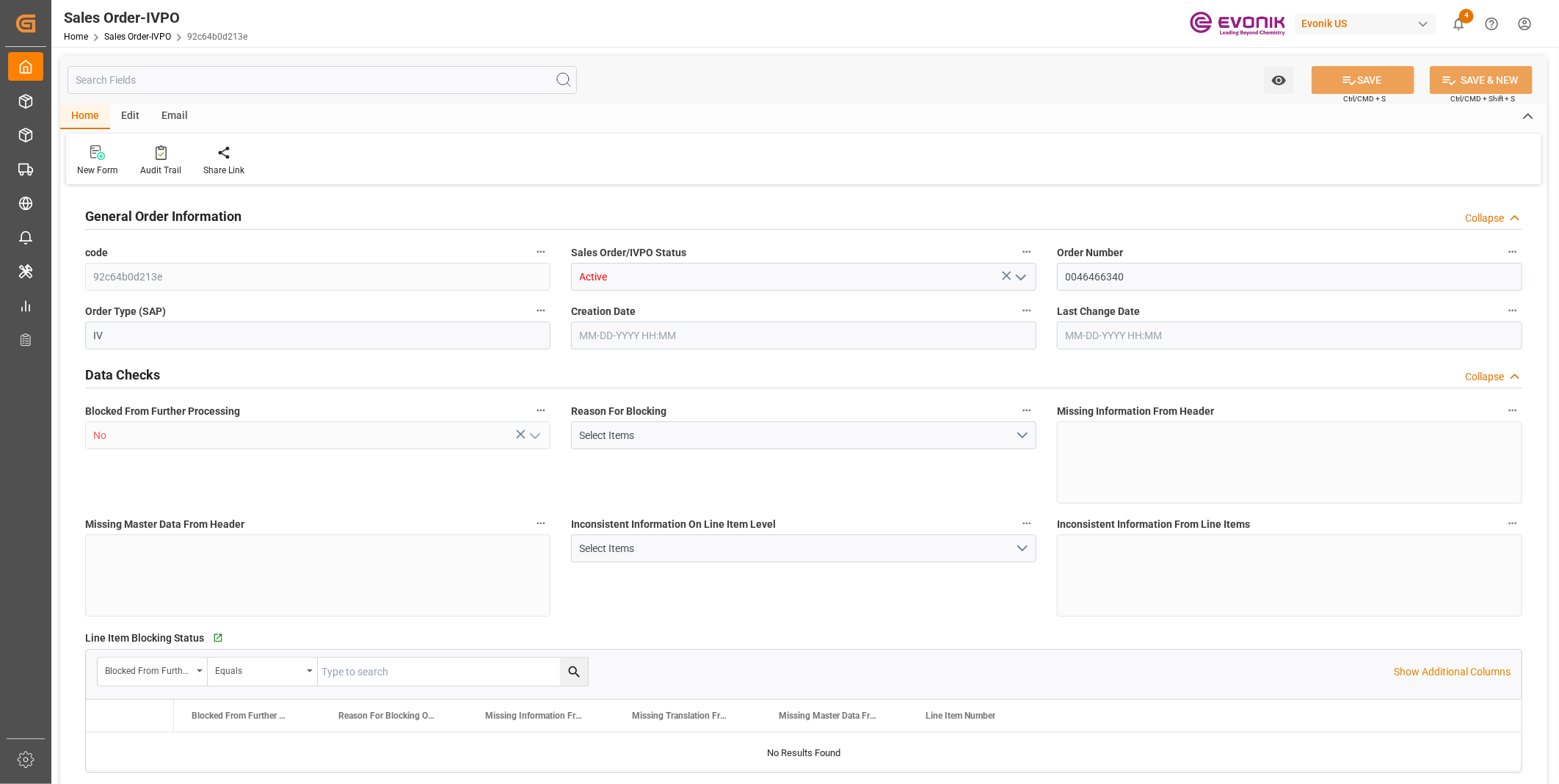
type input "1"
type input "4736.16"
type input "20.0327"
type input "17000"
type input "30"
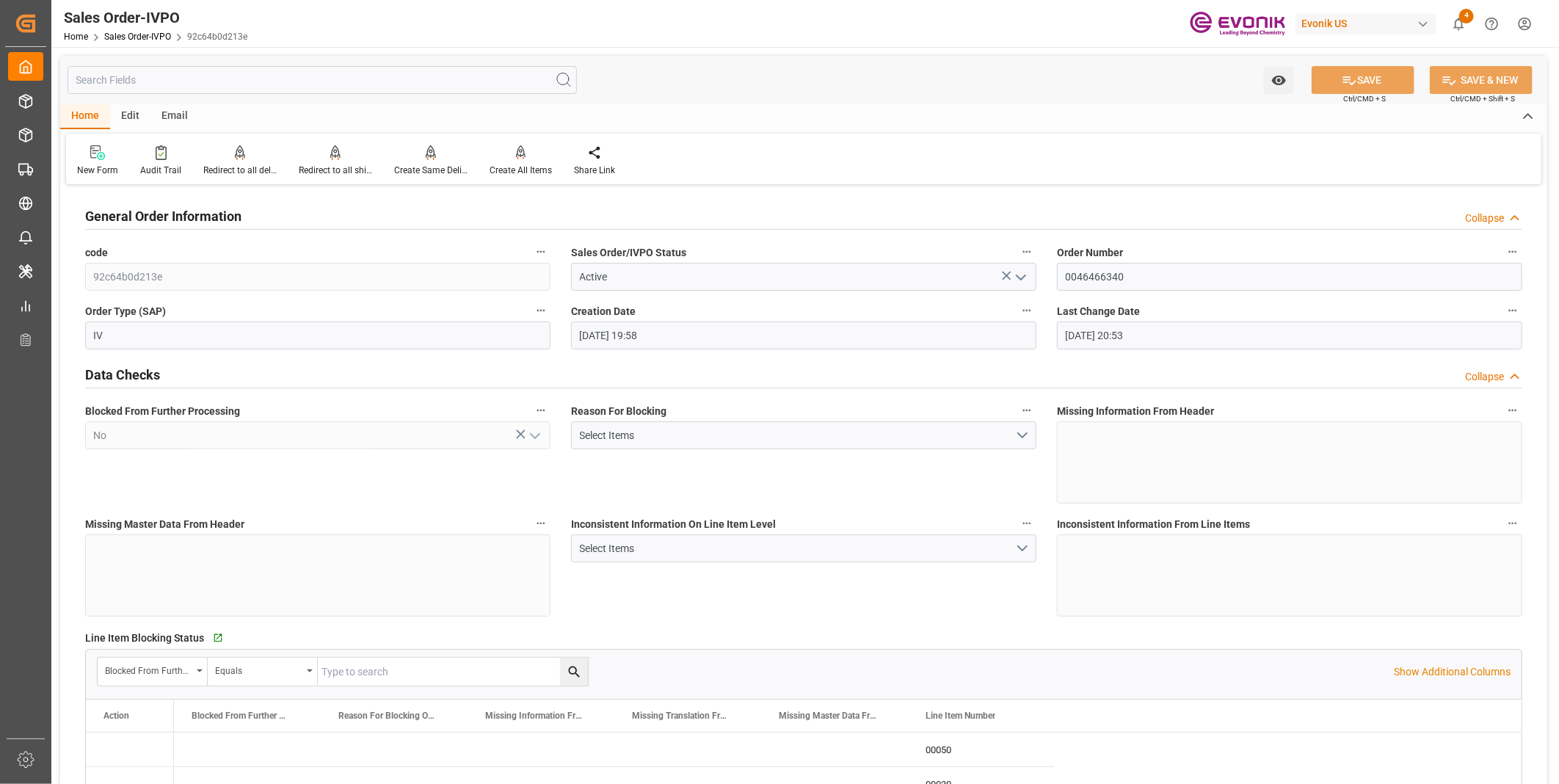
type input "[DATE] 19:58"
type input "[DATE] 20:53"
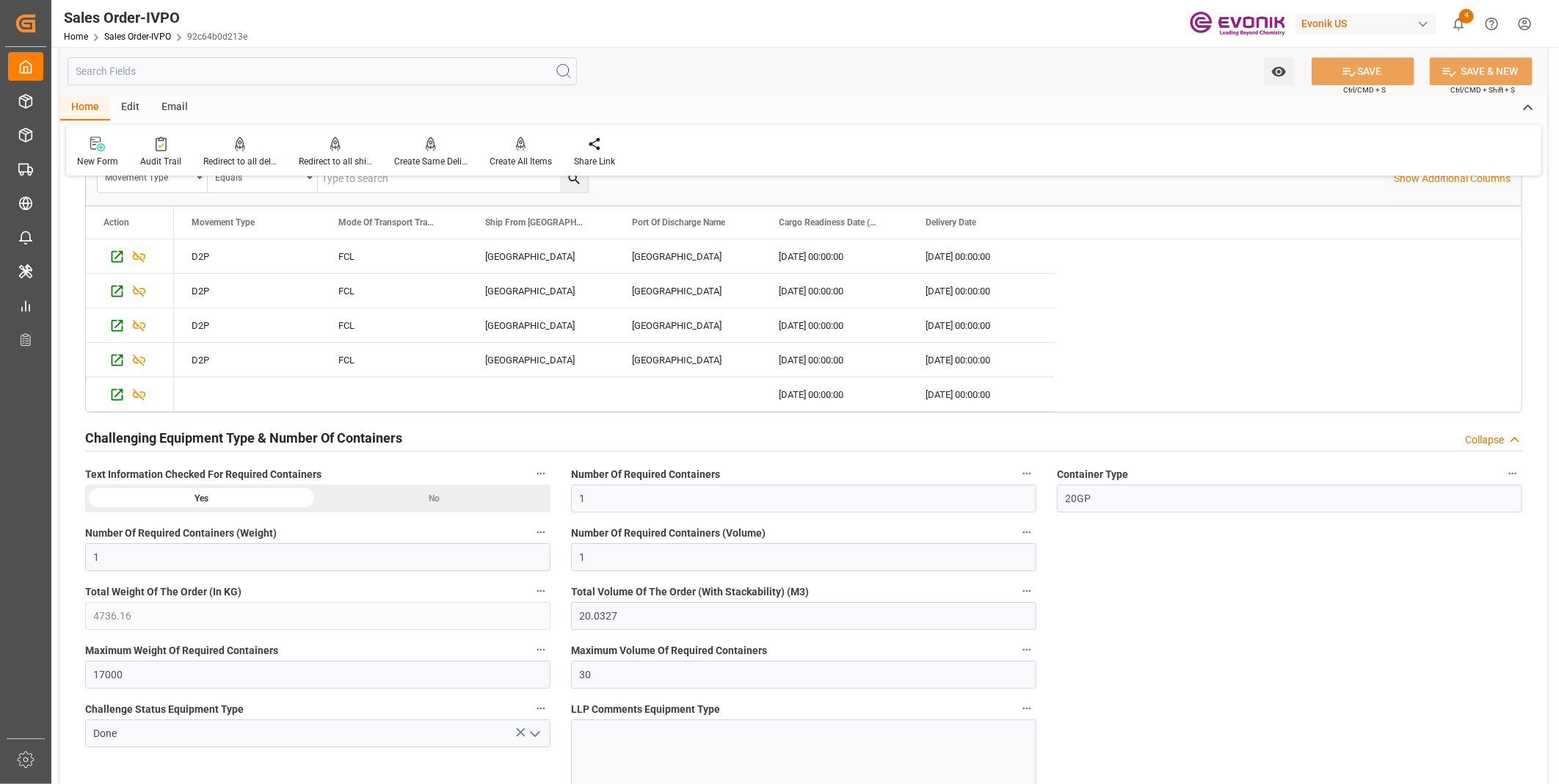
scroll to position [2772, 0]
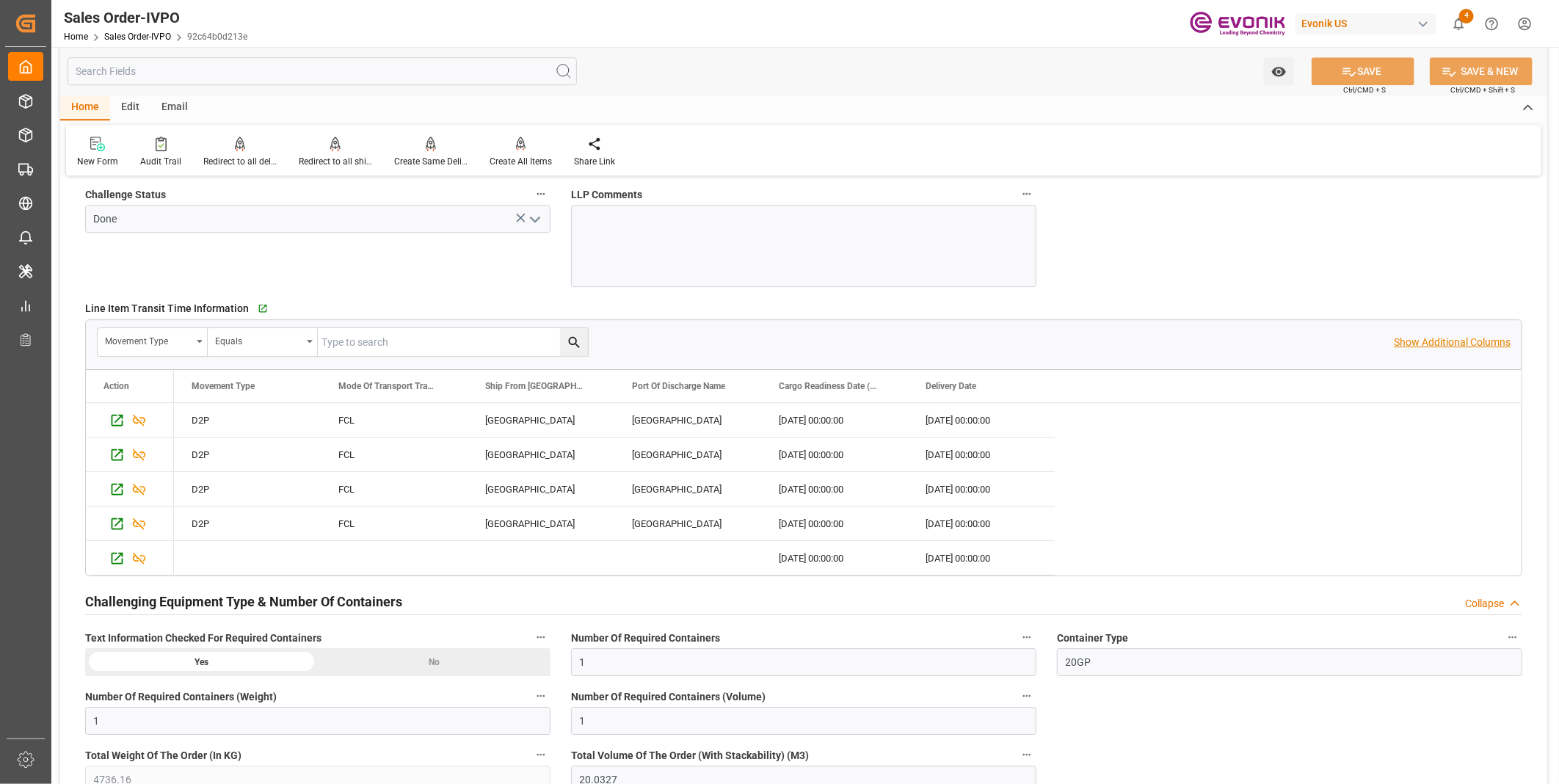
click at [1409, 335] on p "Show Additional Columns" at bounding box center [1452, 342] width 116 height 16
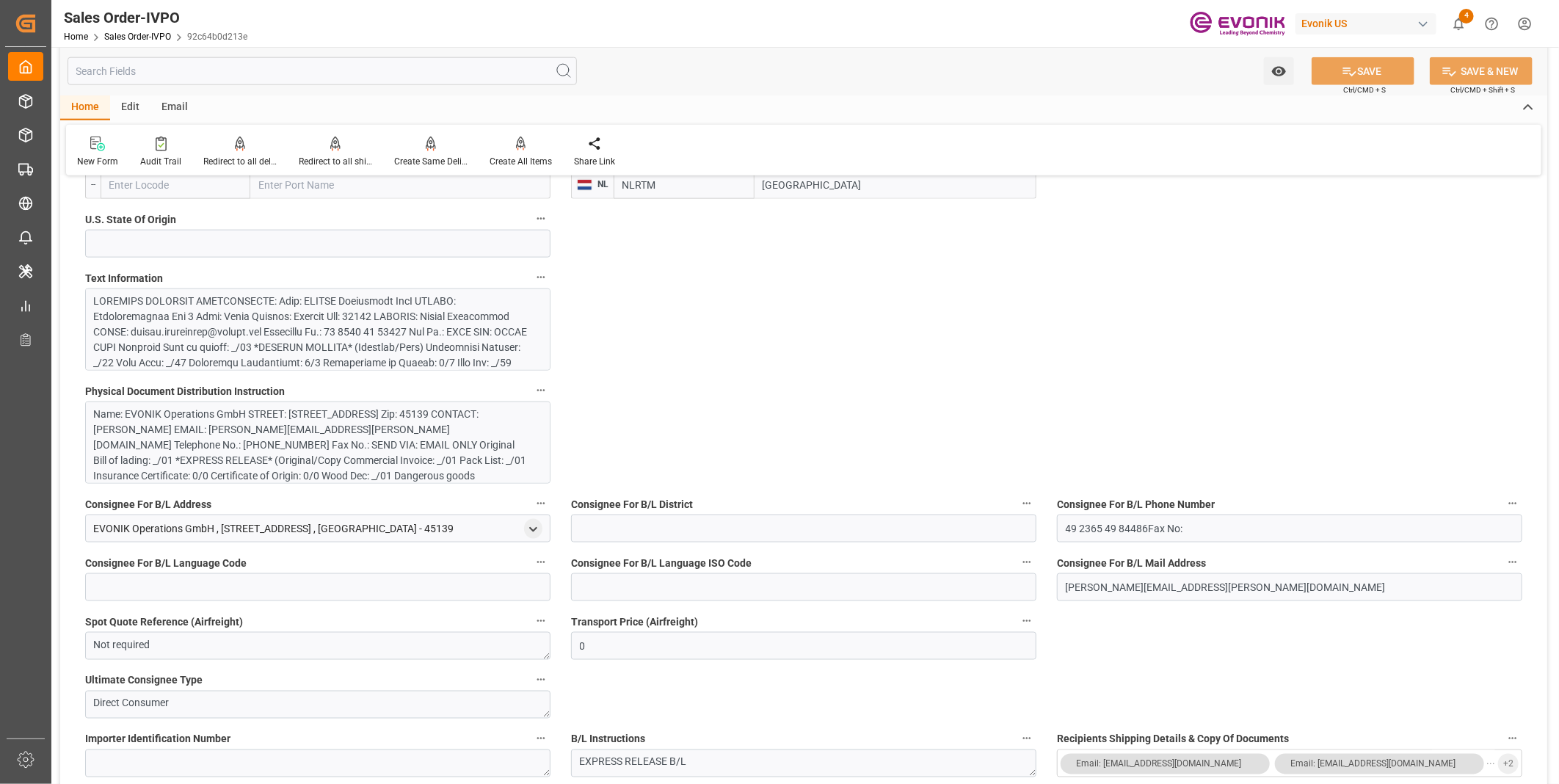
scroll to position [1060, 0]
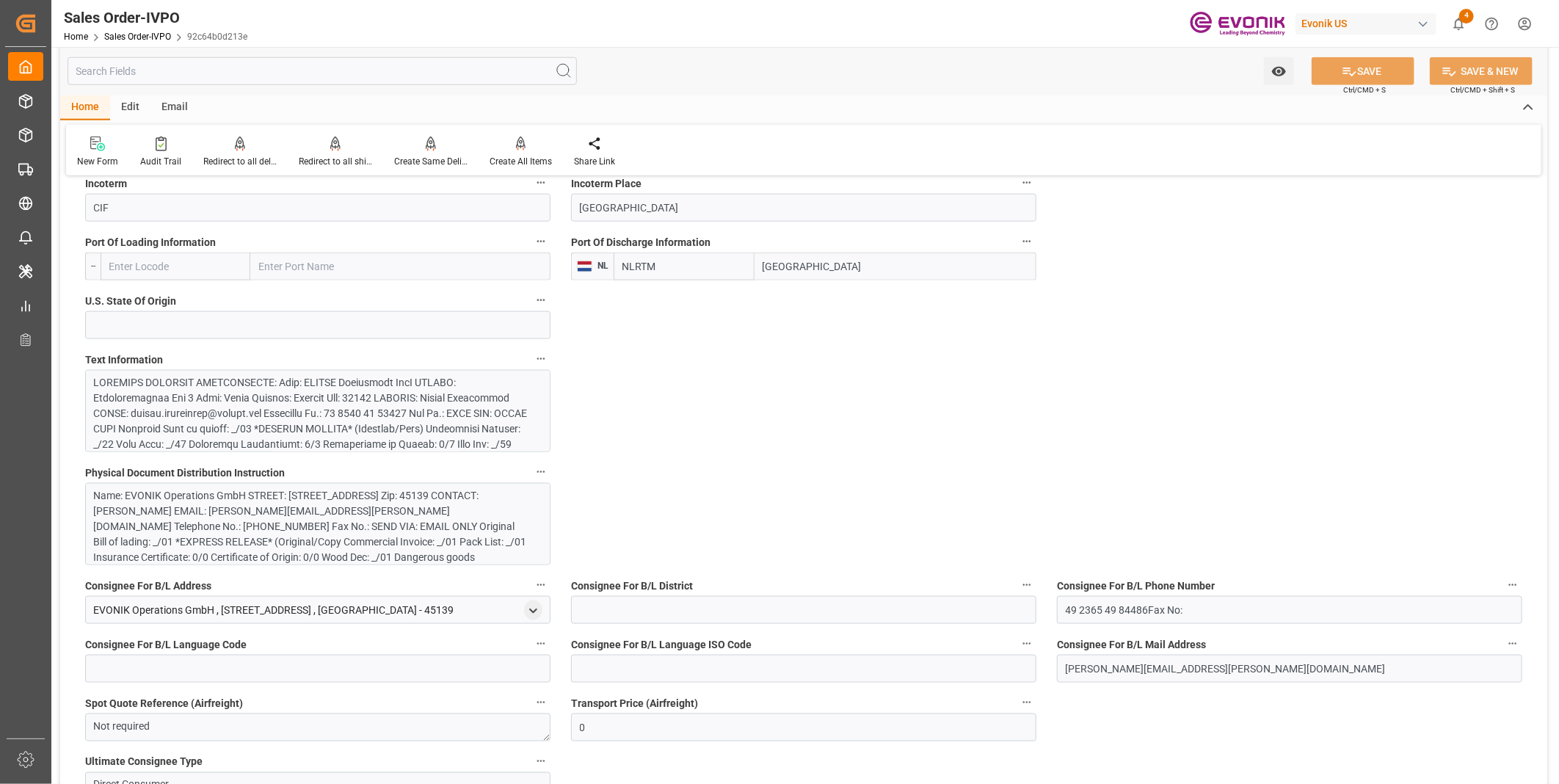
click at [358, 409] on div at bounding box center [312, 498] width 436 height 246
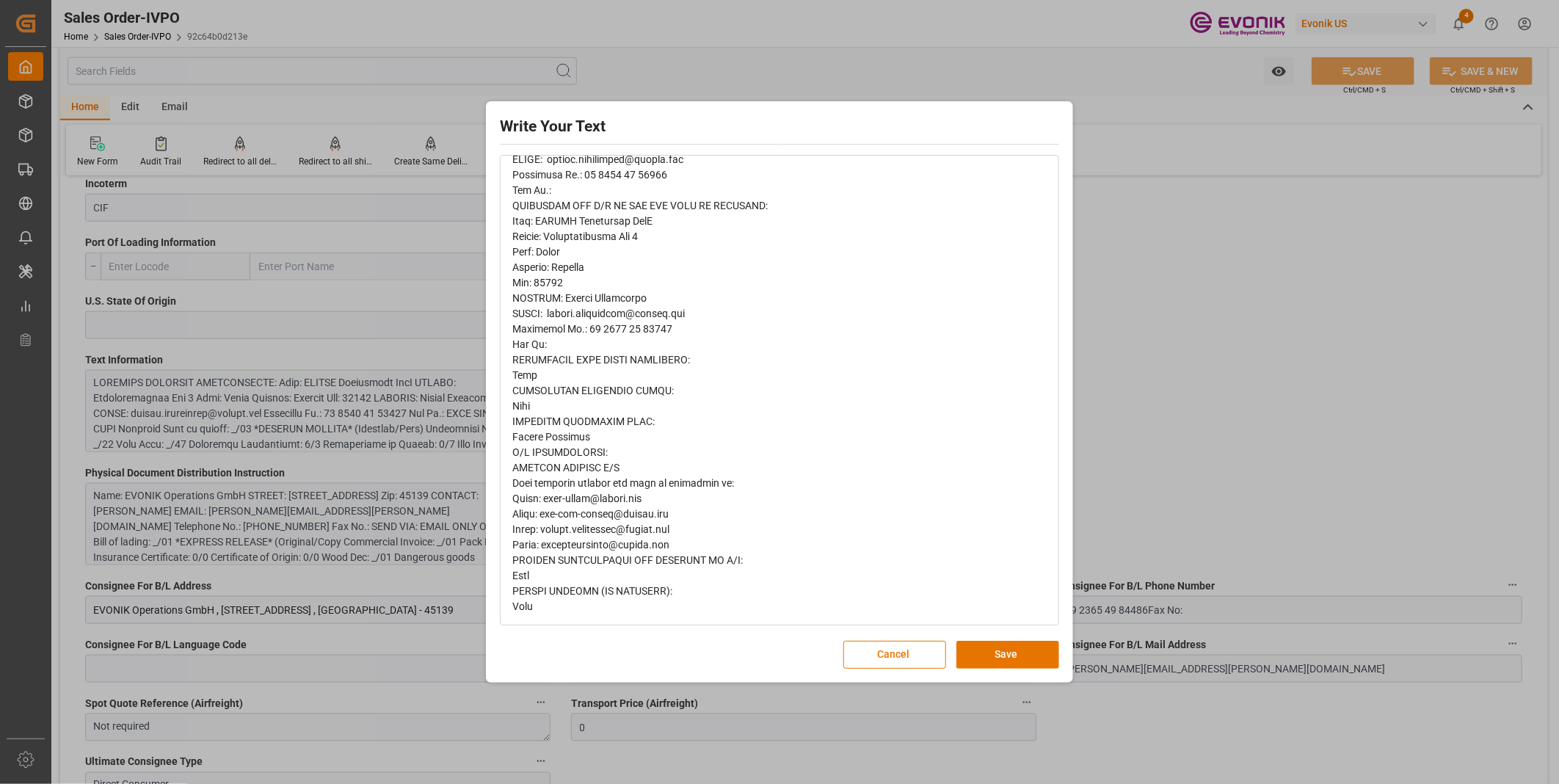
scroll to position [134, 0]
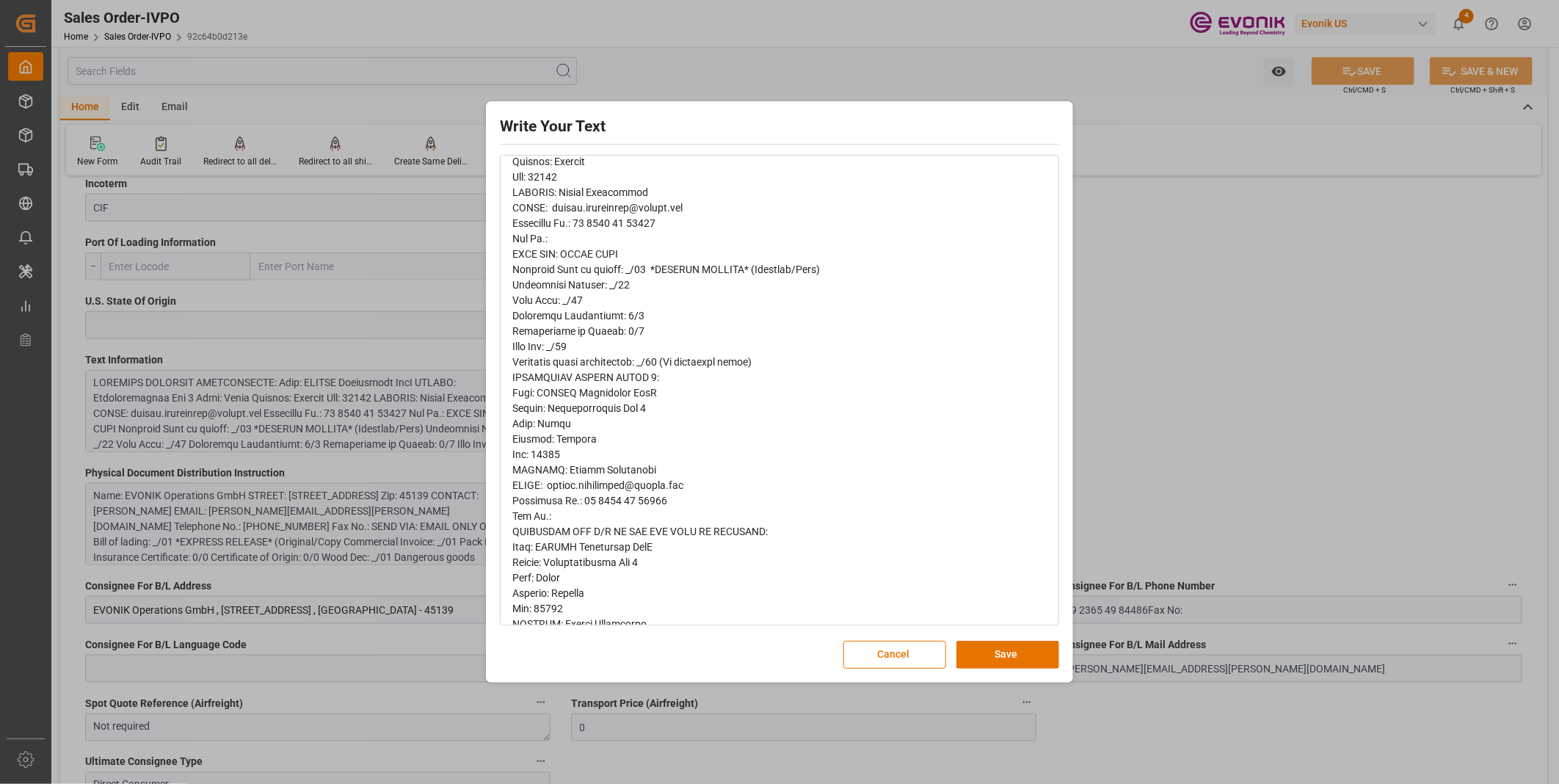
click at [837, 298] on div "rdw-editor" at bounding box center [780, 516] width 535 height 848
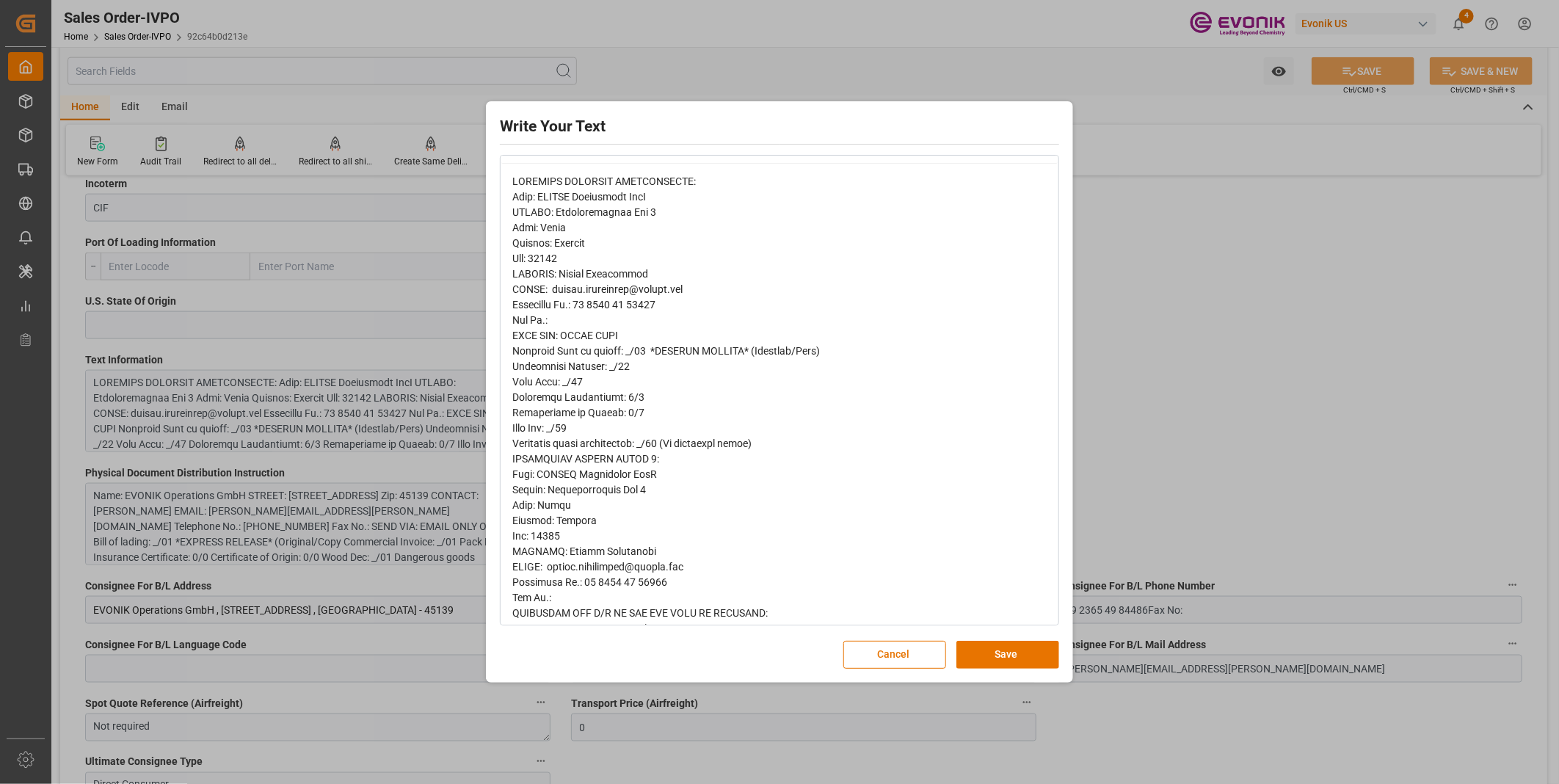
scroll to position [0, 0]
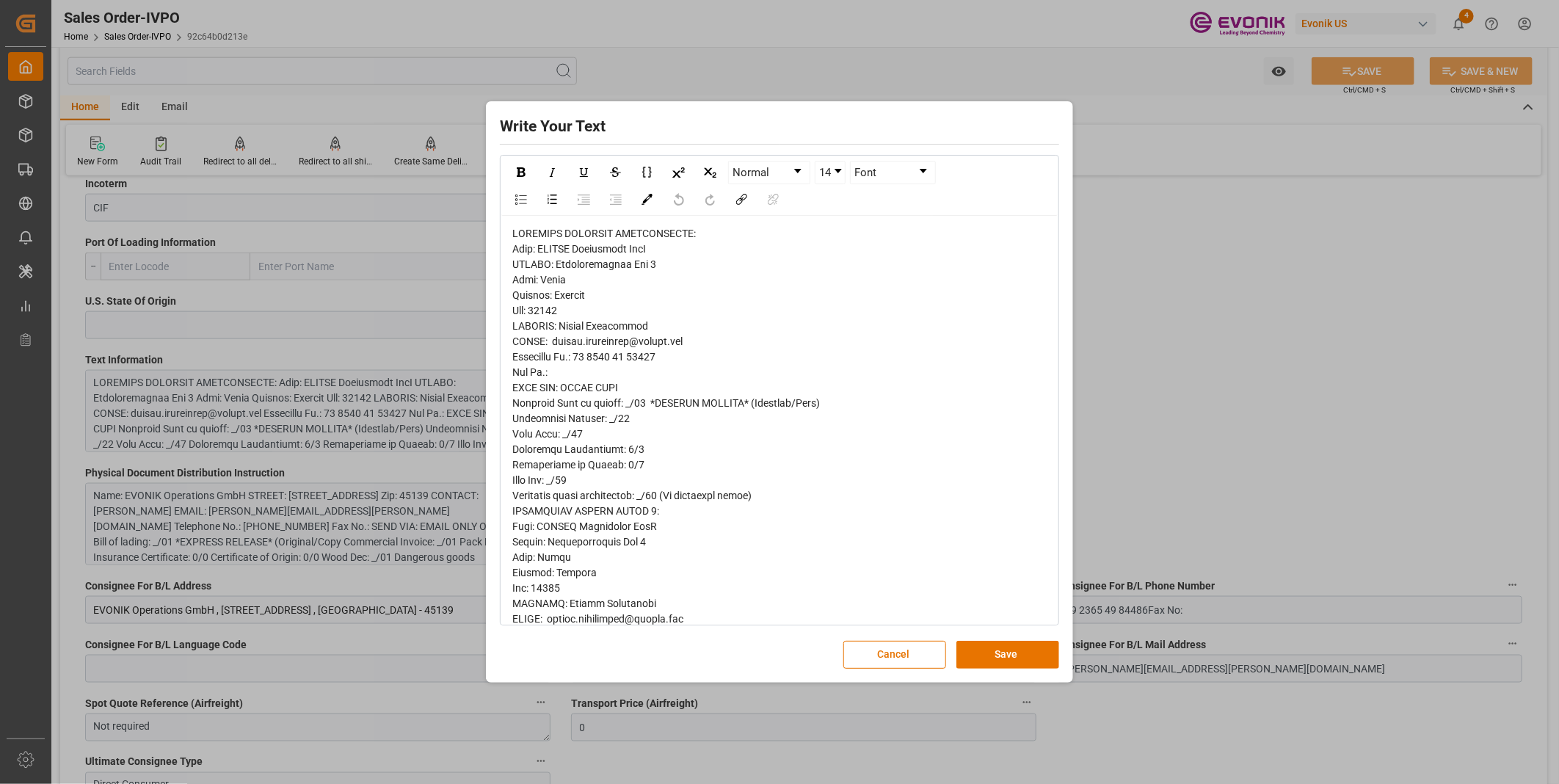
click at [1331, 329] on div "Write Your Text Normal 14 Font Cancel Save" at bounding box center [780, 392] width 1559 height 784
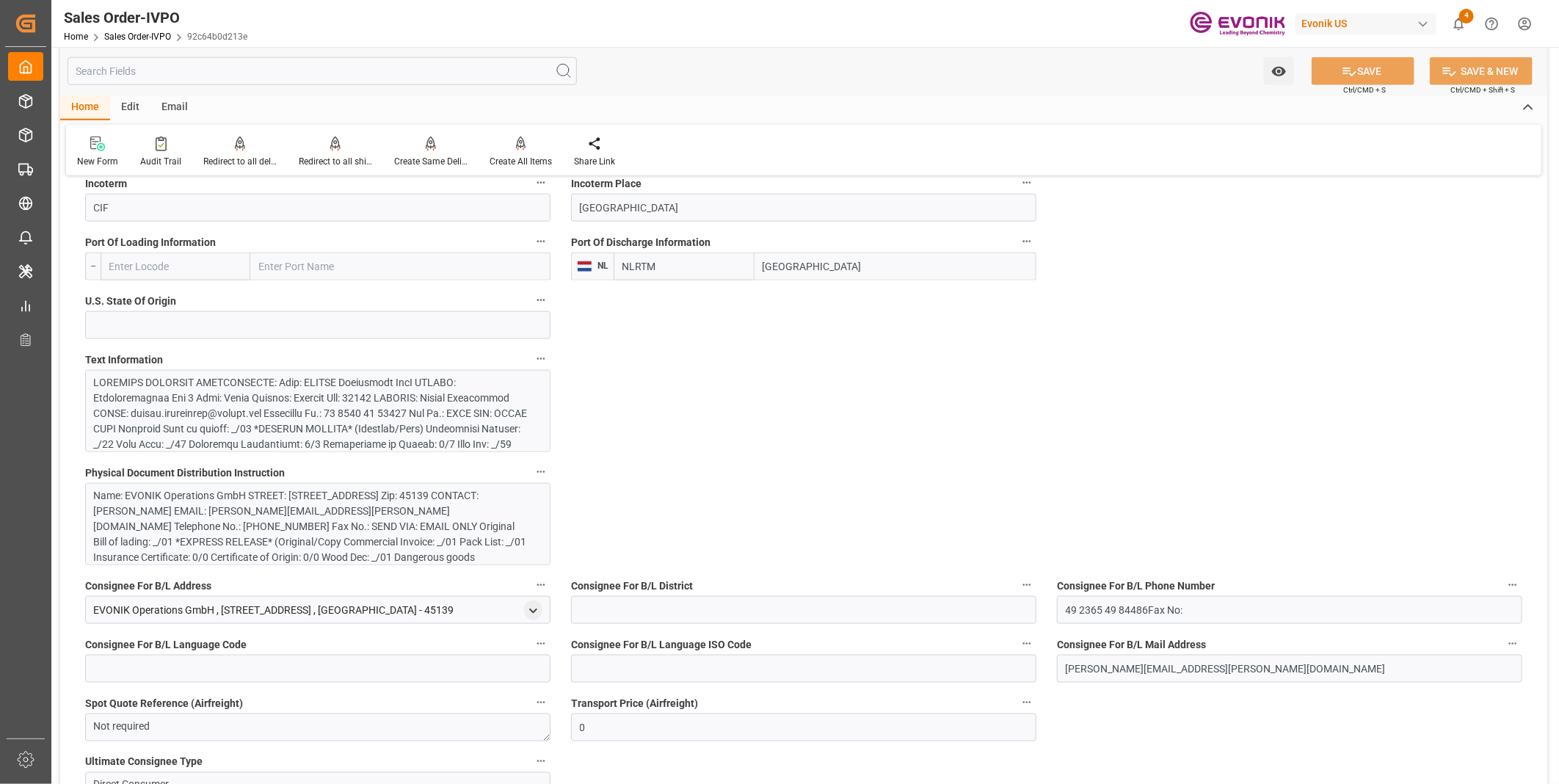
click at [644, 66] on div "Watch Option SAVE Ctrl/CMD + S SAVE & NEW Ctrl/CMD + Shift + S" at bounding box center [804, 71] width 1487 height 48
type input "49 2365 49 84486Fax No:"
